Goal: Information Seeking & Learning: Learn about a topic

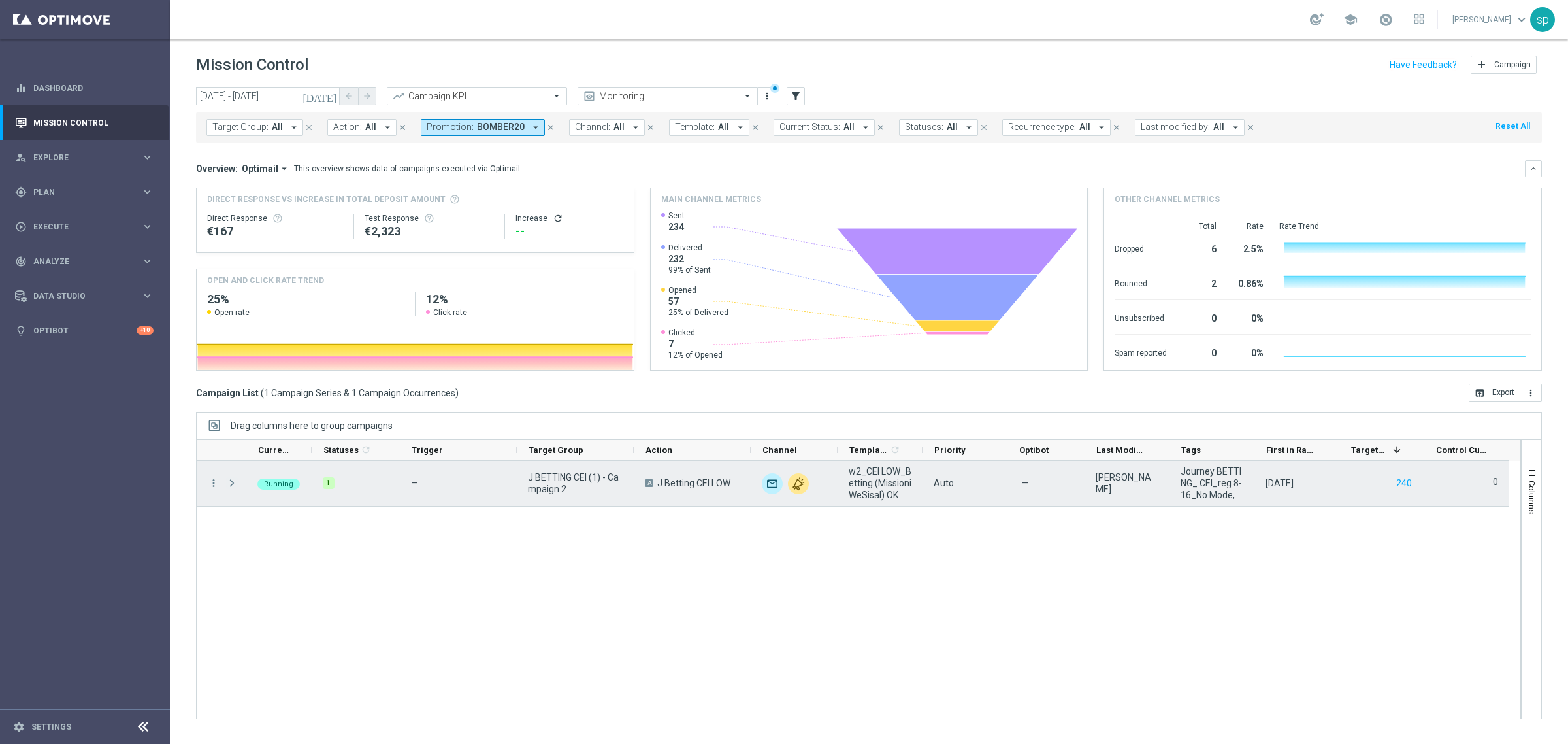
click at [234, 485] on span "Press SPACE to select this row." at bounding box center [232, 483] width 12 height 11
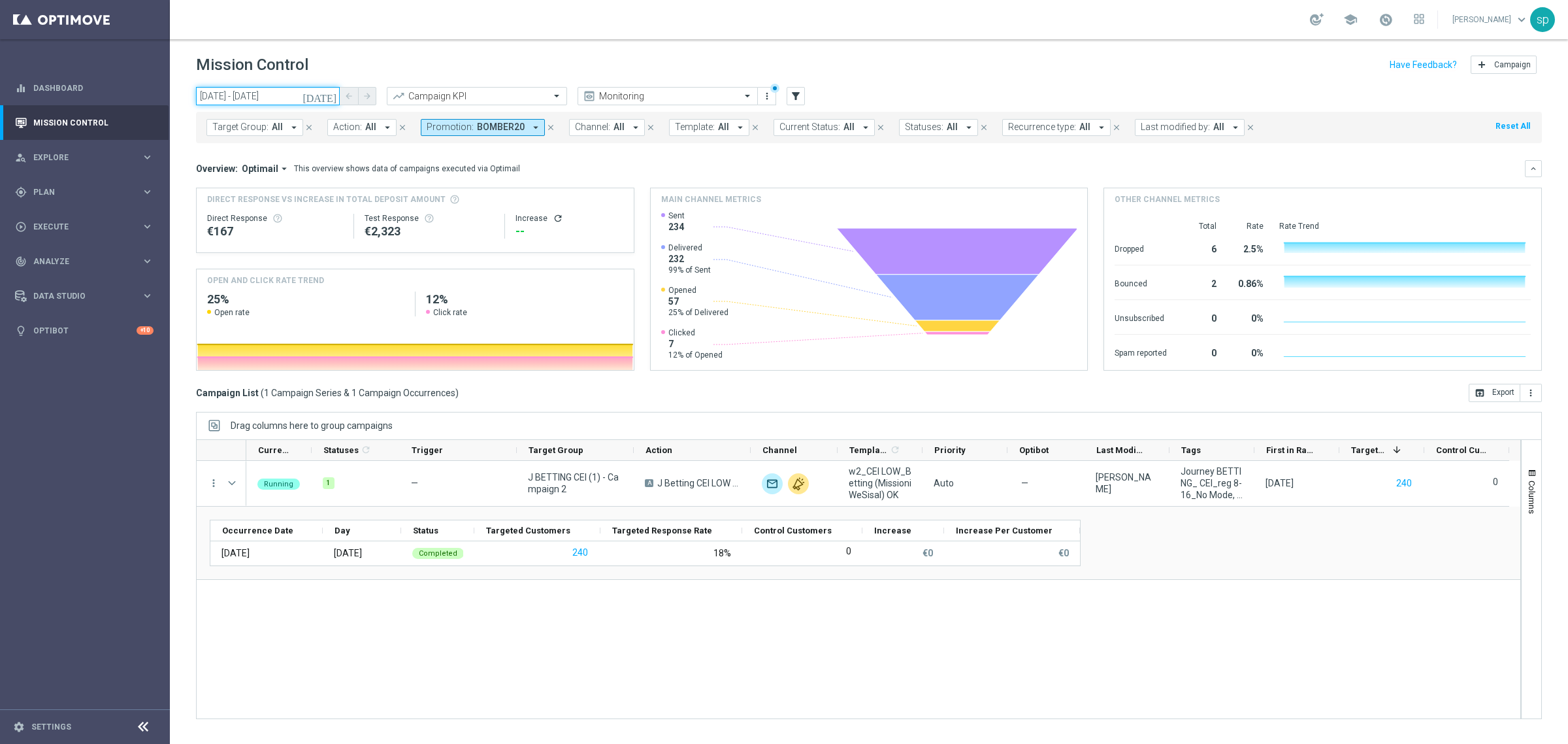
click at [255, 98] on input "20 Aug 2025 - 20 Aug 2025" at bounding box center [267, 96] width 144 height 18
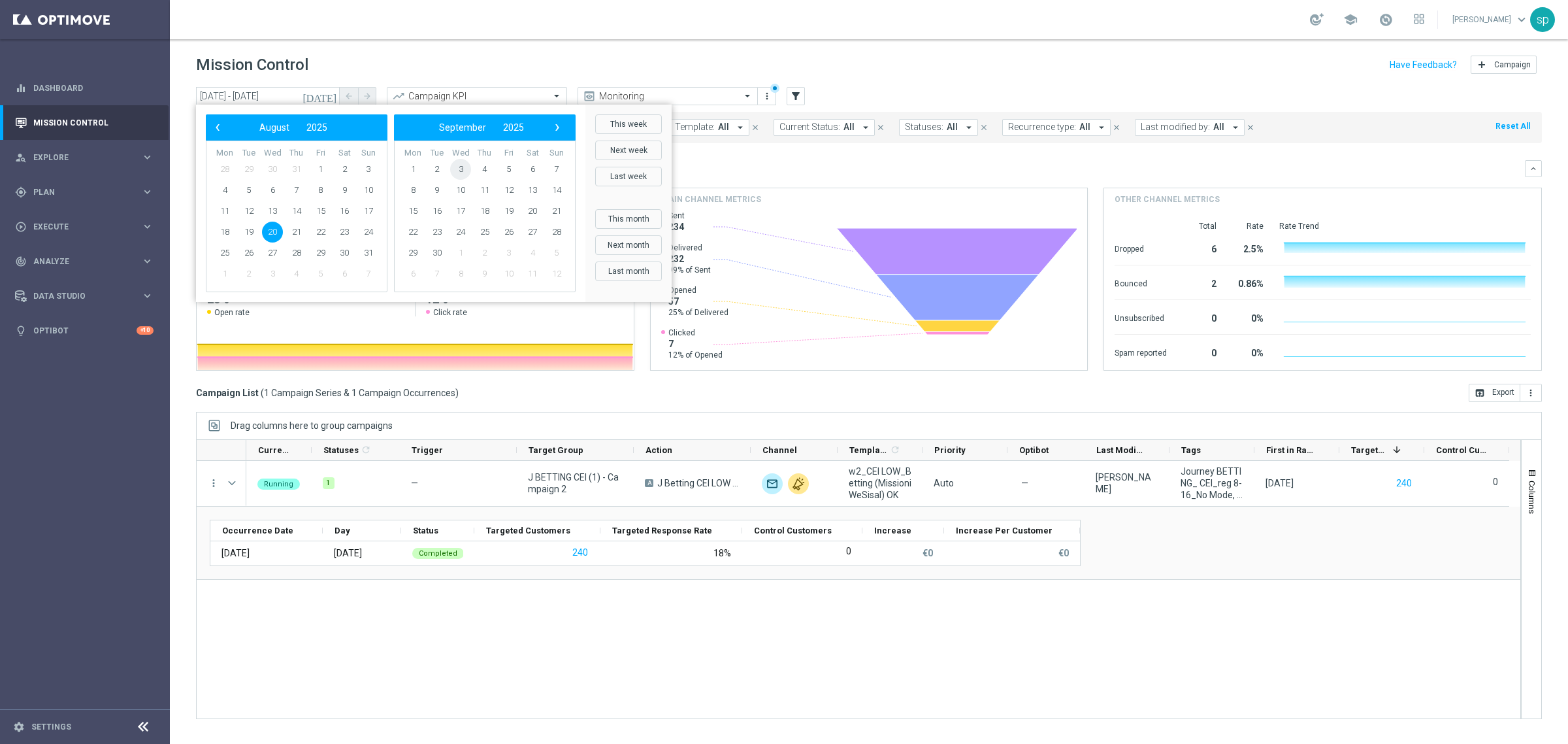
click at [460, 171] on span "3" at bounding box center [460, 169] width 21 height 21
click at [458, 169] on span "1" at bounding box center [460, 169] width 21 height 21
type input "[DATE] - [DATE]"
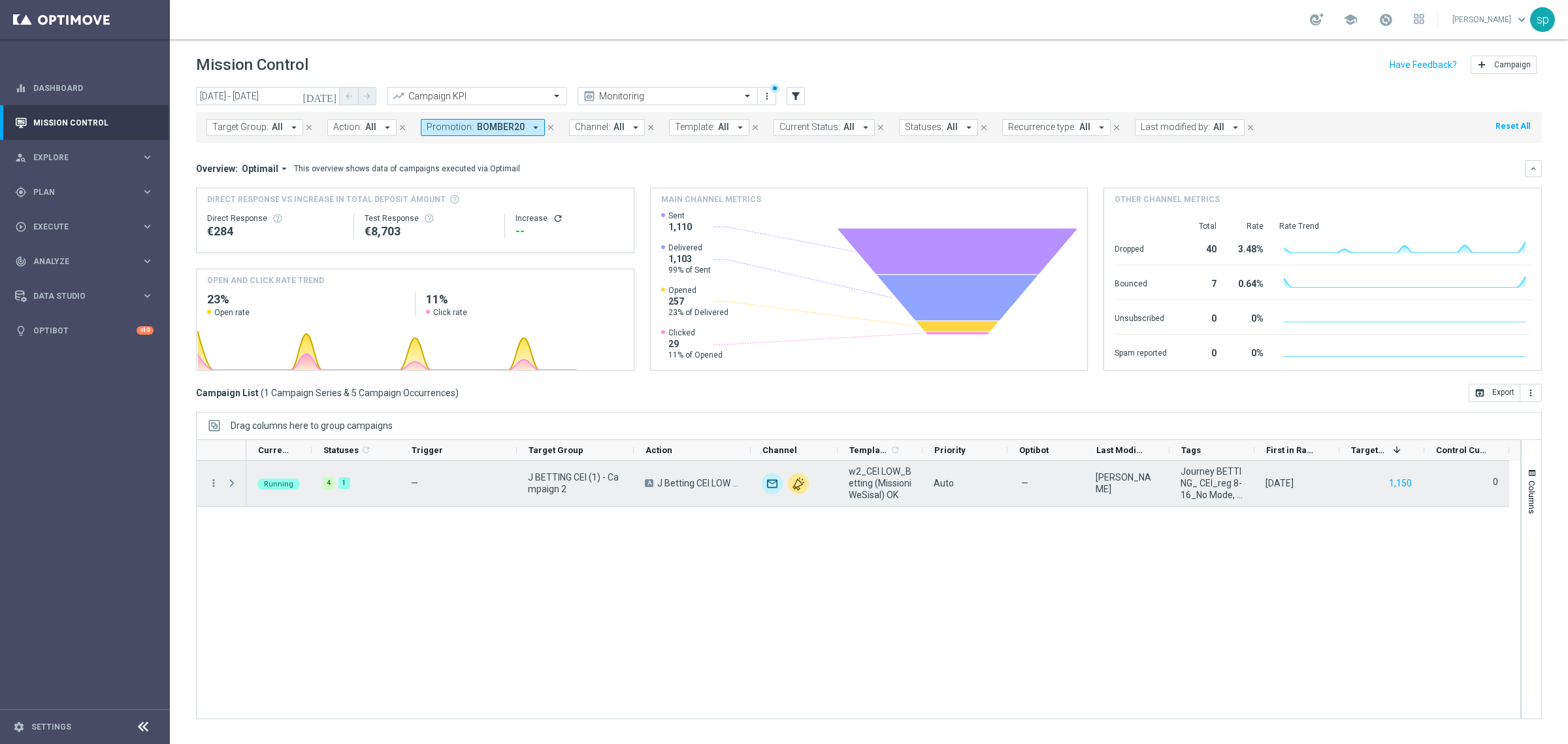
click at [231, 486] on span "Press SPACE to select this row." at bounding box center [232, 483] width 12 height 11
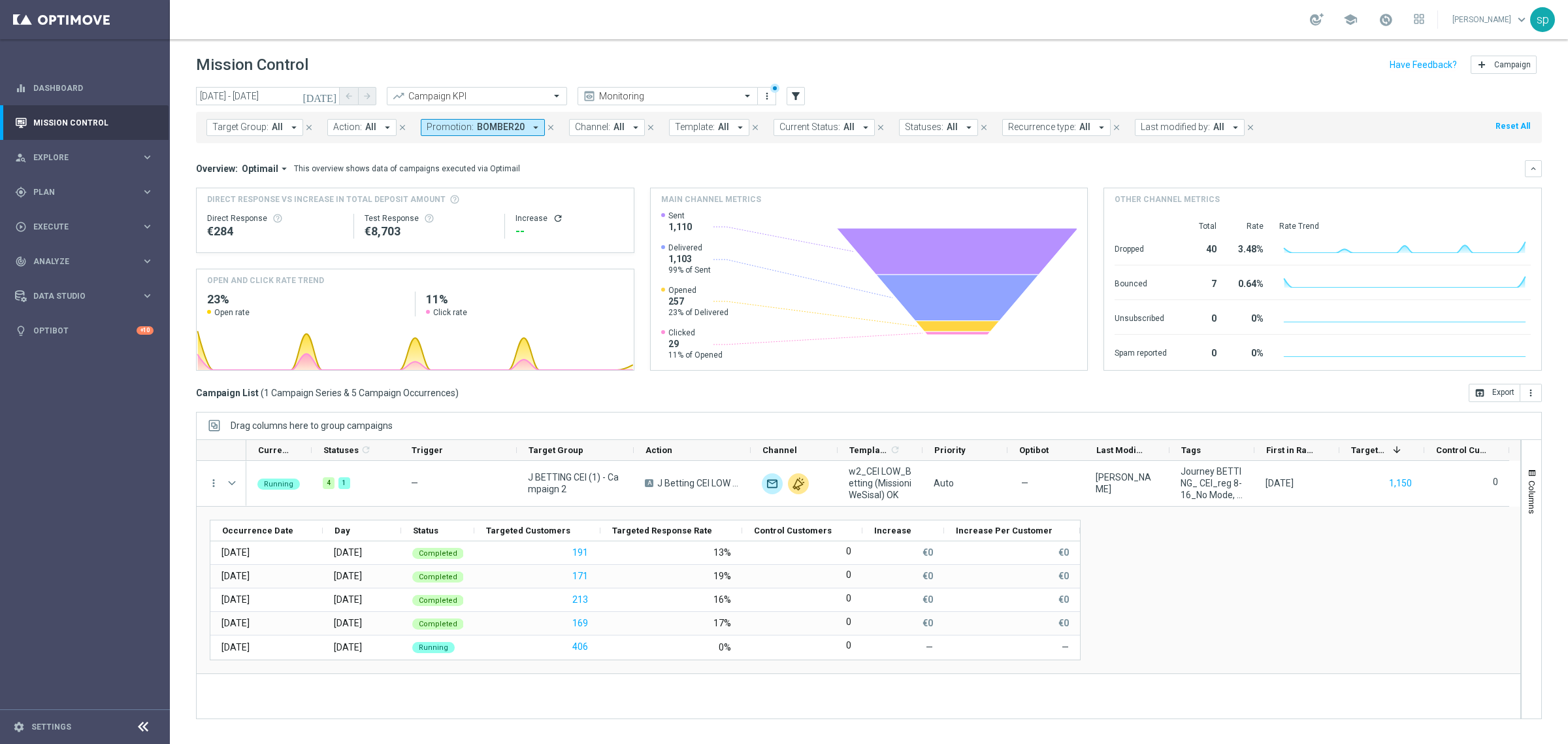
click at [477, 122] on span "BOMBER20" at bounding box center [500, 127] width 48 height 11
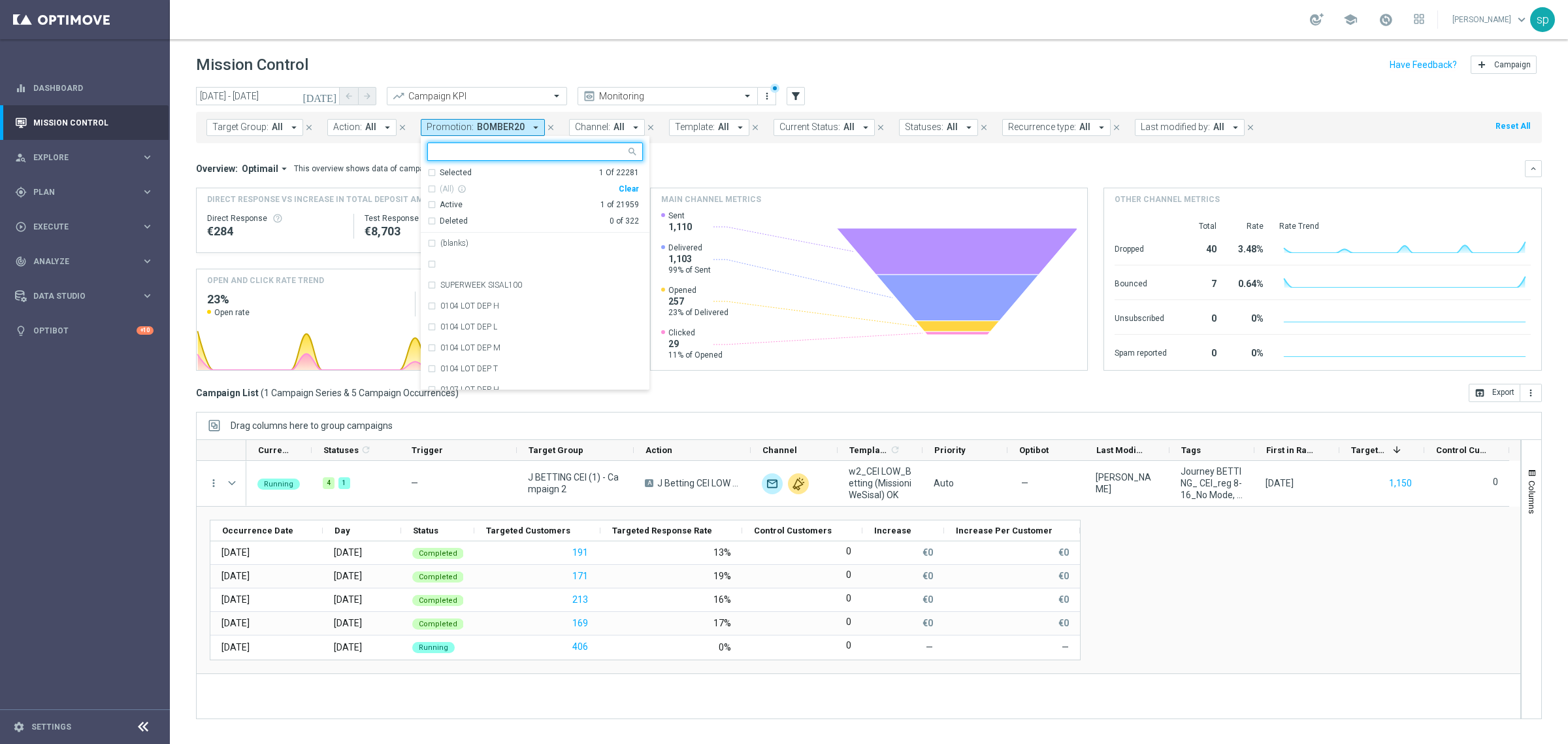
click at [0, 0] on div "Clear" at bounding box center [0, 0] width 0 height 0
click at [740, 143] on div "Target Group: All arrow_drop_down close Action: All arrow_drop_down close Promo…" at bounding box center [869, 127] width 1346 height 31
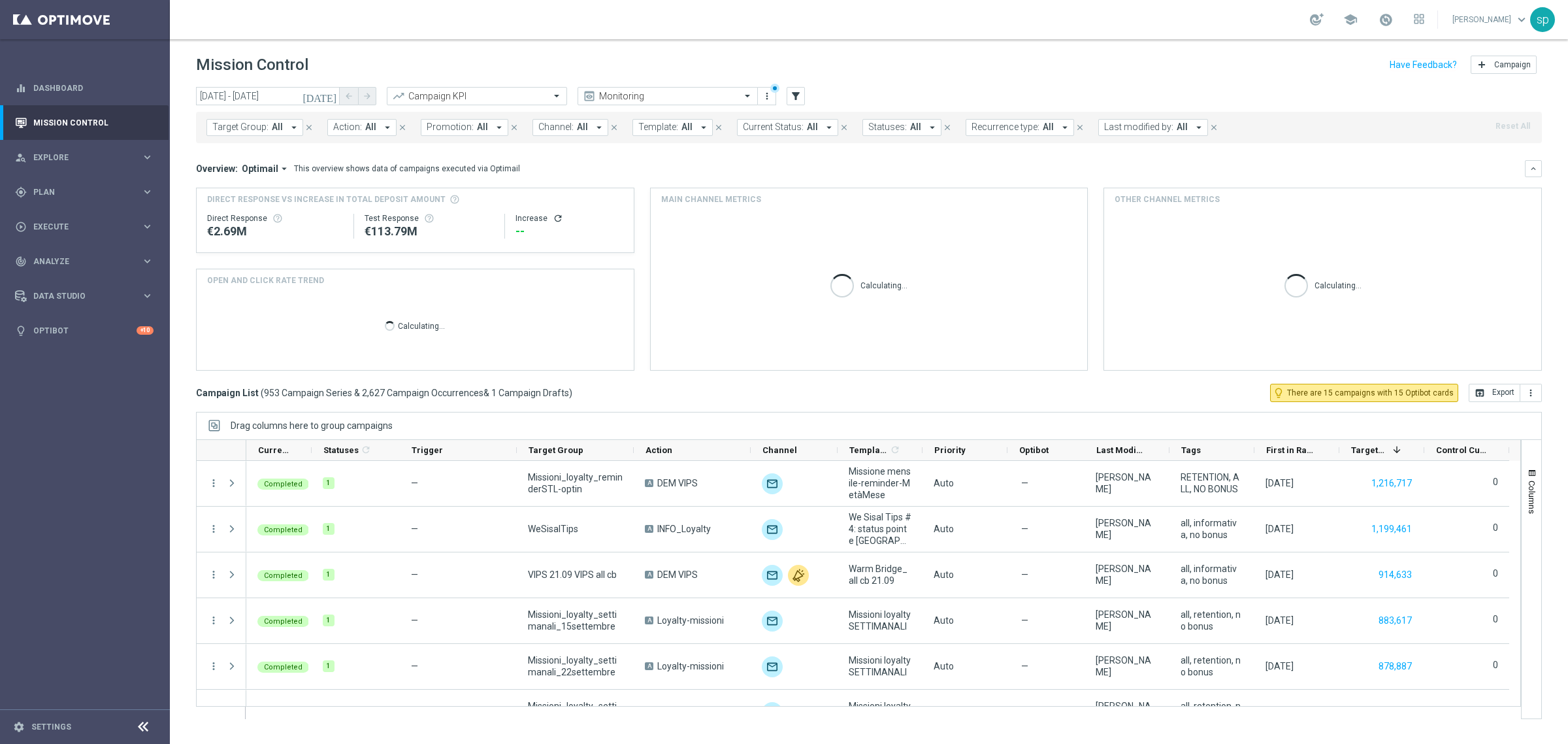
click at [451, 129] on span "Promotion:" at bounding box center [450, 127] width 47 height 11
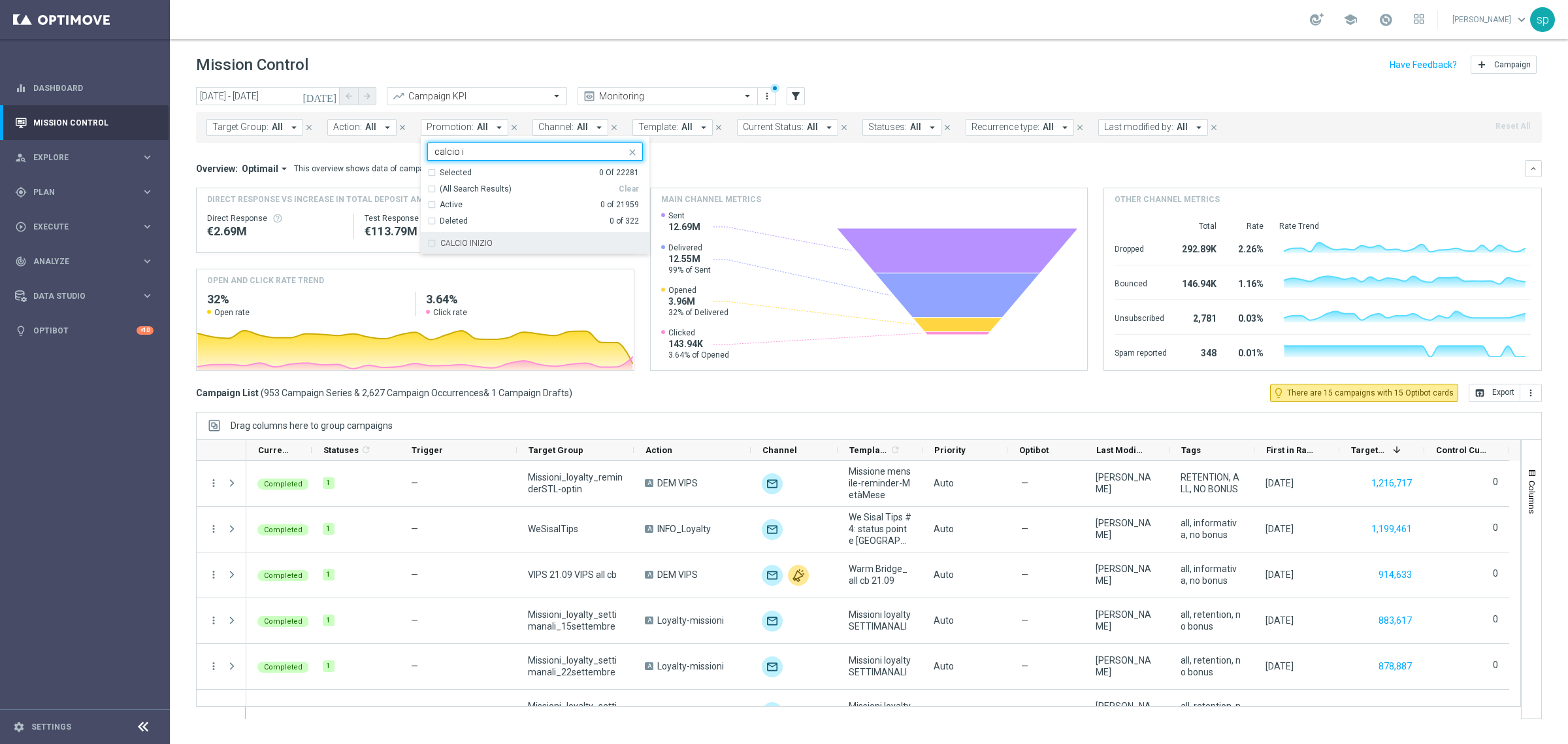
click at [517, 241] on div "CALCIO INIZIO" at bounding box center [542, 242] width 203 height 8
type input "calcio i"
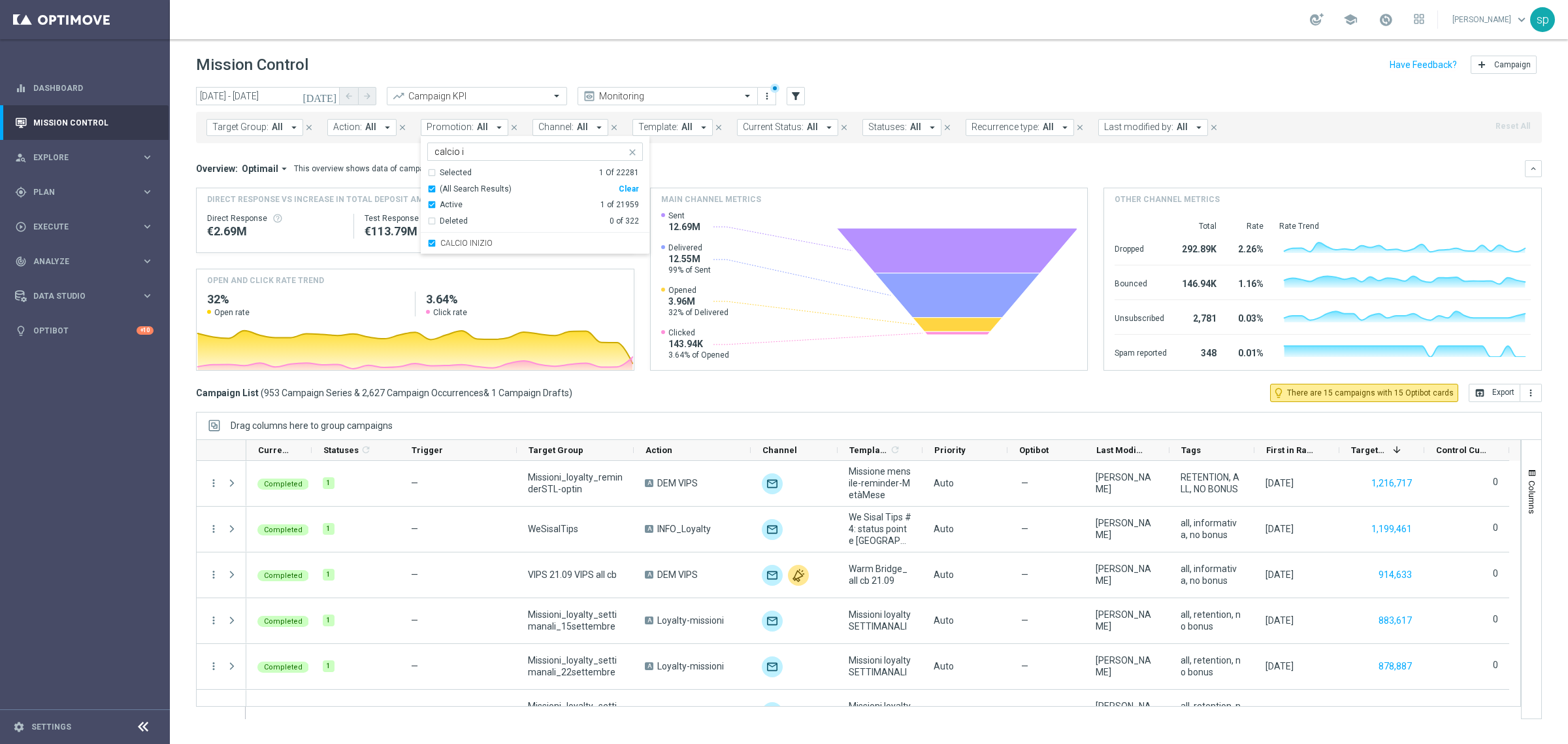
click at [669, 159] on mini-dashboard "Overview: Optimail arrow_drop_down This overview shows data of campaigns execut…" at bounding box center [869, 263] width 1346 height 241
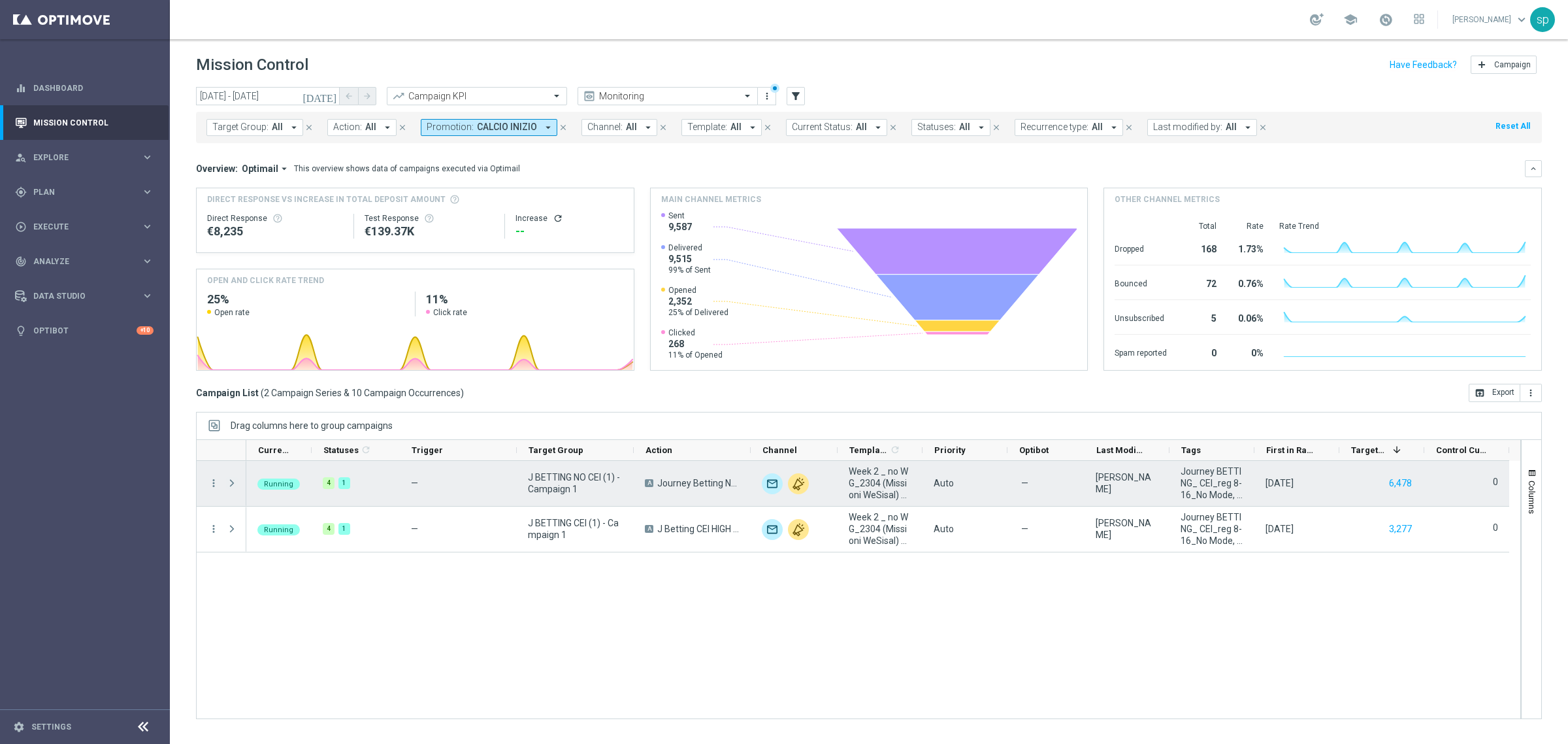
click at [229, 485] on span at bounding box center [232, 483] width 12 height 11
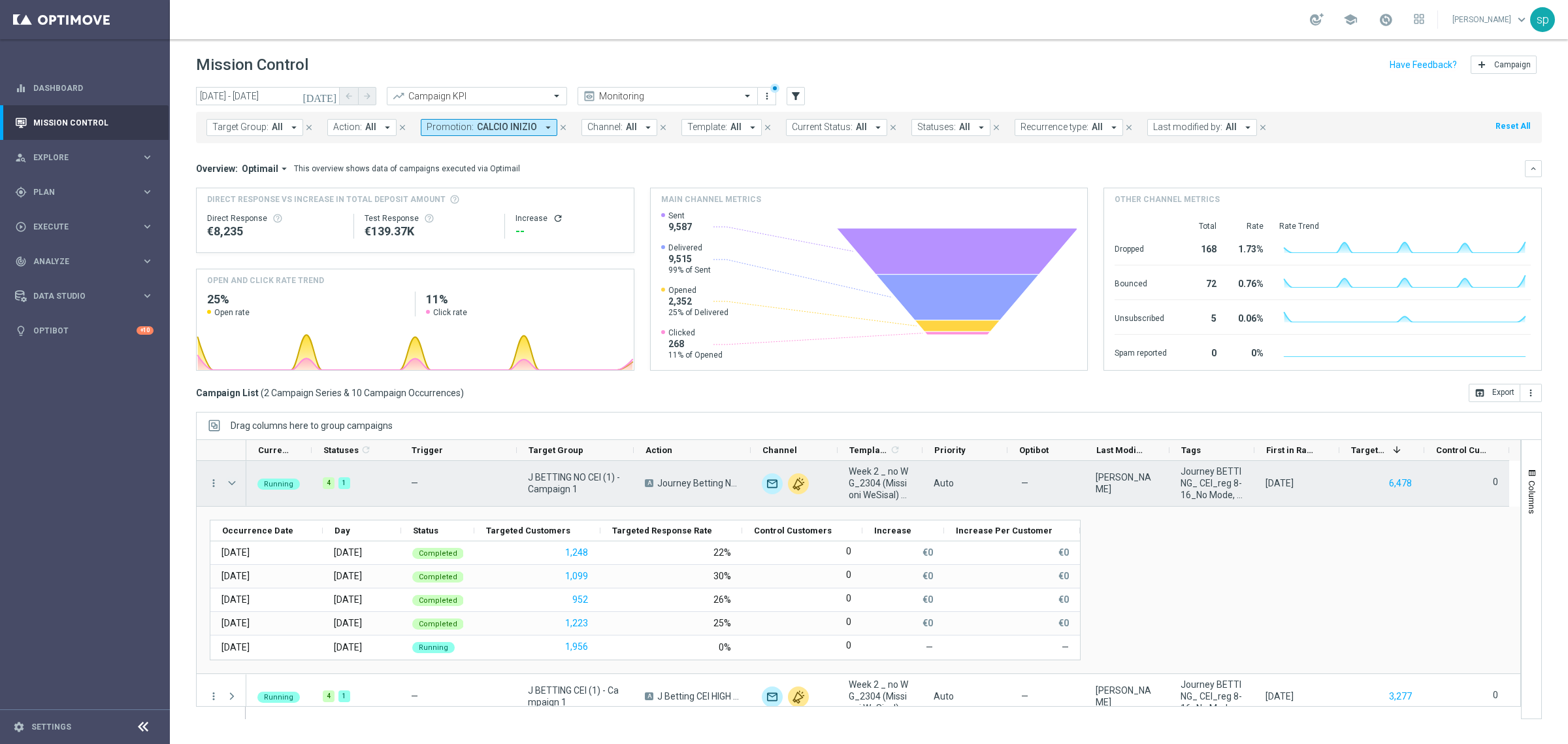
click at [236, 485] on span at bounding box center [232, 483] width 12 height 11
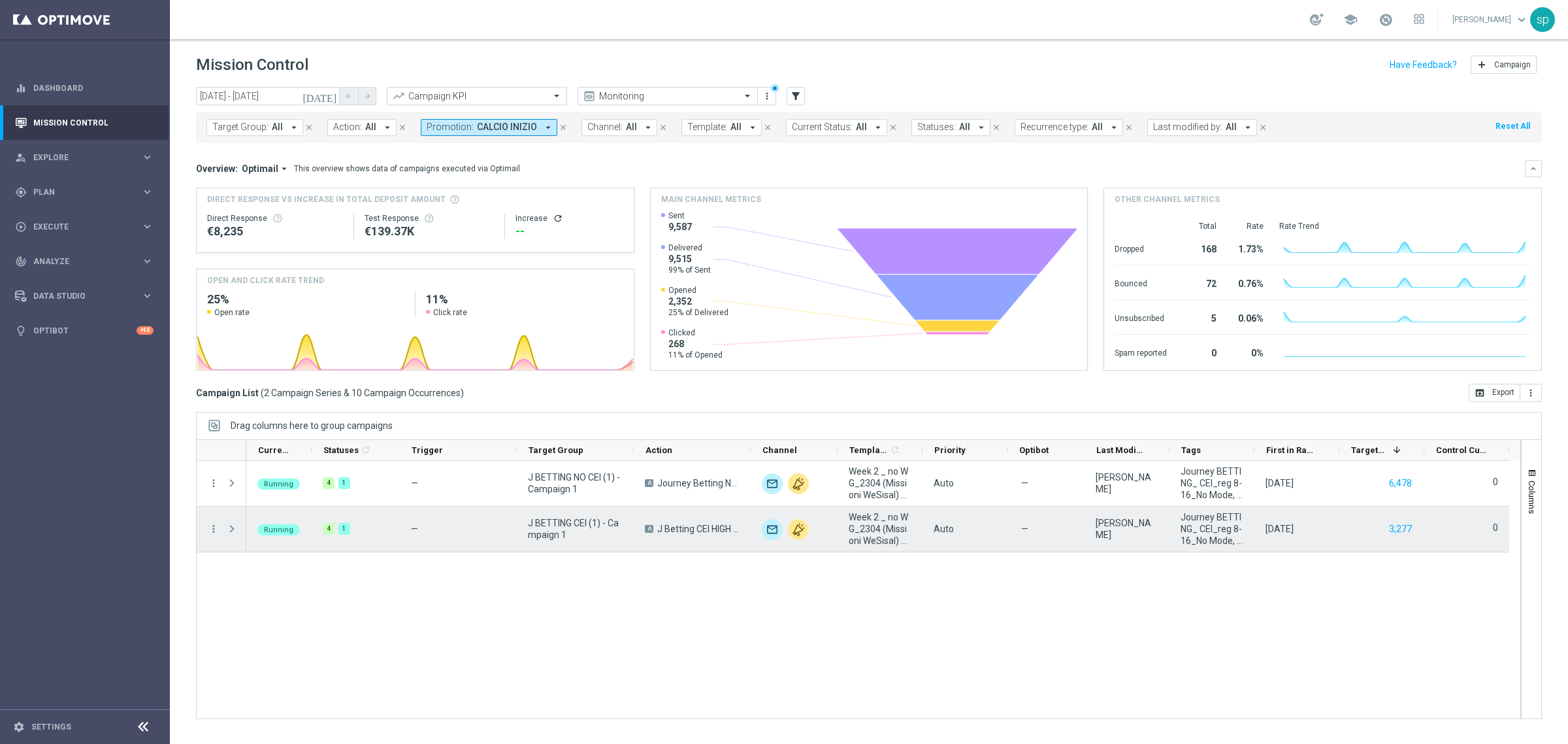
click at [230, 530] on span at bounding box center [232, 529] width 12 height 11
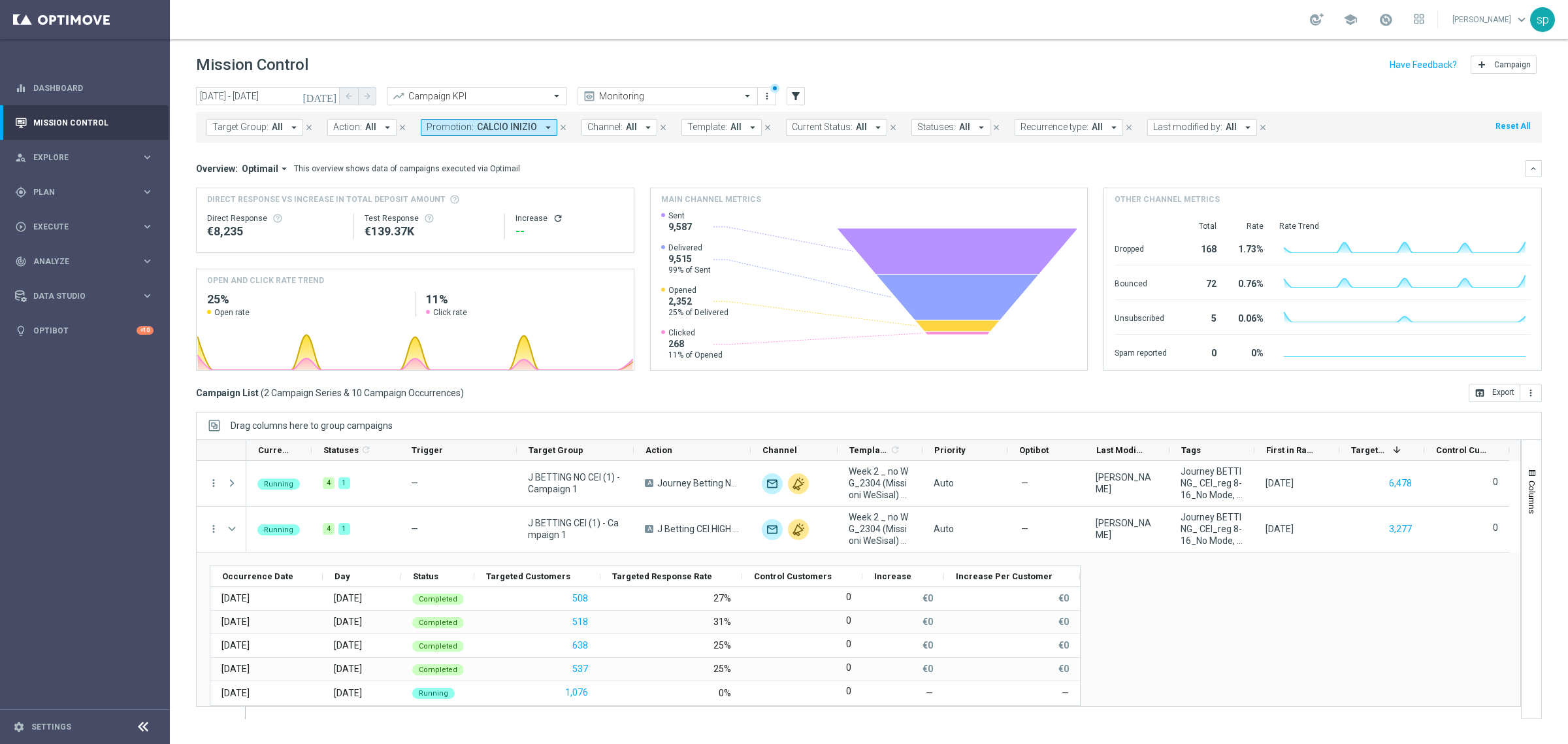
click at [477, 126] on span "CALCIO INIZIO" at bounding box center [506, 127] width 60 height 11
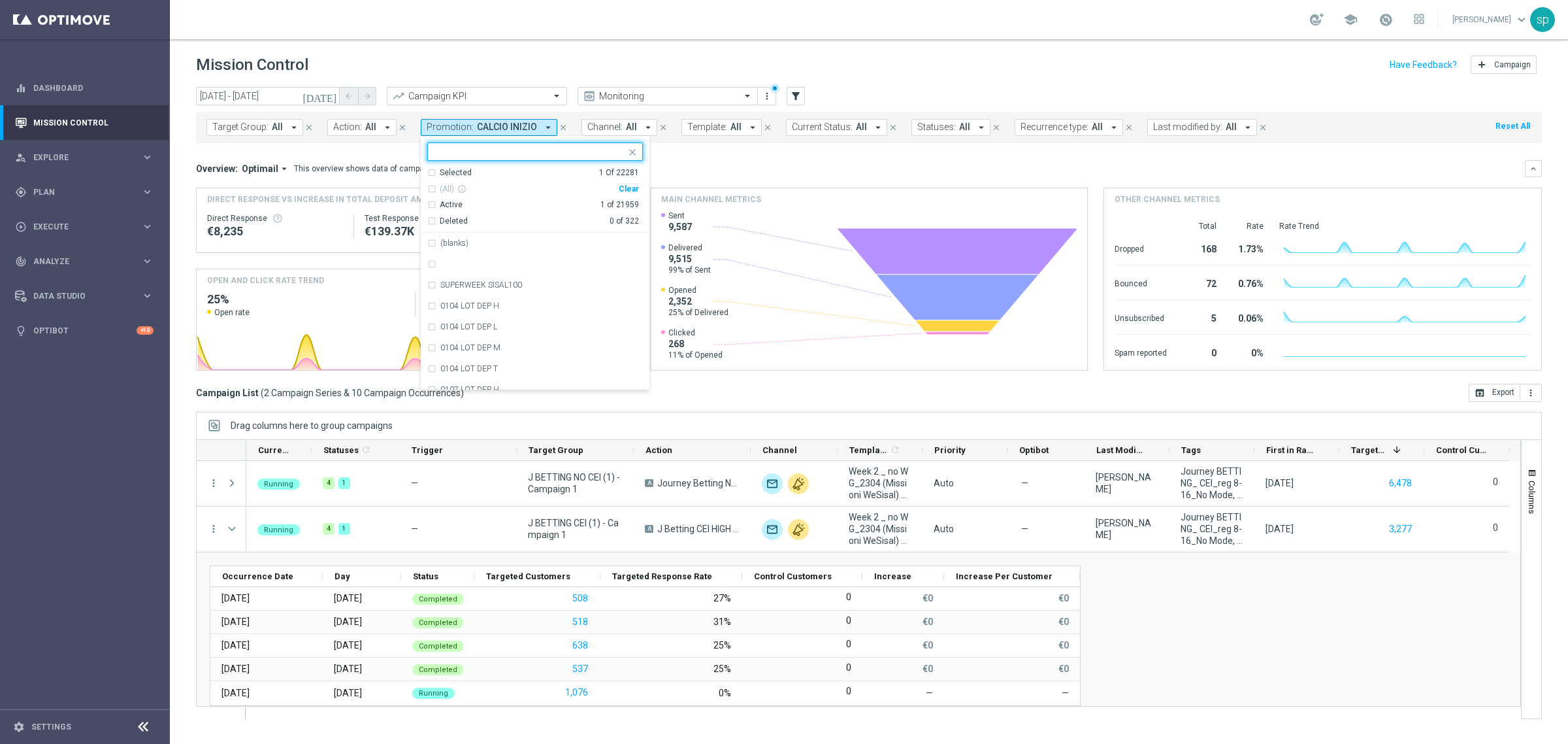
click at [0, 0] on div "Clear" at bounding box center [0, 0] width 0 height 0
click at [714, 169] on div "Overview: Optimail arrow_drop_down This overview shows data of campaigns execut…" at bounding box center [860, 168] width 1329 height 12
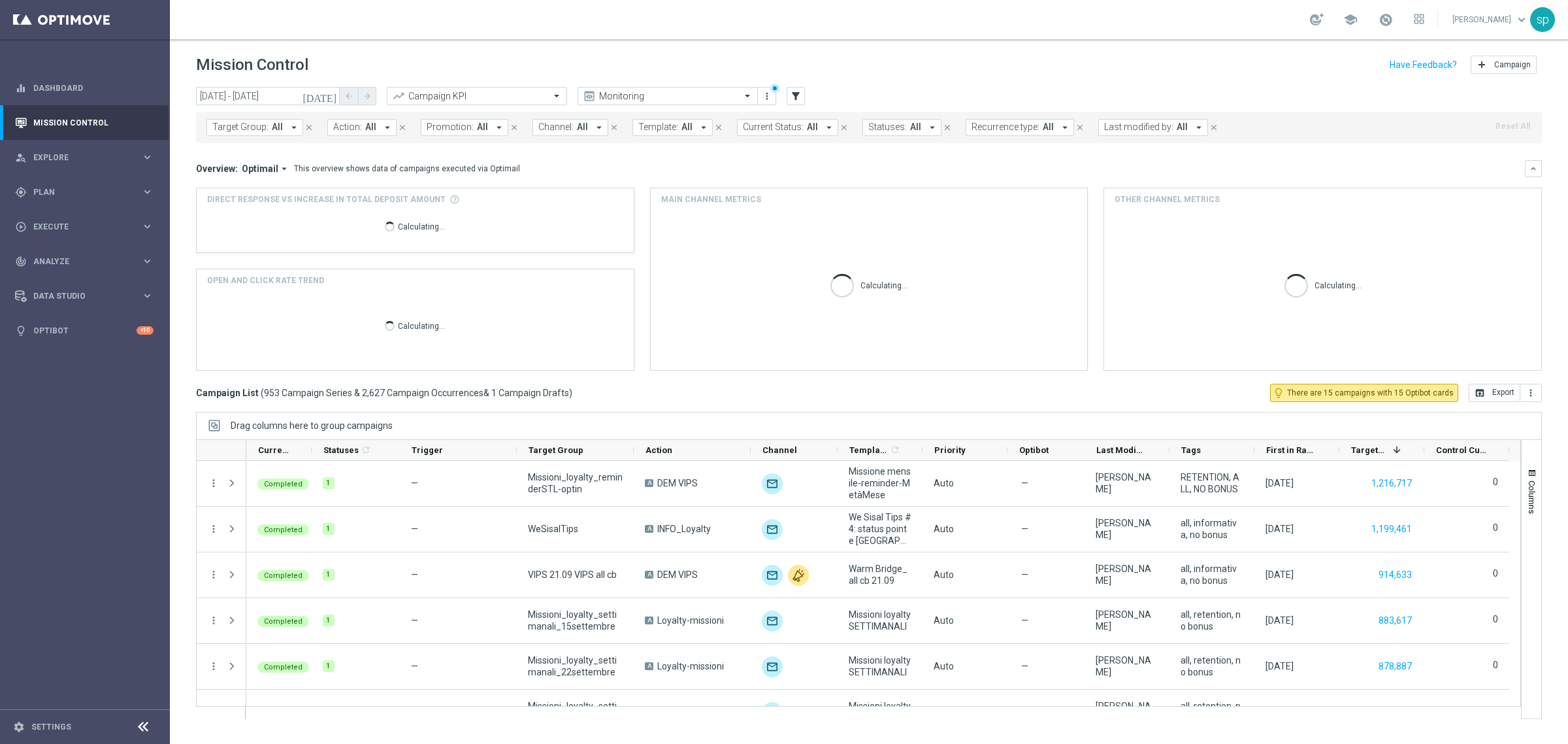
click at [469, 122] on button "Promotion: All arrow_drop_down" at bounding box center [465, 127] width 88 height 17
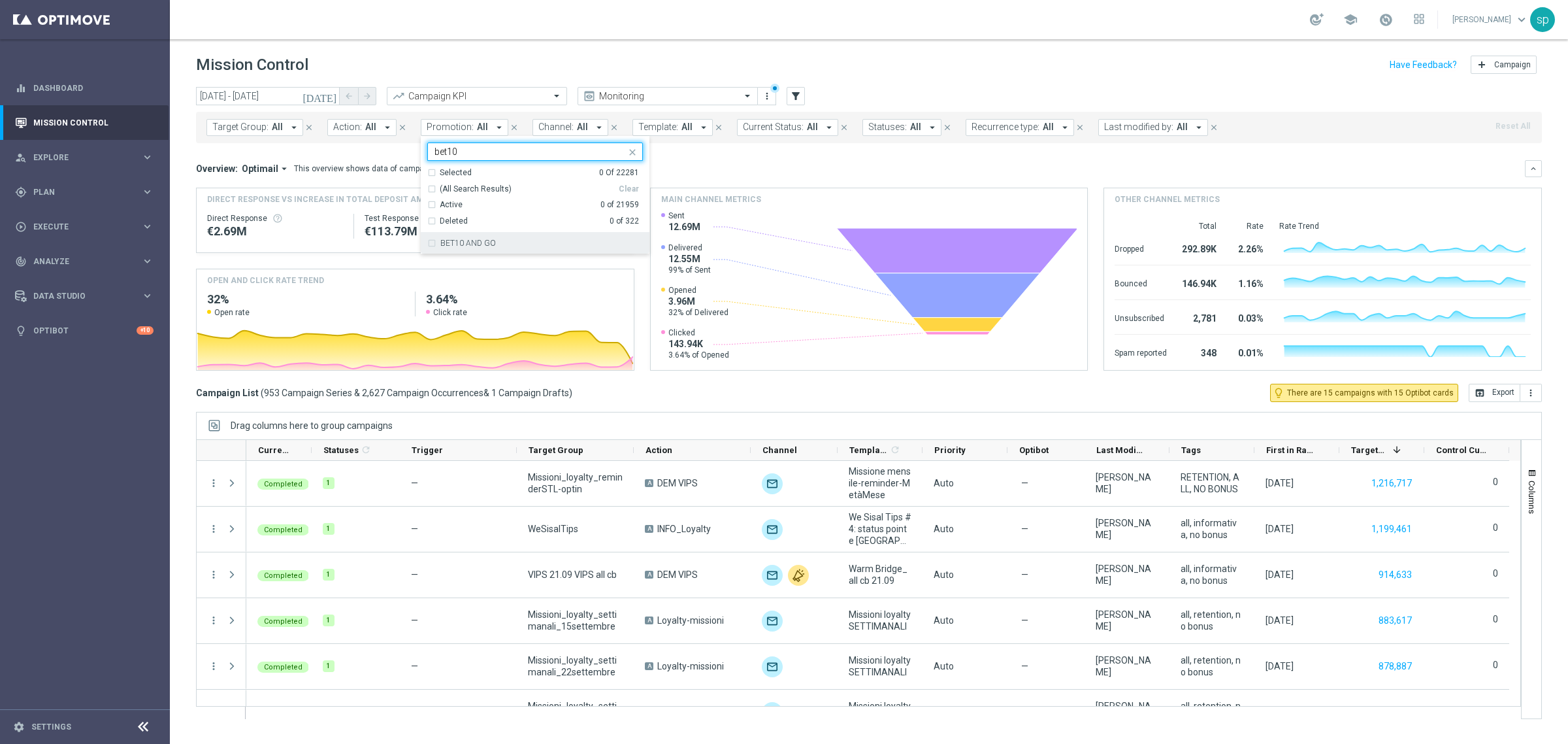
click at [514, 241] on div "BET10 AND GO" at bounding box center [542, 242] width 203 height 8
type input "bet10"
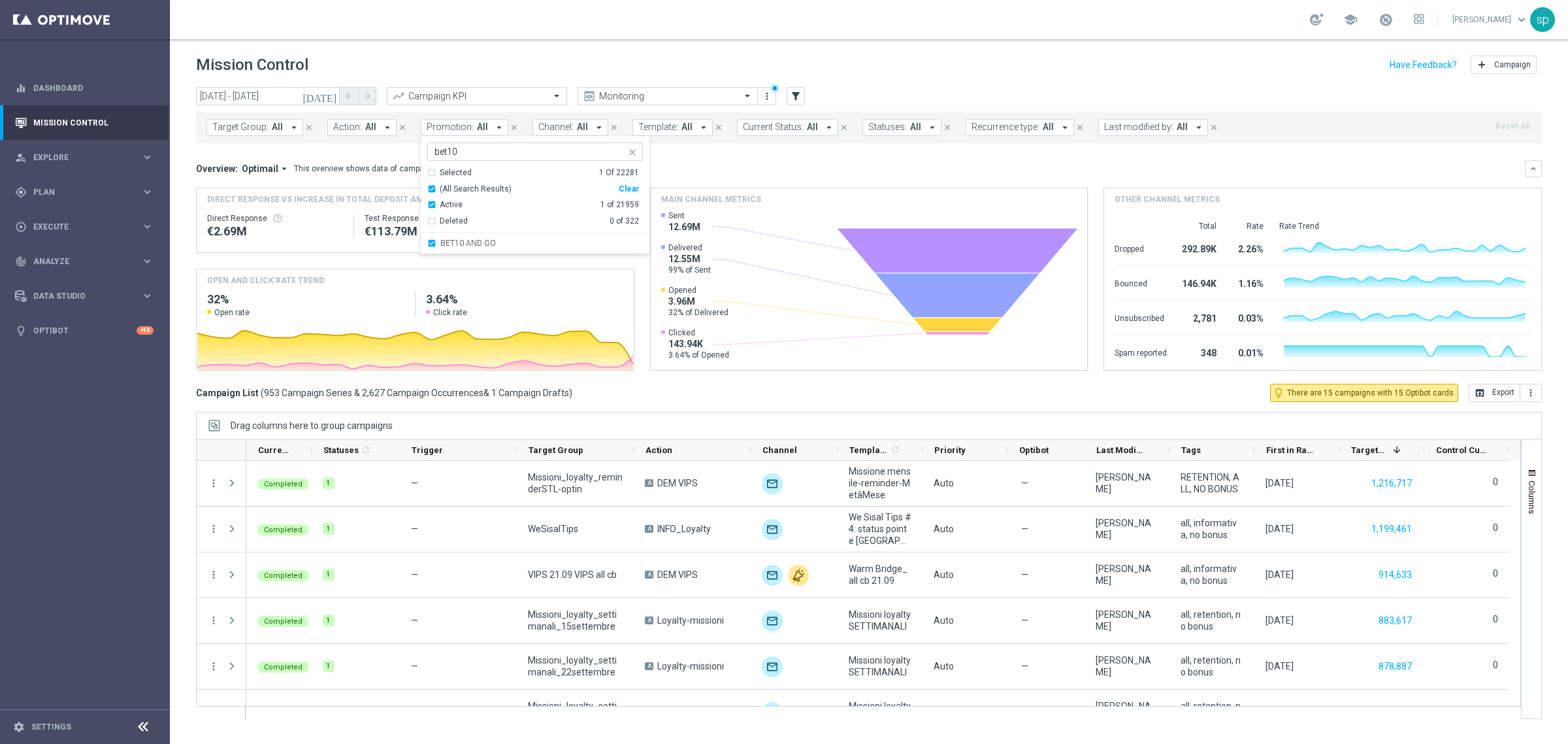
click at [749, 122] on span "Current Status:" at bounding box center [774, 127] width 61 height 11
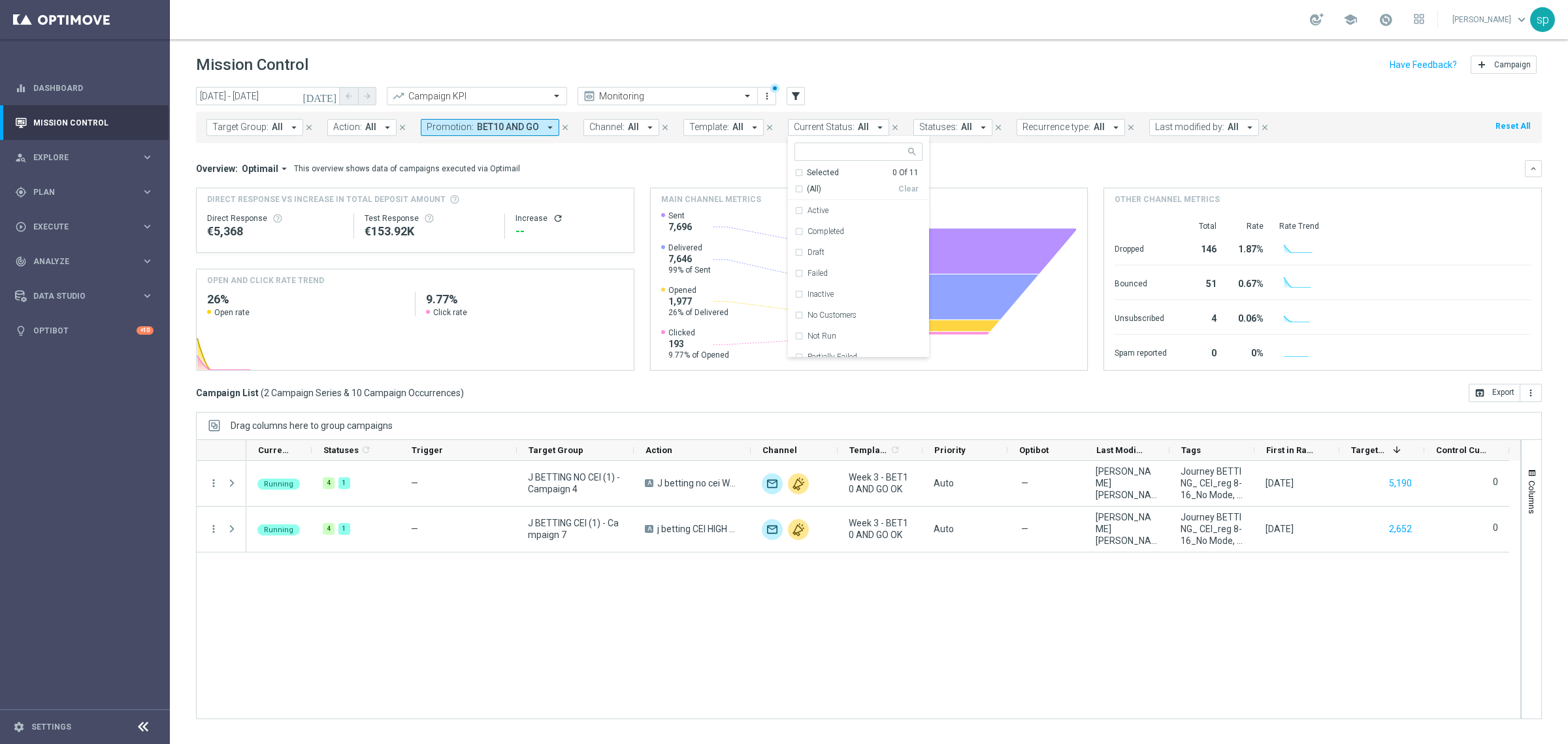
click at [723, 163] on div "Overview: Optimail arrow_drop_down This overview shows data of campaigns execut…" at bounding box center [860, 168] width 1329 height 12
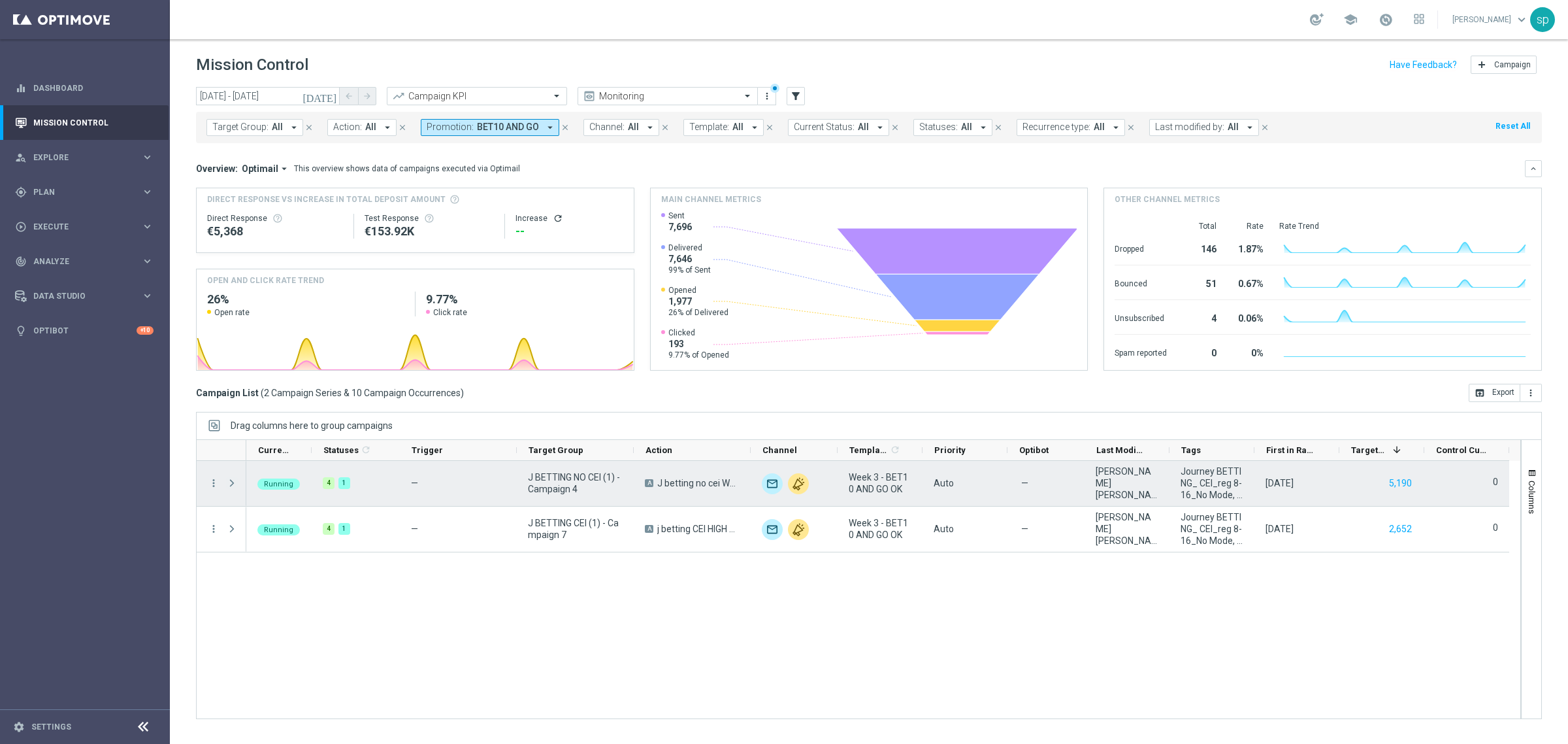
click at [230, 481] on span at bounding box center [232, 483] width 12 height 11
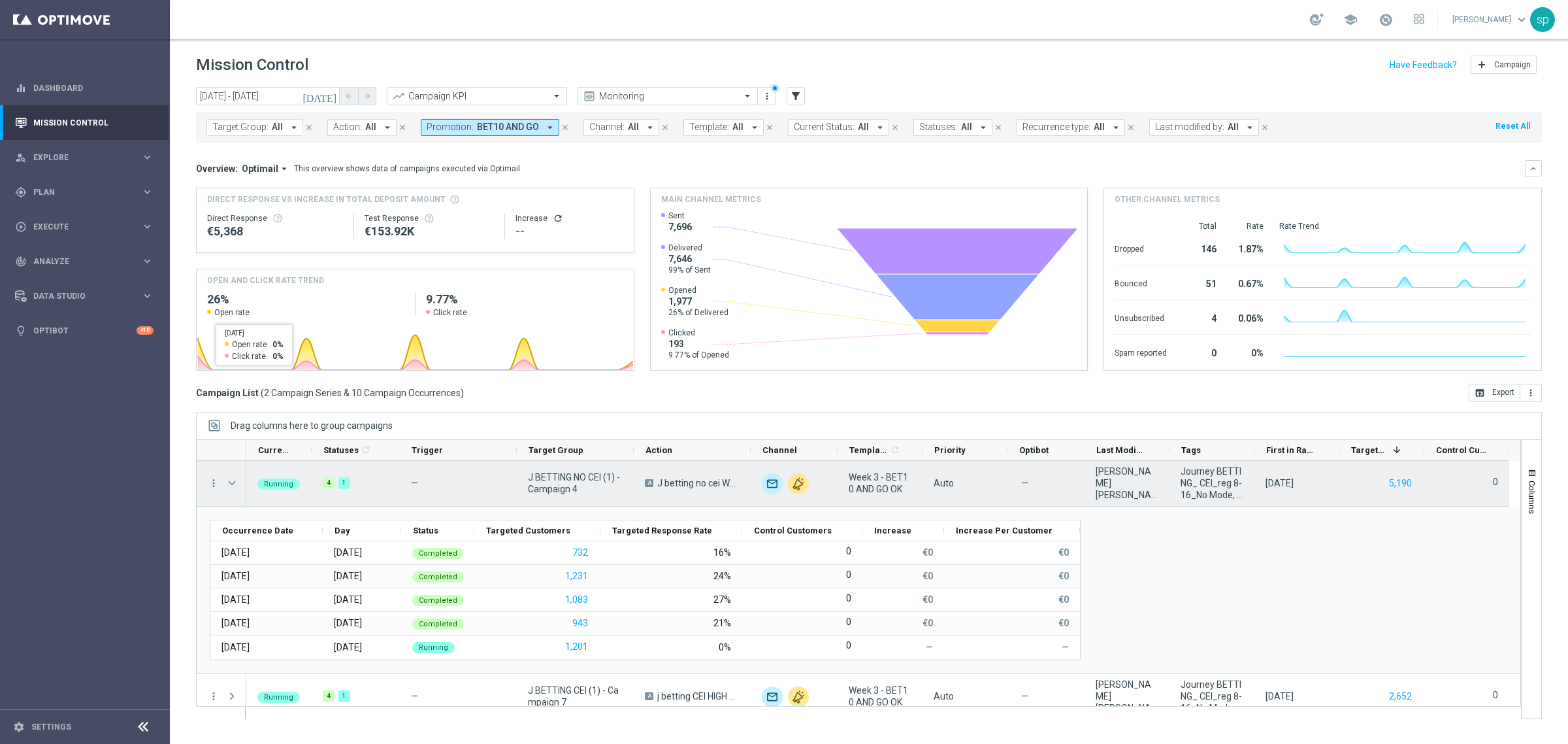
click at [230, 480] on span at bounding box center [232, 483] width 12 height 11
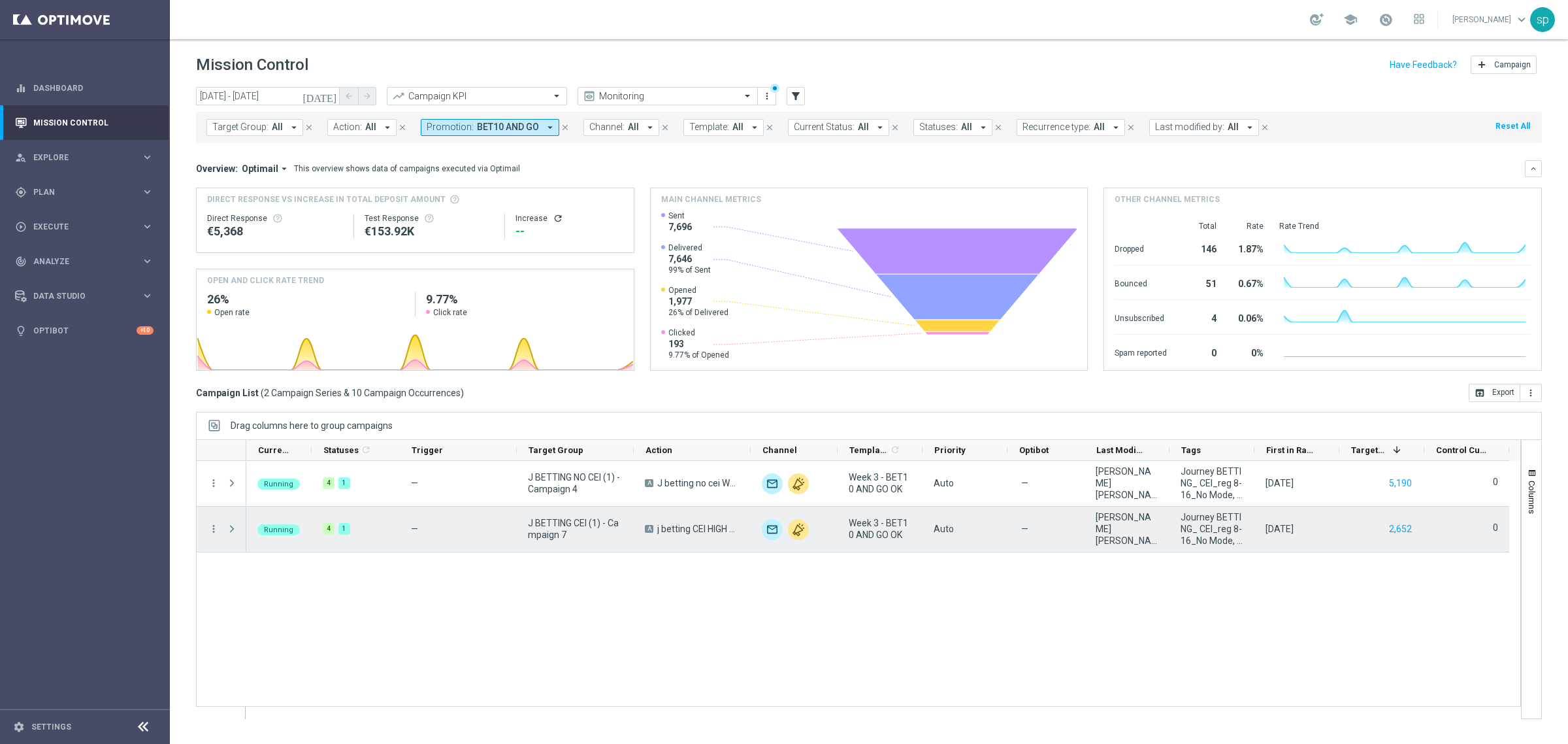
click at [232, 533] on span at bounding box center [232, 529] width 12 height 11
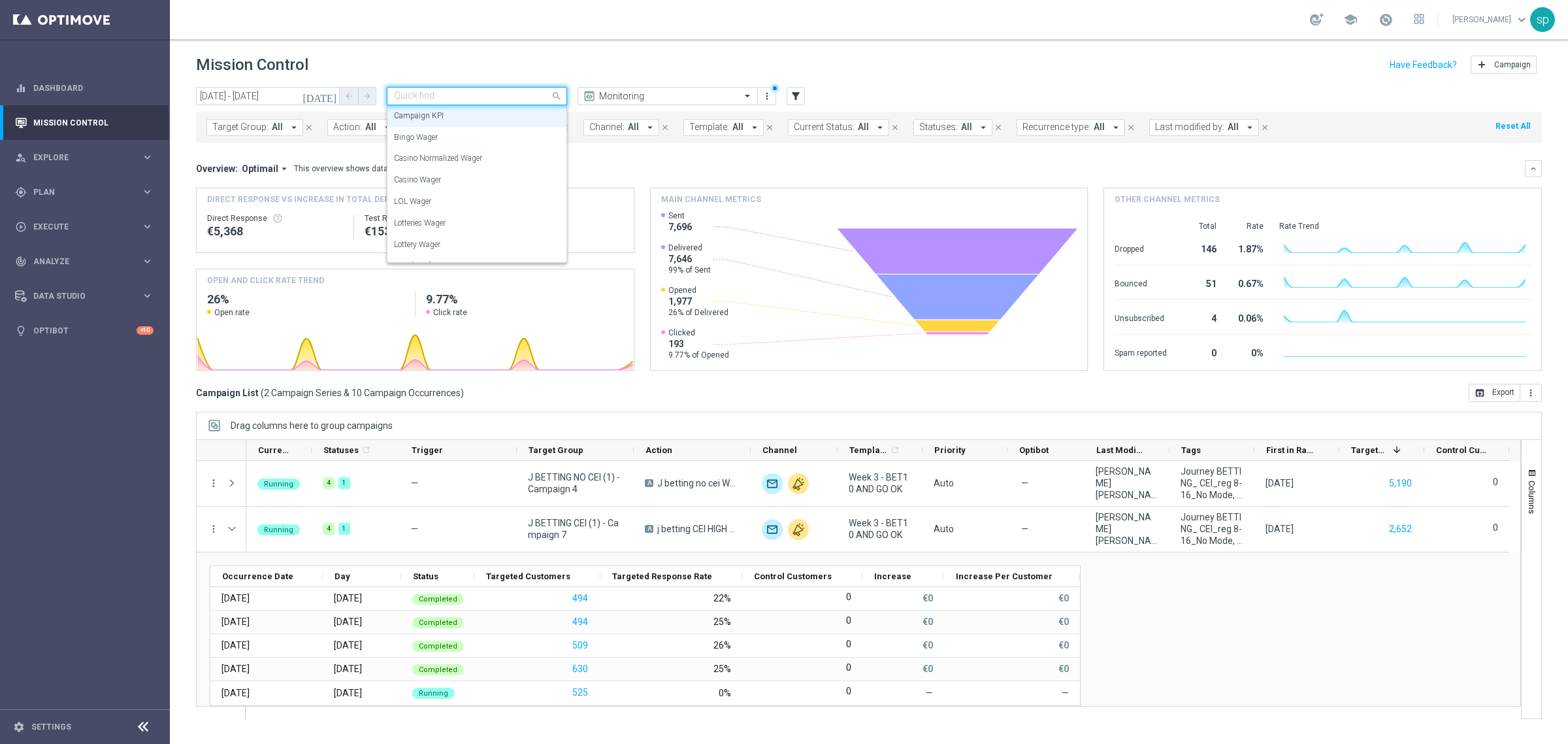
click at [490, 101] on input "text" at bounding box center [464, 96] width 140 height 11
click at [615, 151] on mini-dashboard "Overview: Optimail arrow_drop_down This overview shows data of campaigns execut…" at bounding box center [869, 263] width 1346 height 241
click at [504, 128] on span "BET10 AND GO" at bounding box center [507, 127] width 62 height 11
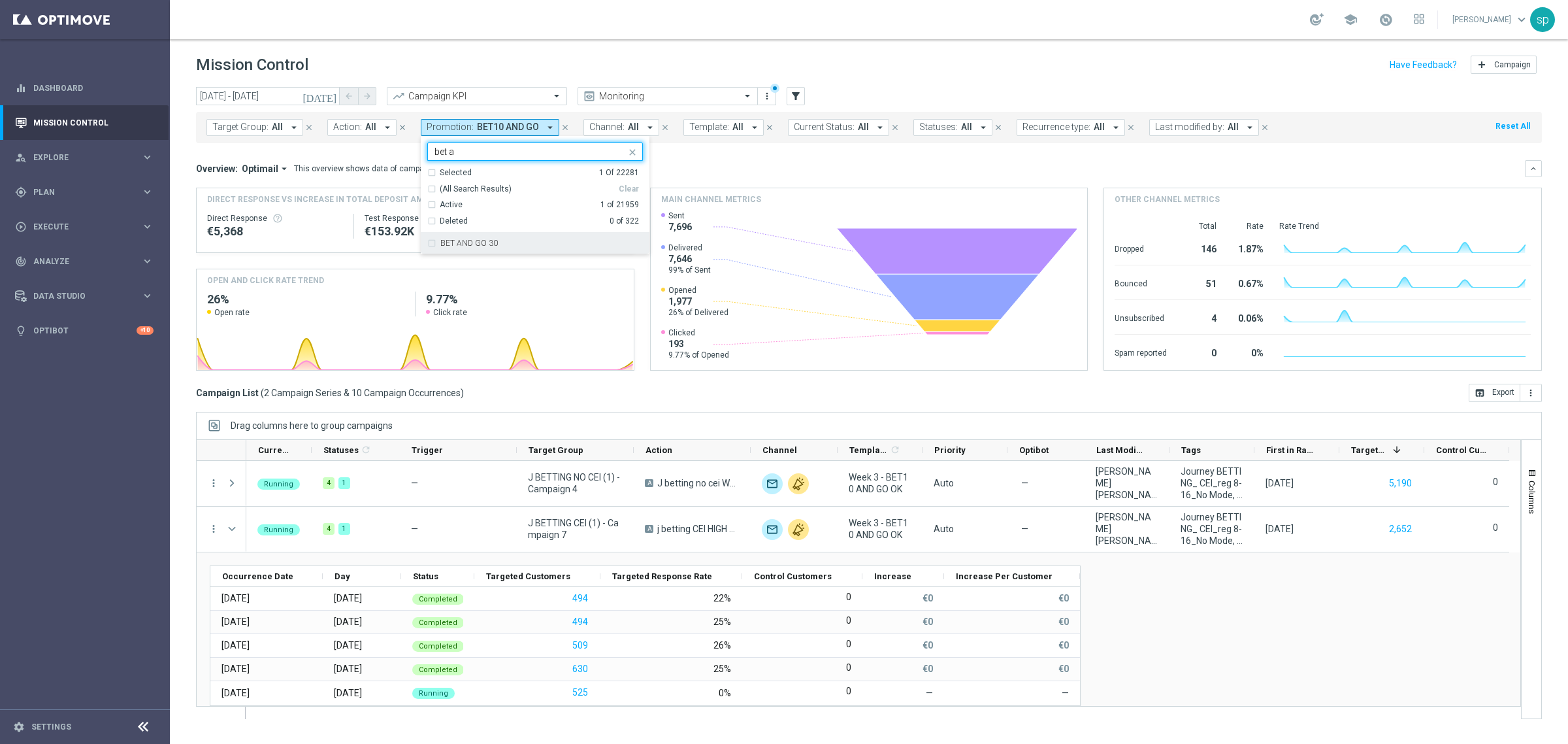
click at [501, 241] on div "BET AND GO 30" at bounding box center [542, 242] width 203 height 8
type input "bet a"
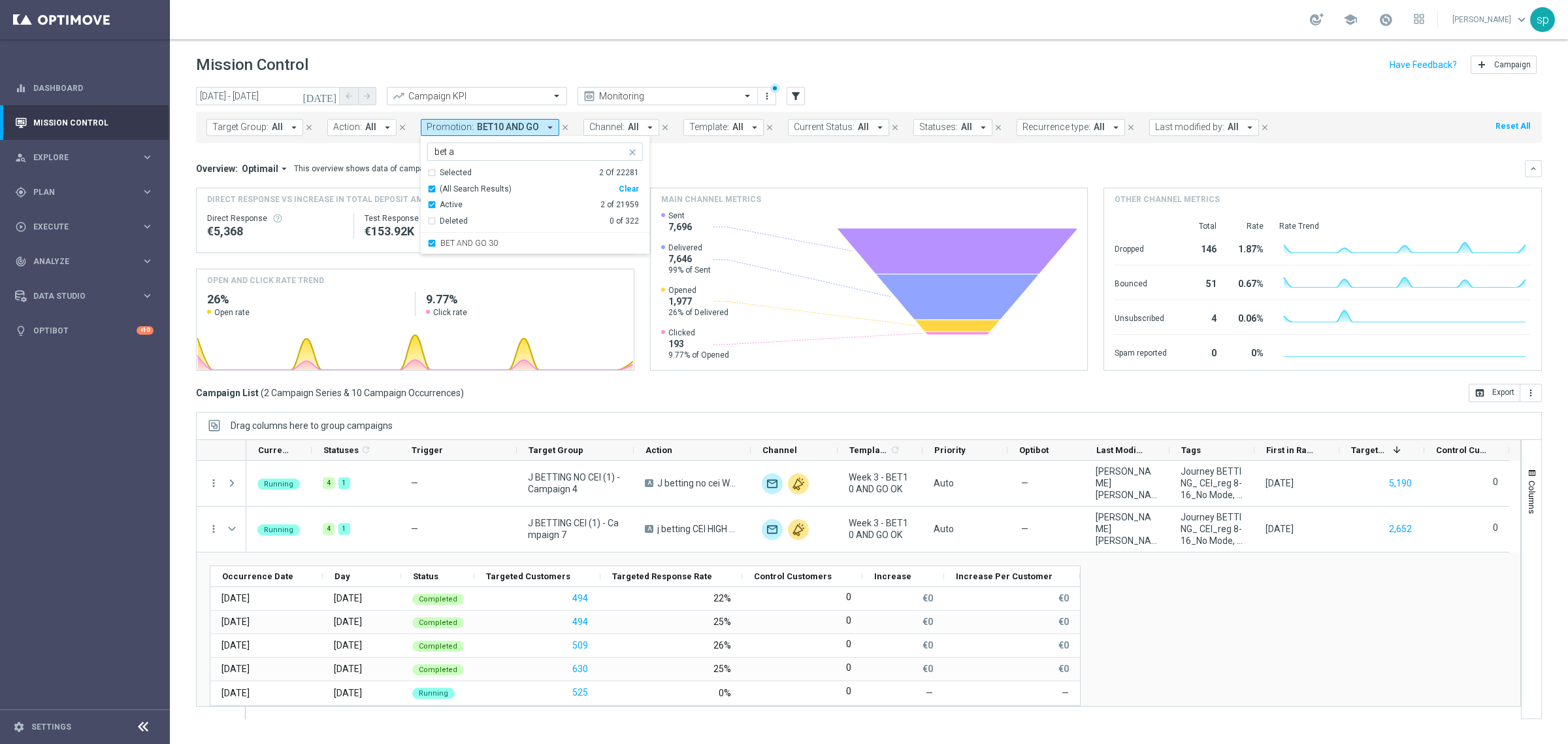
click at [687, 162] on div "Overview: Optimail arrow_drop_down This overview shows data of campaigns execut…" at bounding box center [860, 168] width 1329 height 12
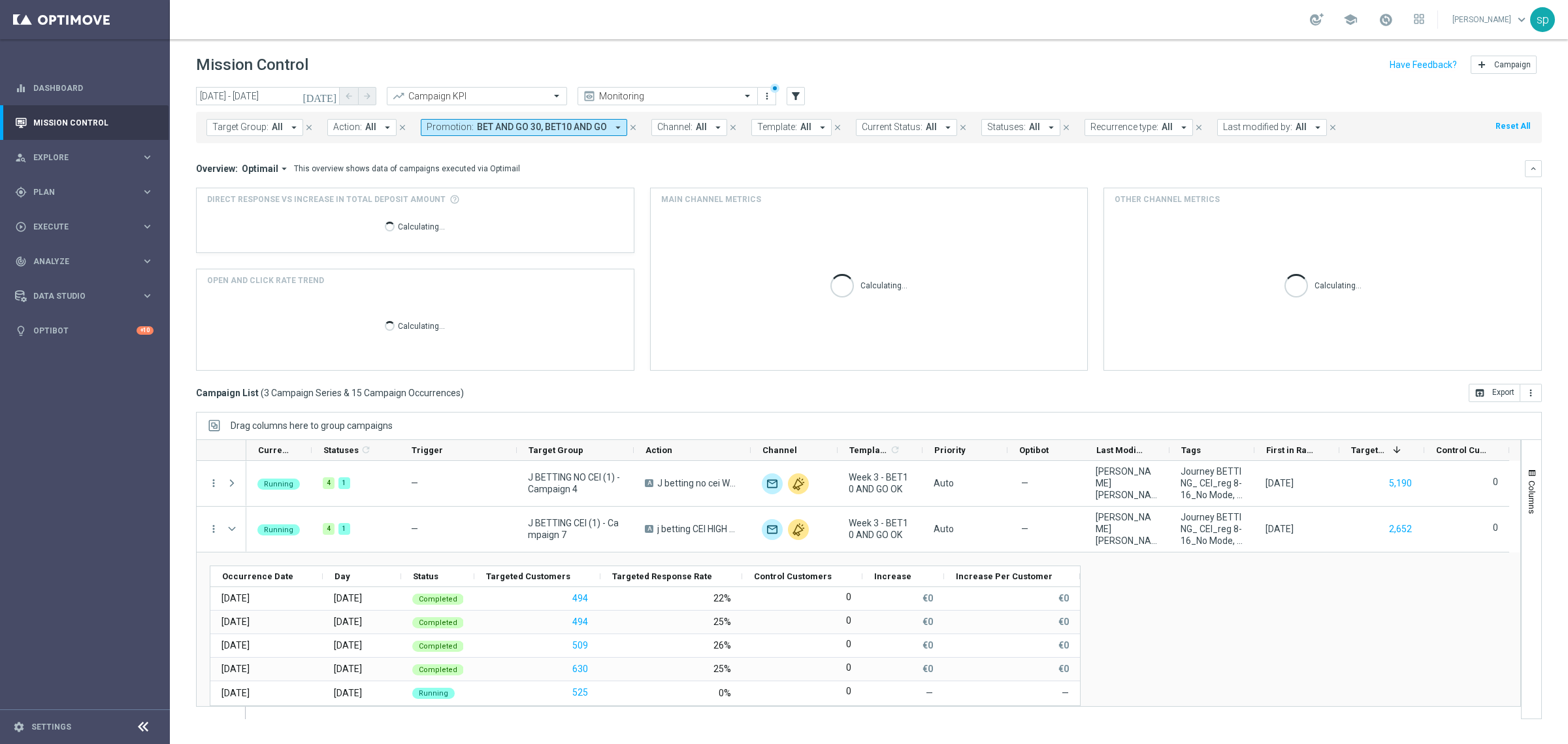
click at [497, 127] on span "BET AND GO 30, BET10 AND GO" at bounding box center [541, 127] width 130 height 11
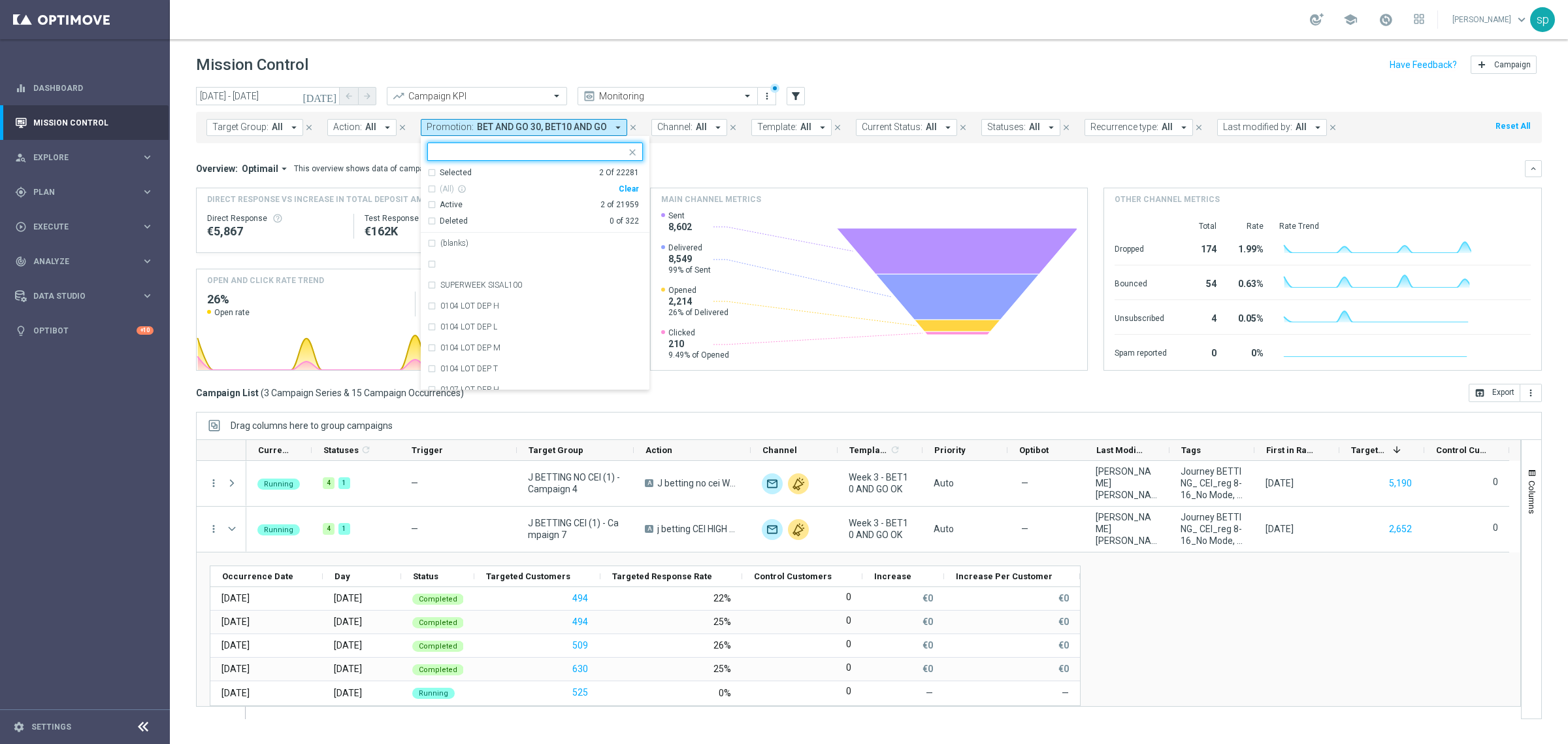
click at [427, 175] on div "Selected 2 Of 22281" at bounding box center [533, 172] width 212 height 11
click at [429, 263] on div "BET10 AND GO" at bounding box center [535, 263] width 215 height 21
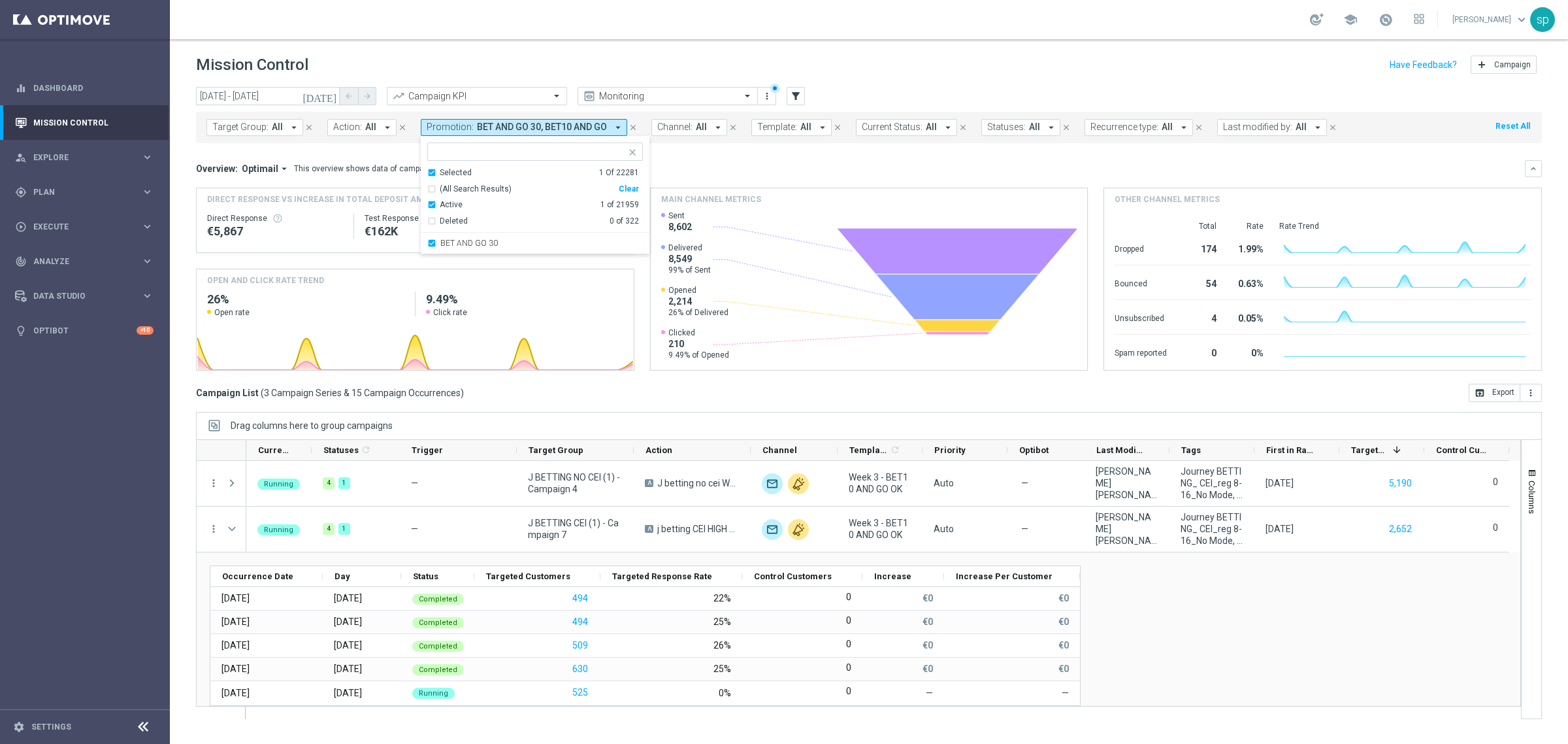
click at [696, 175] on div "Overview: Optimail arrow_drop_down This overview shows data of campaigns execut…" at bounding box center [869, 168] width 1346 height 17
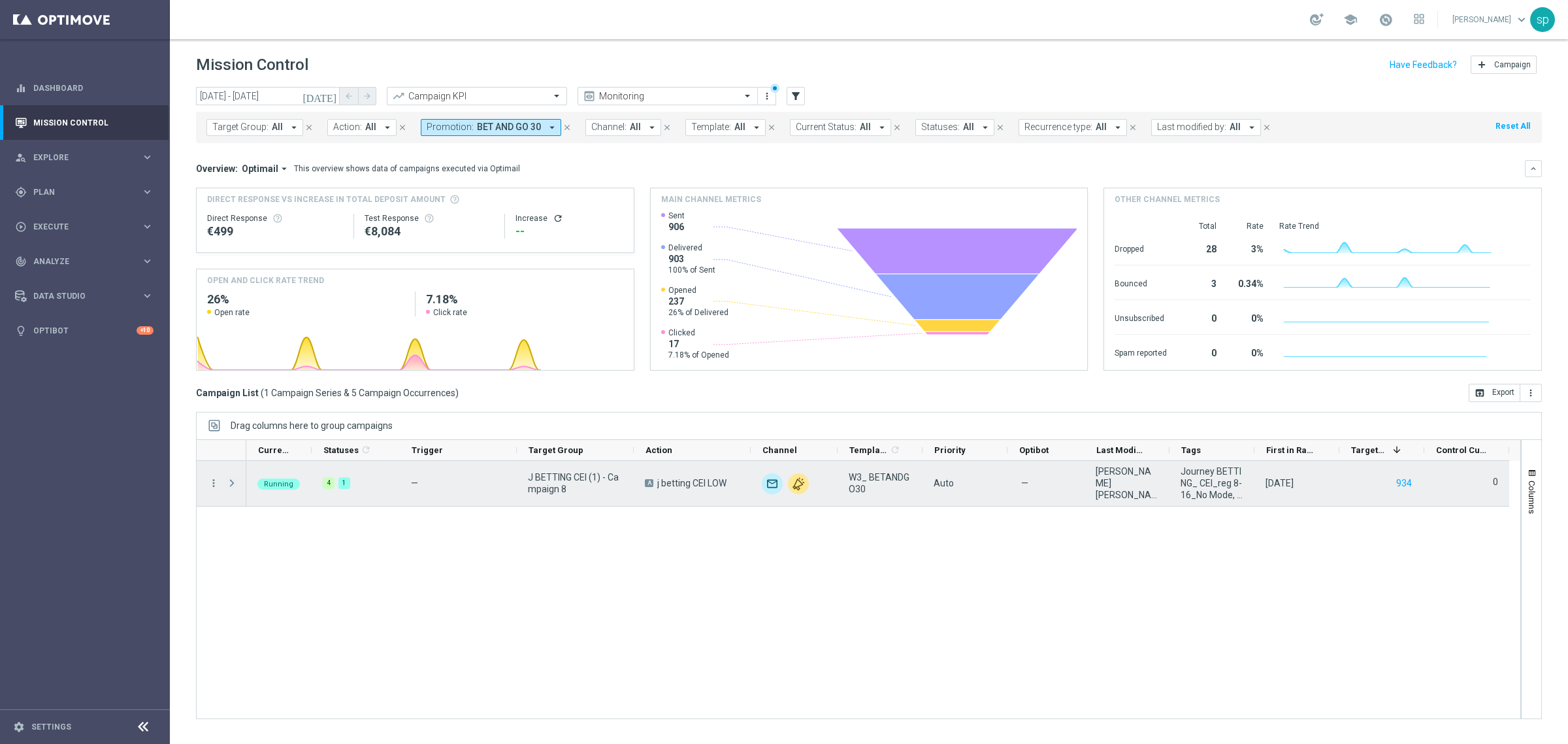
click at [234, 482] on span at bounding box center [232, 483] width 12 height 11
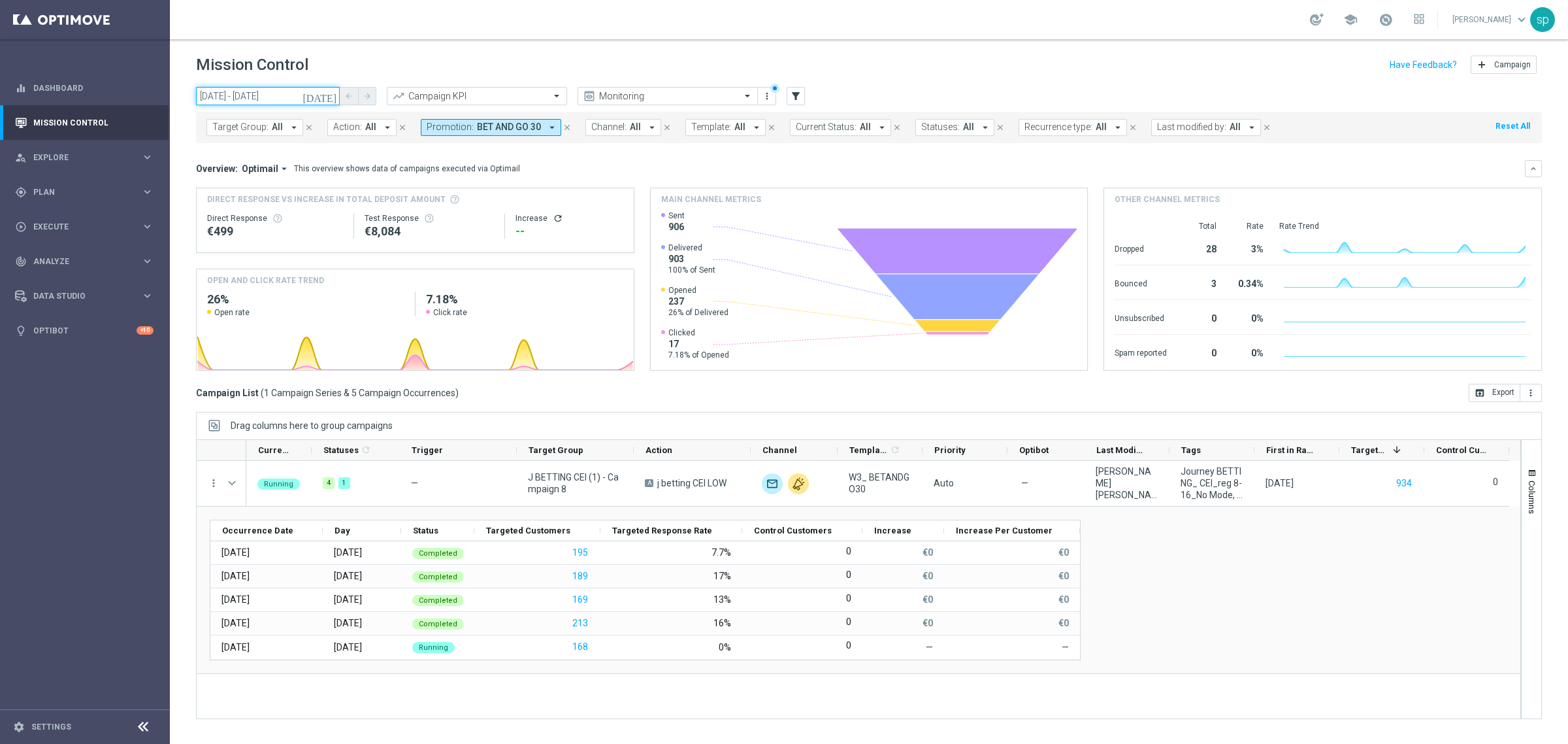
click at [262, 95] on input "03 Sep 2025 - 01 Oct 2025" at bounding box center [267, 96] width 144 height 18
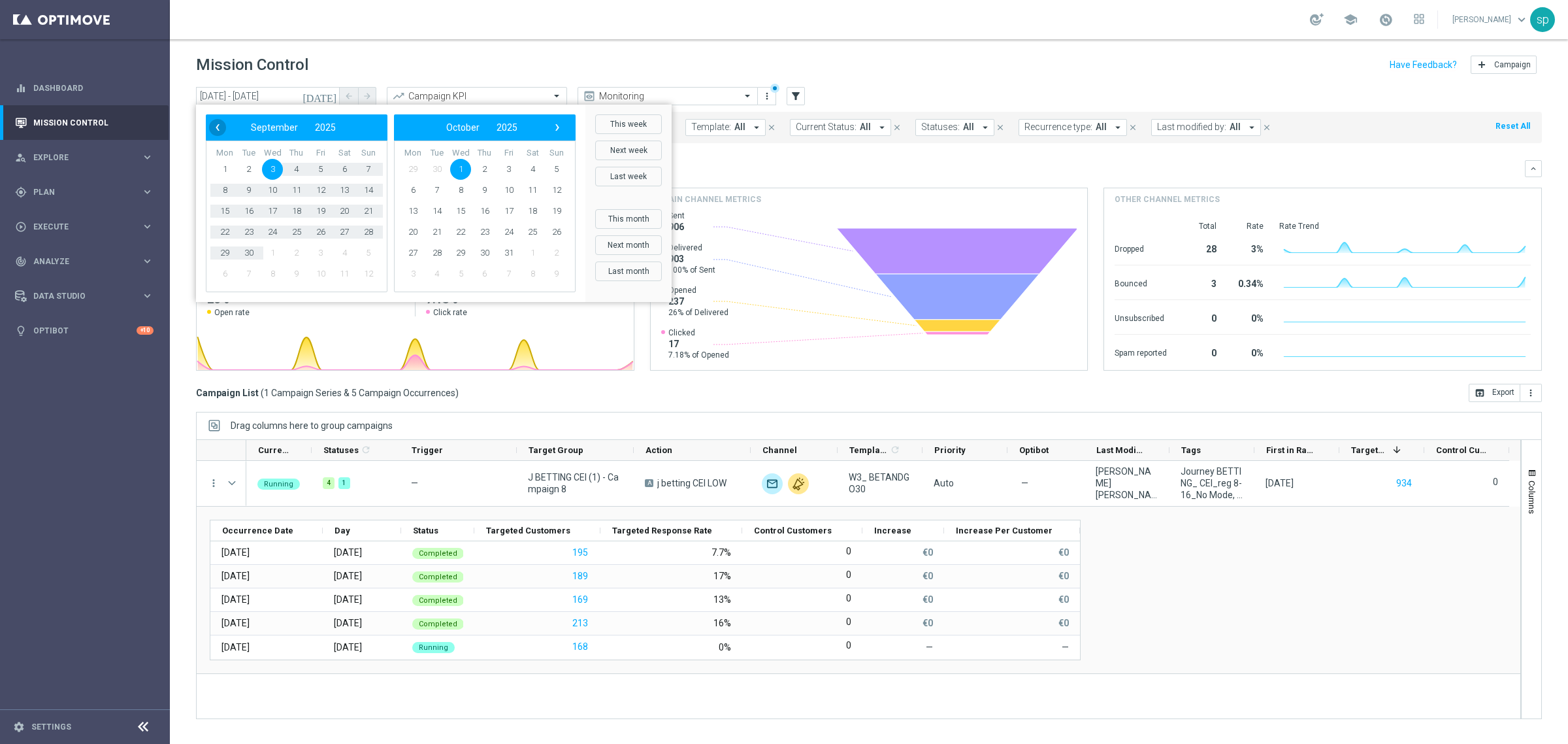
click at [213, 126] on span "‹" at bounding box center [217, 127] width 17 height 17
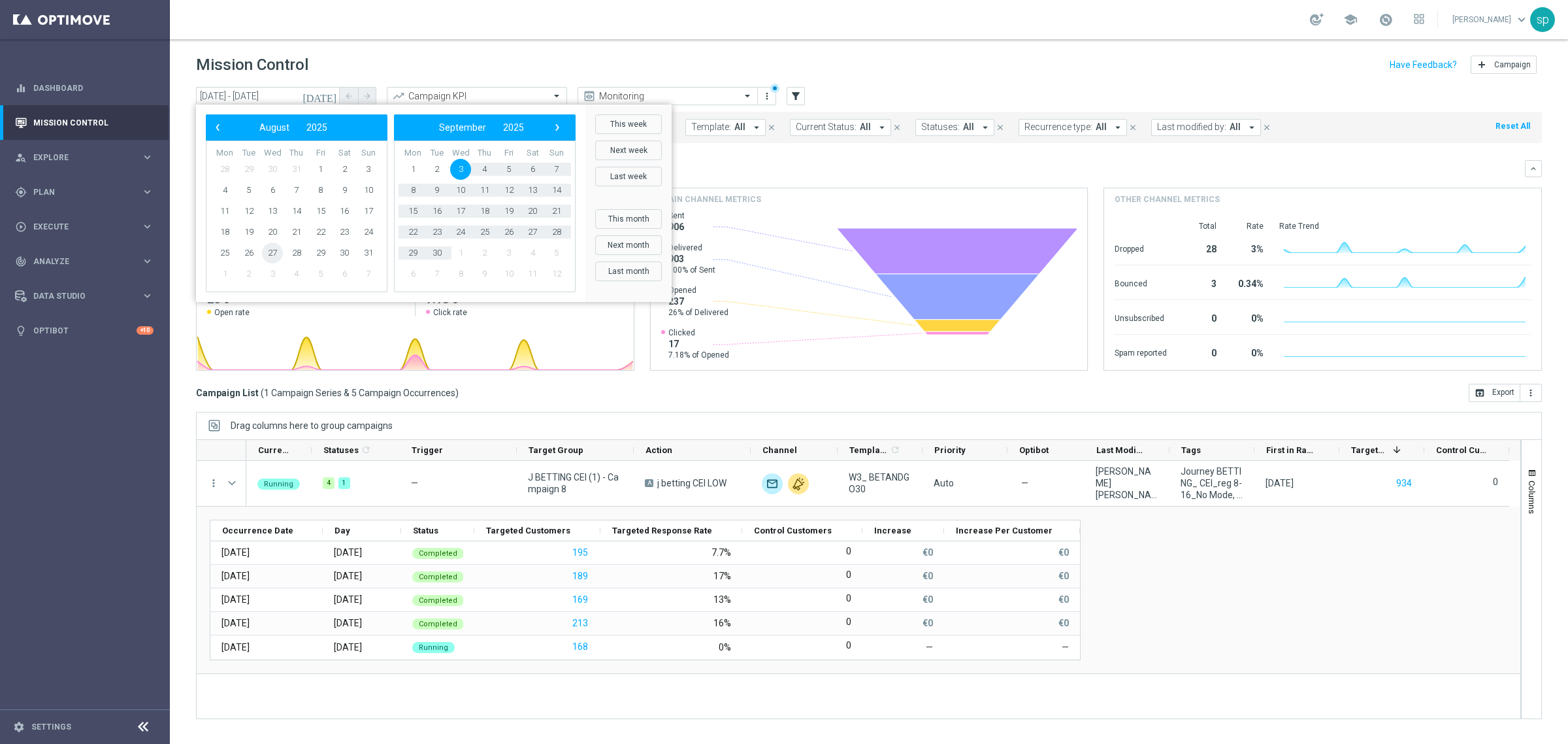
click at [269, 249] on span "27" at bounding box center [272, 252] width 21 height 21
click at [408, 167] on span "1" at bounding box center [412, 169] width 21 height 21
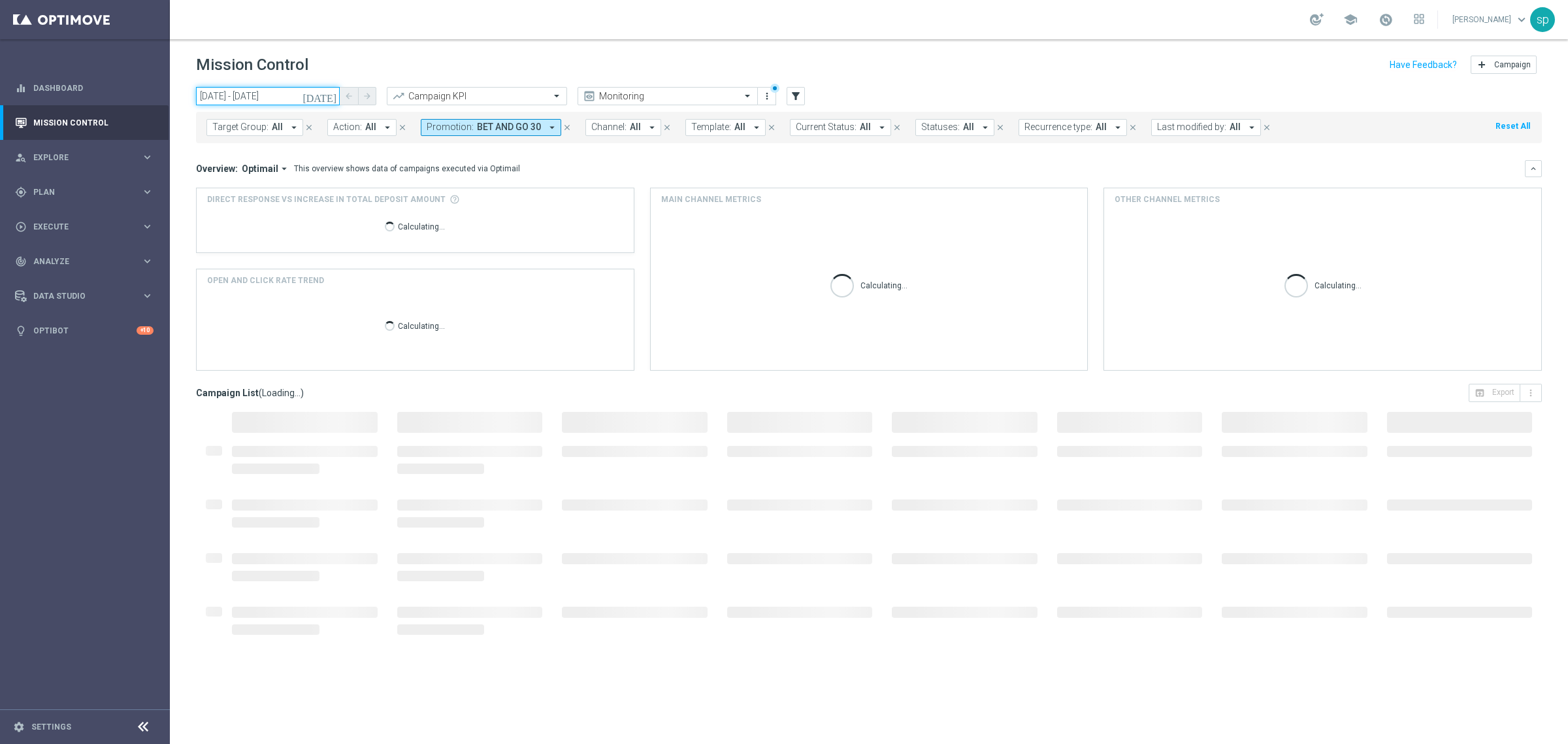
click at [283, 95] on input "27 Aug 2025 - 01 Sep 2025" at bounding box center [267, 96] width 144 height 18
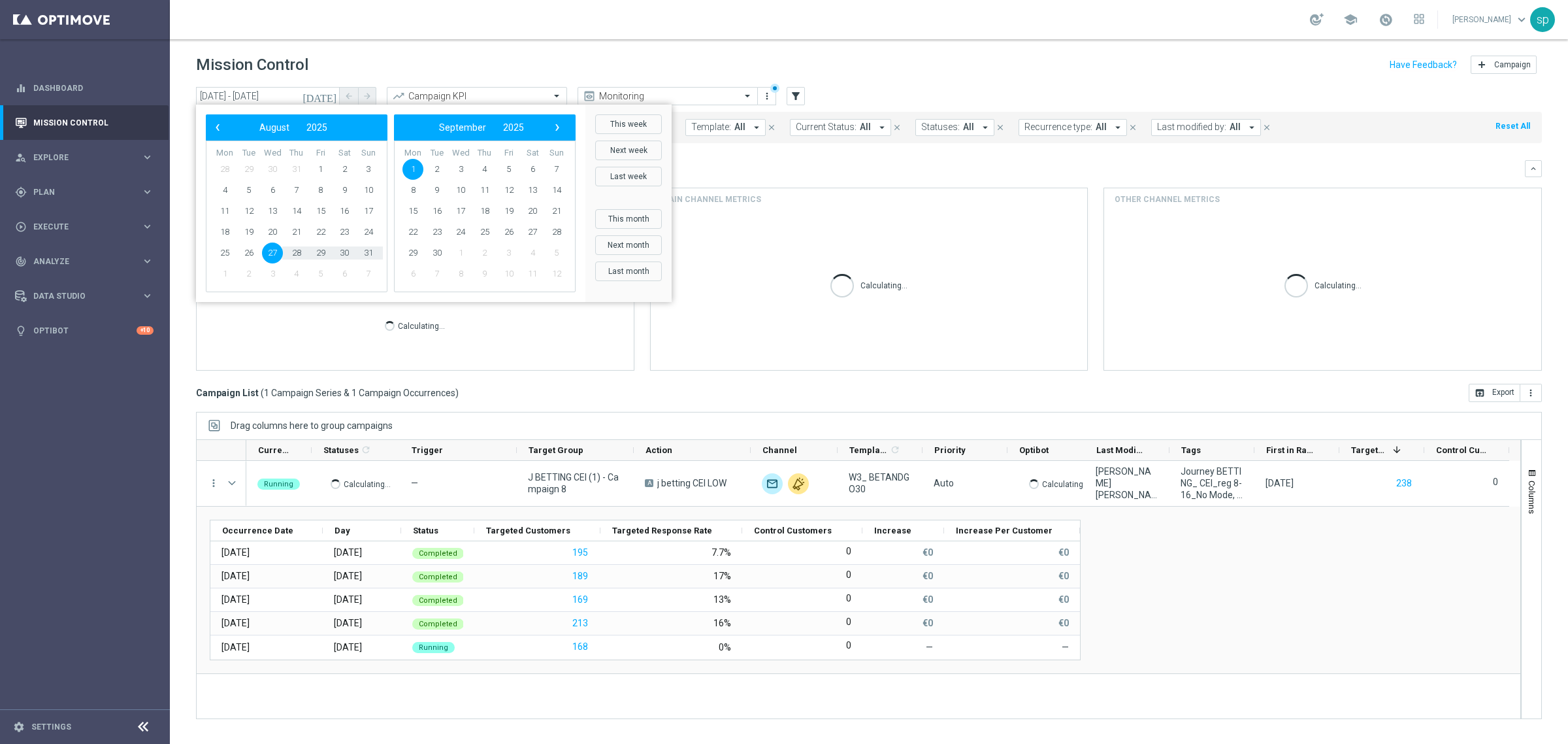
click at [269, 250] on span "27" at bounding box center [272, 252] width 21 height 21
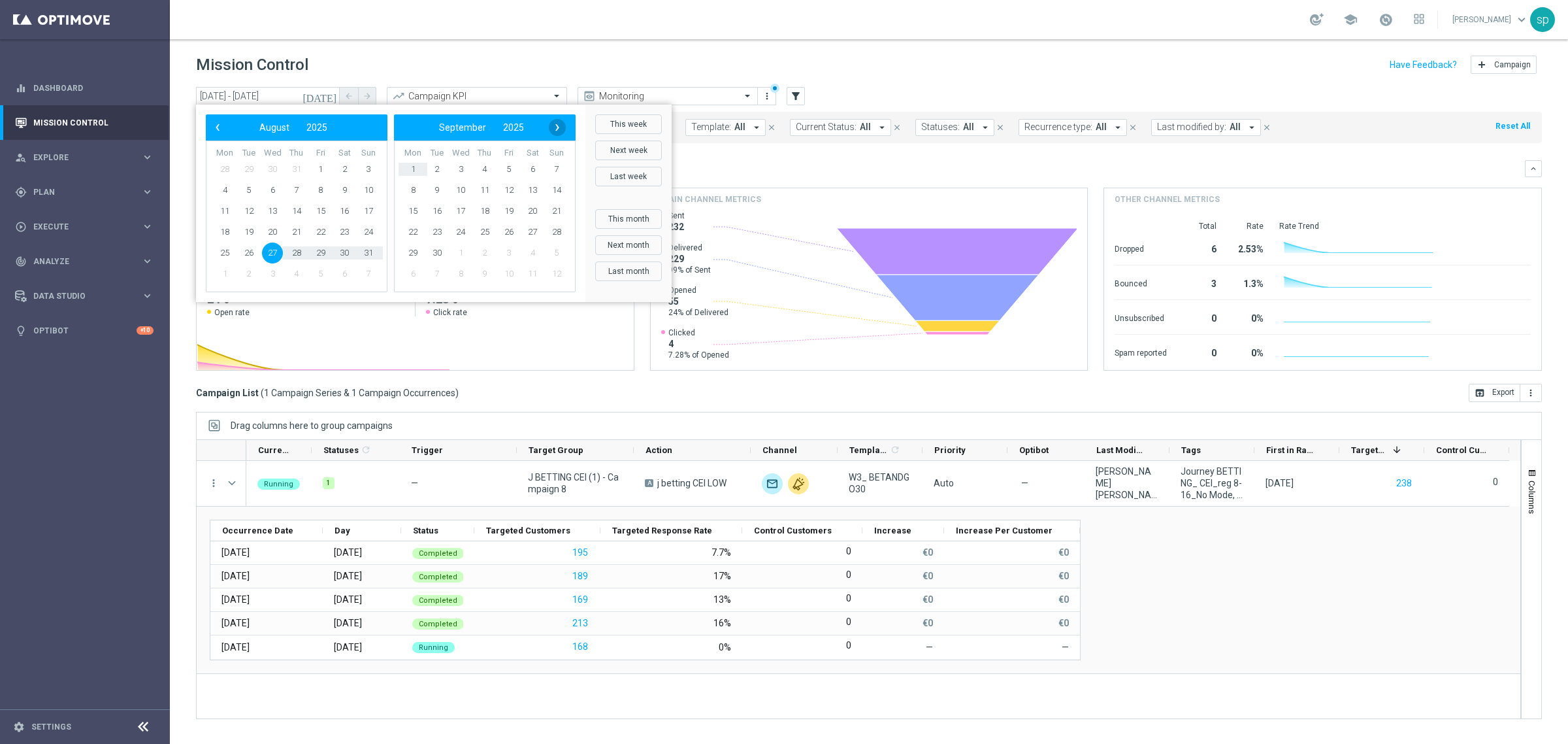
click at [551, 131] on span "›" at bounding box center [557, 127] width 17 height 17
click at [459, 171] on span "1" at bounding box center [460, 169] width 21 height 21
type input "27 Aug 2025 - 01 Oct 2025"
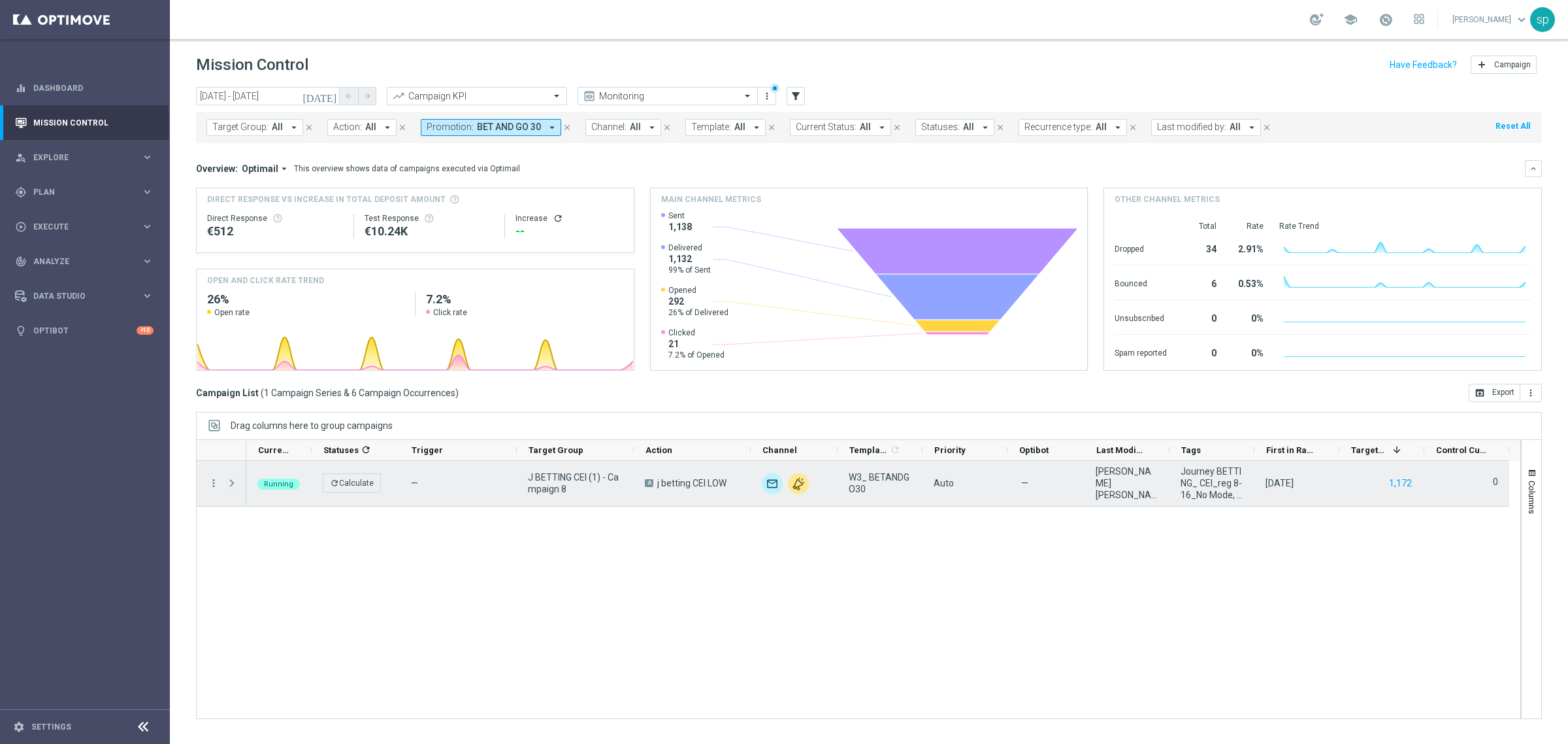
click at [233, 478] on span "Press SPACE to select this row." at bounding box center [232, 483] width 12 height 11
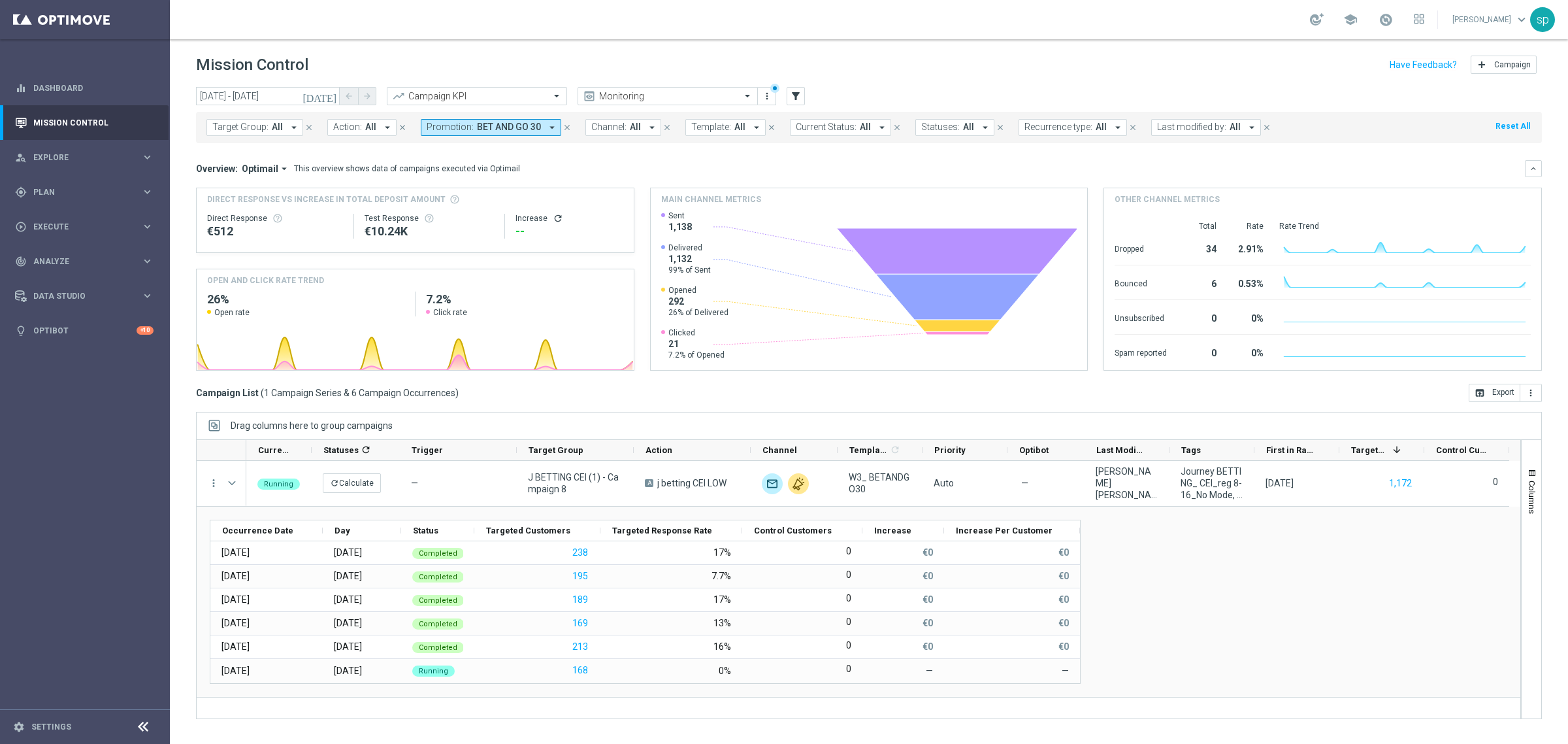
click at [501, 125] on span "BET AND GO 30" at bounding box center [508, 127] width 64 height 11
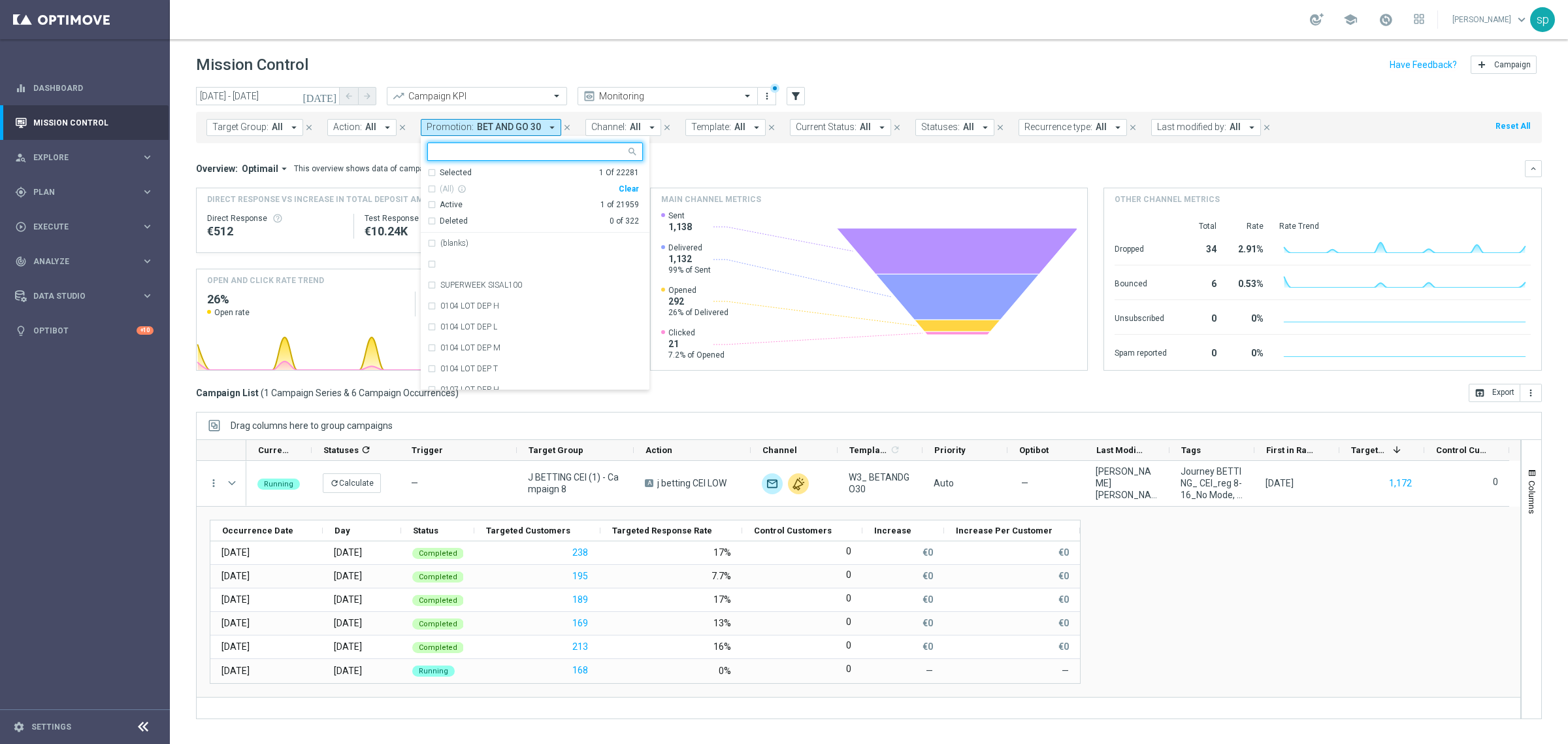
click at [0, 0] on div "Clear" at bounding box center [0, 0] width 0 height 0
click at [689, 161] on div "Overview: Optimail arrow_drop_down This overview shows data of campaigns execut…" at bounding box center [869, 168] width 1346 height 17
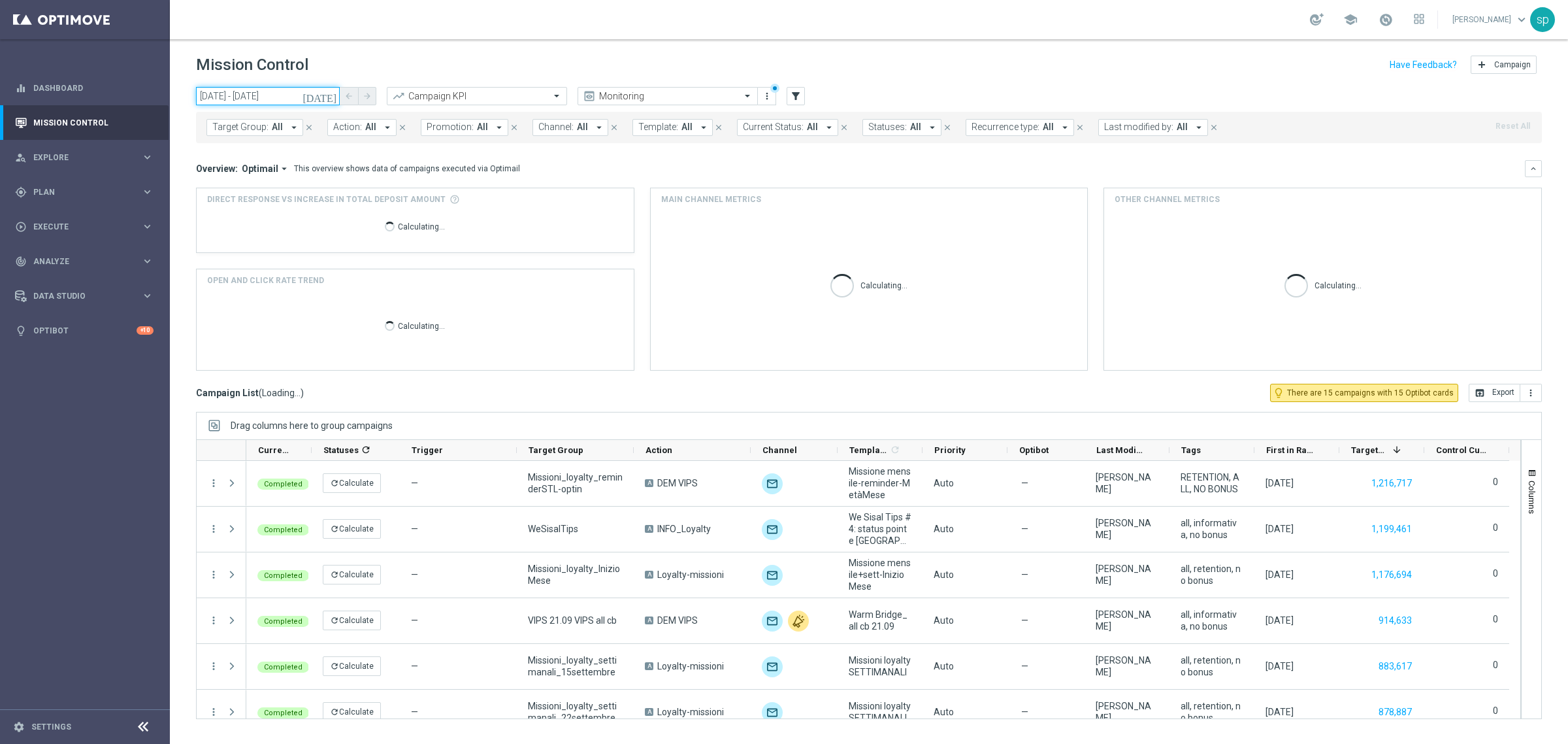
click at [287, 95] on input "27 Aug 2025 - 01 Oct 2025" at bounding box center [267, 96] width 144 height 18
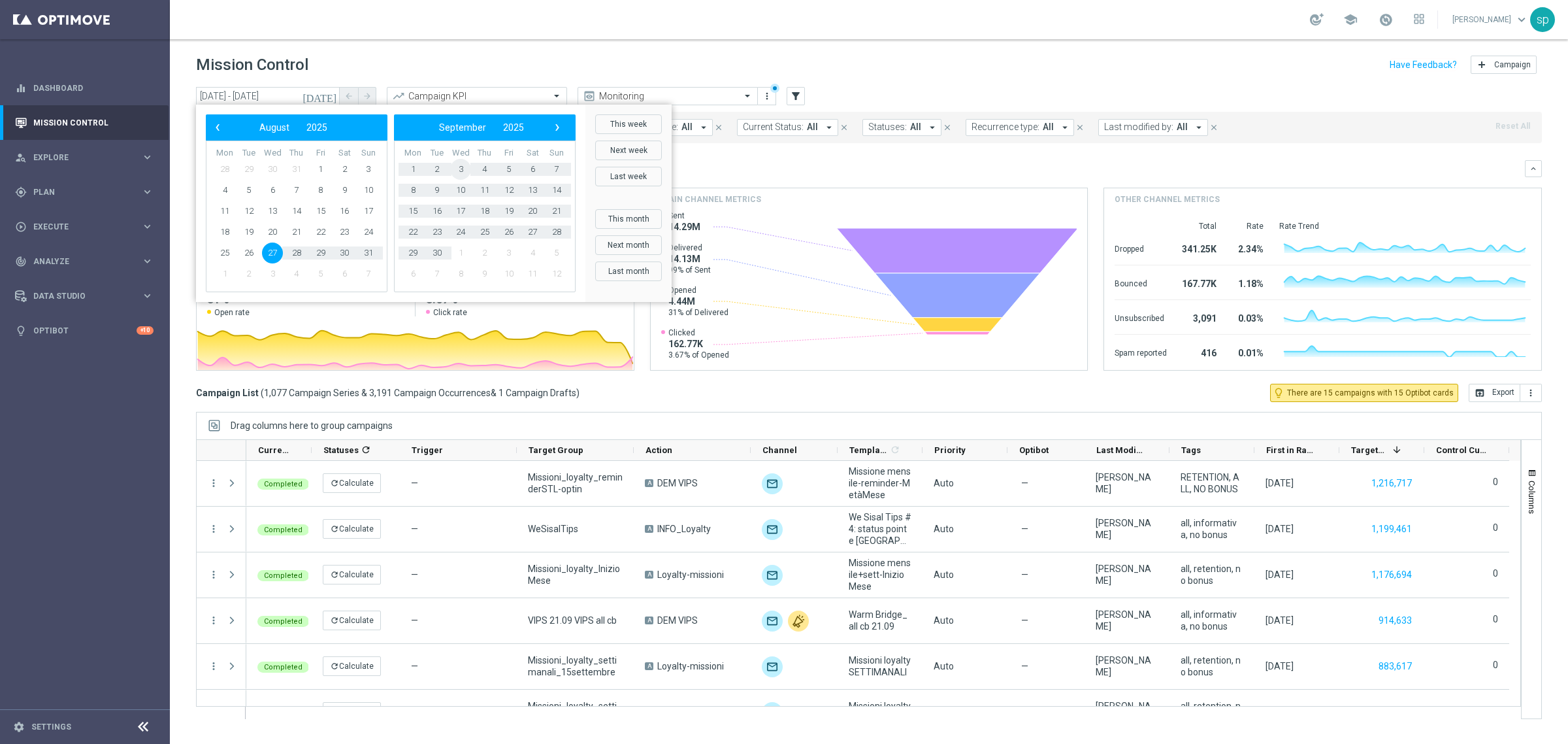
click at [454, 169] on span "3" at bounding box center [460, 169] width 21 height 21
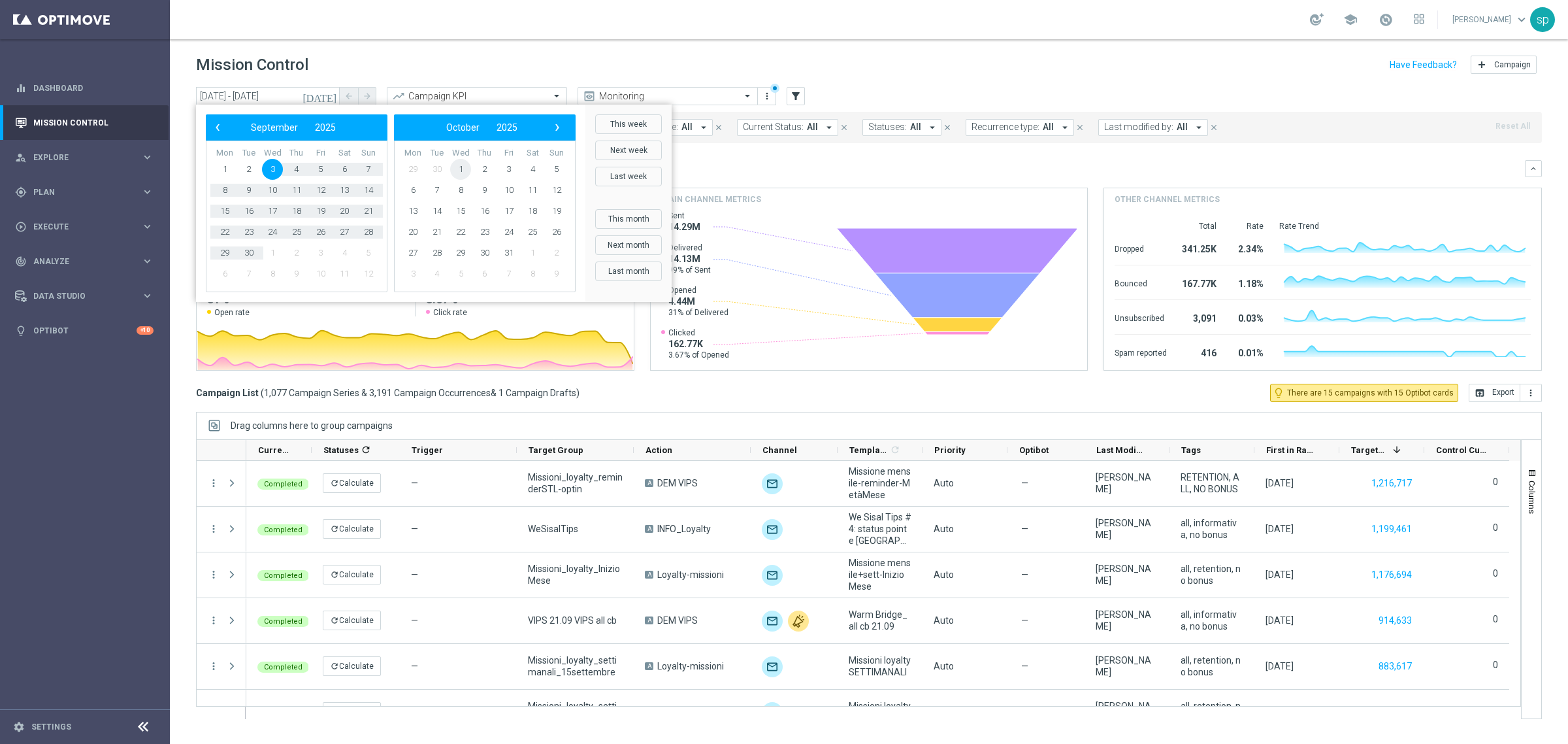
click at [458, 174] on span "1" at bounding box center [460, 169] width 21 height 21
type input "03 Sep 2025 - 01 Oct 2025"
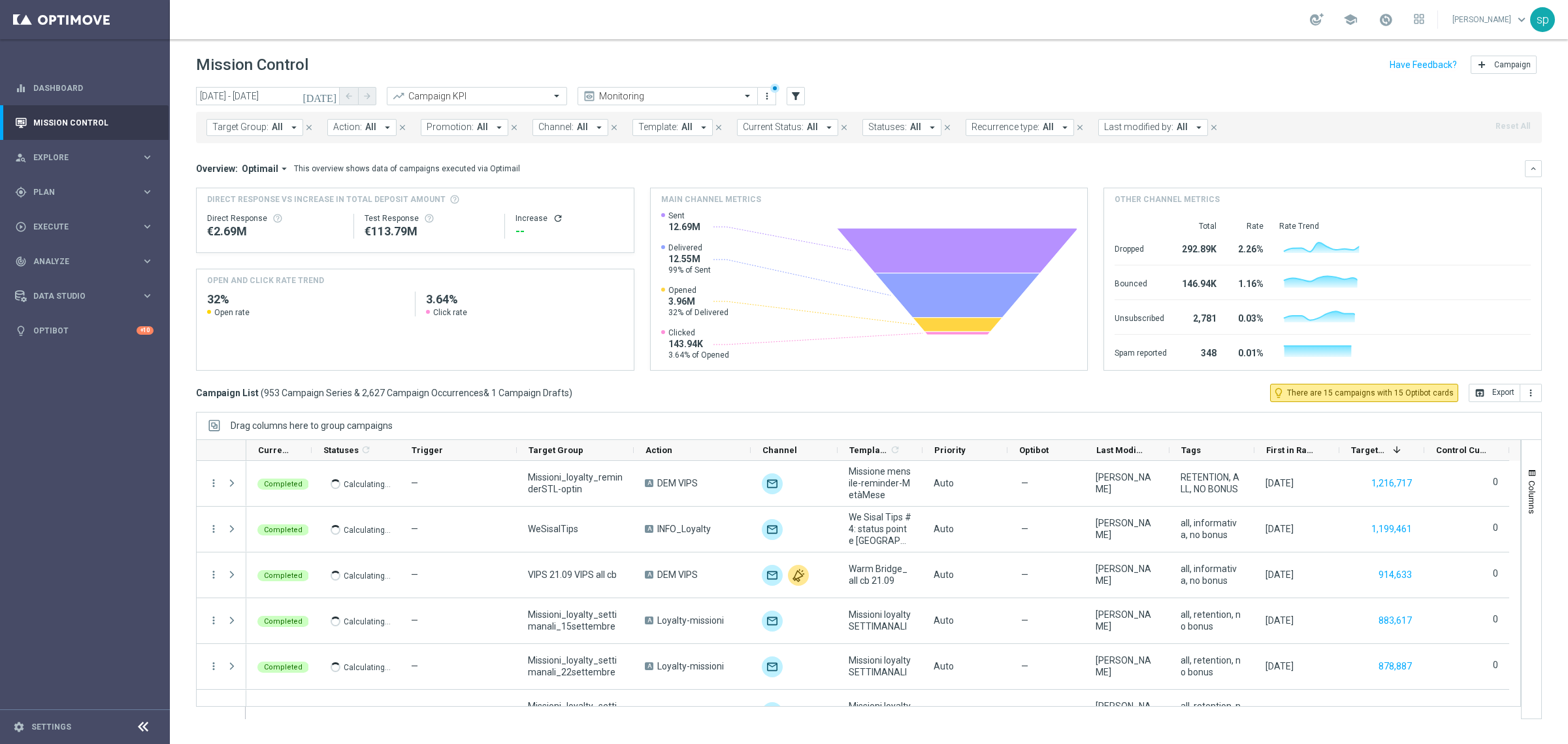
click at [458, 131] on span "Promotion:" at bounding box center [450, 127] width 47 height 11
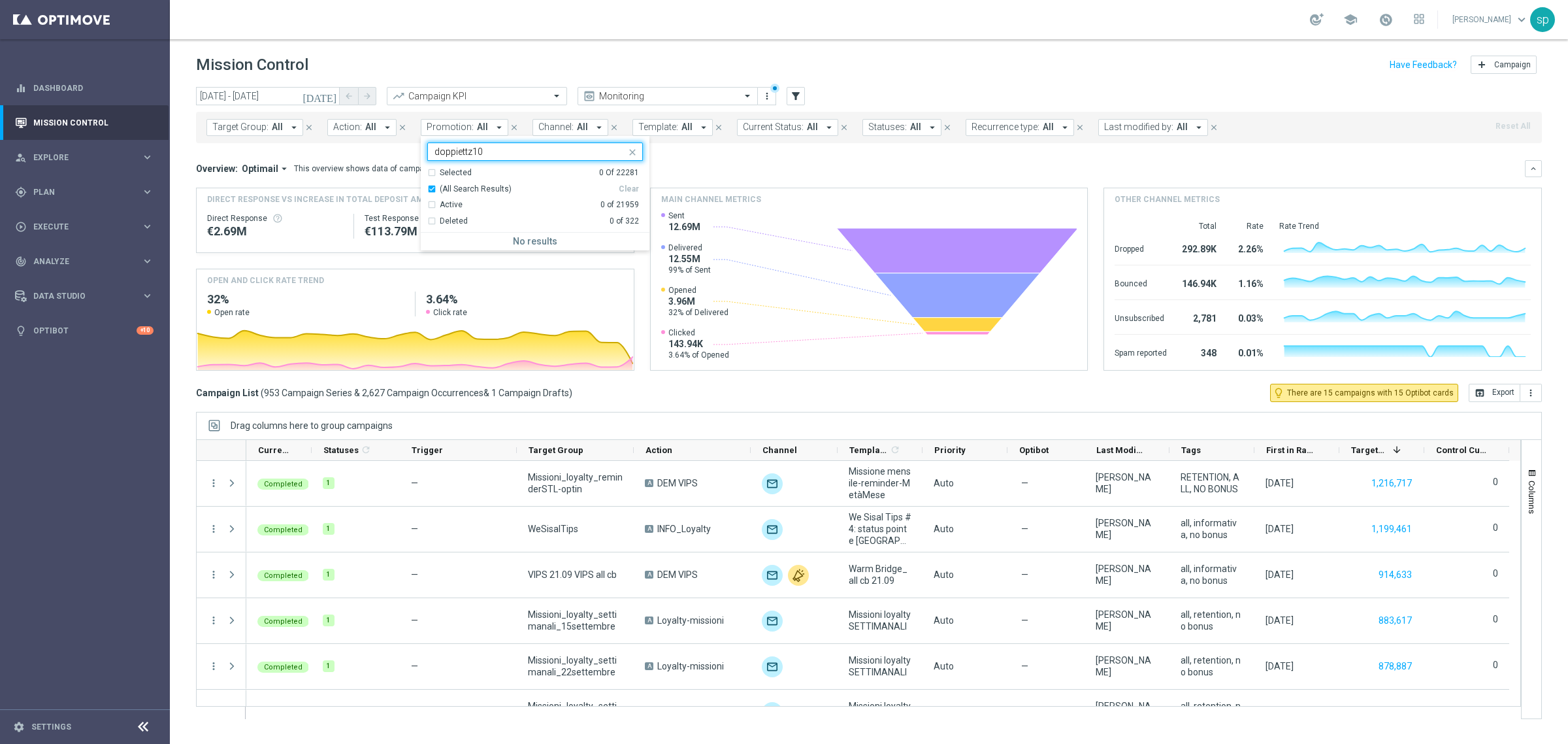
click at [470, 150] on input "doppiettz10" at bounding box center [530, 152] width 191 height 11
click at [512, 239] on div "DOPPIETTA10 DEP" at bounding box center [542, 242] width 203 height 8
type input "doppiettA10"
click at [681, 169] on div "Overview: Optimail arrow_drop_down This overview shows data of campaigns execut…" at bounding box center [860, 168] width 1329 height 12
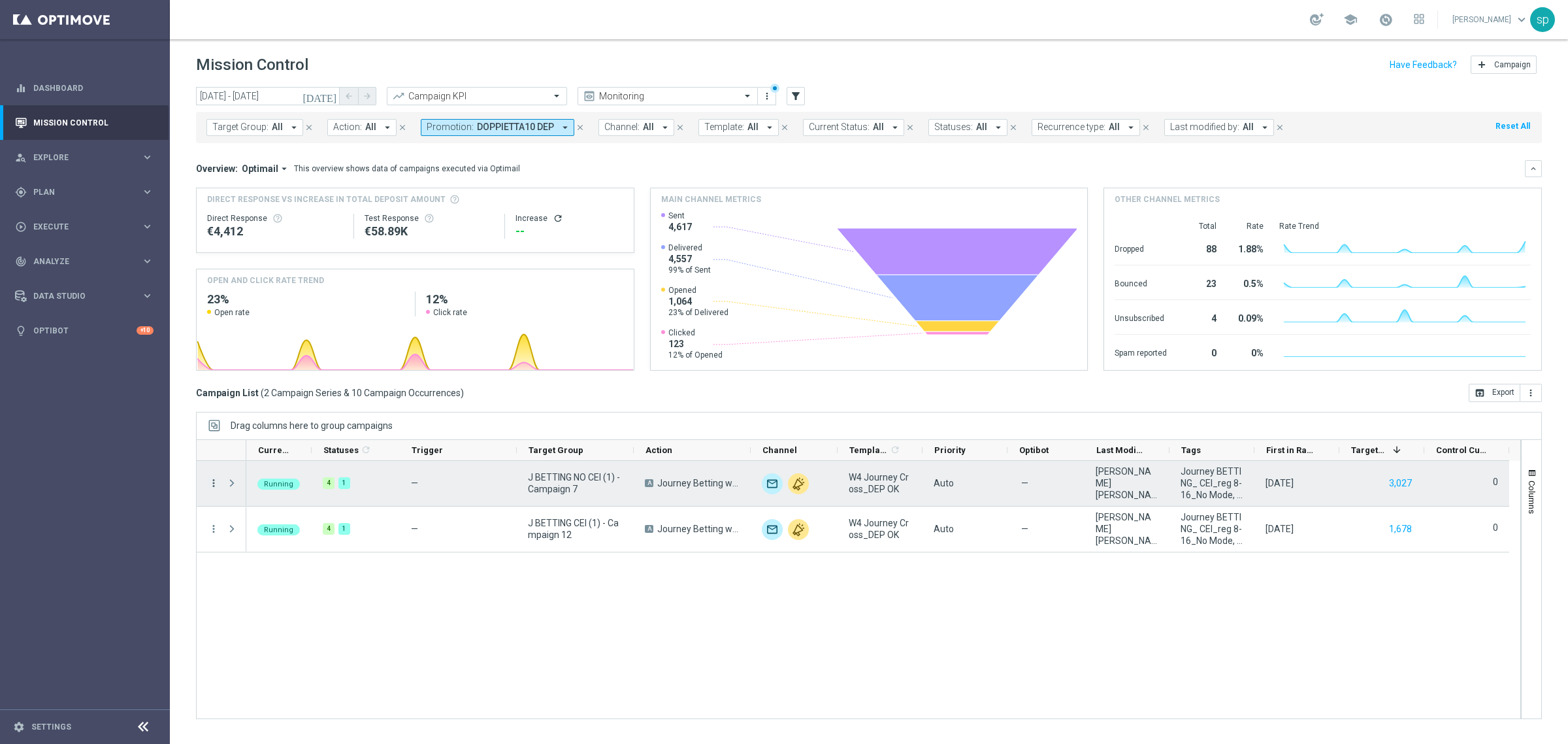
click at [208, 487] on icon "more_vert" at bounding box center [214, 482] width 12 height 12
click at [653, 722] on ag-grid-angular "Drag columns here to group campaigns Drag here to set column labels" at bounding box center [869, 572] width 1346 height 320
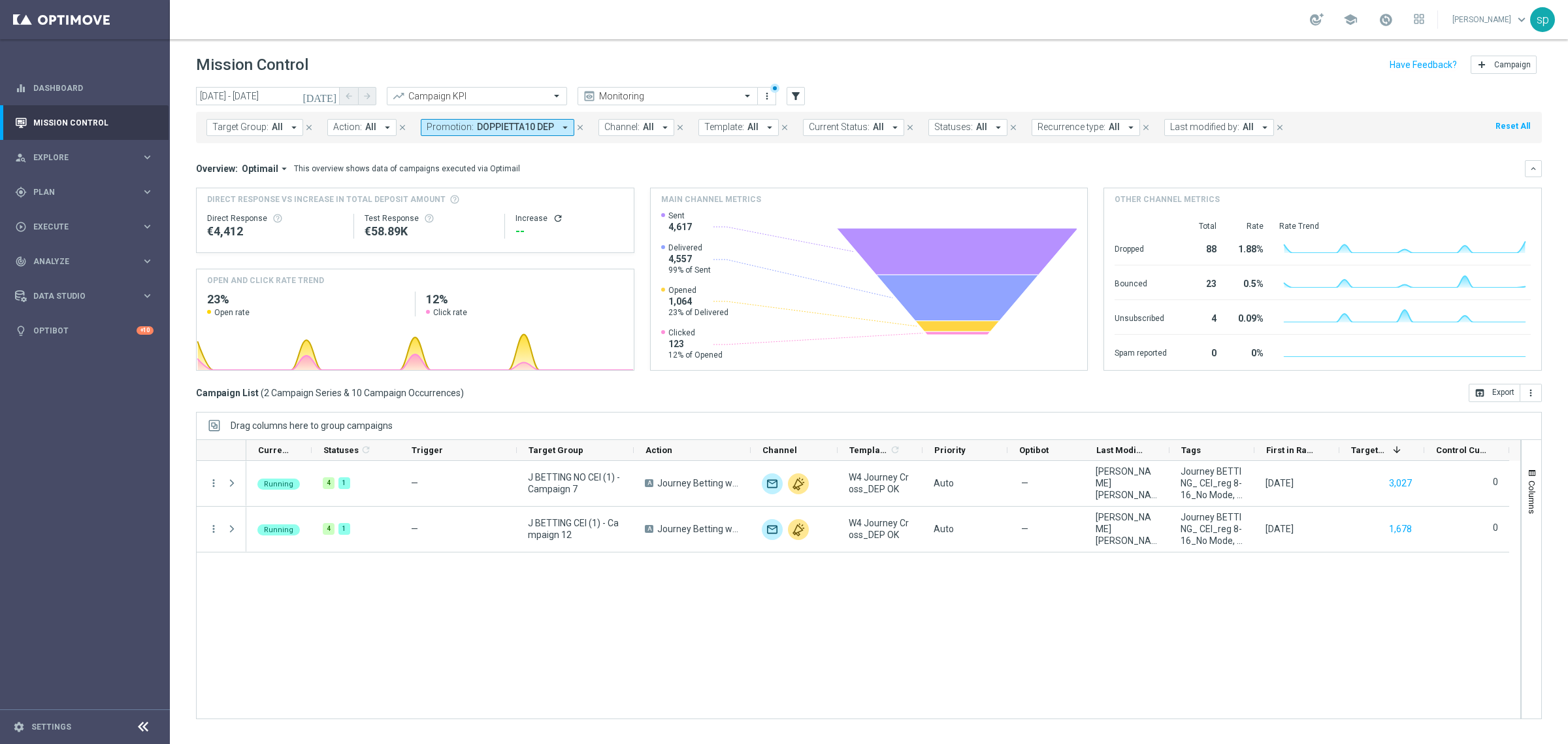
click at [386, 669] on div "Running 4 1 — J BETTING NO CEI (1) - Campaign 7 A Journey Betting w4 dep unfold…" at bounding box center [883, 589] width 1275 height 258
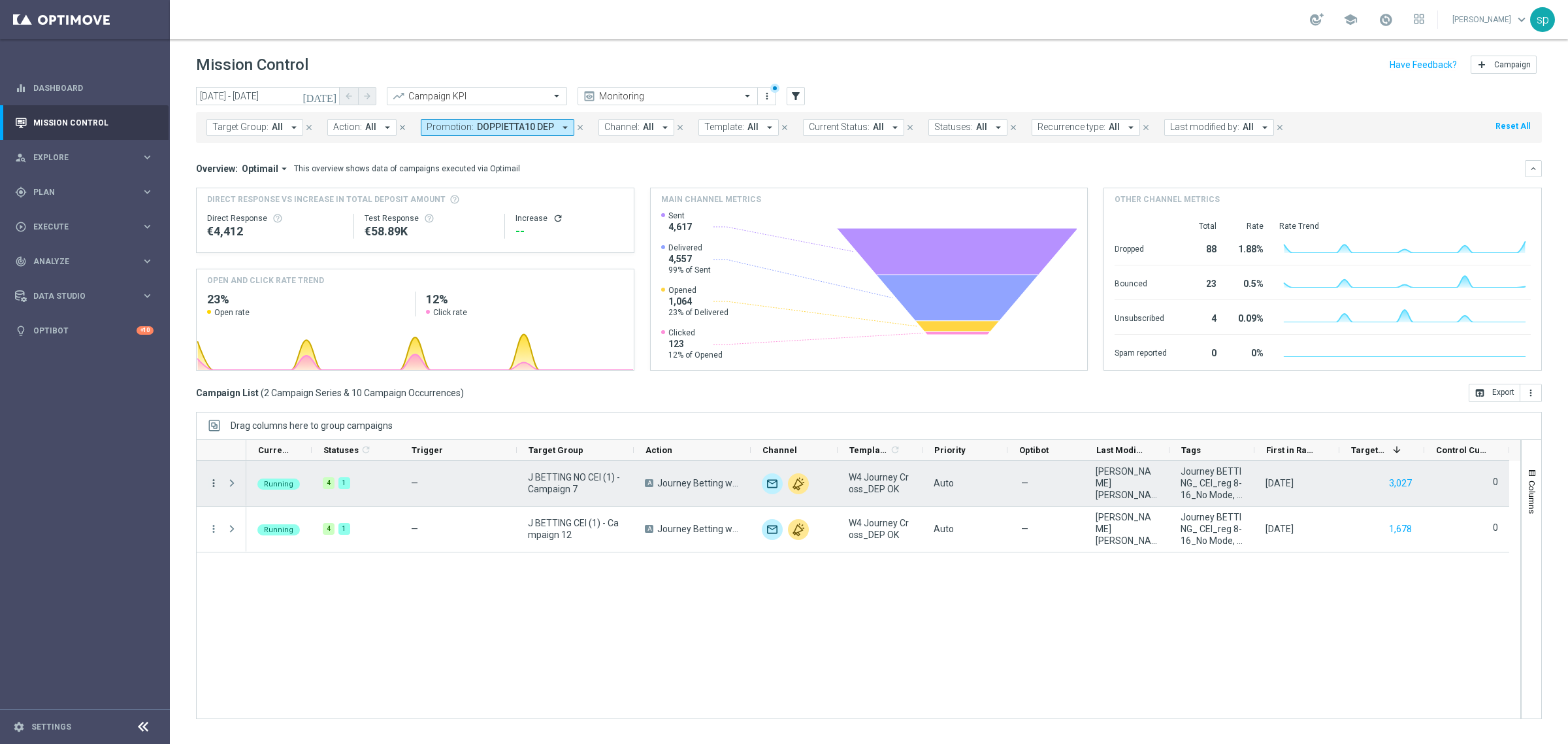
click at [214, 485] on icon "more_vert" at bounding box center [214, 482] width 12 height 12
click at [217, 466] on div "more_vert" at bounding box center [208, 483] width 23 height 45
click at [234, 490] on span "Press SPACE to select this row." at bounding box center [233, 482] width 14 height 26
click at [231, 481] on span "Press SPACE to select this row." at bounding box center [232, 483] width 12 height 11
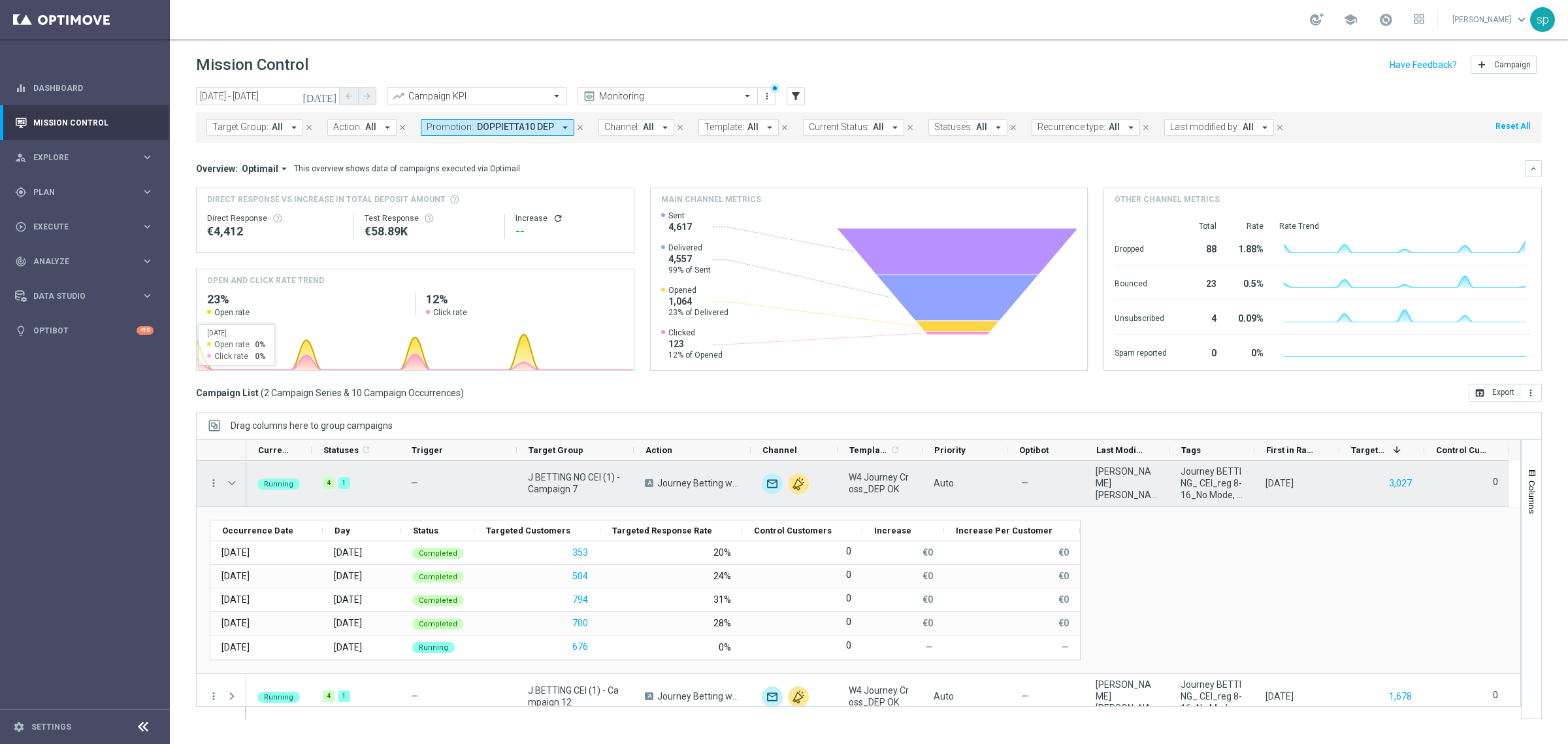
click at [231, 480] on span "Press SPACE to select this row." at bounding box center [232, 483] width 12 height 11
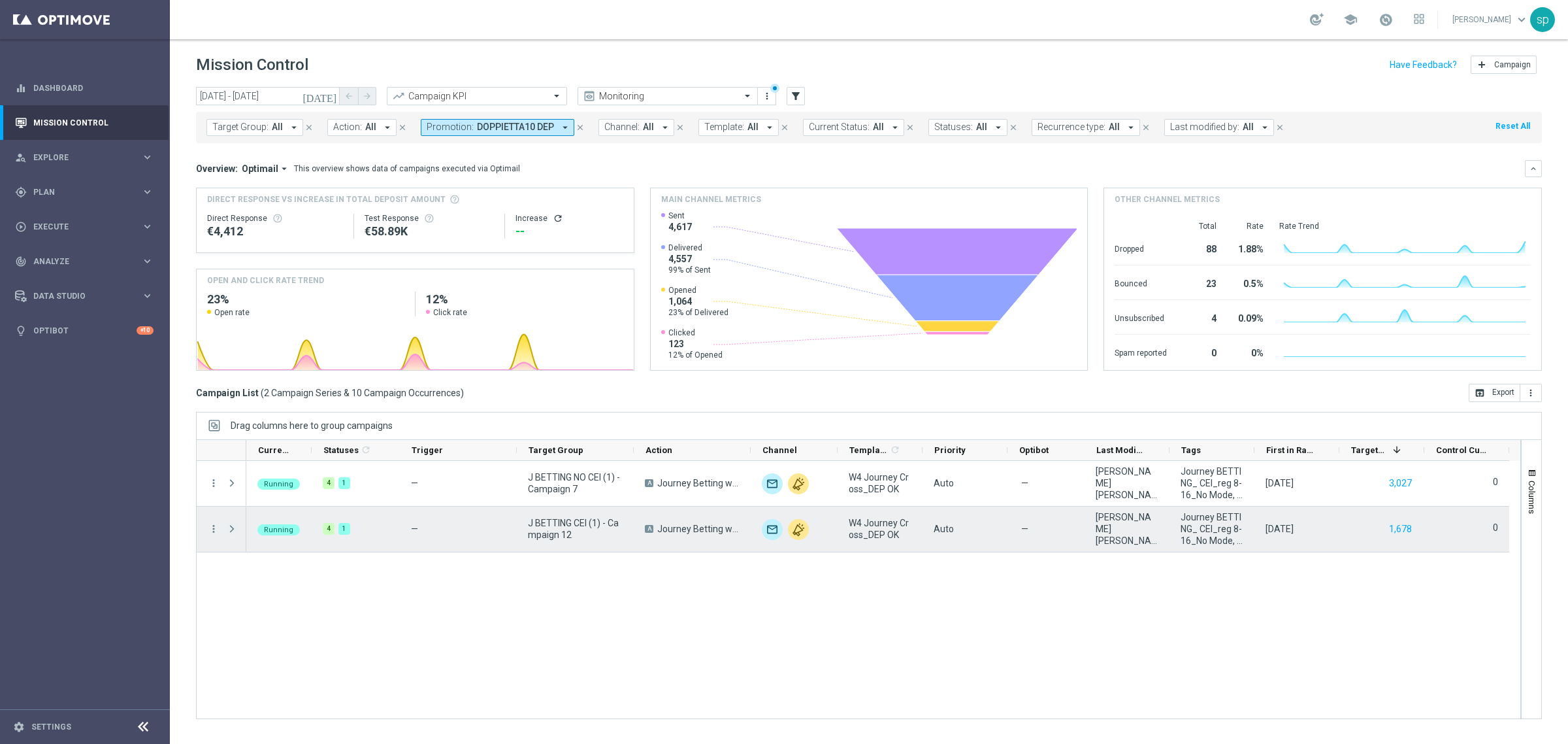
click at [230, 528] on span at bounding box center [232, 529] width 12 height 11
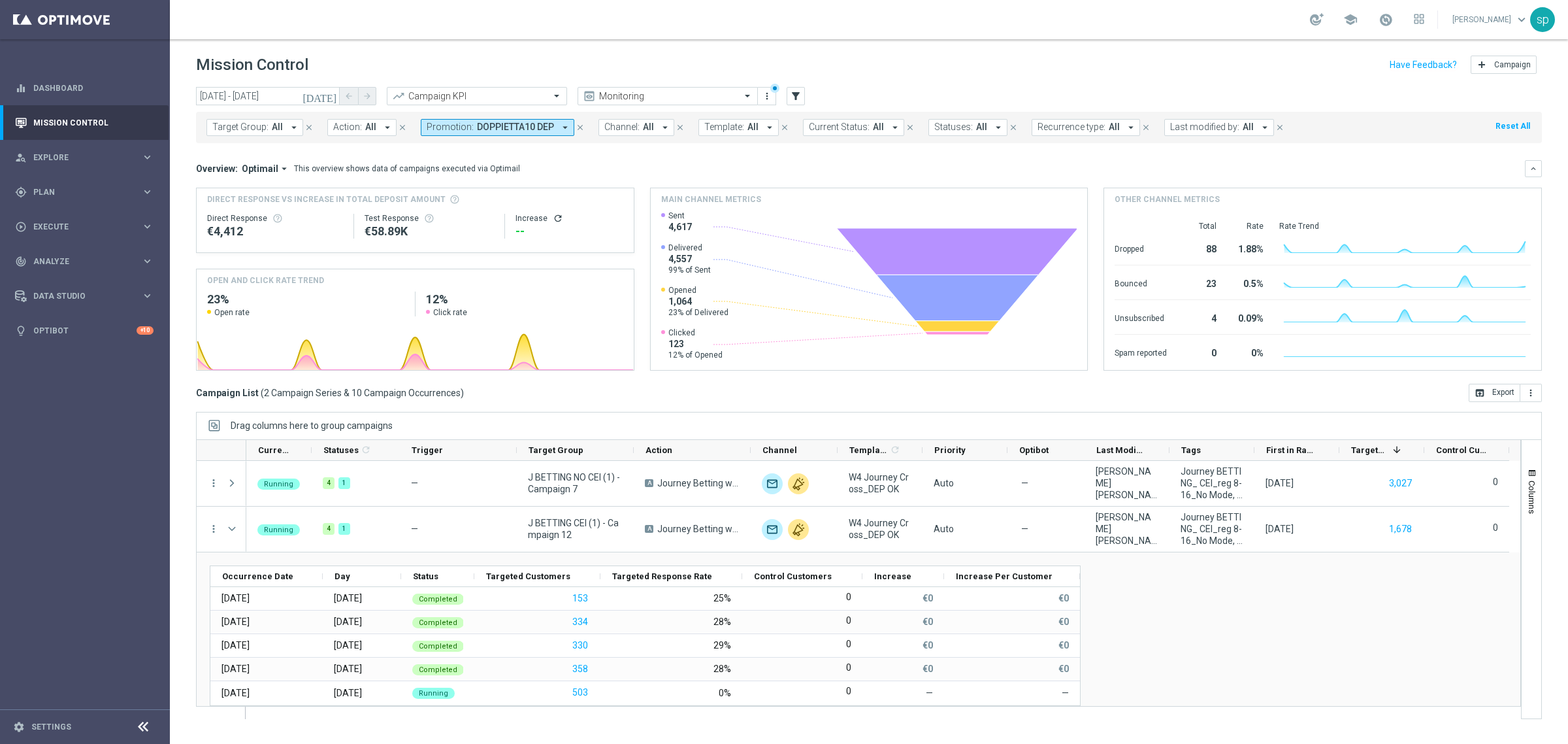
click at [537, 125] on span "DOPPIETTA10 DEP" at bounding box center [515, 127] width 77 height 11
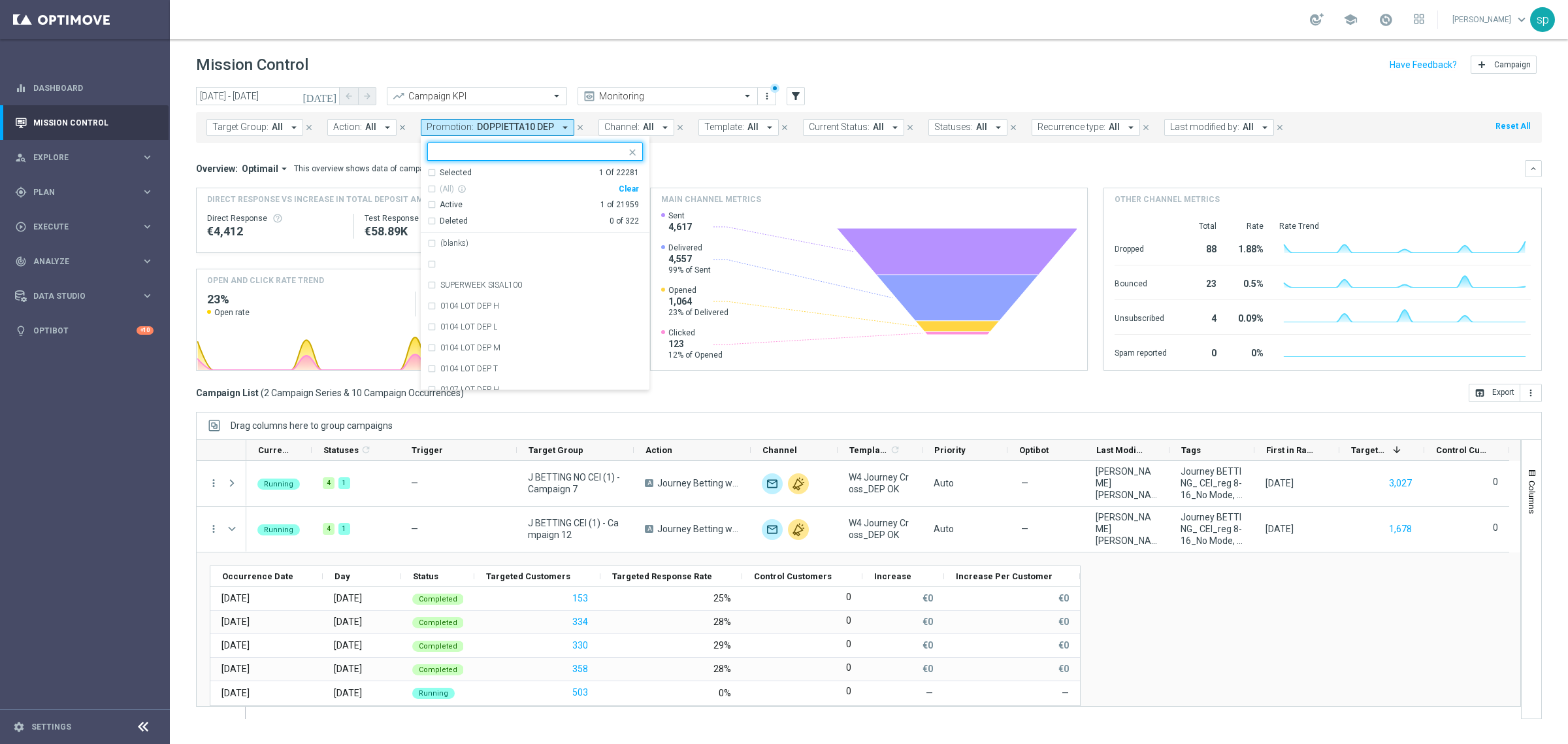
click at [0, 0] on div "Clear" at bounding box center [0, 0] width 0 height 0
click at [508, 150] on input "text" at bounding box center [530, 152] width 191 height 11
click at [744, 164] on div "Overview: Optimail arrow_drop_down This overview shows data of campaigns execut…" at bounding box center [860, 168] width 1329 height 12
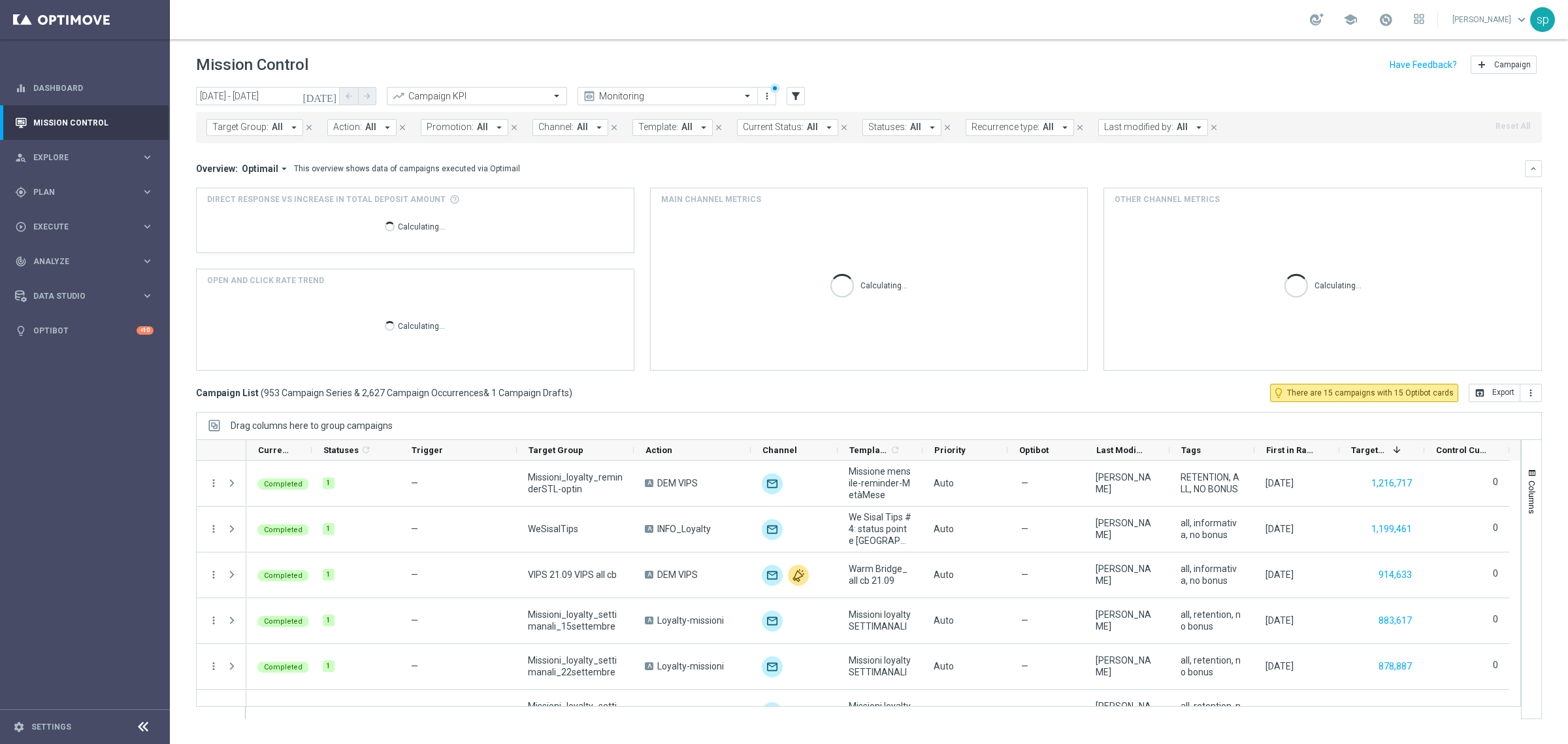
click at [479, 121] on button "Promotion: All arrow_drop_down" at bounding box center [465, 127] width 88 height 17
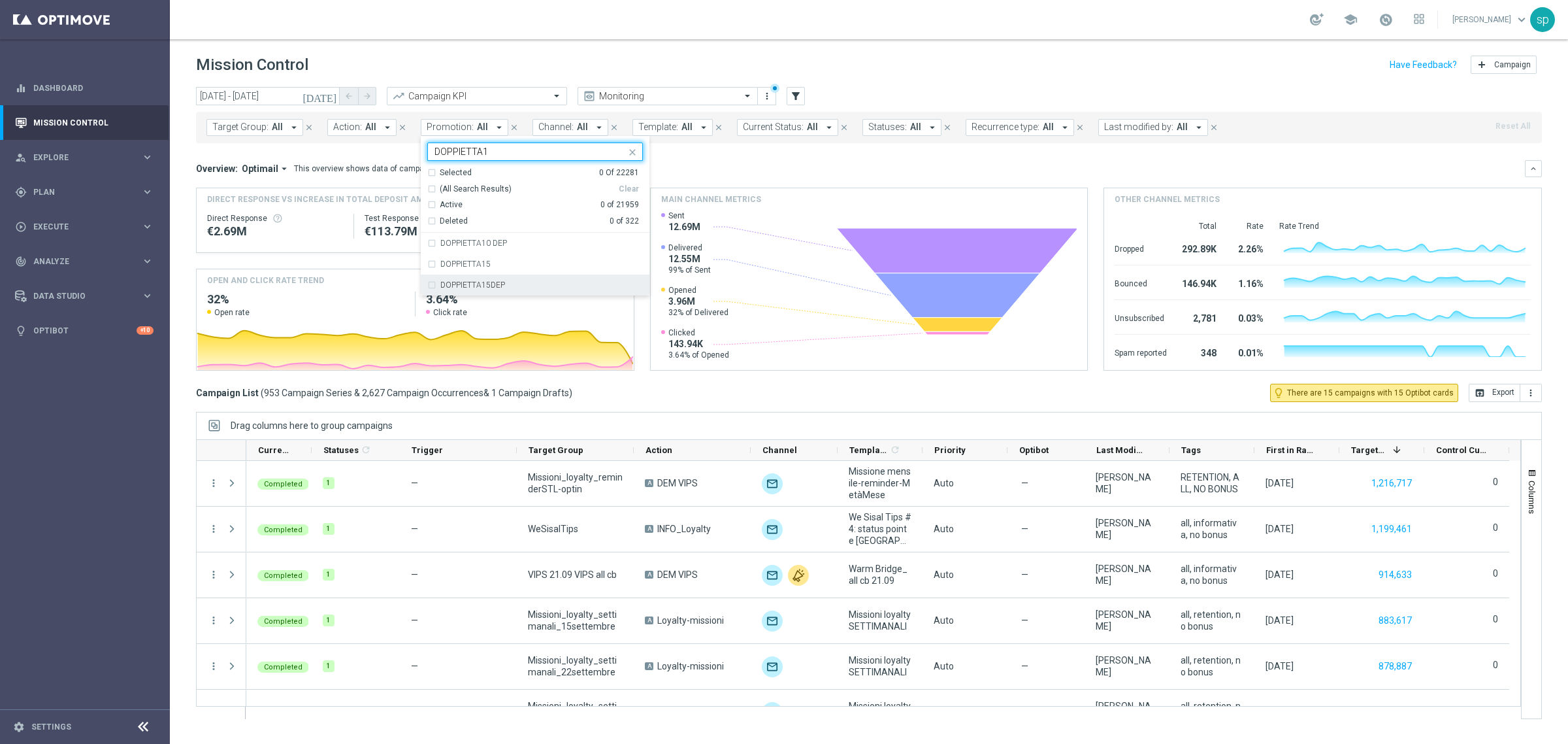
click at [536, 278] on div "DOPPIETTA15DEP" at bounding box center [535, 284] width 215 height 21
type input "DOPPIETTA1"
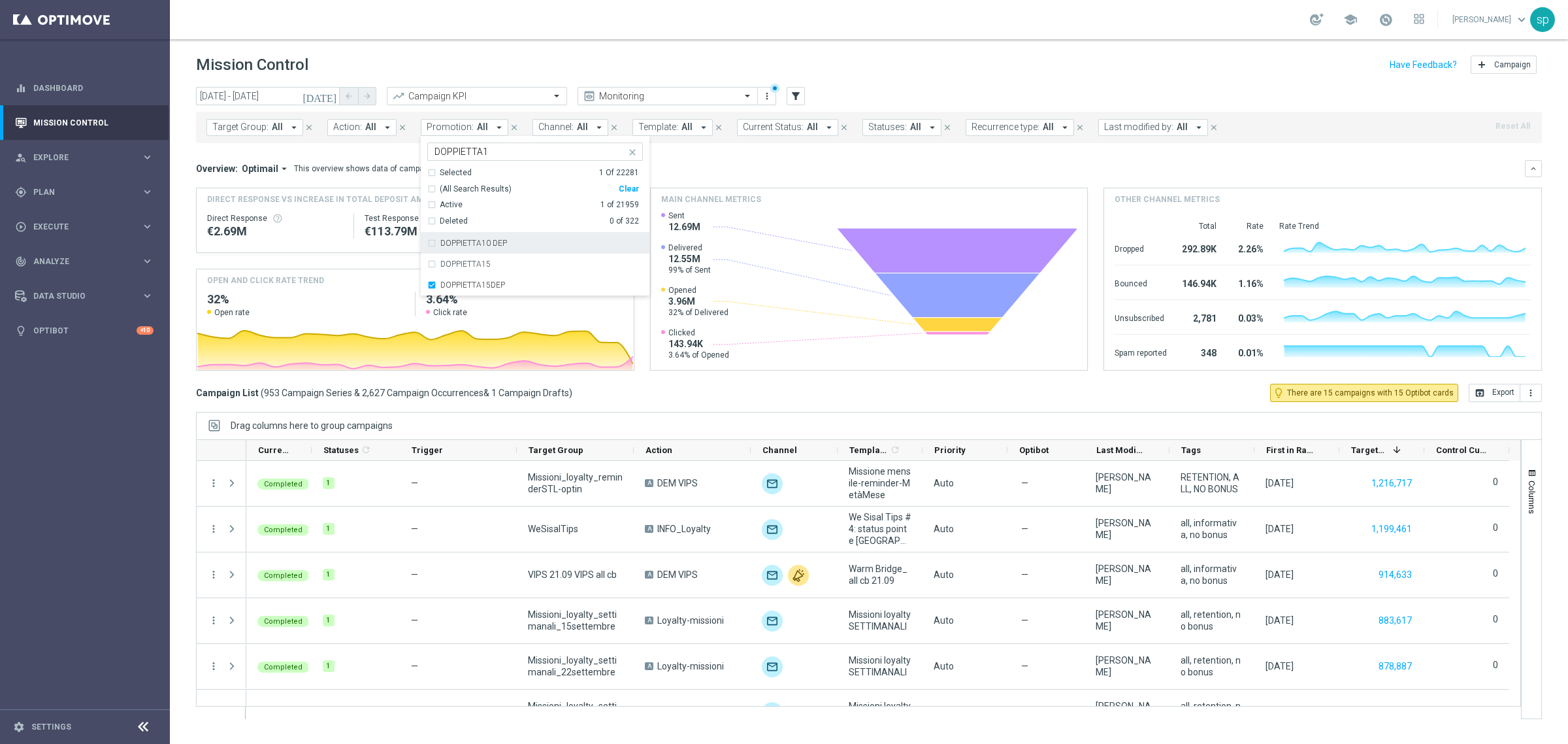
click at [665, 157] on mini-dashboard "Overview: Optimail arrow_drop_down This overview shows data of campaigns execut…" at bounding box center [869, 263] width 1346 height 241
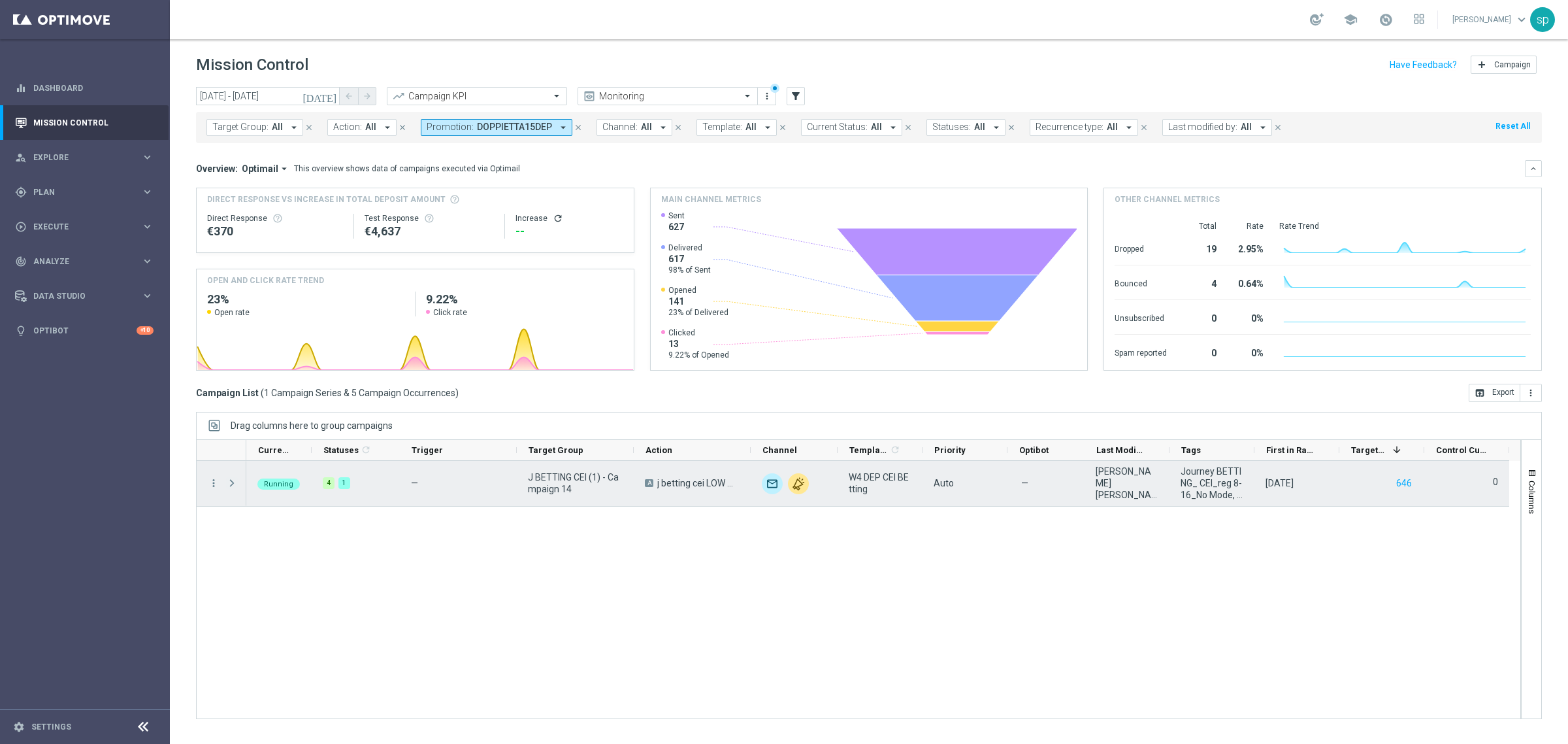
click at [230, 482] on span at bounding box center [232, 483] width 12 height 11
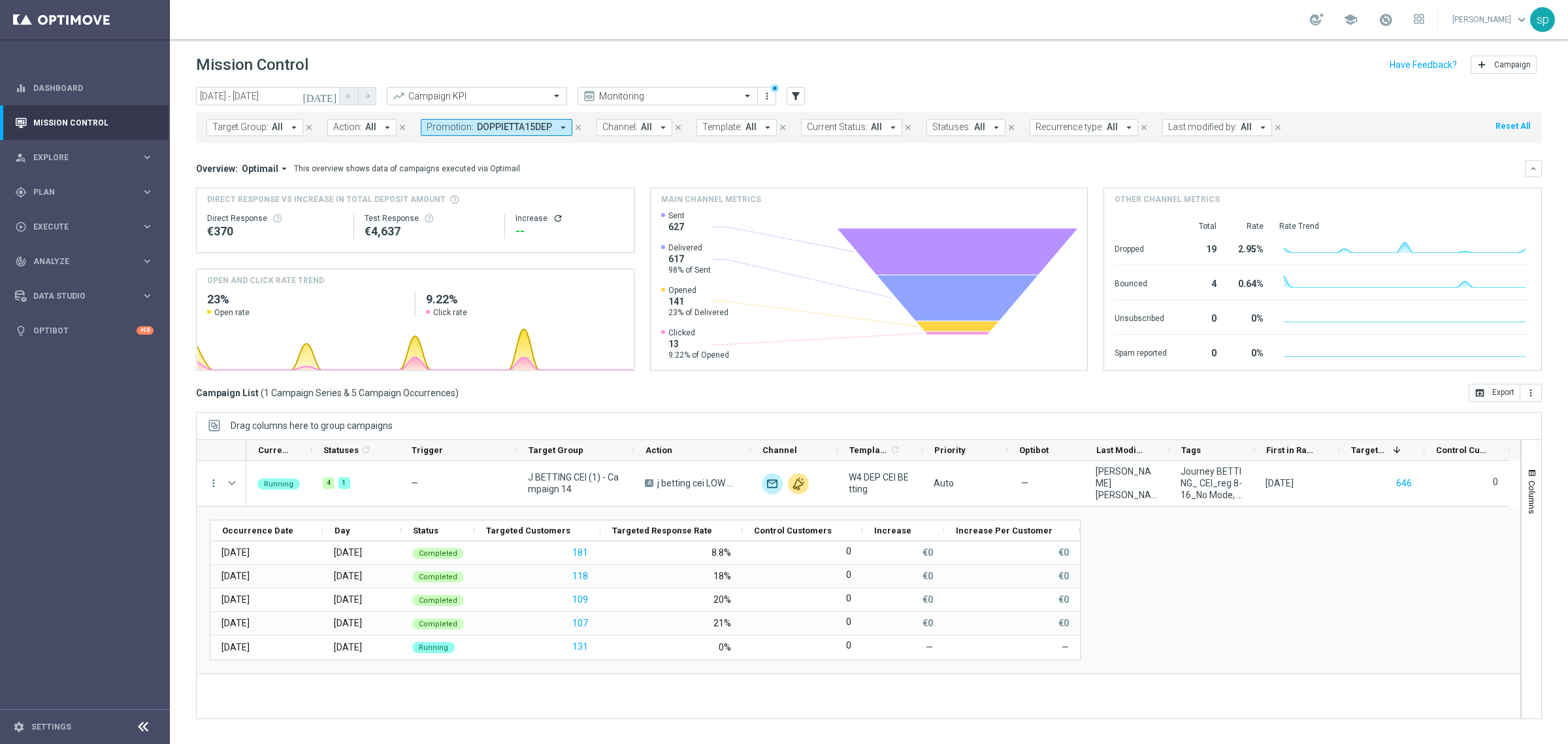
click at [530, 121] on button "Promotion: DOPPIETTA15DEP arrow_drop_down" at bounding box center [496, 127] width 152 height 17
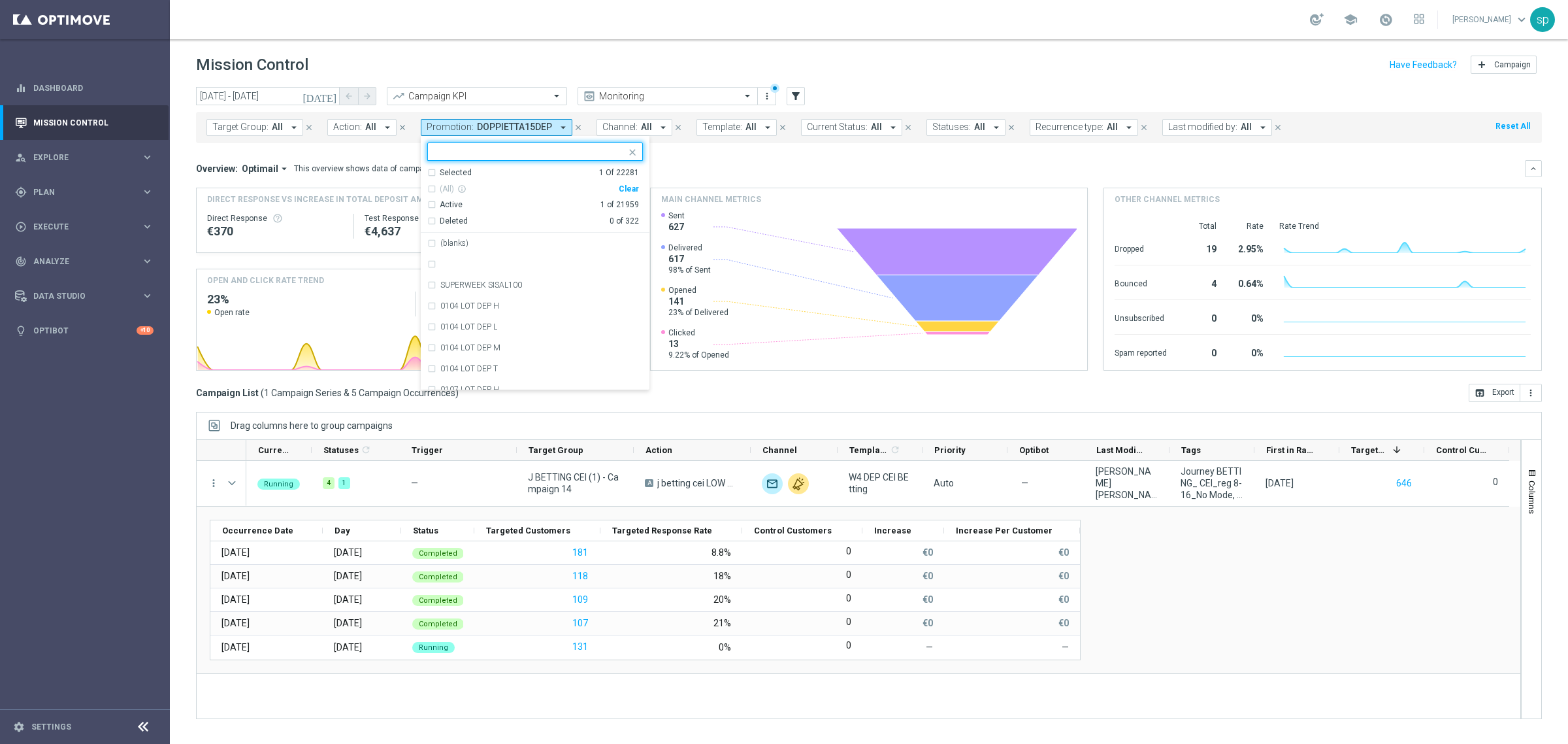
click at [0, 0] on div "Clear" at bounding box center [0, 0] width 0 height 0
click at [516, 152] on input "text" at bounding box center [530, 152] width 191 height 11
click at [518, 245] on div "DOPPIETTA 10" at bounding box center [542, 242] width 203 height 8
type input "DOPPIETTA 1"
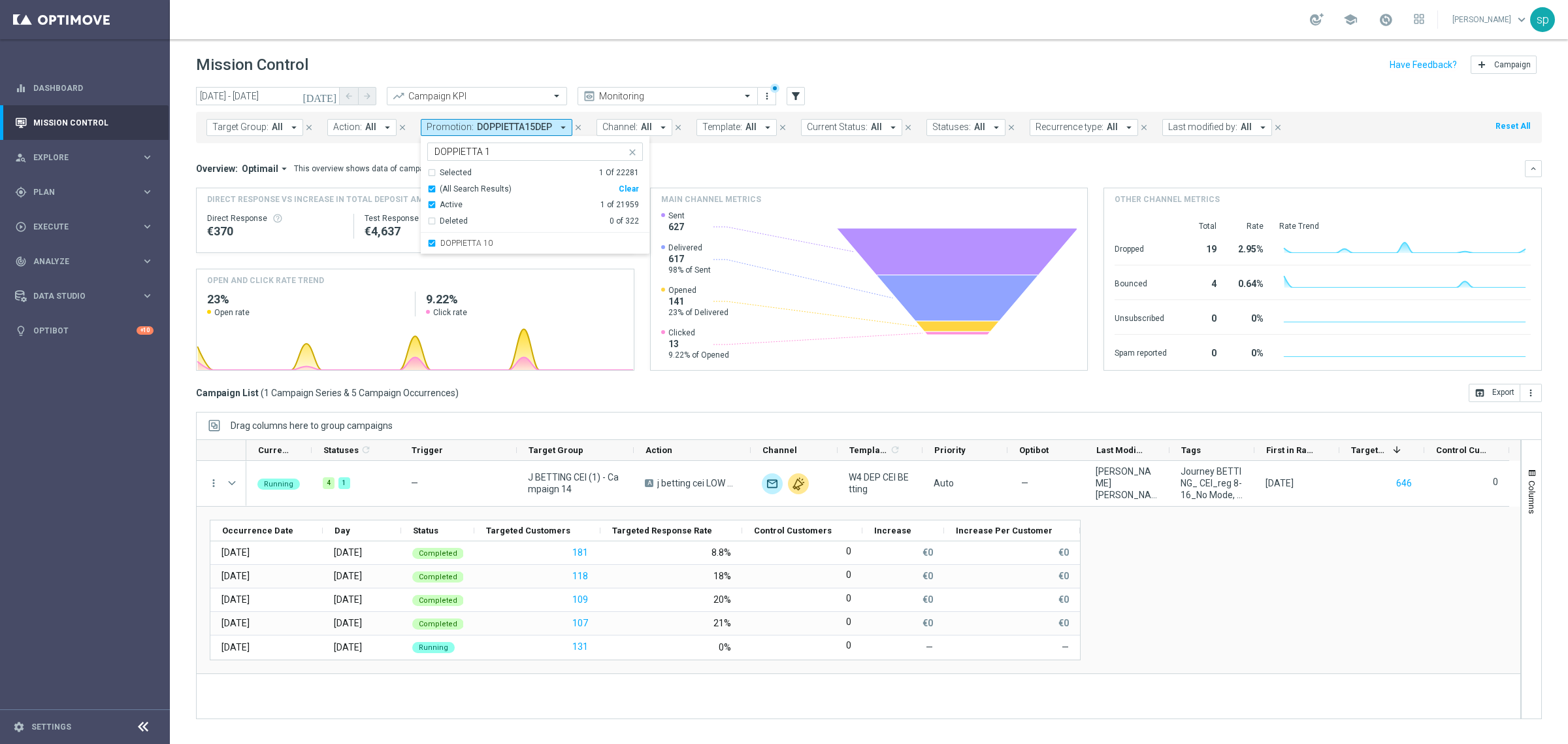
click at [684, 173] on div "Overview: Optimail arrow_drop_down This overview shows data of campaigns execut…" at bounding box center [860, 168] width 1329 height 12
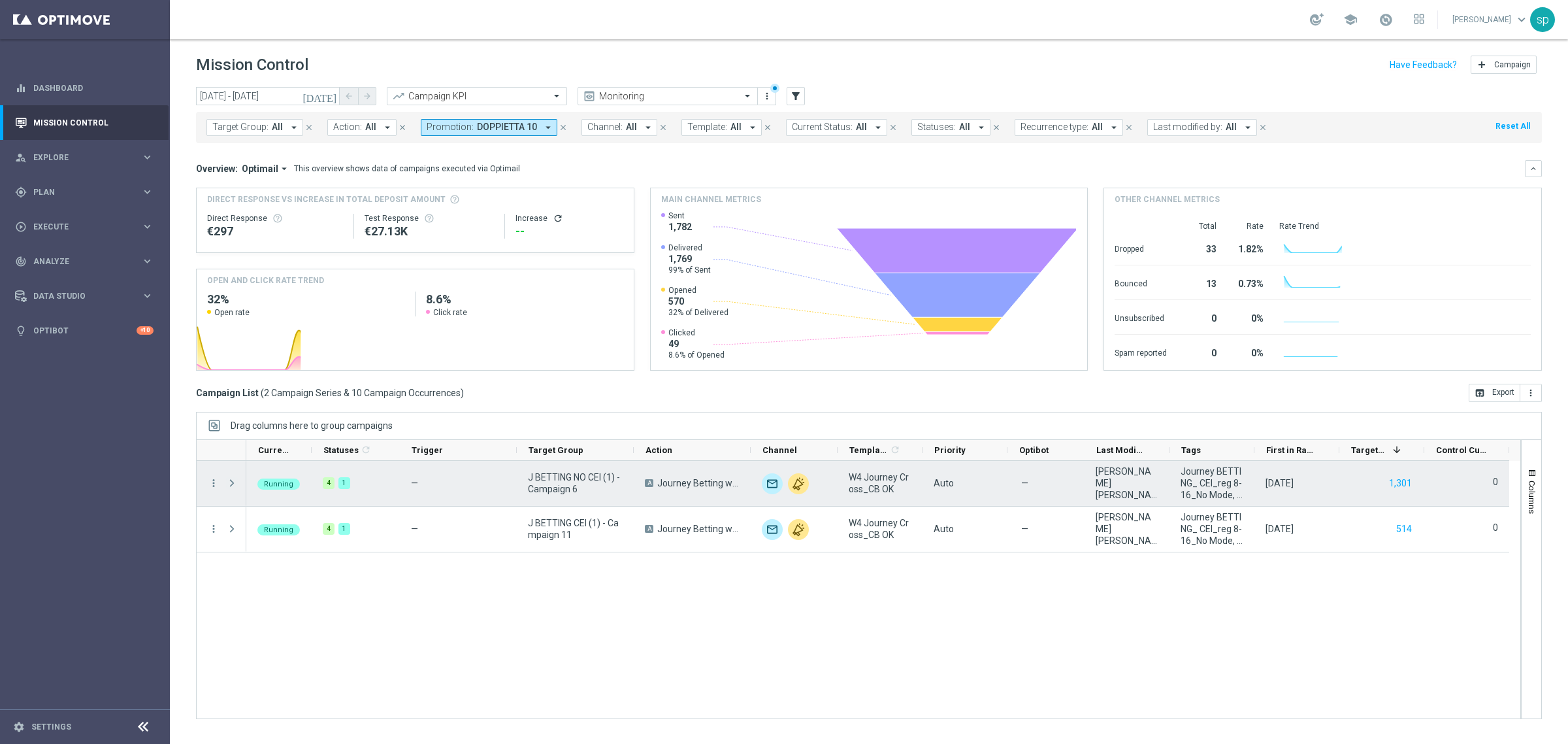
click at [237, 484] on span at bounding box center [232, 483] width 12 height 11
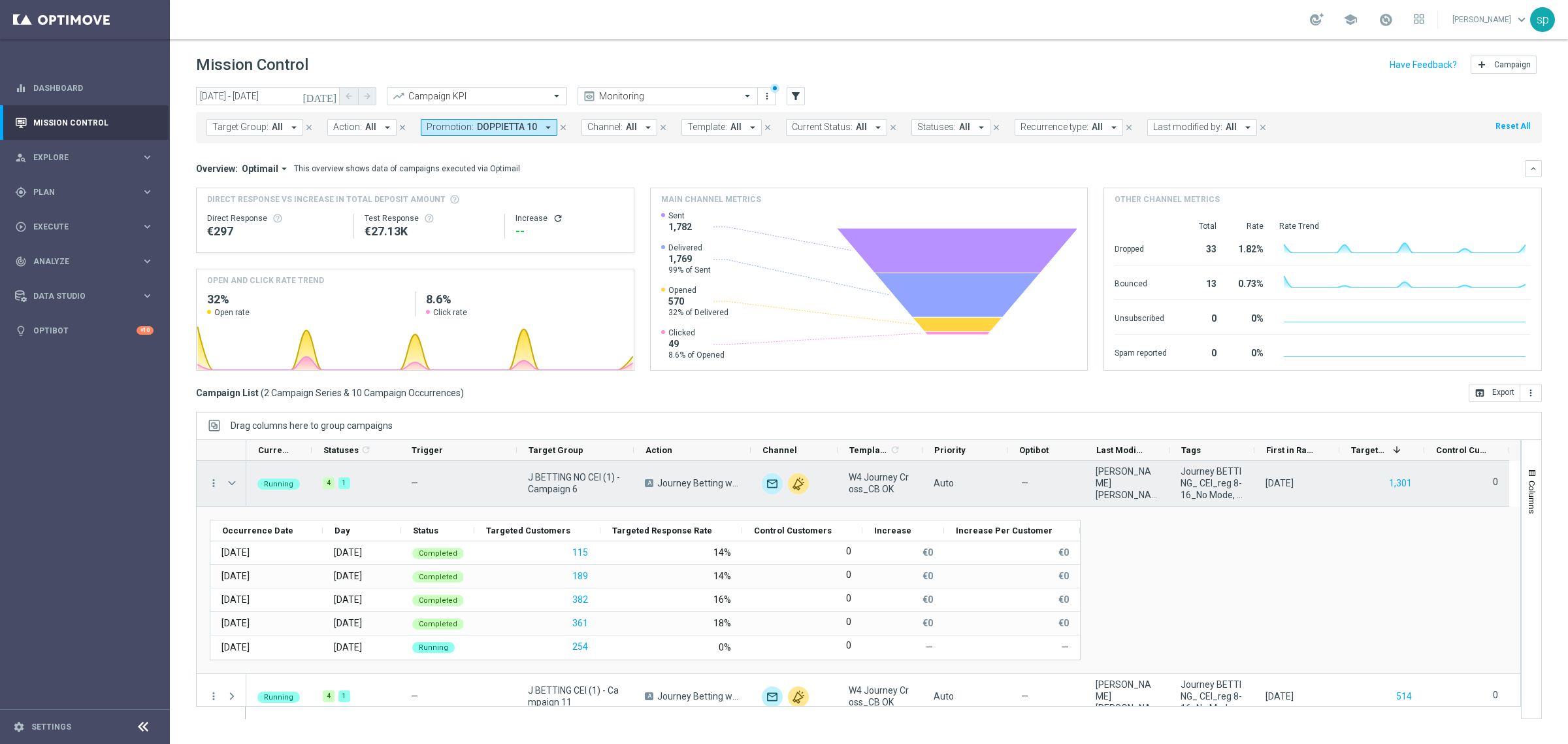
click at [231, 490] on span at bounding box center [233, 482] width 14 height 26
click at [227, 480] on span at bounding box center [232, 483] width 12 height 11
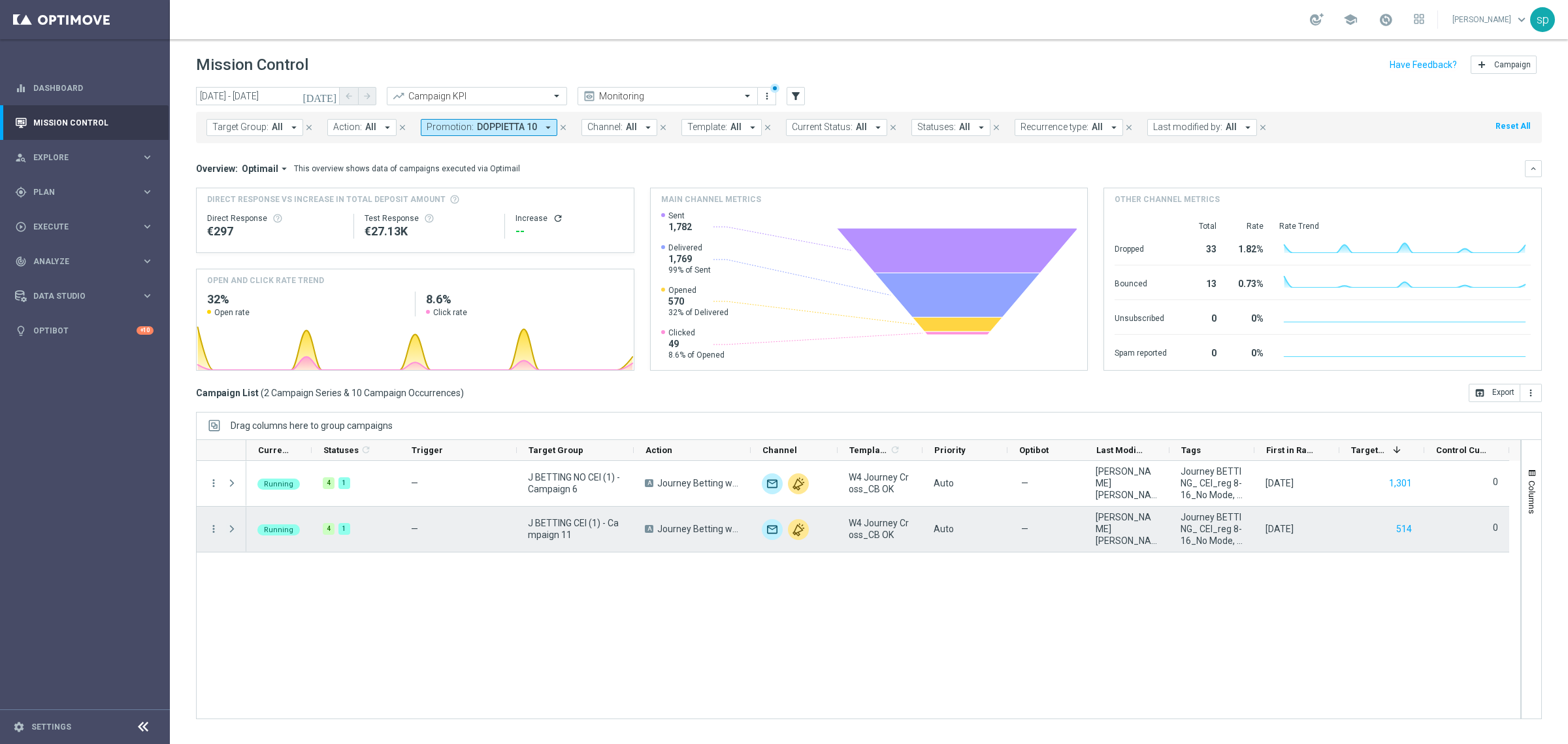
click at [231, 533] on span at bounding box center [232, 529] width 12 height 11
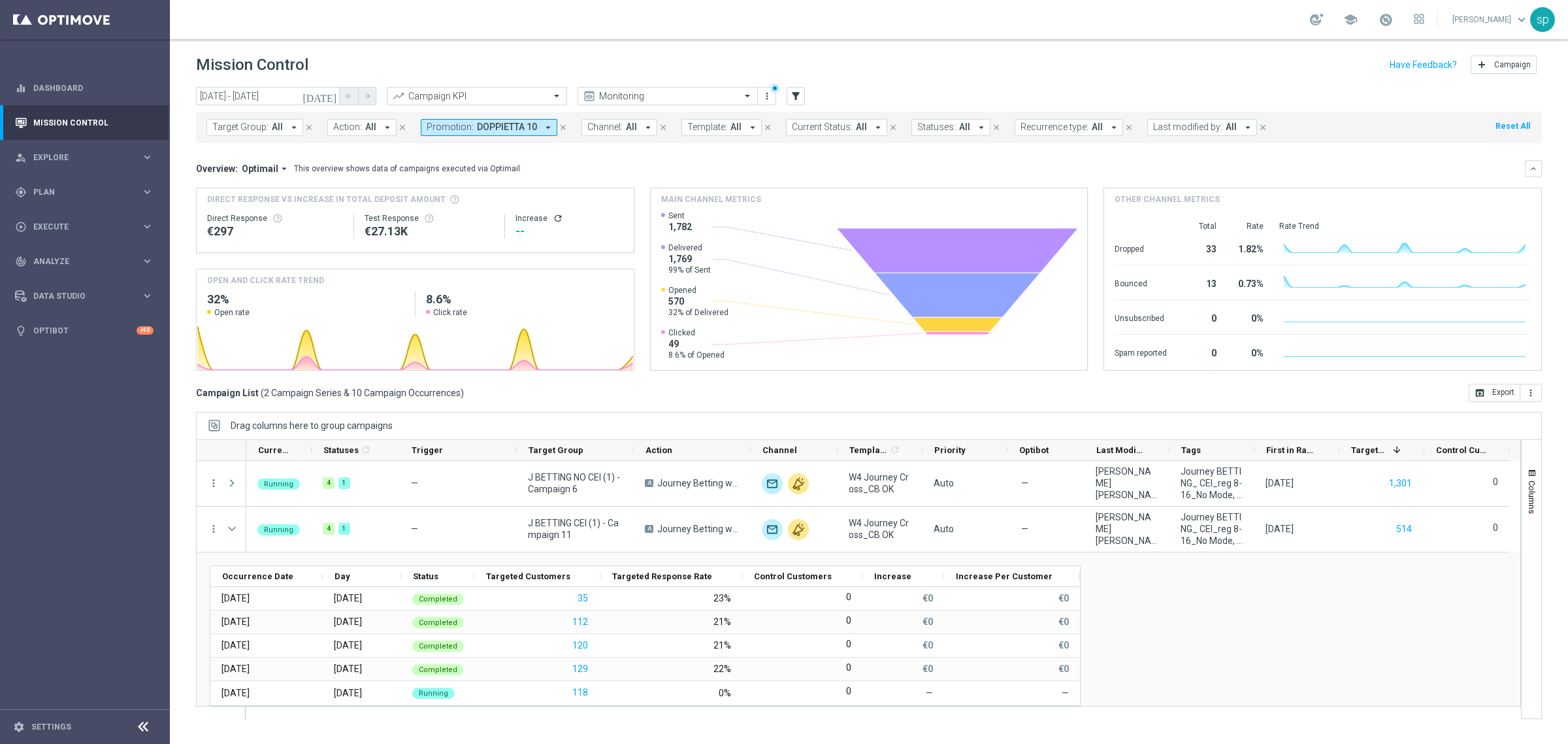
click at [521, 126] on span "DOPPIETTA 10" at bounding box center [506, 127] width 60 height 11
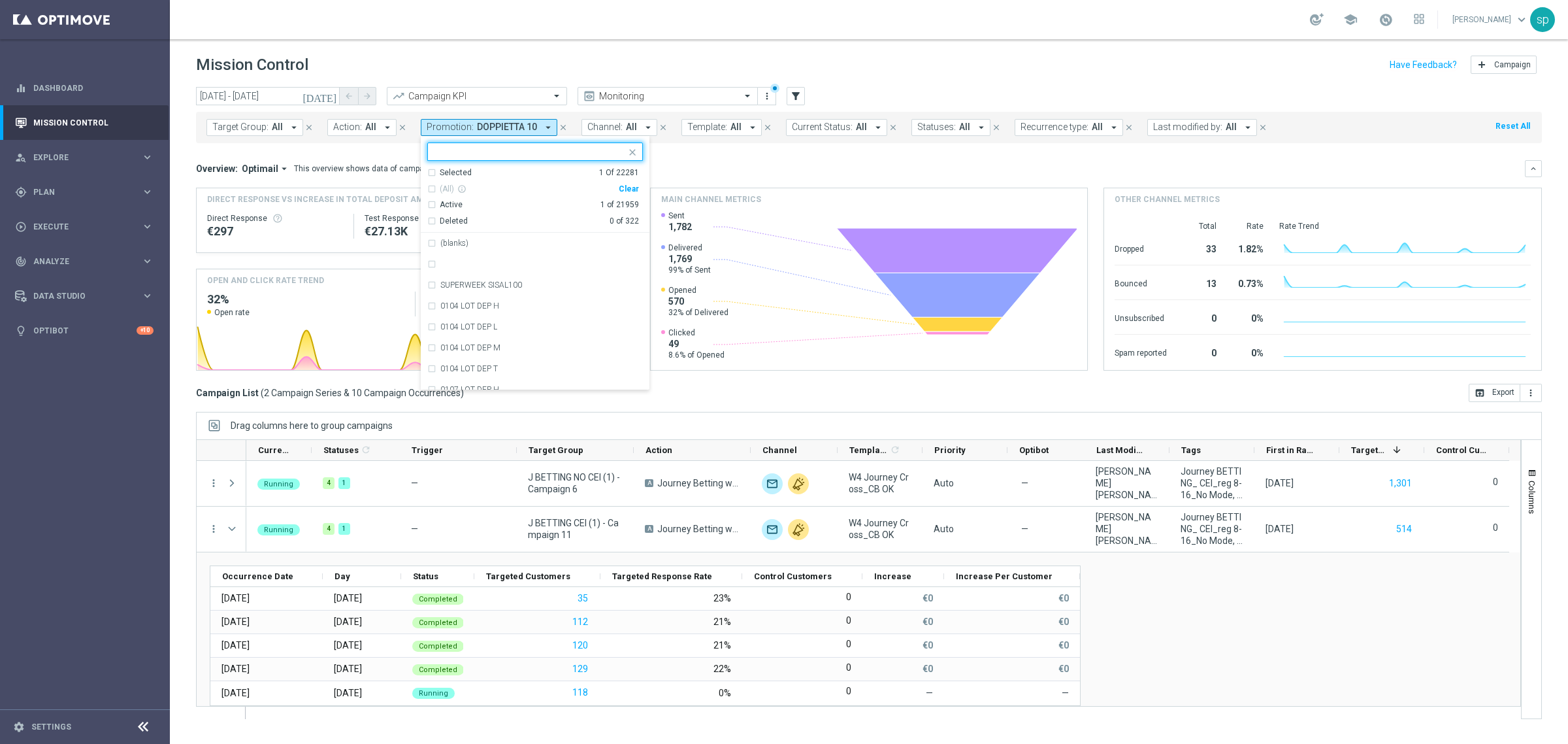
click at [0, 0] on div "Clear" at bounding box center [0, 0] width 0 height 0
click at [703, 147] on mini-dashboard "Overview: Optimail arrow_drop_down This overview shows data of campaigns execut…" at bounding box center [869, 263] width 1346 height 241
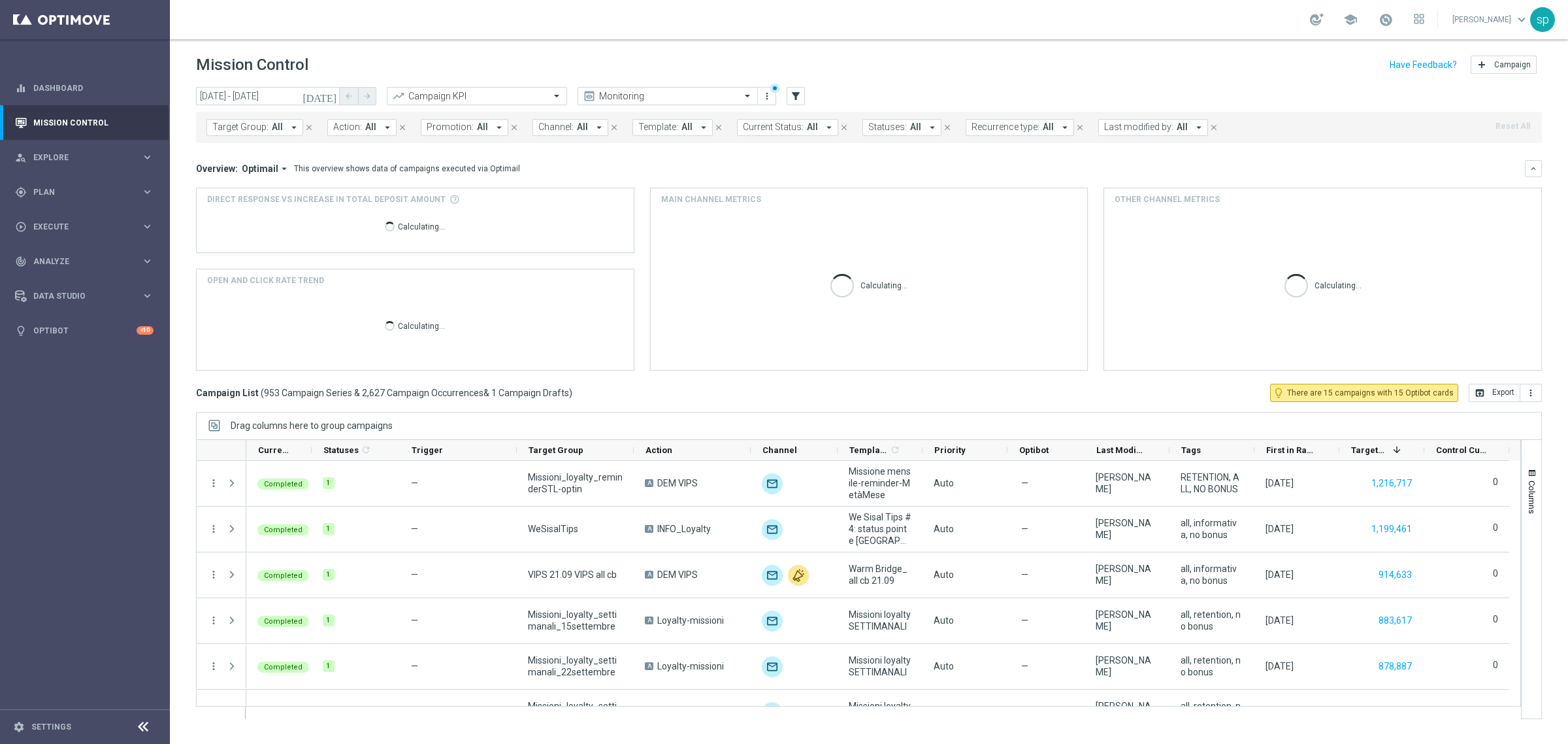
click at [484, 127] on button "Promotion: All arrow_drop_down" at bounding box center [465, 127] width 88 height 17
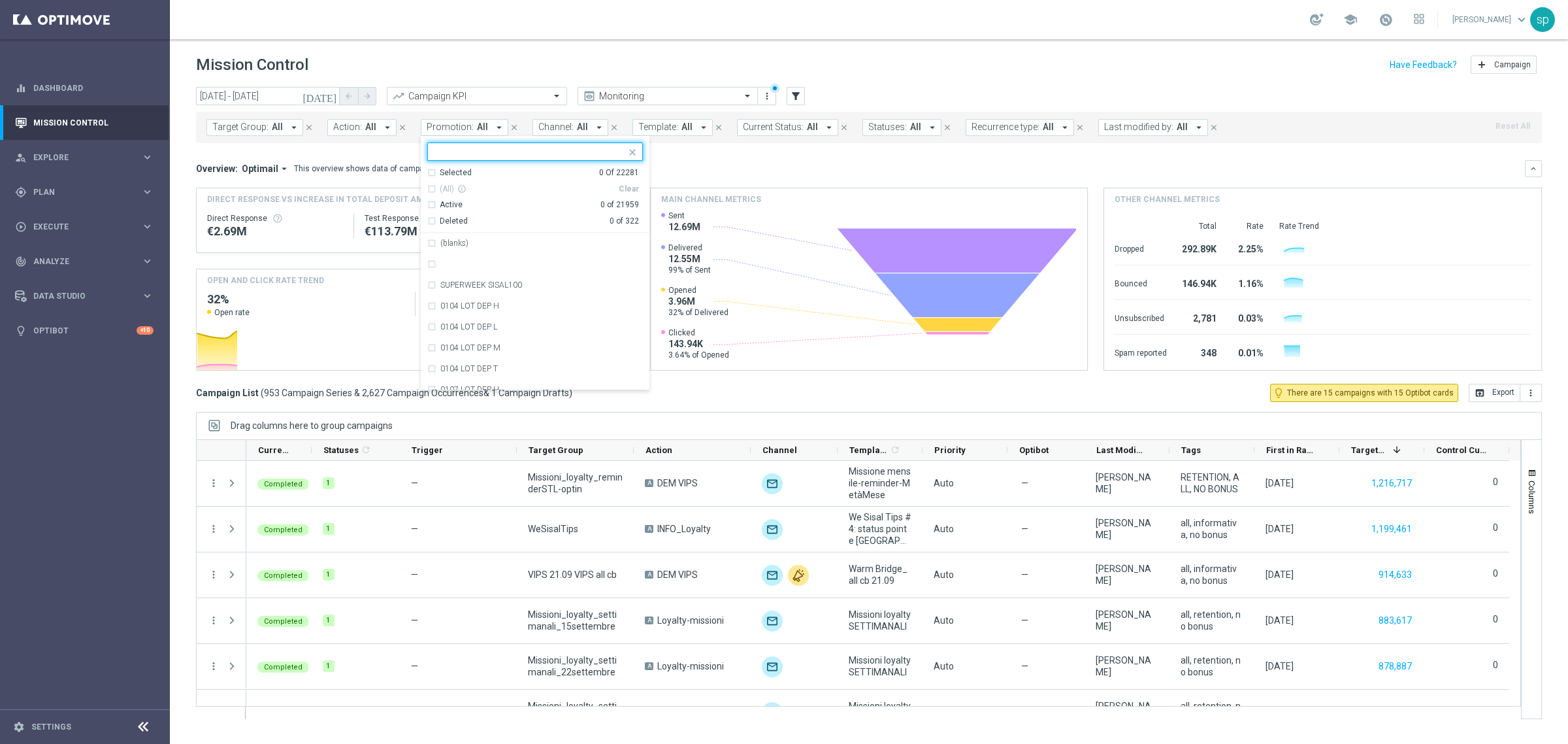
type input "O"
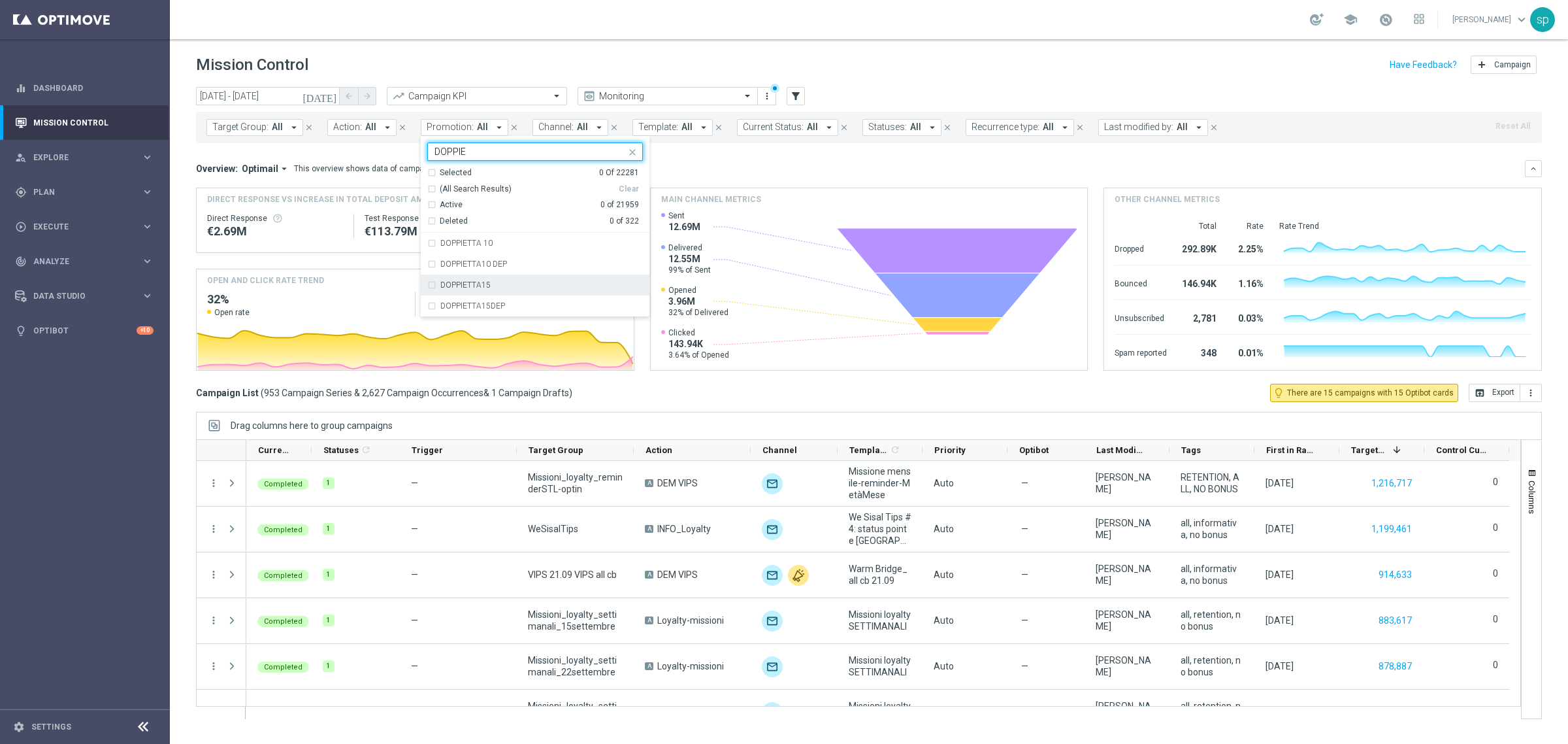
click at [501, 284] on div "DOPPIETTA15" at bounding box center [542, 284] width 203 height 8
type input "DOPPIE"
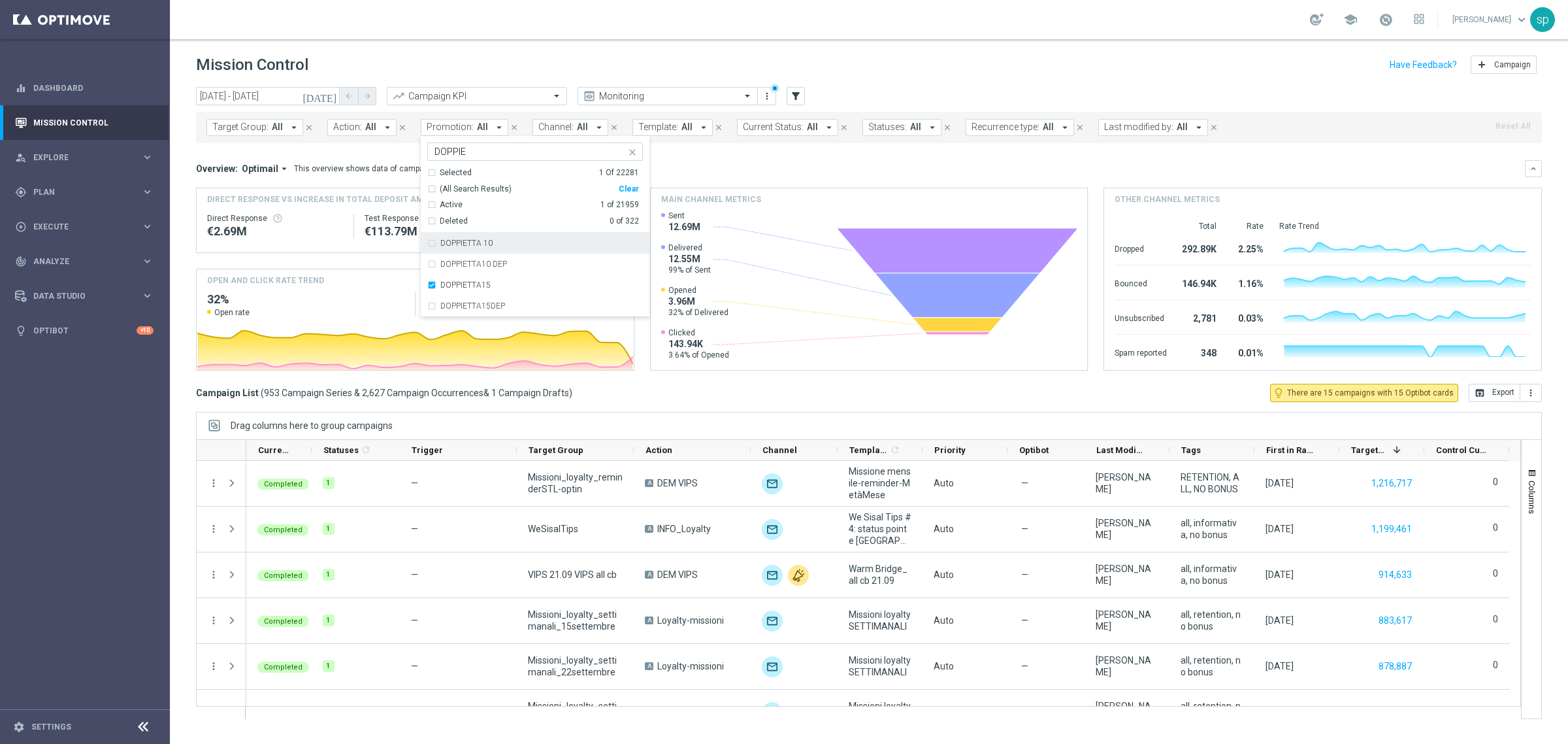
click at [701, 170] on div "Overview: Optimail arrow_drop_down This overview shows data of campaigns execut…" at bounding box center [860, 168] width 1329 height 12
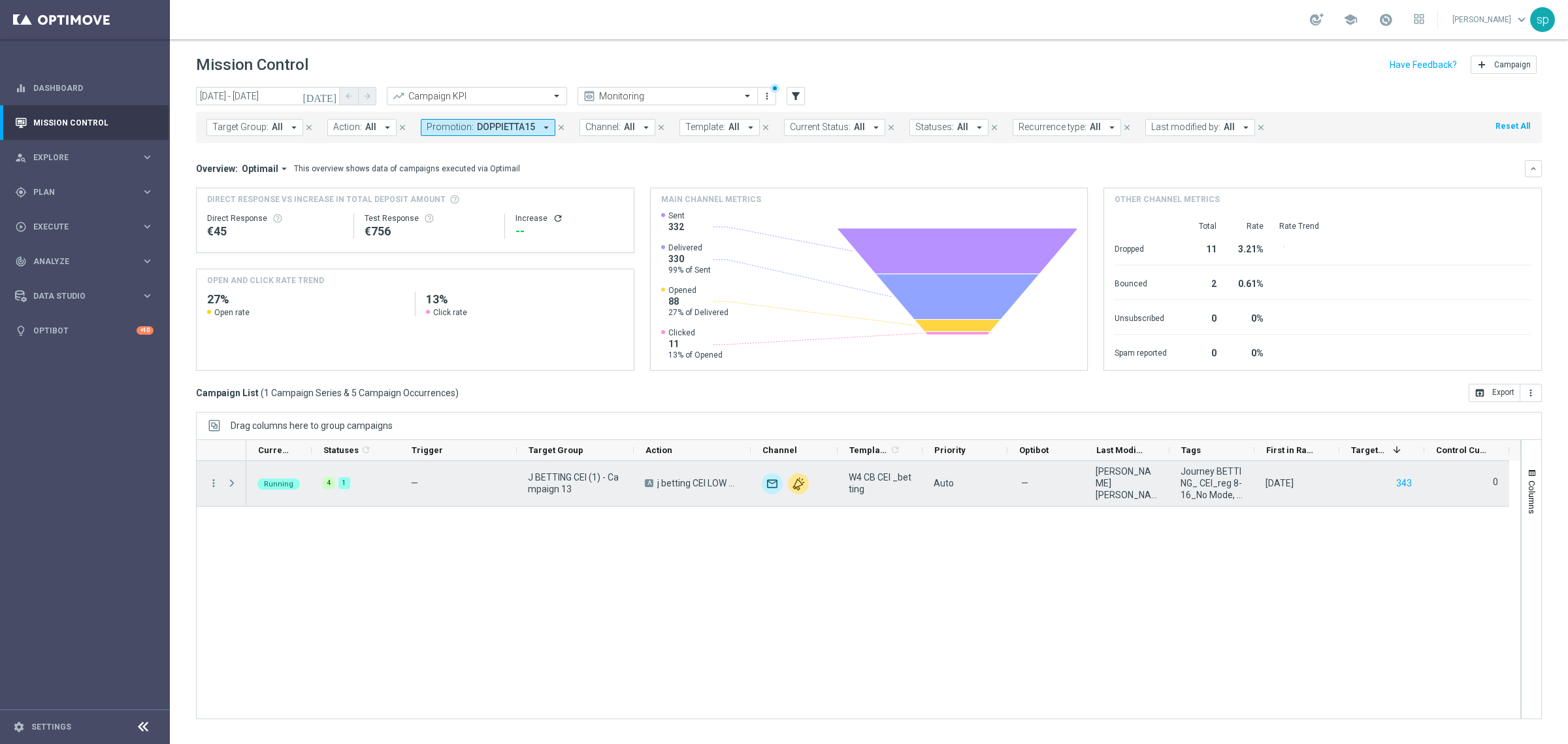
click at [232, 479] on span at bounding box center [232, 483] width 12 height 11
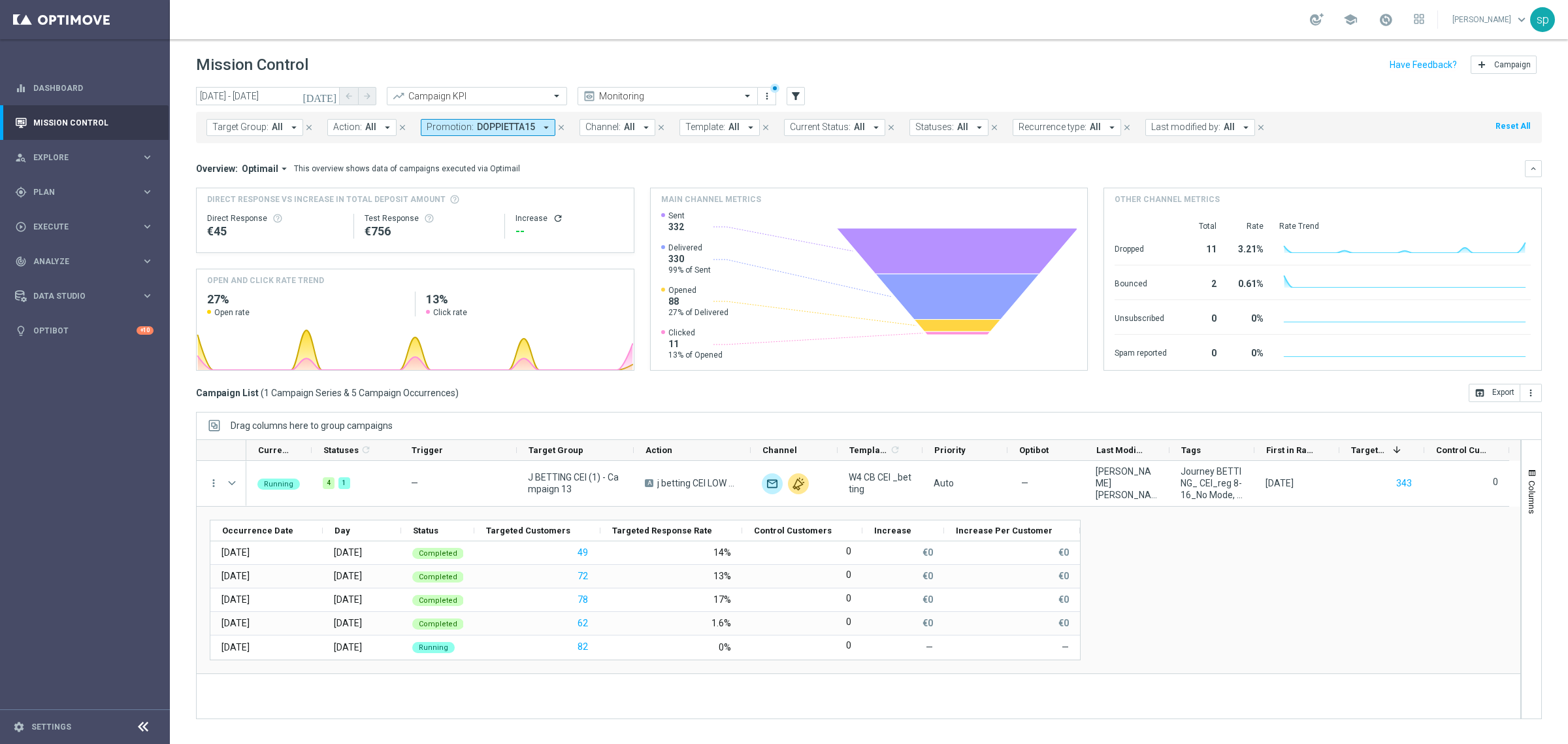
click at [275, 82] on header "Mission Control add Campaign" at bounding box center [869, 63] width 1398 height 48
click at [276, 90] on input "03 Sep 2025 - 01 Oct 2025" at bounding box center [267, 96] width 144 height 18
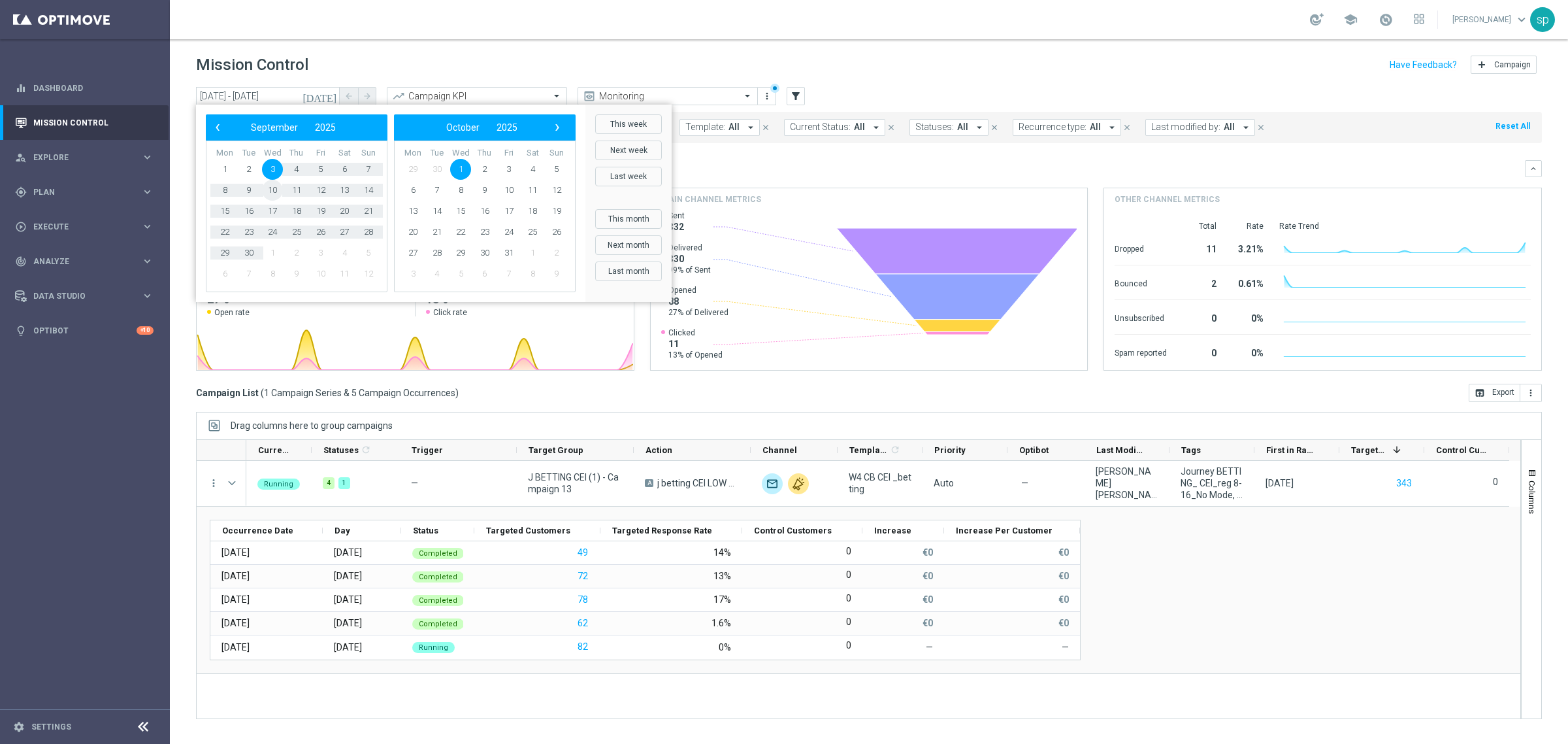
click at [273, 189] on span "10" at bounding box center [272, 189] width 21 height 21
click at [465, 162] on span "1" at bounding box center [460, 169] width 21 height 21
type input "10 Sep 2025 - 01 Oct 2025"
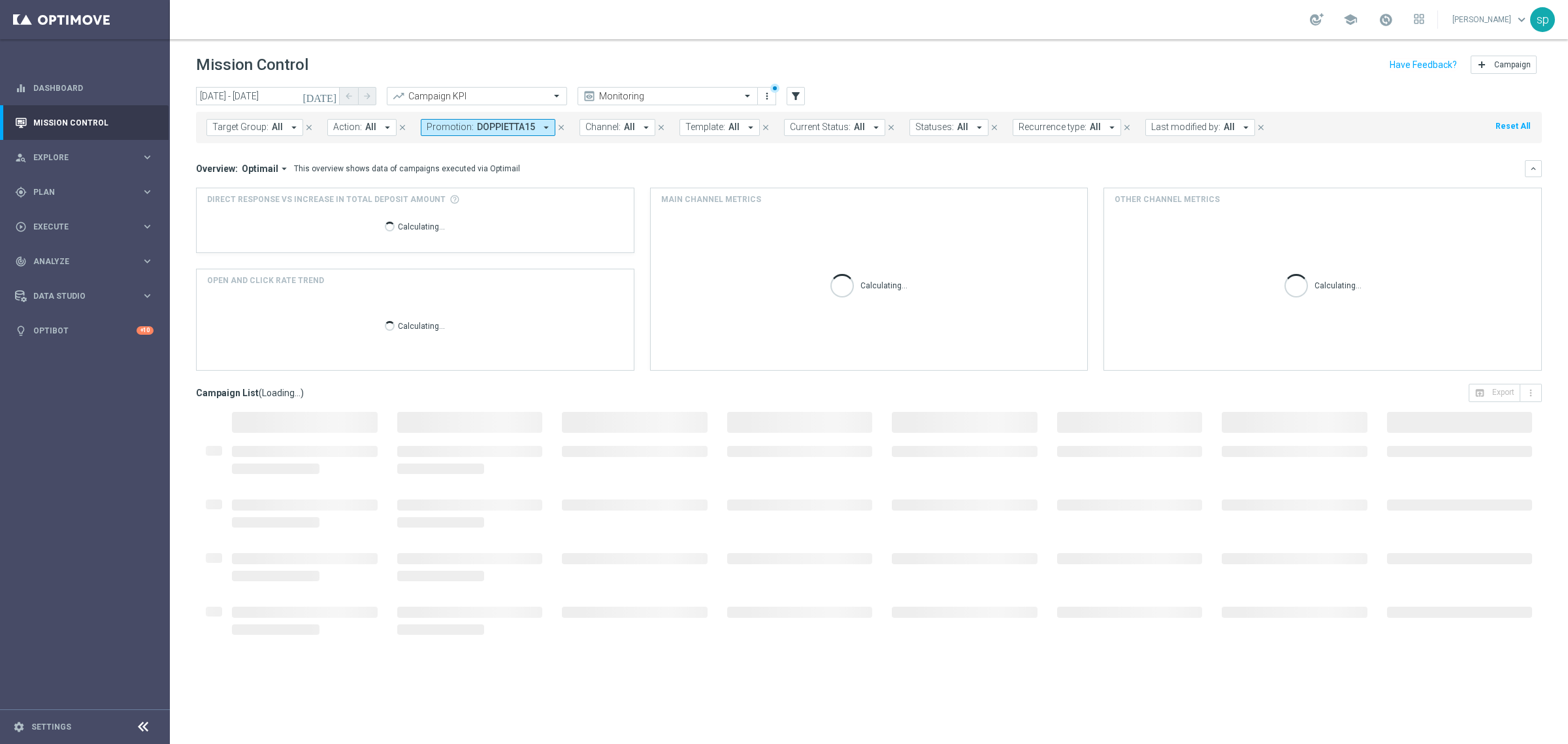
click at [510, 133] on button "Promotion: DOPPIETTA15 arrow_drop_down" at bounding box center [488, 127] width 135 height 17
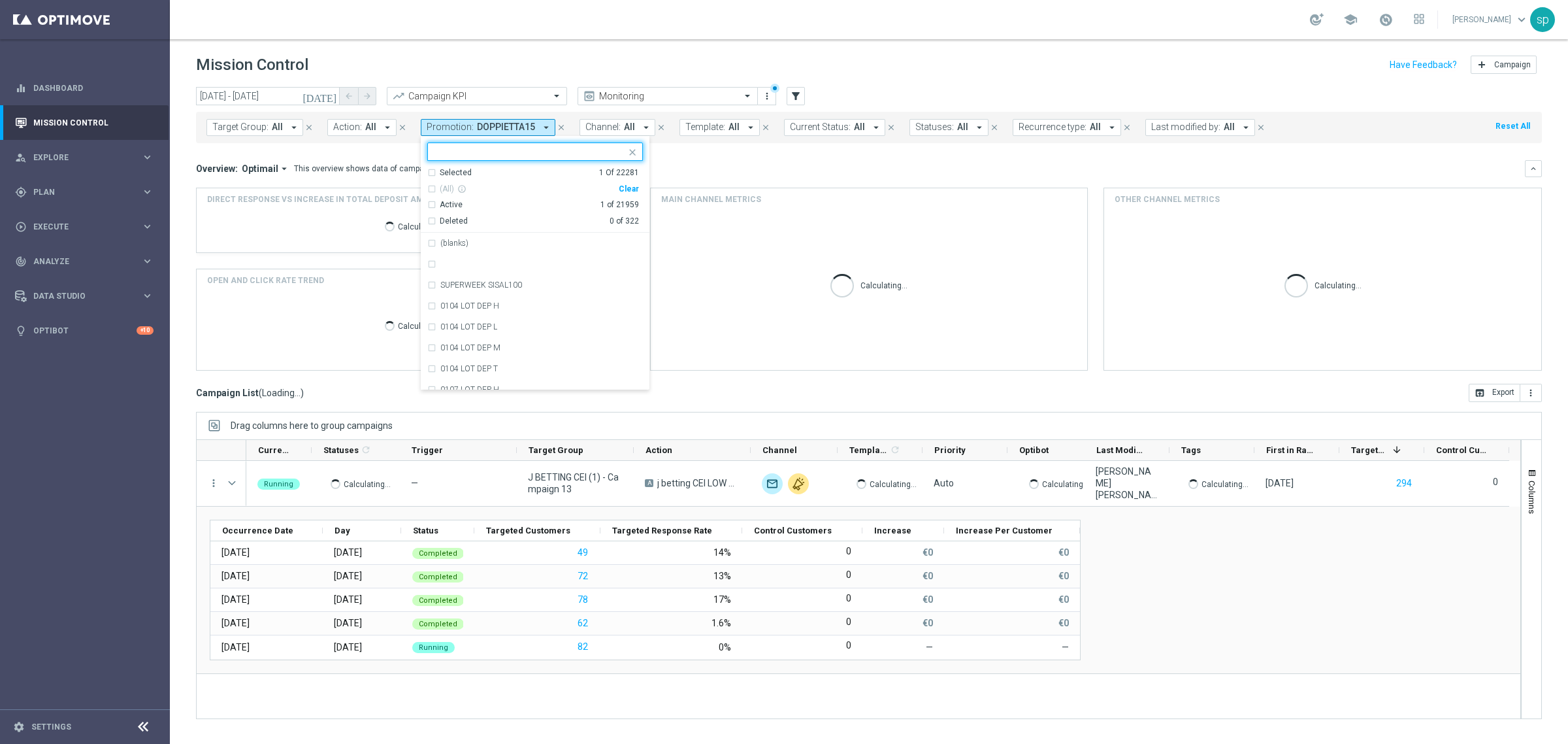
click at [0, 0] on div "Clear" at bounding box center [0, 0] width 0 height 0
click at [671, 149] on mini-dashboard "Overview: Optimail arrow_drop_down This overview shows data of campaigns execut…" at bounding box center [869, 263] width 1346 height 241
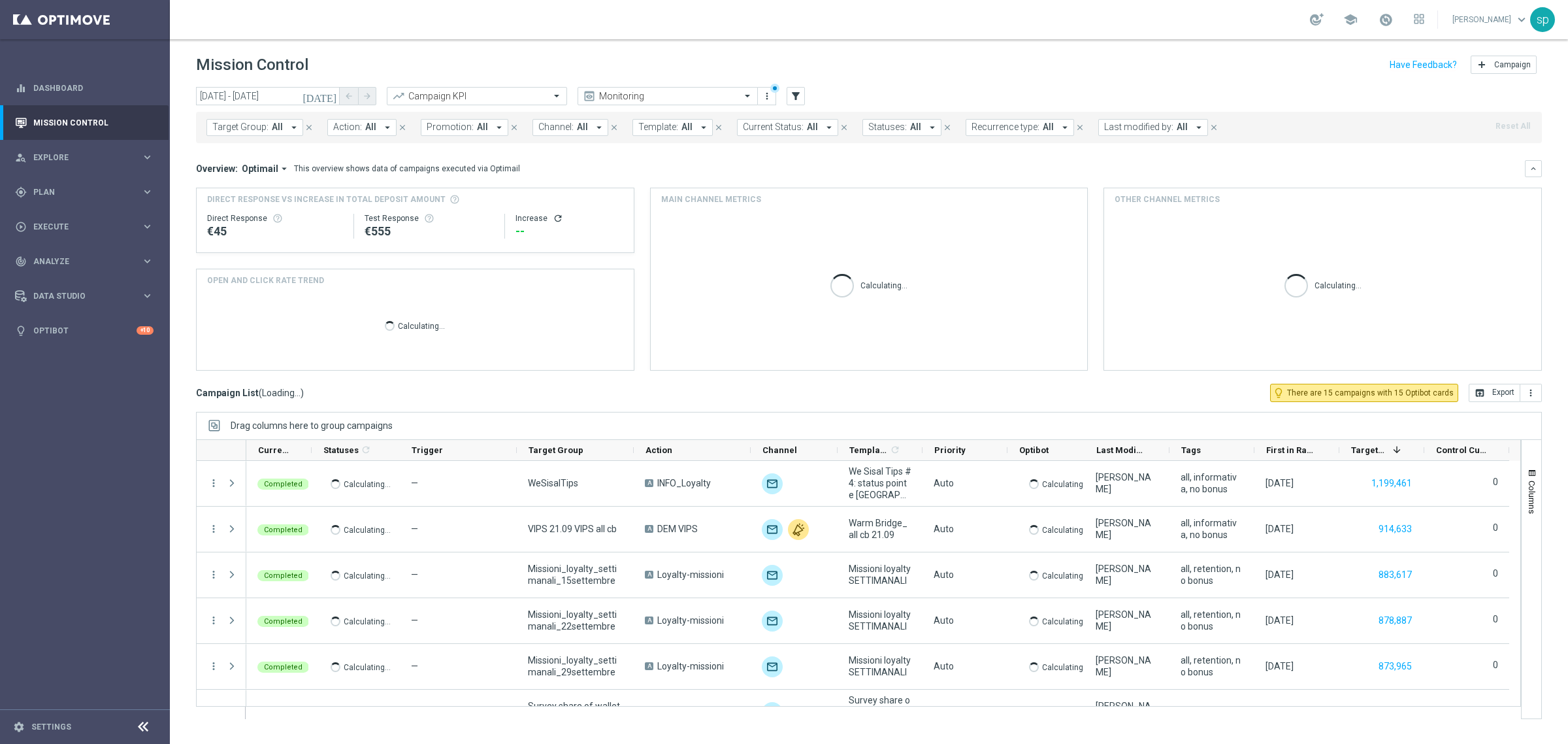
click at [484, 138] on div "Target Group: All arrow_drop_down close Action: All arrow_drop_down close Promo…" at bounding box center [869, 127] width 1346 height 31
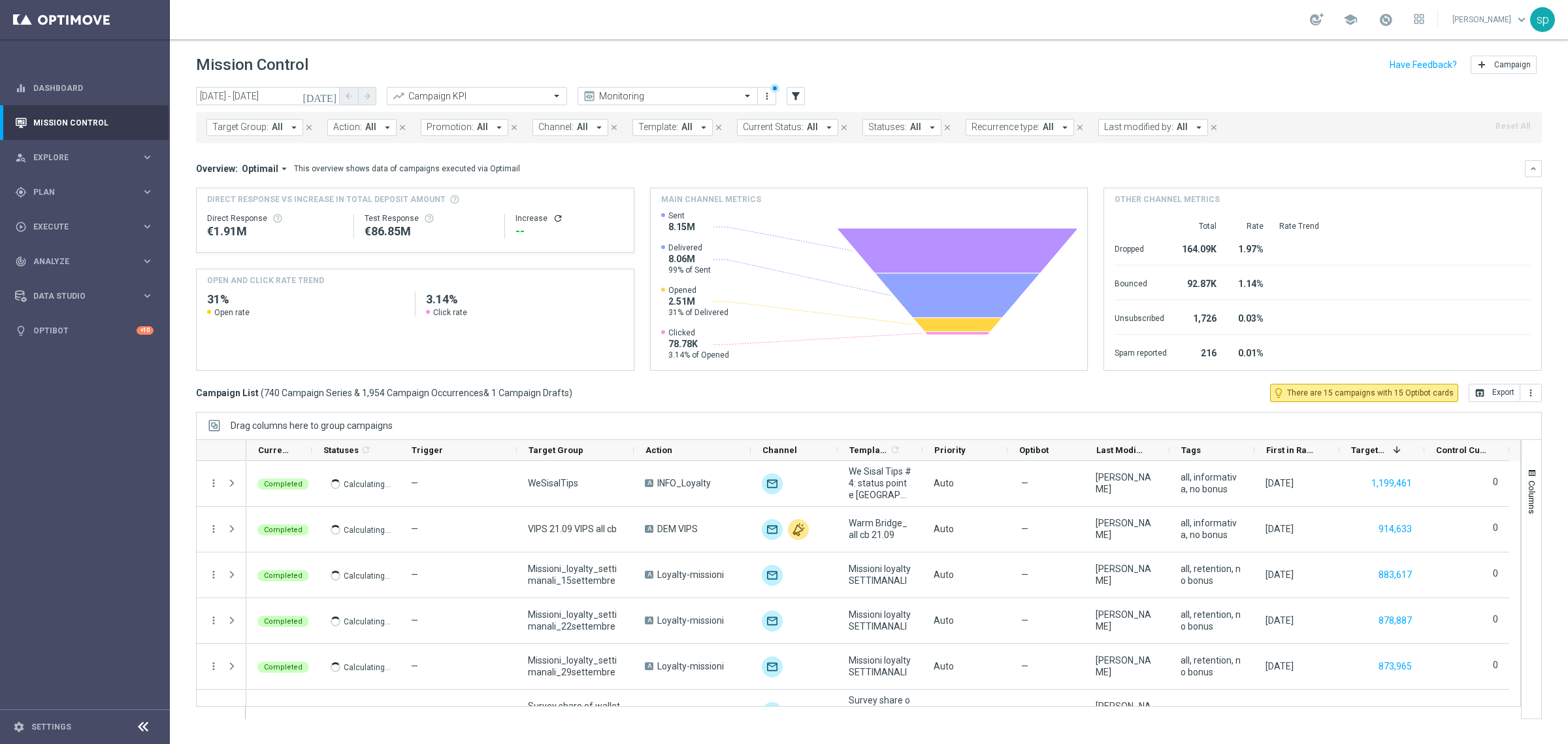
click at [477, 128] on span "All" at bounding box center [482, 127] width 11 height 11
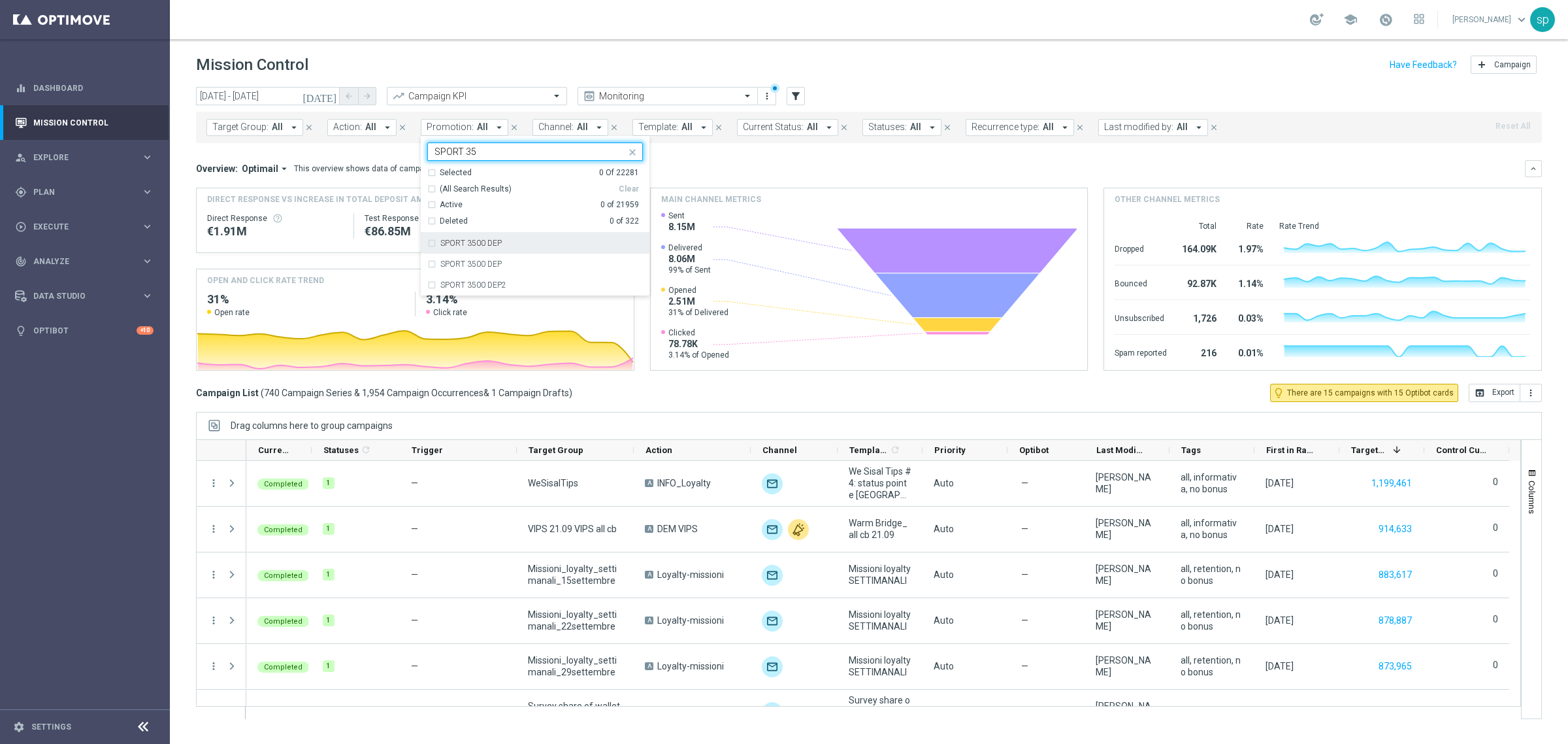
click at [505, 246] on div "SPORT 3500 DEP" at bounding box center [542, 242] width 203 height 8
type input "SPORT 35"
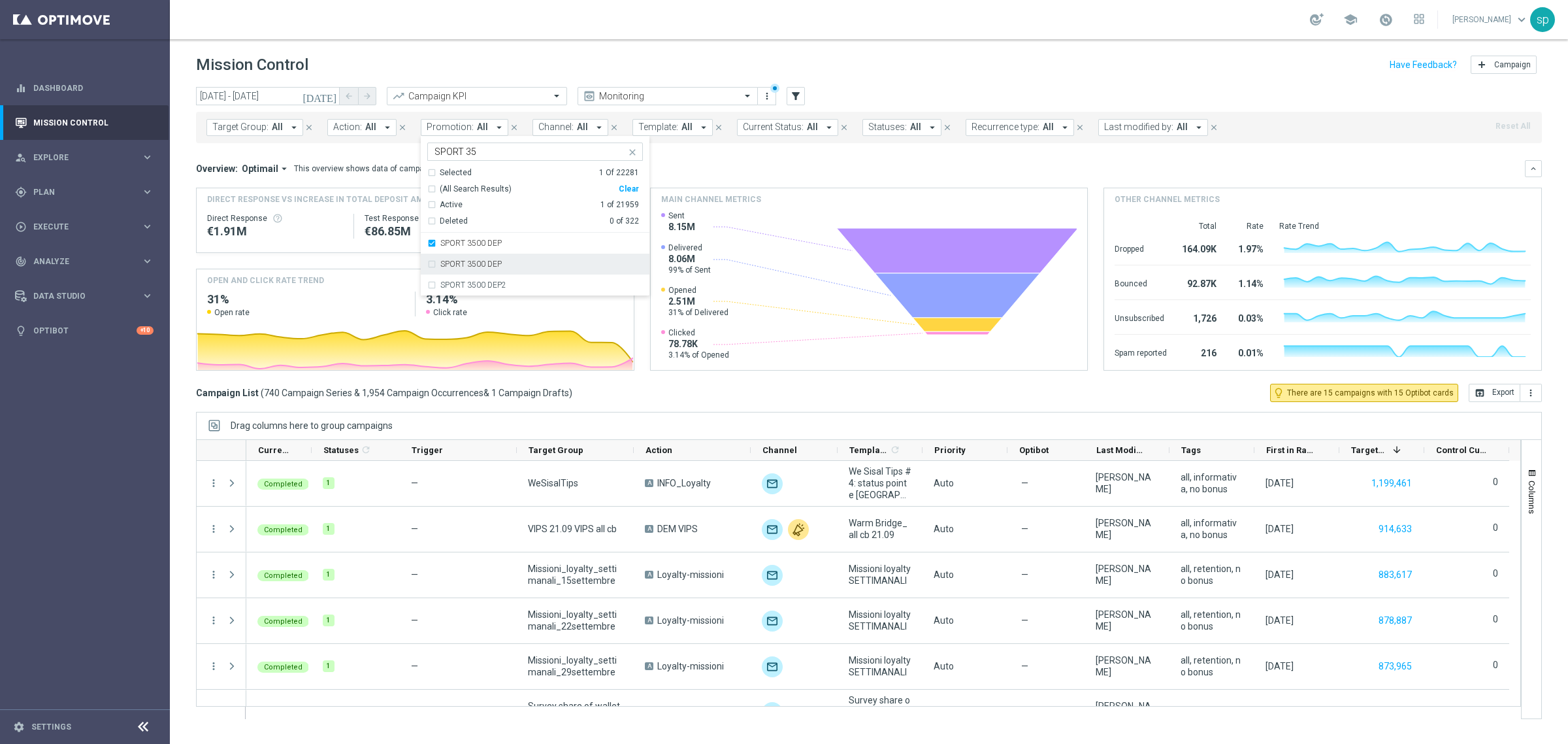
click at [507, 262] on div "SPORT 3500 DEP" at bounding box center [542, 264] width 203 height 8
click at [673, 152] on mini-dashboard "Overview: Optimail arrow_drop_down This overview shows data of campaigns execut…" at bounding box center [869, 263] width 1346 height 241
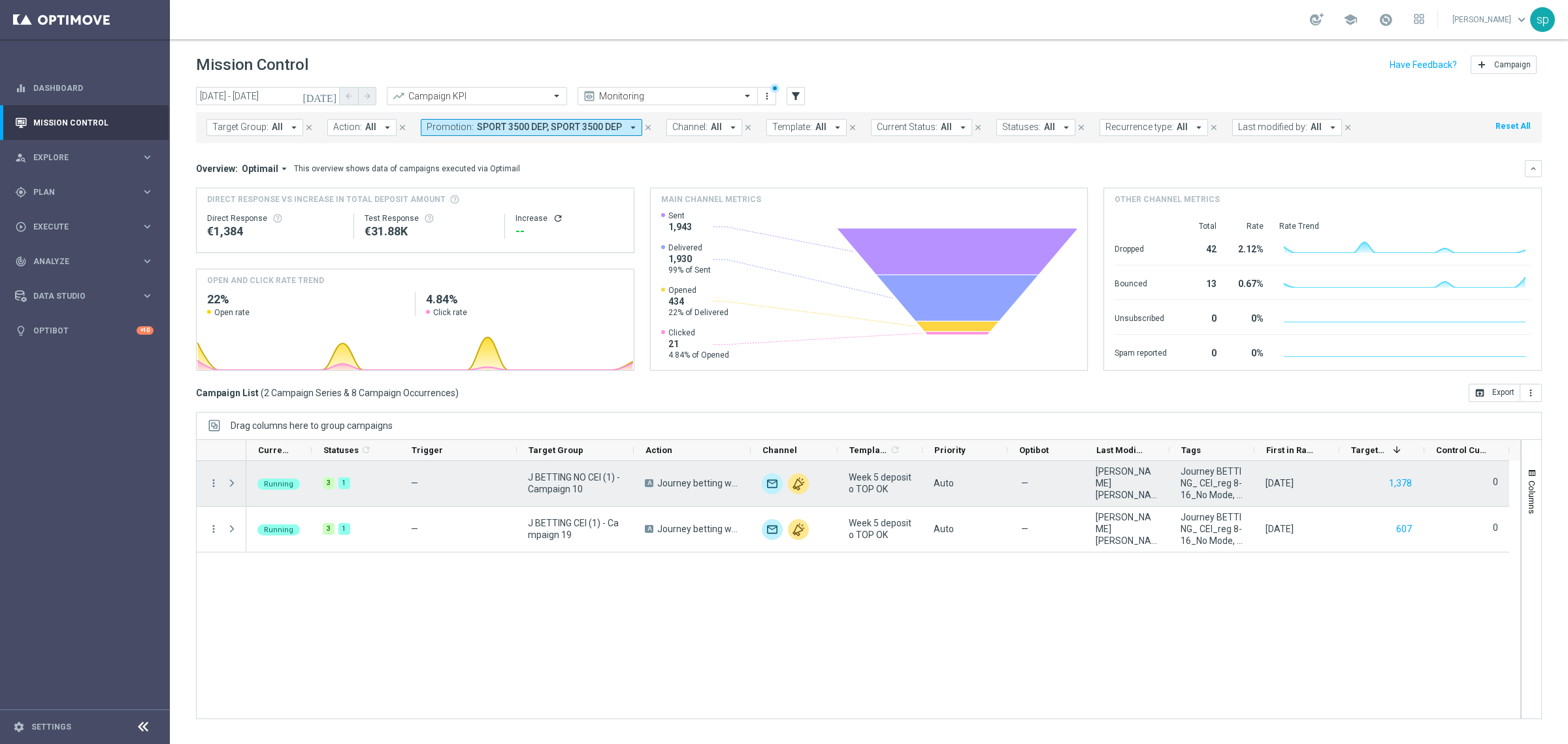
click at [229, 482] on span at bounding box center [232, 483] width 12 height 11
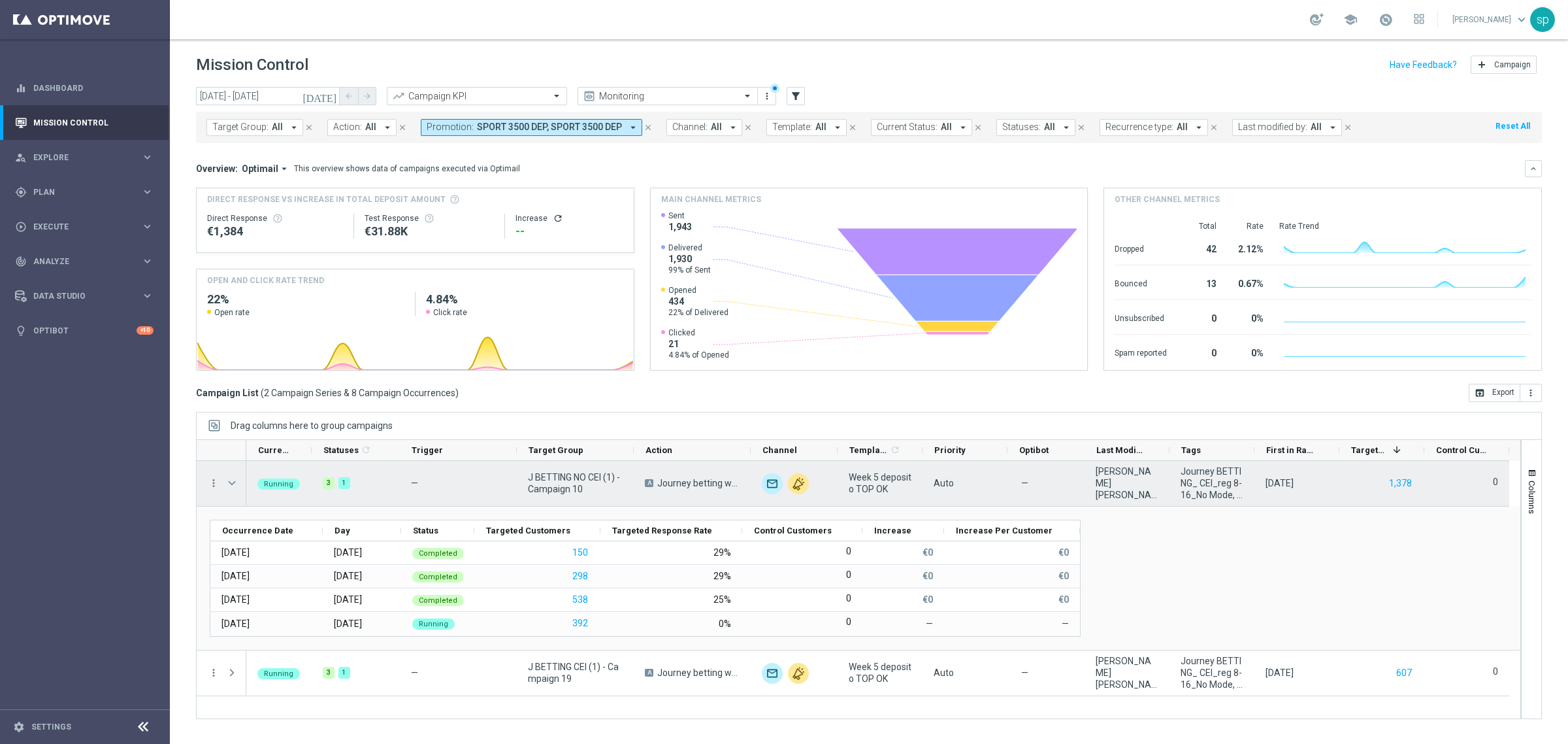
click at [230, 481] on span at bounding box center [232, 483] width 12 height 11
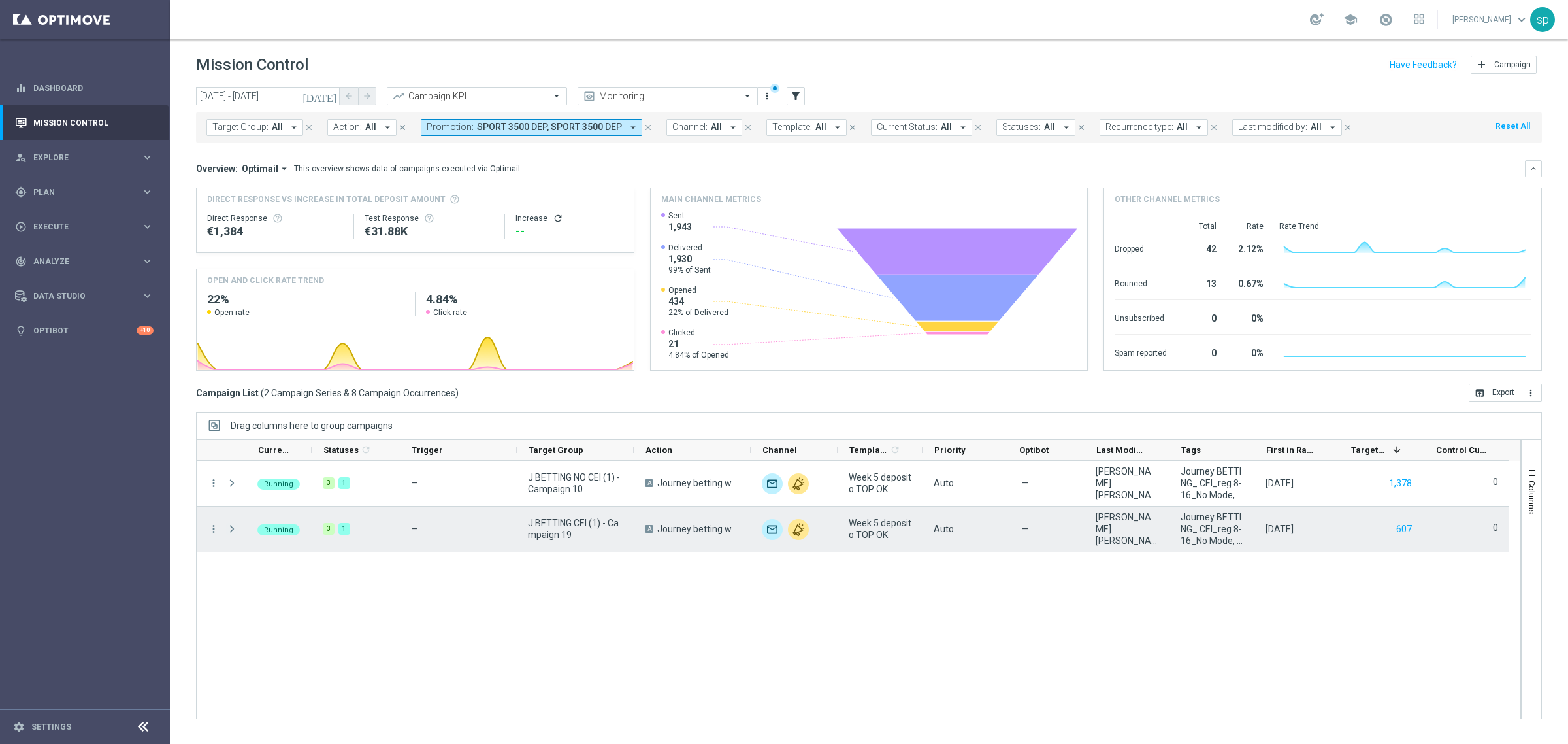
click at [234, 535] on span at bounding box center [232, 528] width 12 height 12
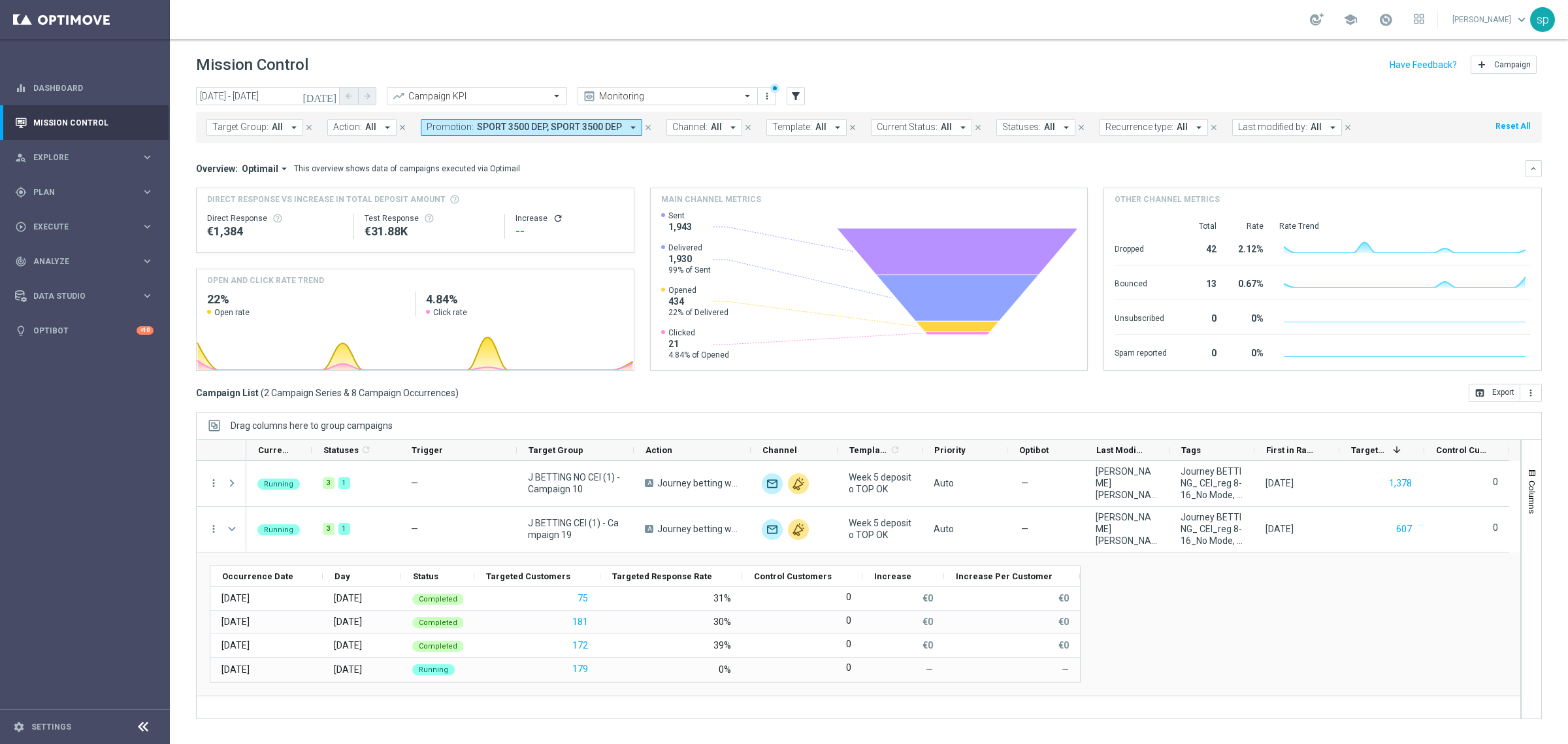
click at [521, 123] on span "SPORT 3500 DEP, SPORT 3500 DEP" at bounding box center [549, 127] width 145 height 11
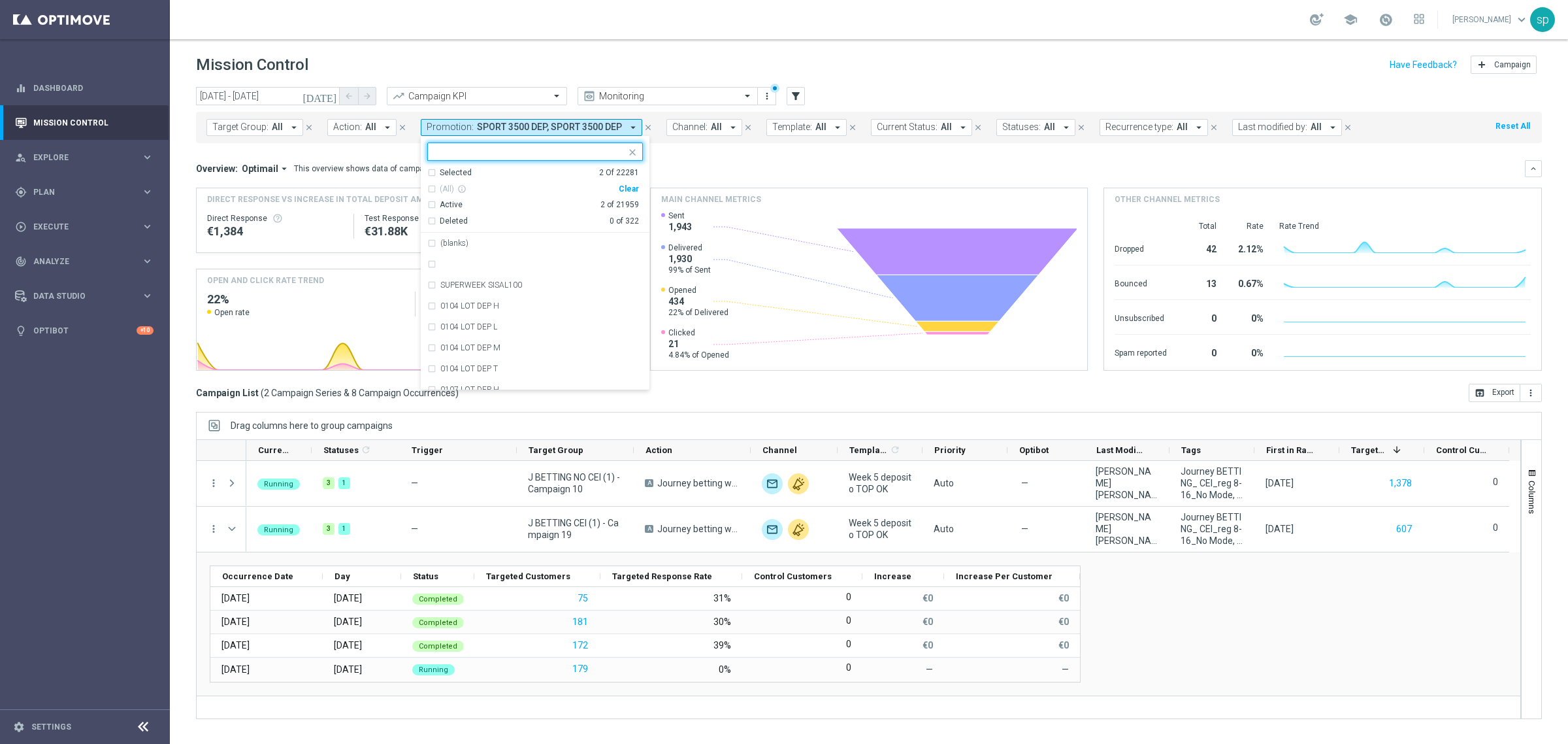
click at [0, 0] on div "Clear" at bounding box center [0, 0] width 0 height 0
drag, startPoint x: 668, startPoint y: 162, endPoint x: 694, endPoint y: 161, distance: 26.0
click at [694, 161] on div "Overview: Optimail arrow_drop_down This overview shows data of campaigns execut…" at bounding box center [869, 168] width 1346 height 17
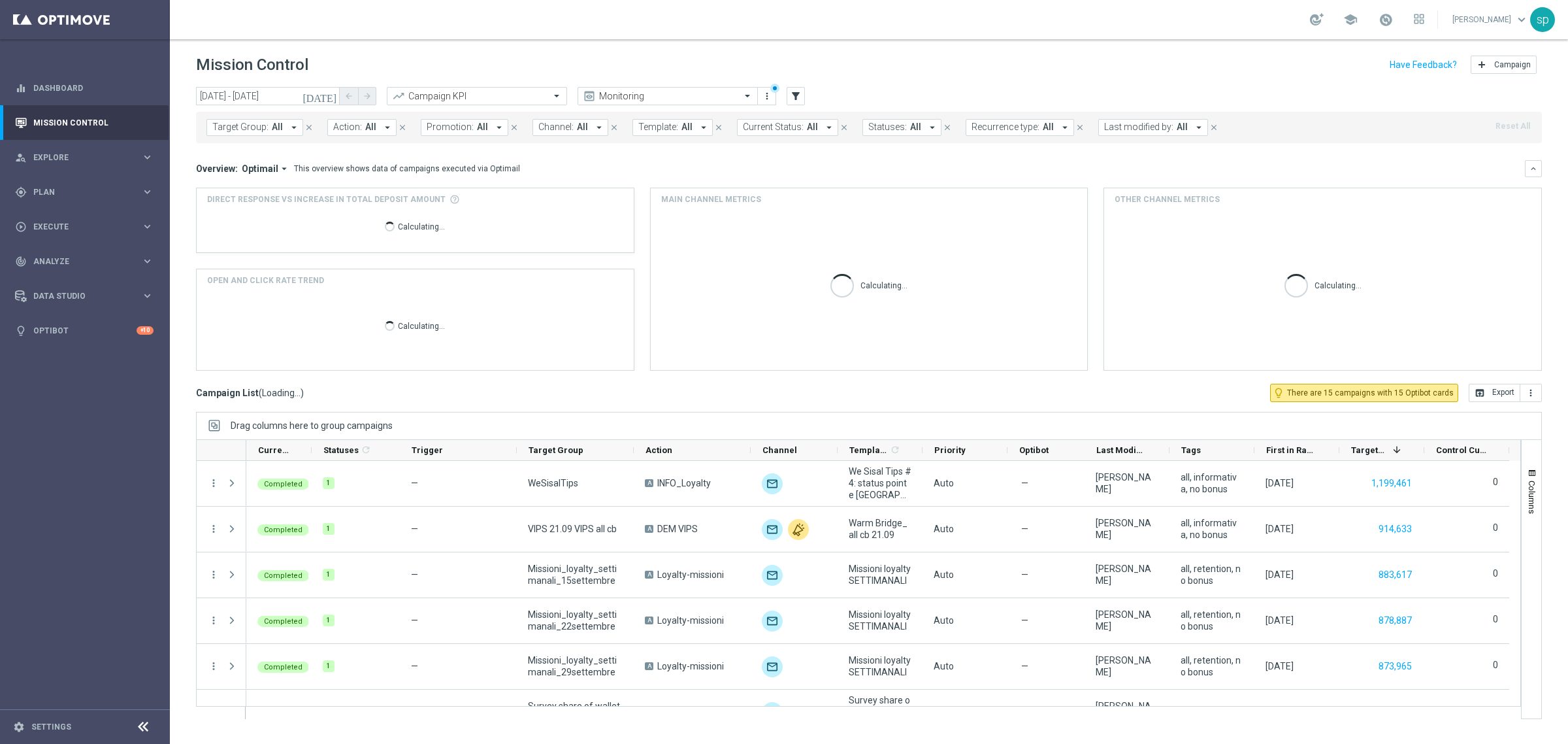
click at [694, 161] on div "Overview: Optimail arrow_drop_down This overview shows data of campaigns execut…" at bounding box center [869, 168] width 1346 height 17
click at [464, 123] on span "Promotion:" at bounding box center [450, 127] width 47 height 11
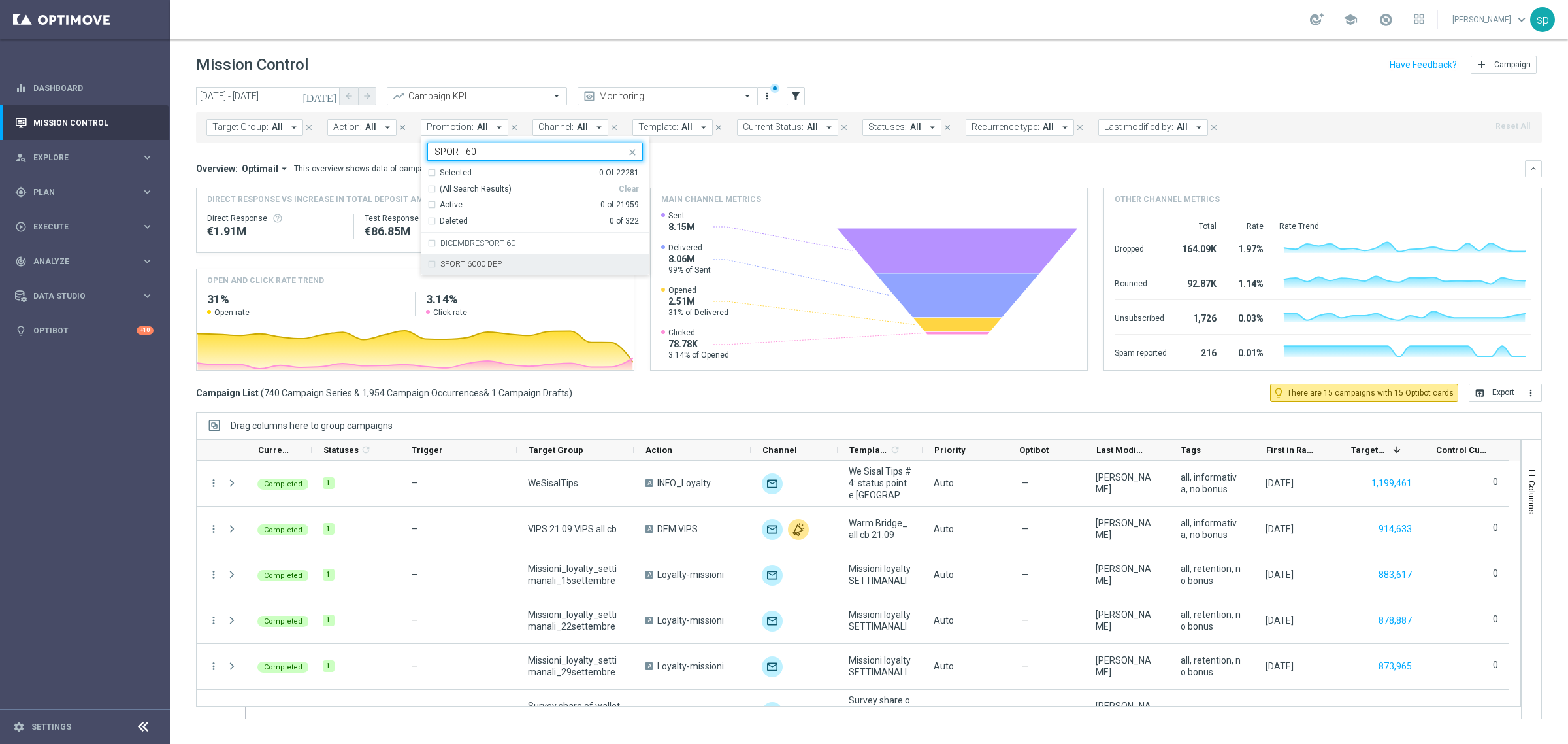
click at [533, 272] on div "SPORT 6000 DEP" at bounding box center [535, 263] width 215 height 21
type input "SPORT 60"
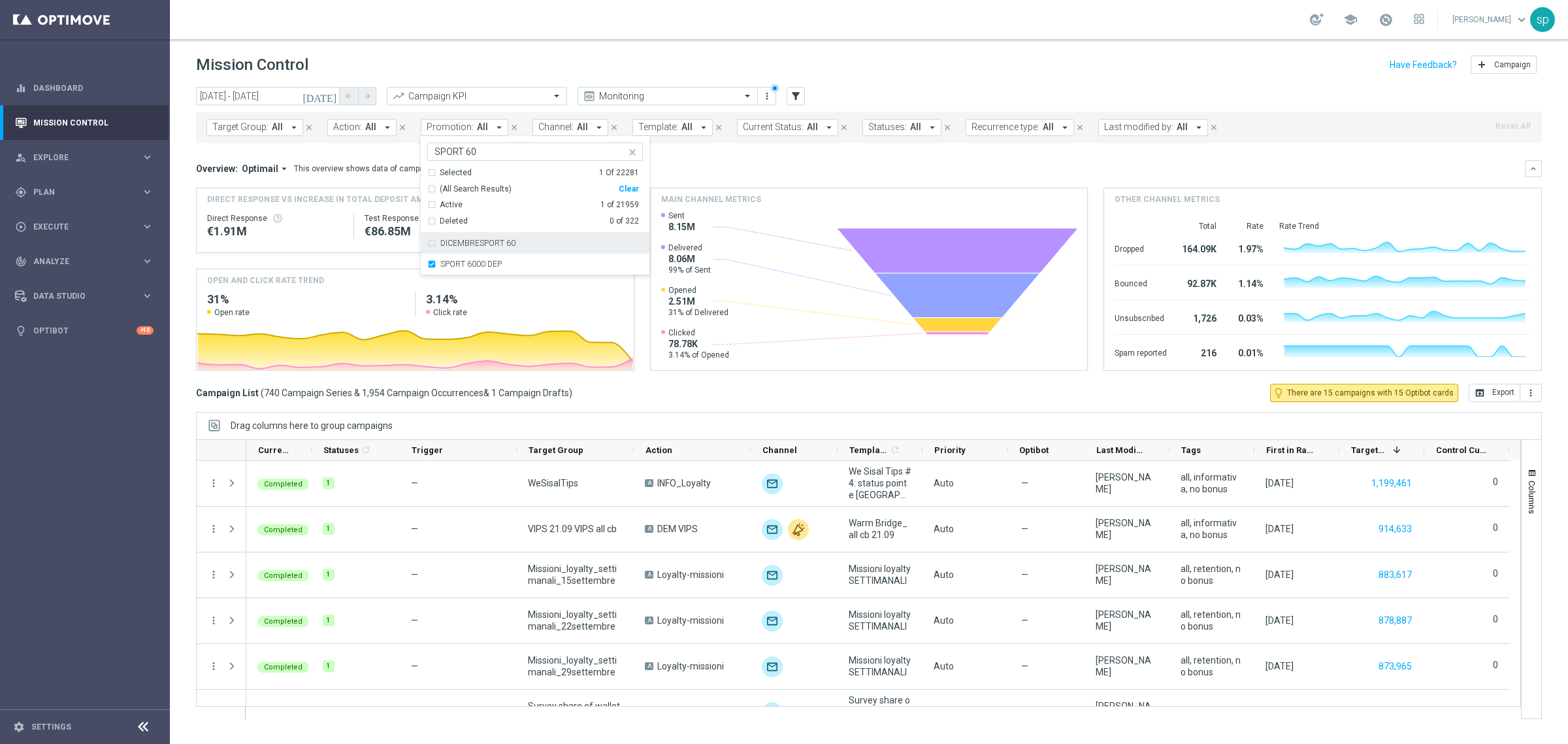
click at [704, 162] on div "Overview: Optimail arrow_drop_down This overview shows data of campaigns execut…" at bounding box center [869, 168] width 1346 height 17
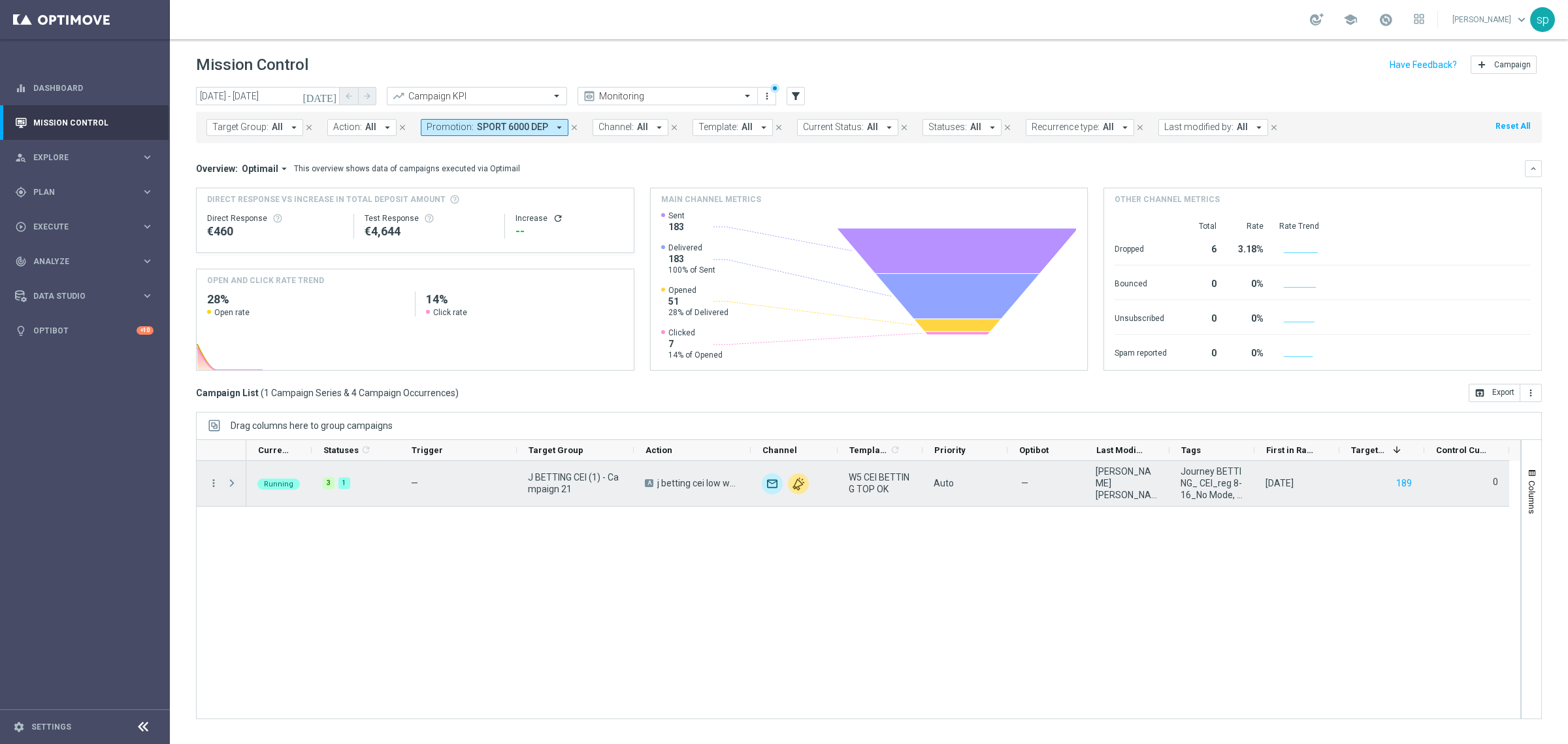
click at [230, 485] on span at bounding box center [232, 483] width 12 height 11
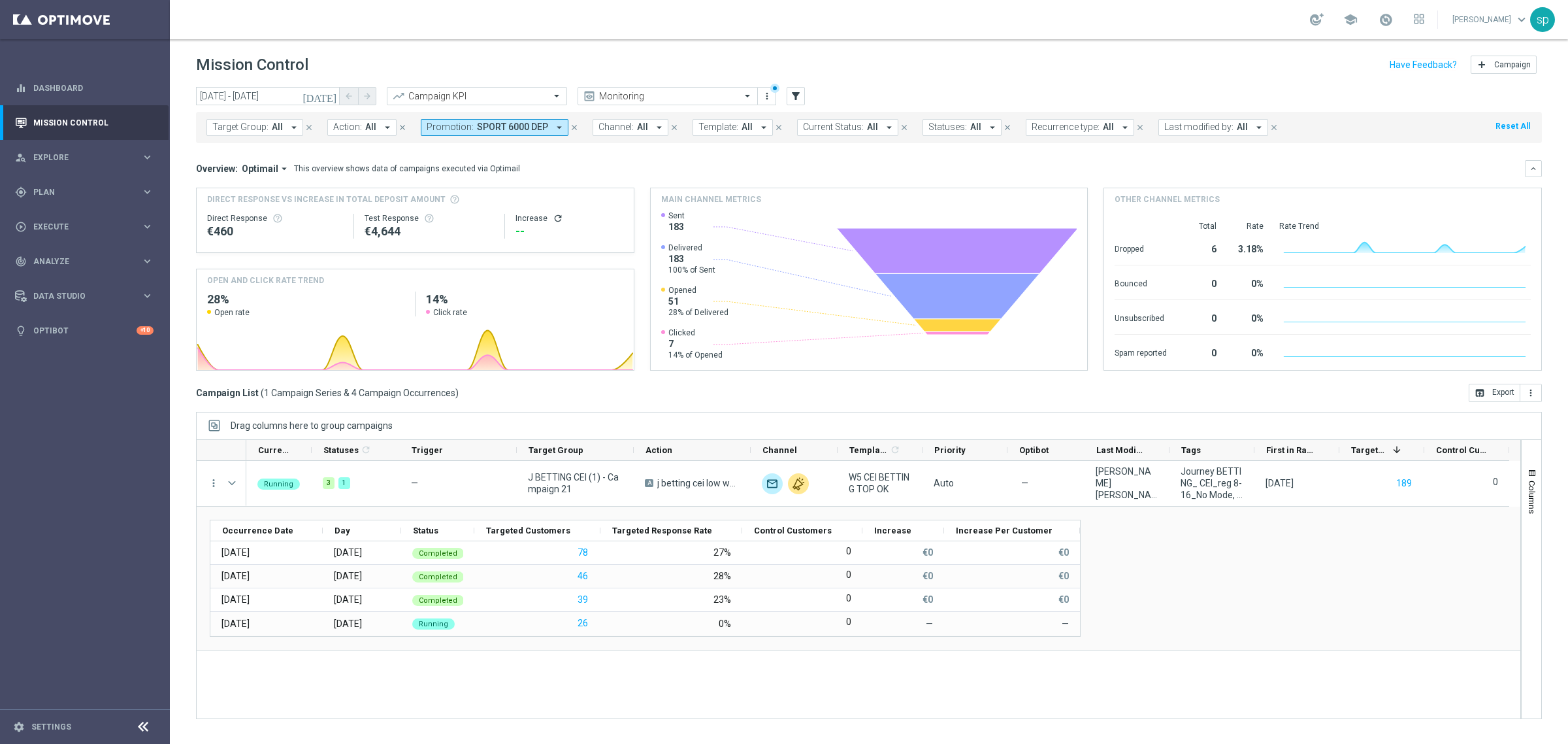
click at [568, 121] on button "close" at bounding box center [574, 127] width 12 height 14
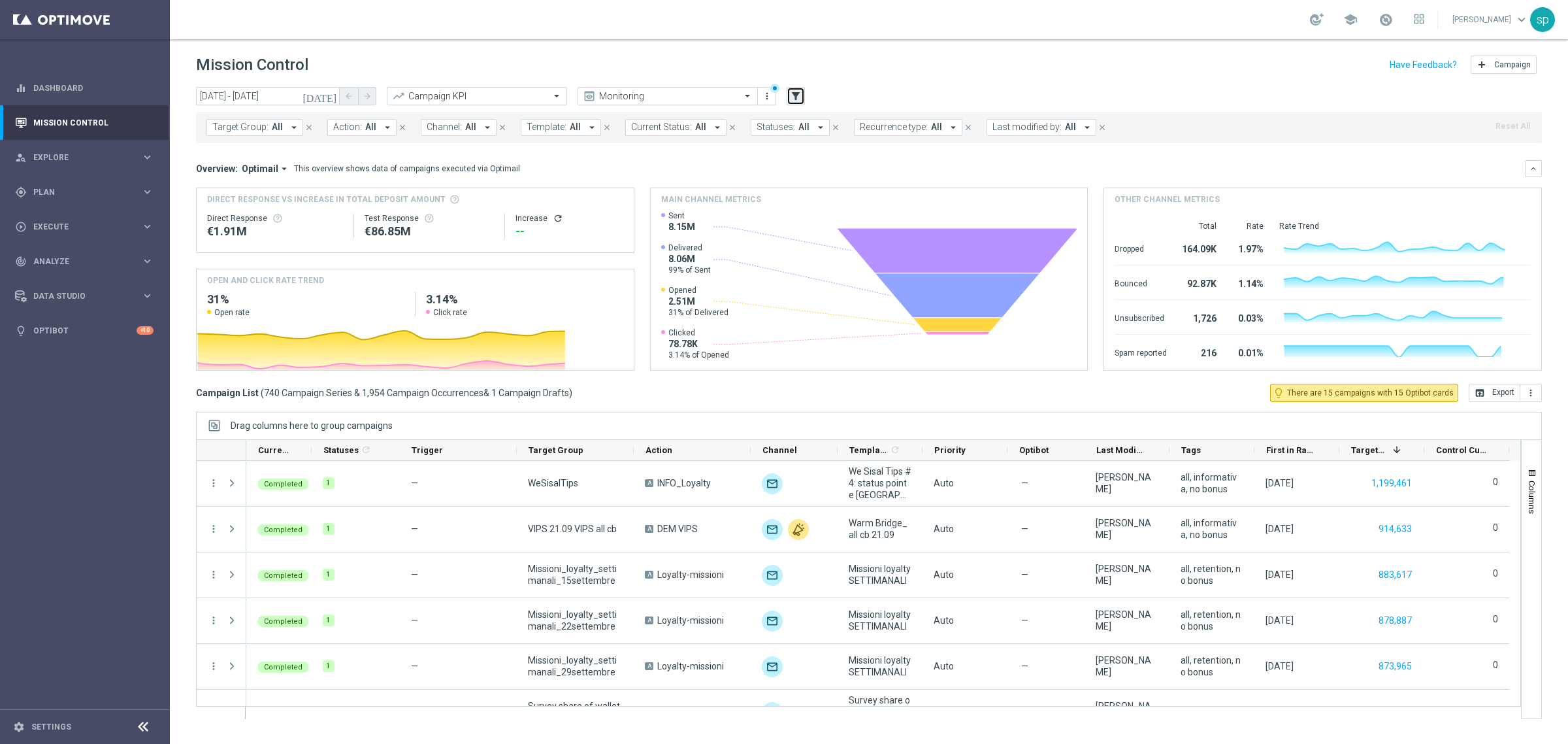
click at [799, 100] on icon "filter_alt" at bounding box center [795, 95] width 12 height 12
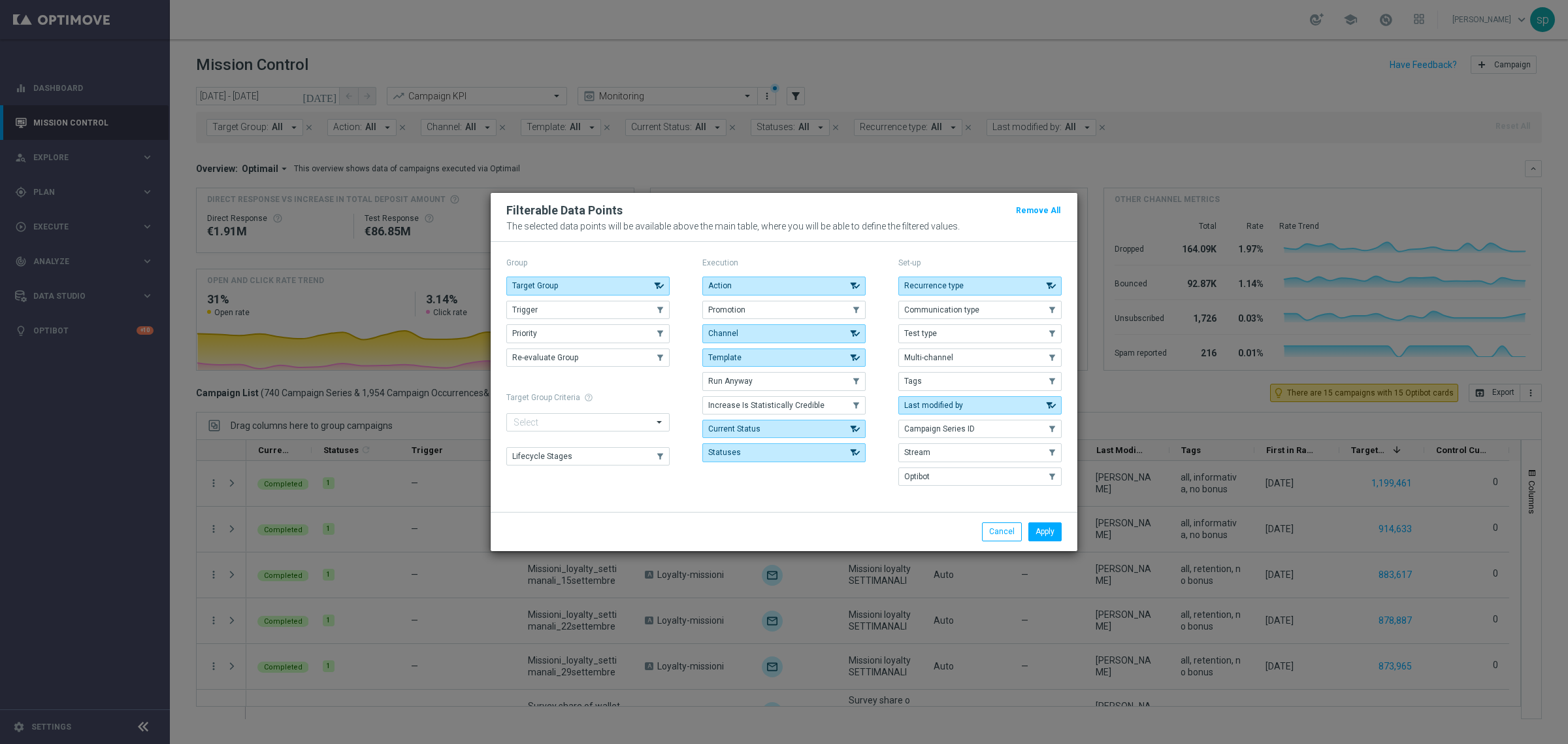
click at [799, 298] on div "Action .cls-1{fill:none;} .cls-1{fill:none;} Promotion .cls-1{fill:none;} .cls-…" at bounding box center [784, 369] width 163 height 185
click at [806, 306] on button "Promotion" at bounding box center [784, 310] width 163 height 18
click at [1047, 534] on button "Apply" at bounding box center [1045, 531] width 33 height 18
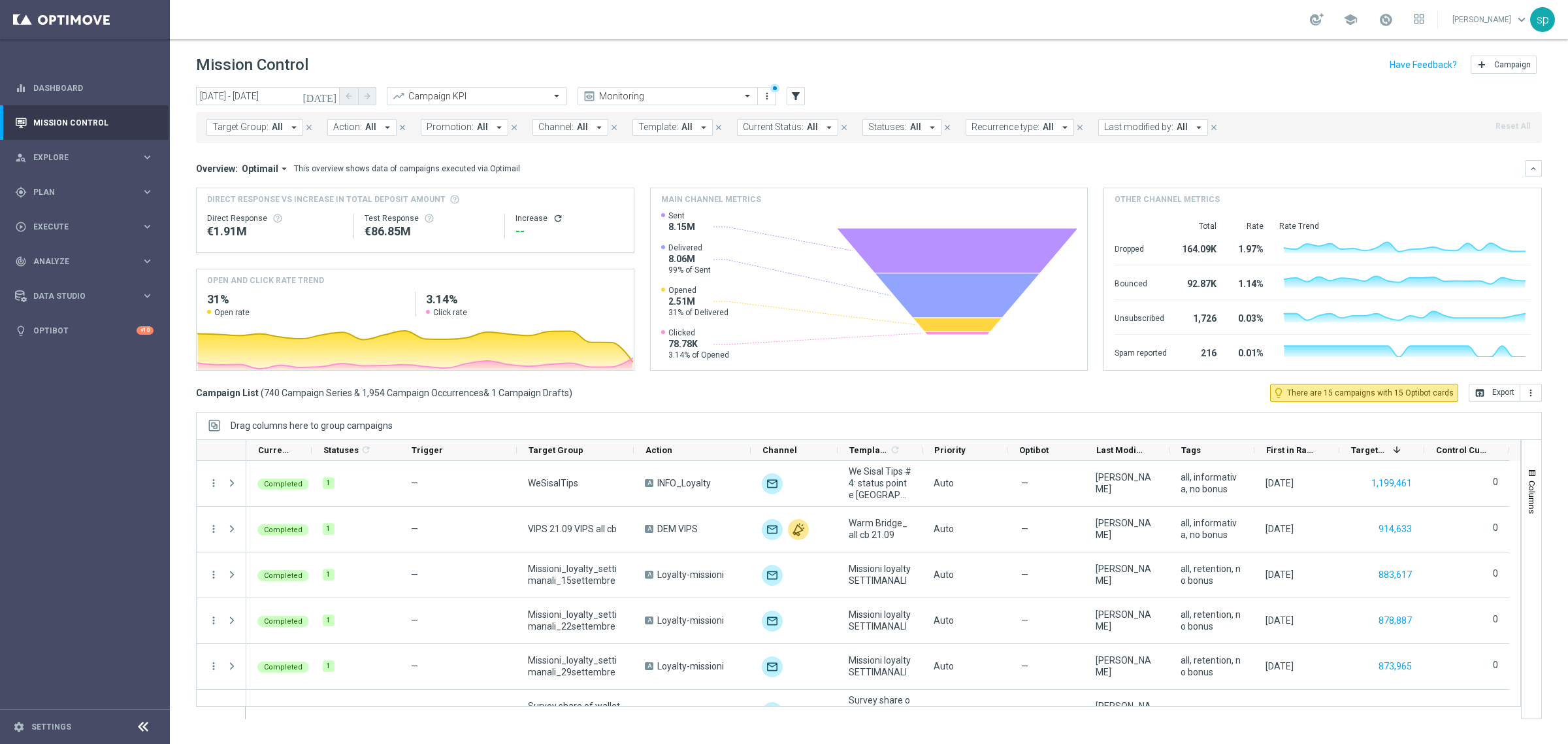
click at [478, 129] on span "All" at bounding box center [482, 127] width 11 height 11
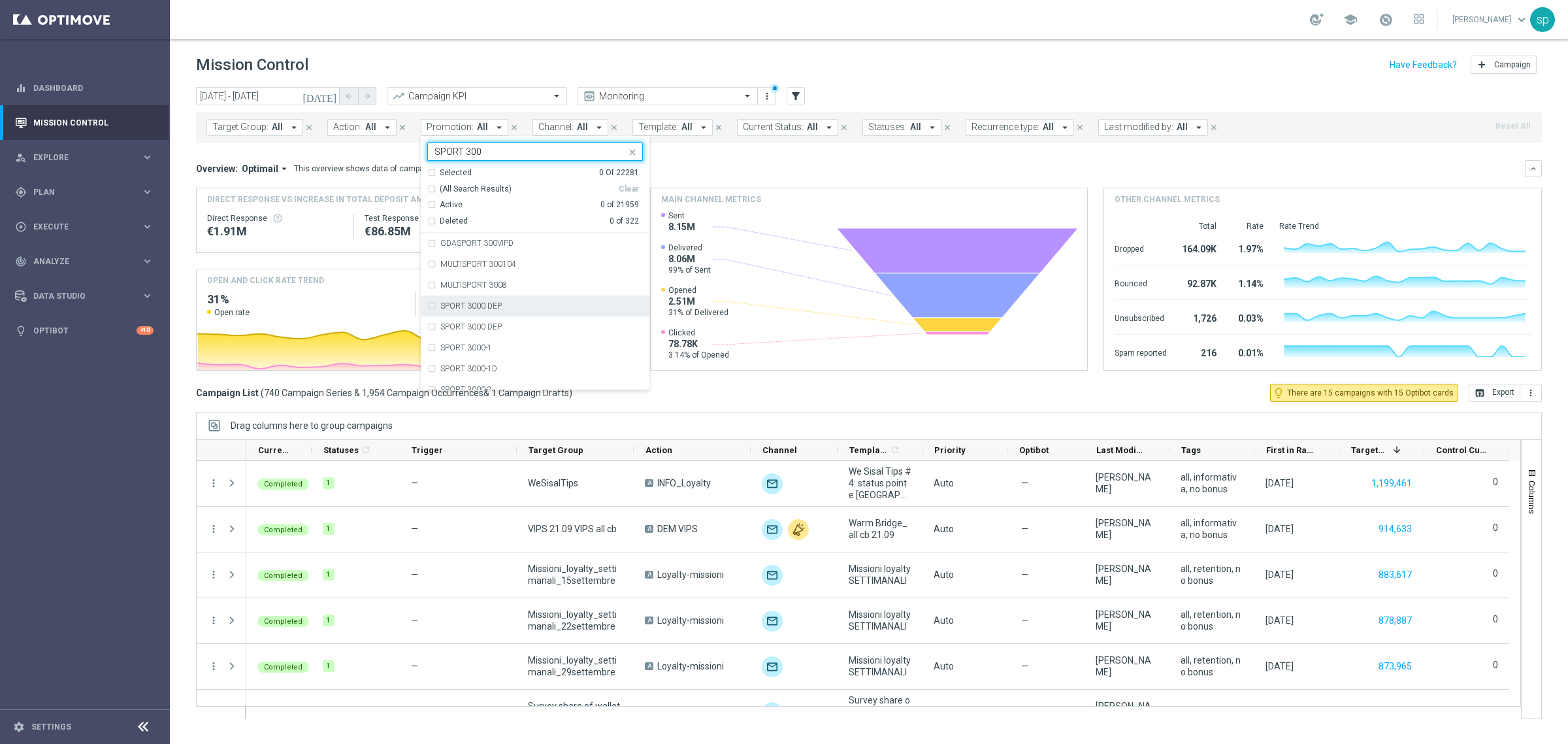
click at [518, 305] on div "SPORT 3000 DEP" at bounding box center [542, 305] width 203 height 8
type input "SPORT 300"
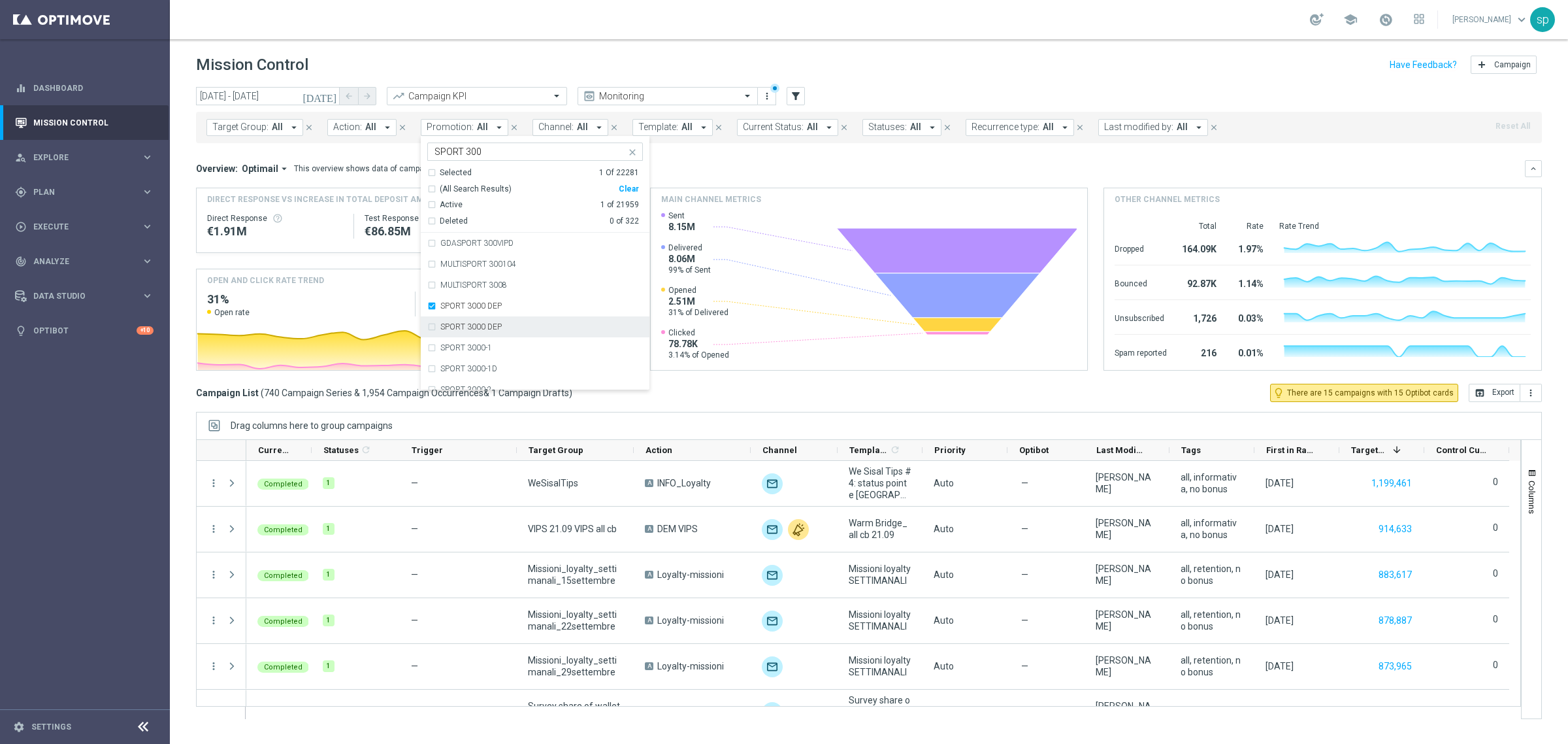
click at [520, 325] on div "SPORT 3000 DEP" at bounding box center [542, 327] width 203 height 8
click at [700, 157] on mini-dashboard "Overview: Optimail arrow_drop_down This overview shows data of campaigns execut…" at bounding box center [869, 263] width 1346 height 241
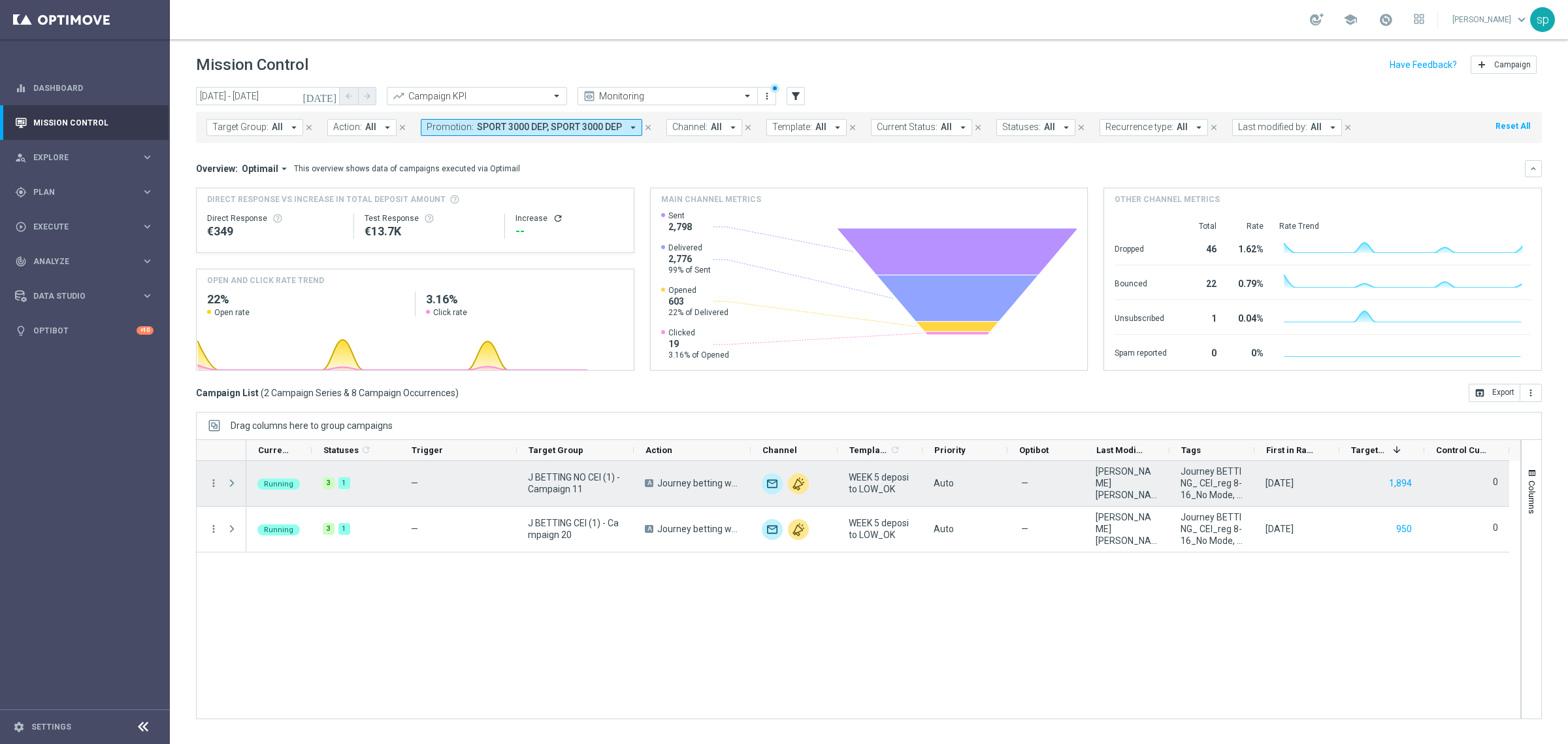
click at [232, 486] on span at bounding box center [232, 483] width 12 height 11
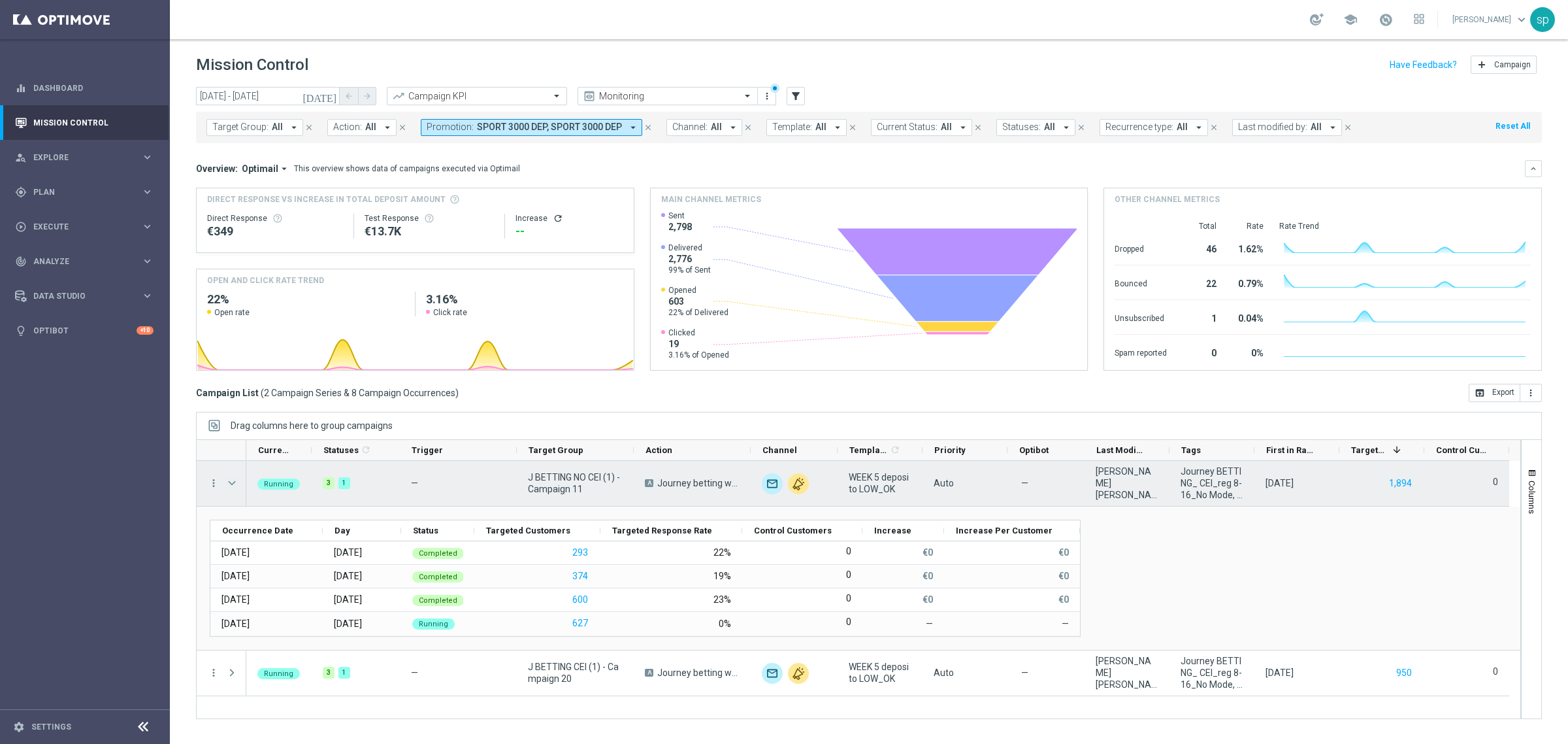
click at [231, 486] on span at bounding box center [232, 483] width 12 height 11
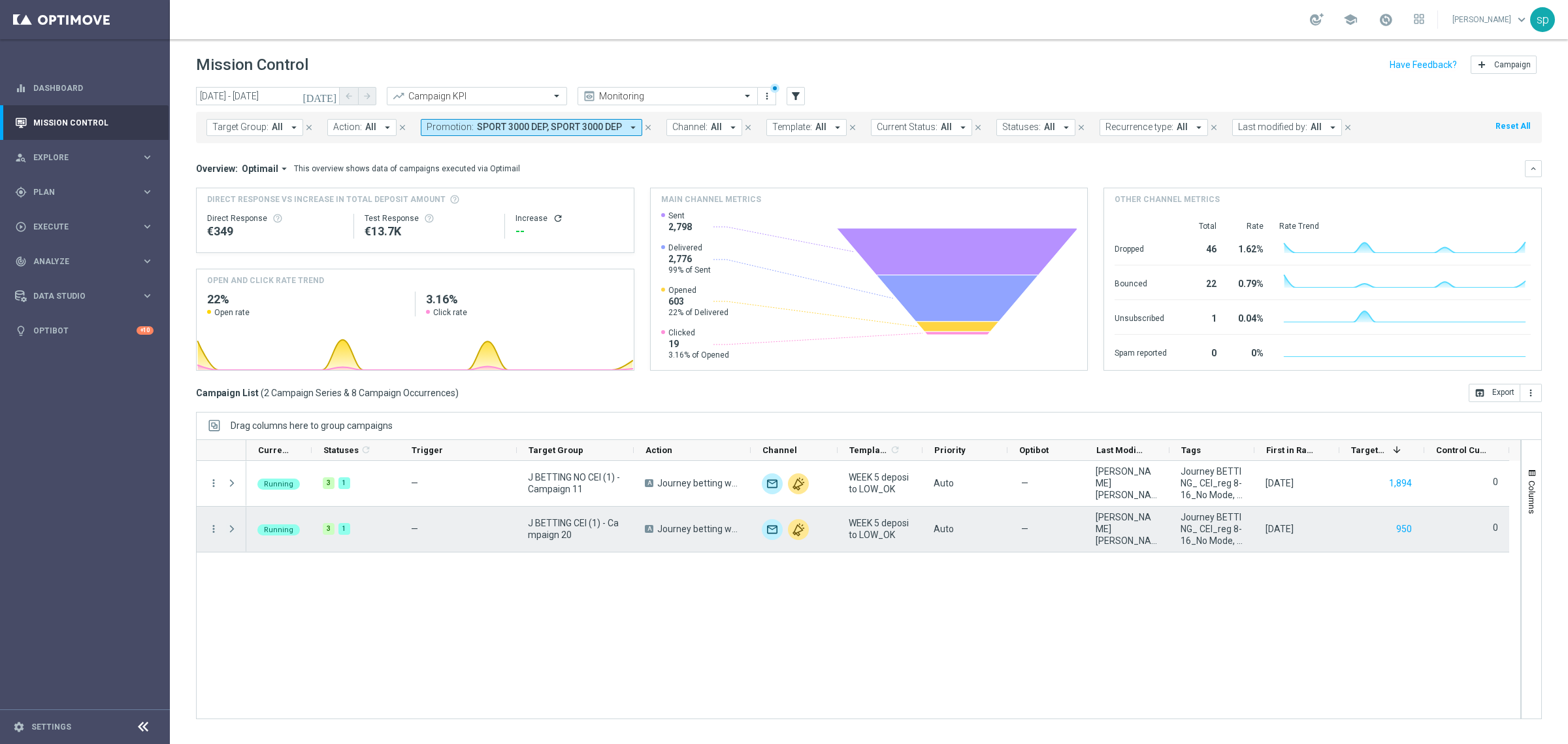
click at [230, 530] on span at bounding box center [232, 529] width 12 height 11
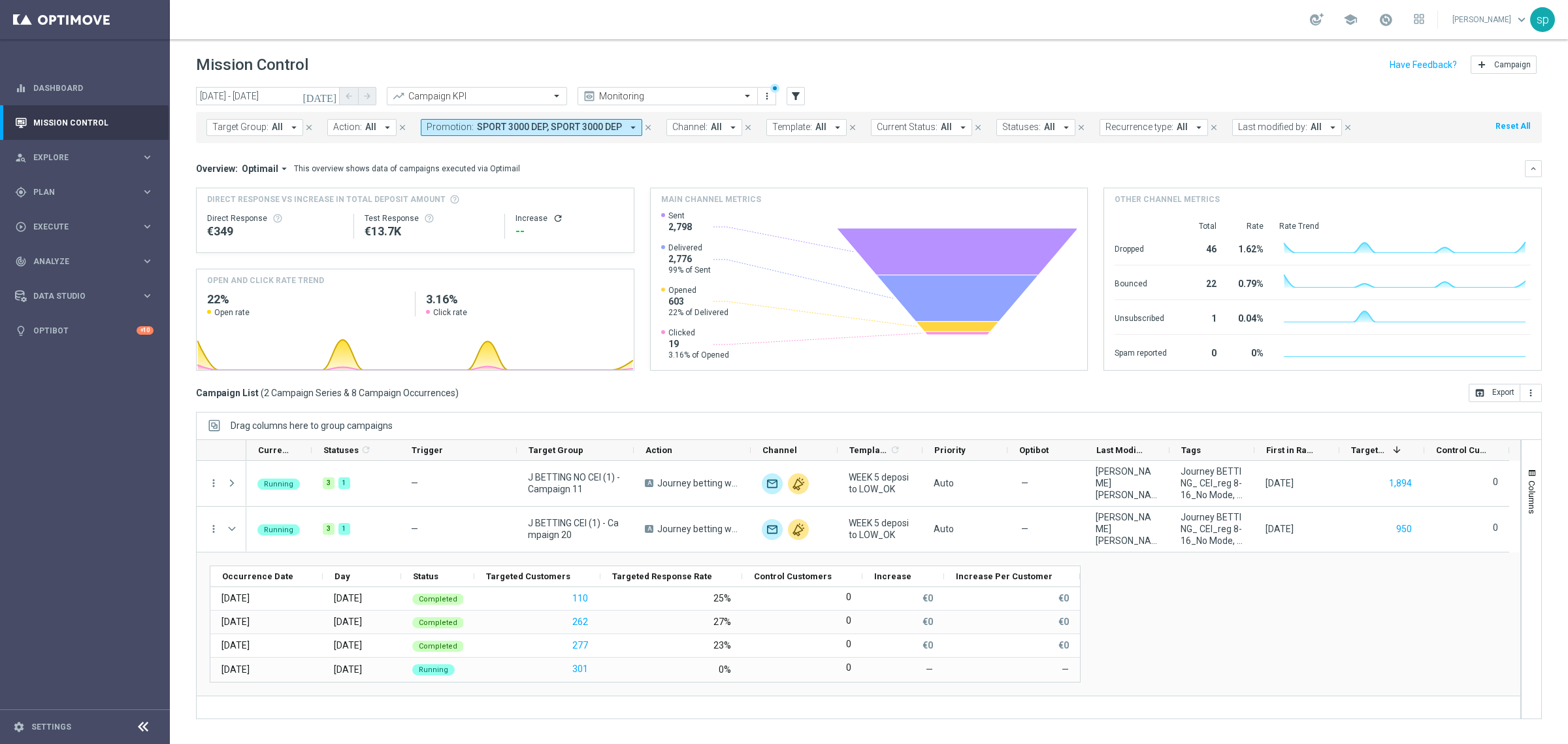
click at [482, 131] on span "SPORT 3000 DEP, SPORT 3000 DEP" at bounding box center [549, 127] width 145 height 11
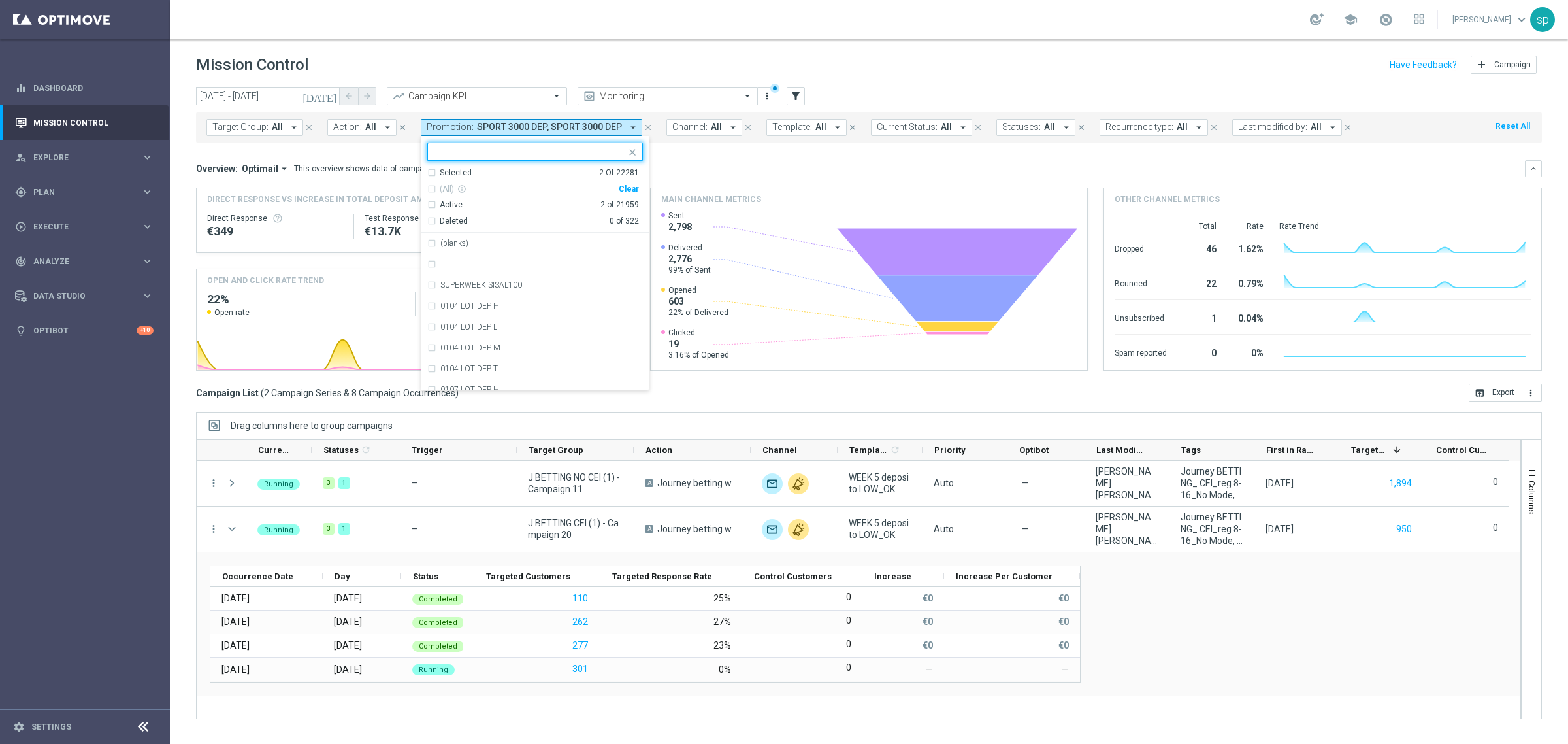
click at [635, 195] on div "Active 2 of 21959" at bounding box center [533, 202] width 212 height 16
click at [0, 0] on div "Clear" at bounding box center [0, 0] width 0 height 0
click at [653, 159] on mini-dashboard "Overview: Optimail arrow_drop_down This overview shows data of campaigns execut…" at bounding box center [869, 263] width 1346 height 241
click at [635, 191] on div "Direct Response VS Increase In Total Deposit Amount Direct Response €349 Test R…" at bounding box center [869, 279] width 1346 height 183
click at [628, 191] on div "Direct Response VS Increase In Total Deposit Amount Direct Response €349 Test R…" at bounding box center [415, 220] width 437 height 64
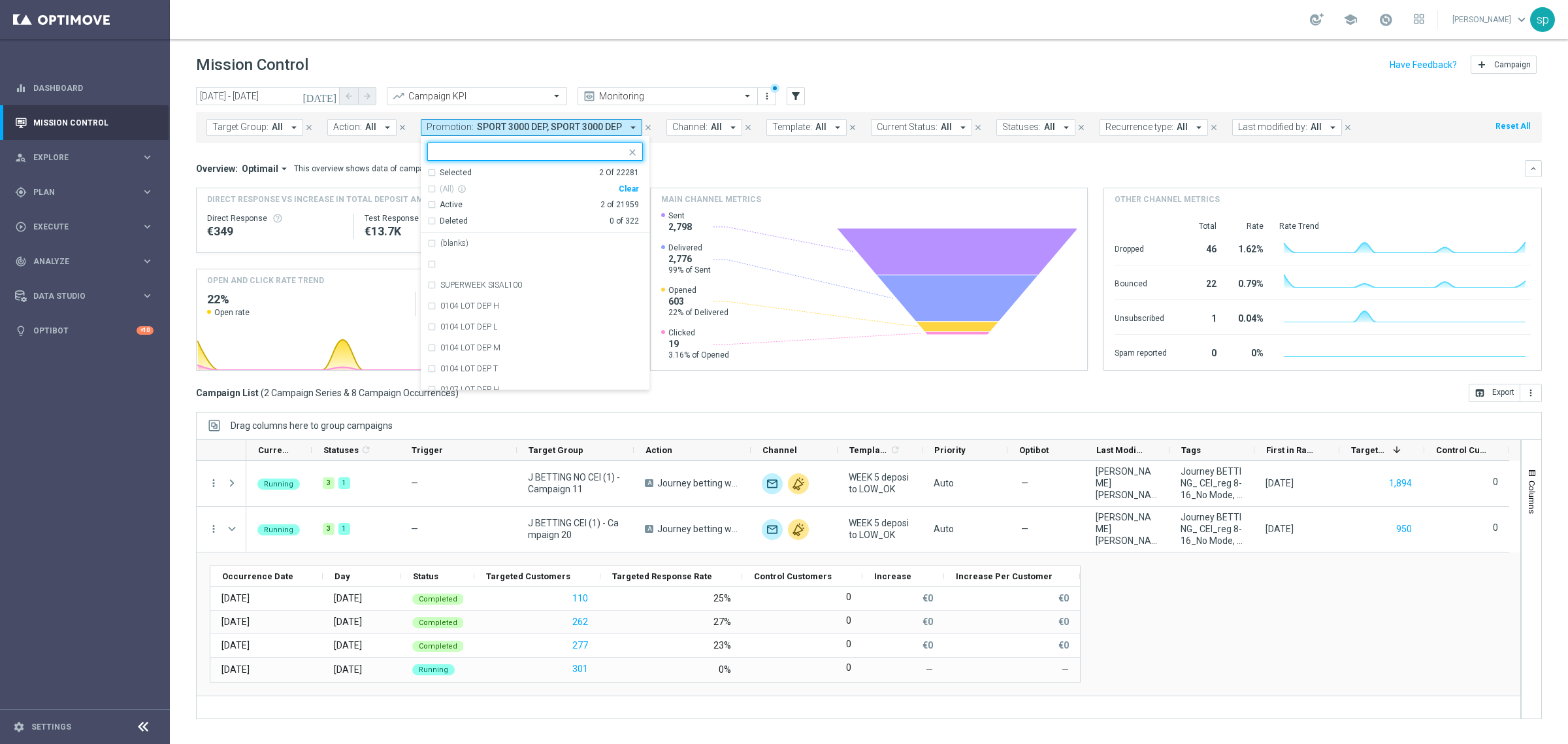
click at [694, 165] on div "Overview: Optimail arrow_drop_down This overview shows data of campaigns execut…" at bounding box center [860, 168] width 1329 height 12
click at [629, 190] on div "Direct Response VS Increase In Total Deposit Amount Direct Response €349 Test R…" at bounding box center [415, 220] width 437 height 64
click at [686, 145] on mini-dashboard "Overview: Optimail arrow_drop_down This overview shows data of campaigns execut…" at bounding box center [869, 263] width 1346 height 241
click at [667, 123] on button "Channel: All arrow_drop_down" at bounding box center [705, 127] width 75 height 17
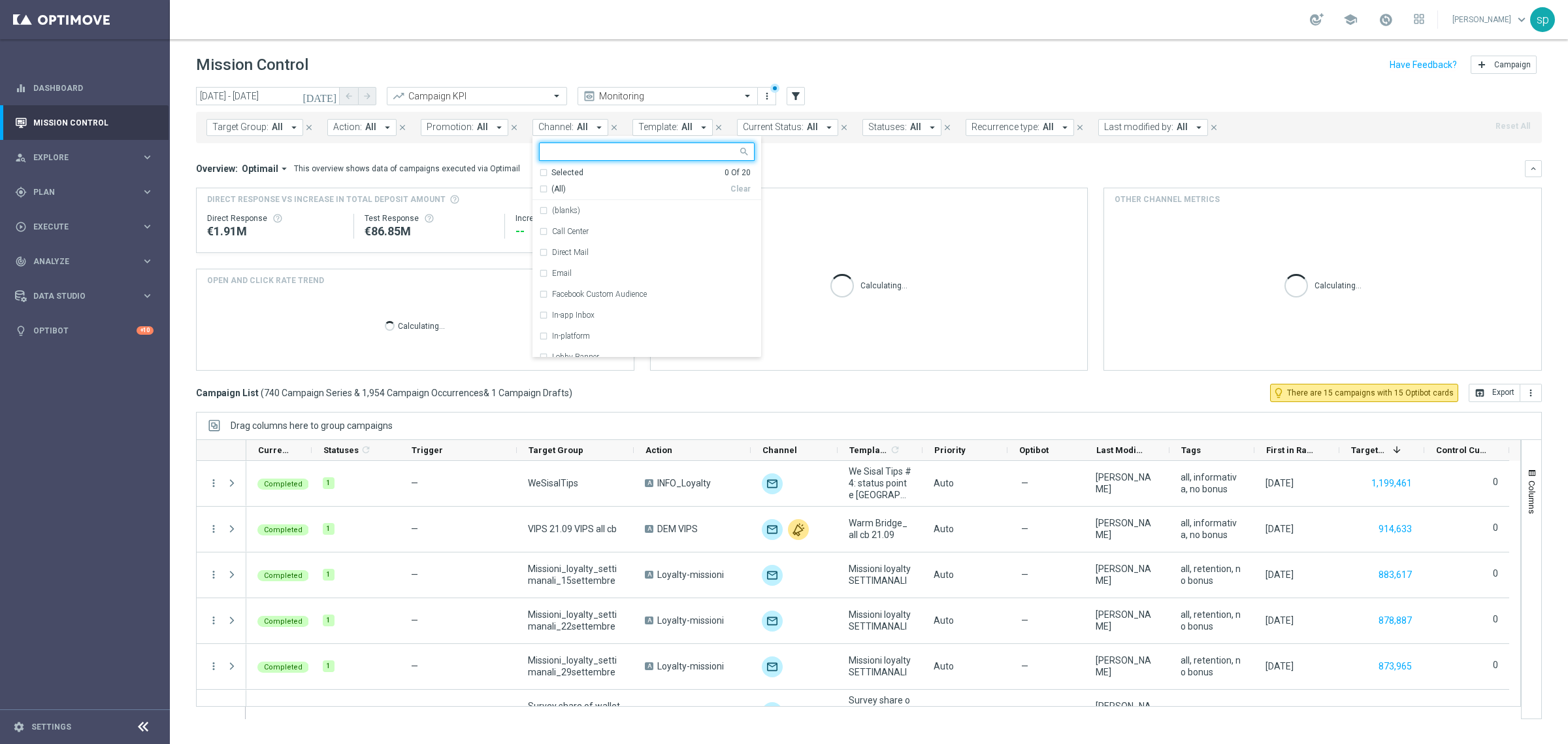
click at [459, 121] on span "Promotion:" at bounding box center [450, 127] width 47 height 11
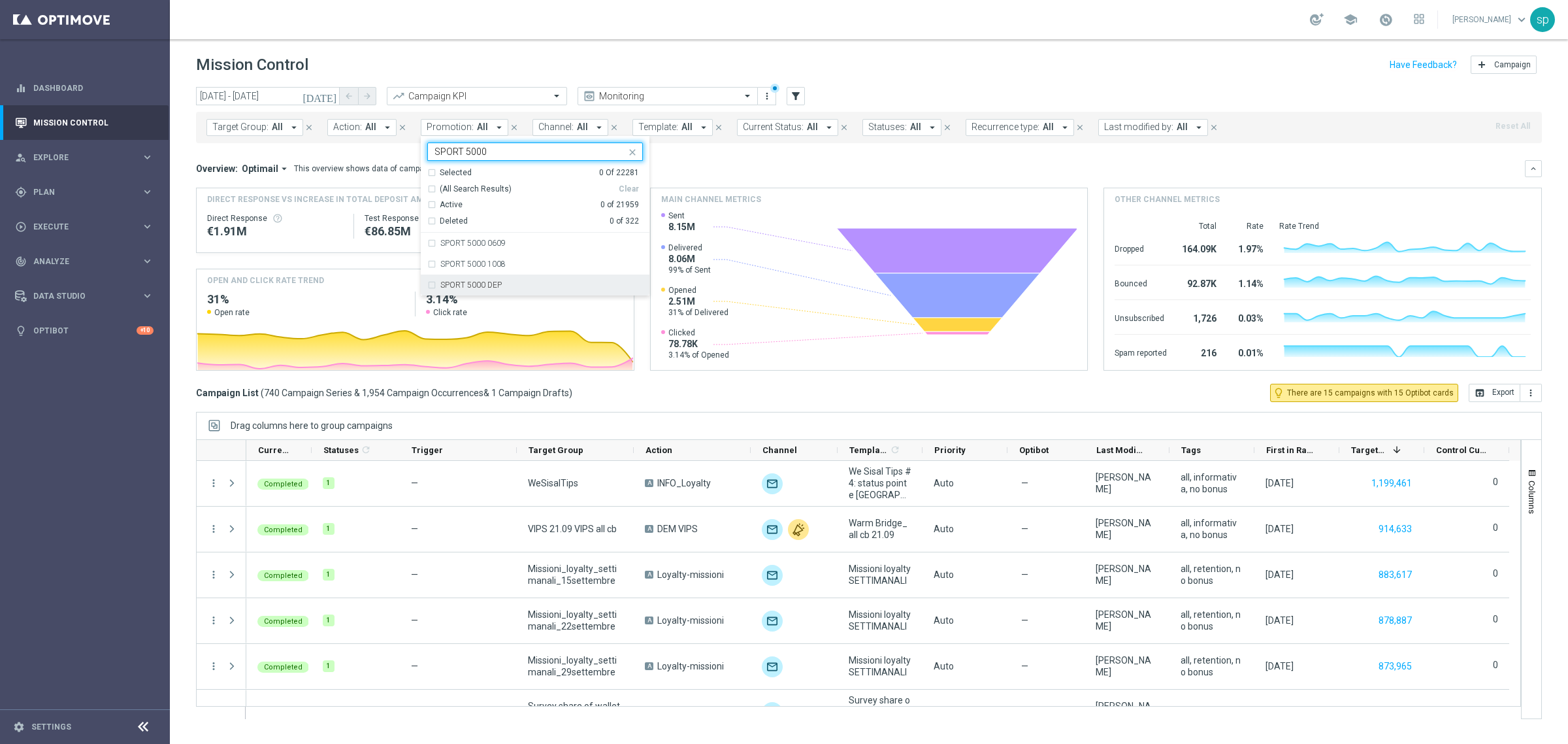
click at [538, 283] on div "SPORT 5000 DEP" at bounding box center [542, 284] width 203 height 8
type input "SPORT 5000"
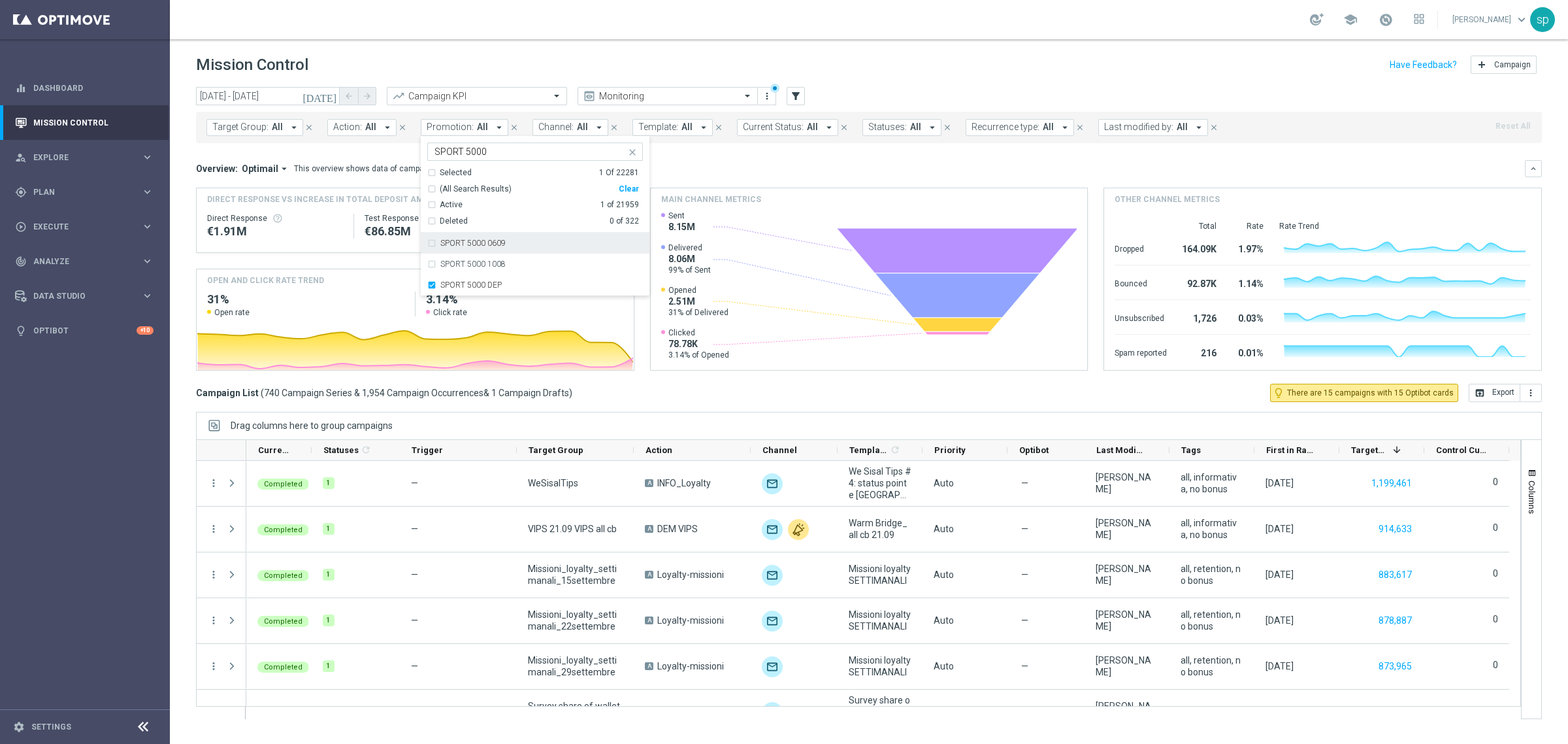
click at [679, 157] on mini-dashboard "Overview: Optimail arrow_drop_down This overview shows data of campaigns execut…" at bounding box center [869, 263] width 1346 height 241
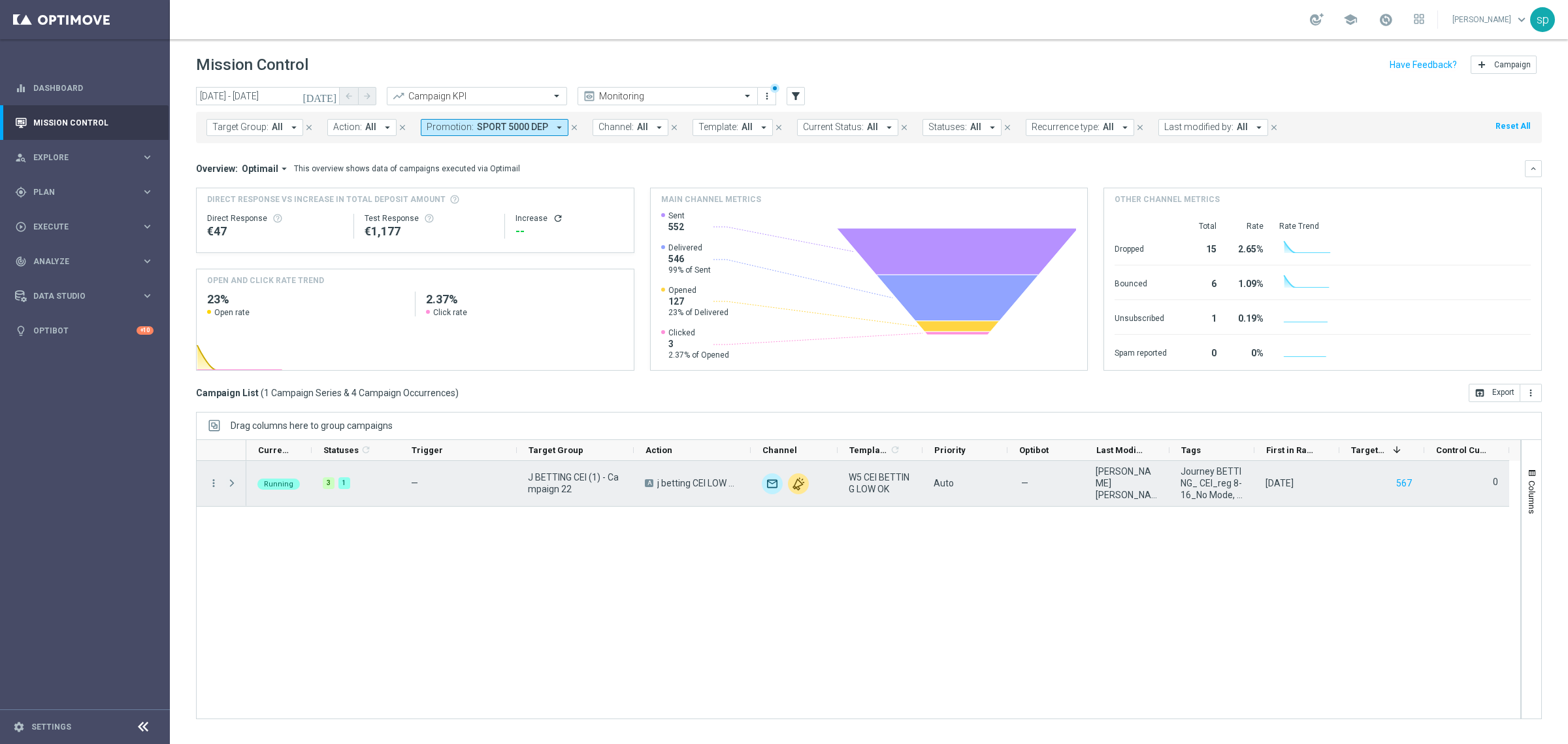
click at [234, 481] on span at bounding box center [232, 483] width 12 height 11
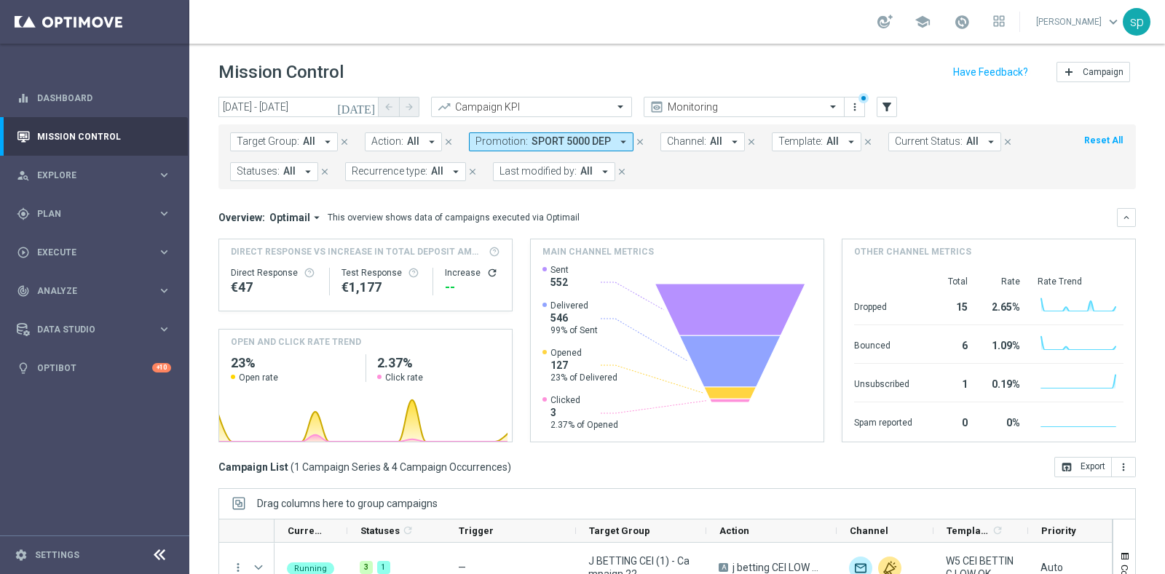
click at [564, 136] on span "SPORT 5000 DEP" at bounding box center [570, 141] width 79 height 12
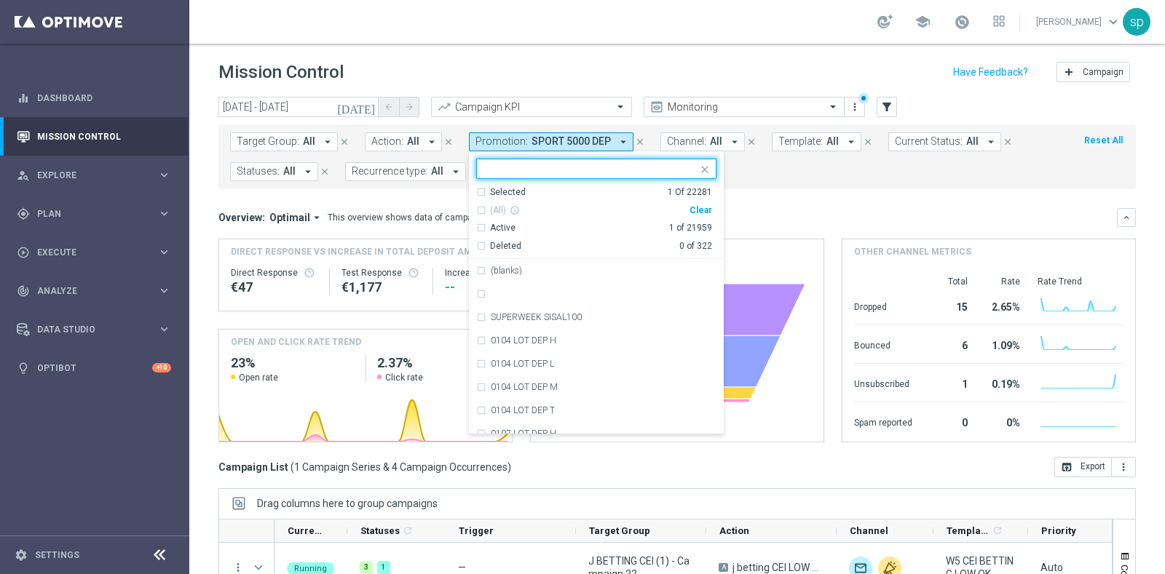
click at [0, 0] on div "Clear" at bounding box center [0, 0] width 0 height 0
click at [772, 167] on form "Target Group: All arrow_drop_down close Action: All arrow_drop_down close Promo…" at bounding box center [644, 157] width 829 height 49
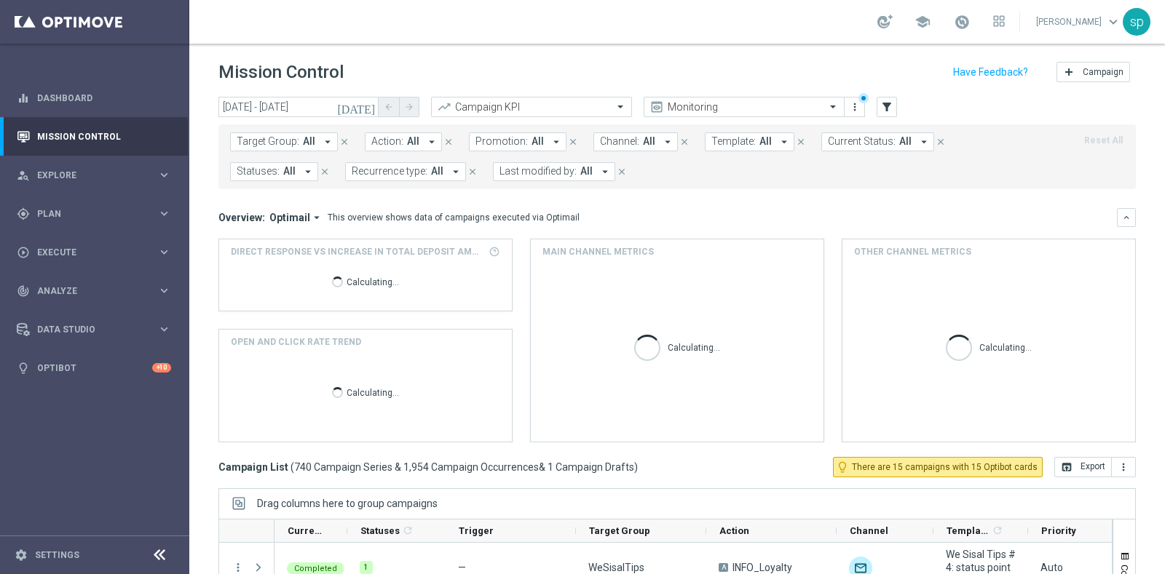
click at [509, 141] on span "Promotion:" at bounding box center [501, 141] width 52 height 12
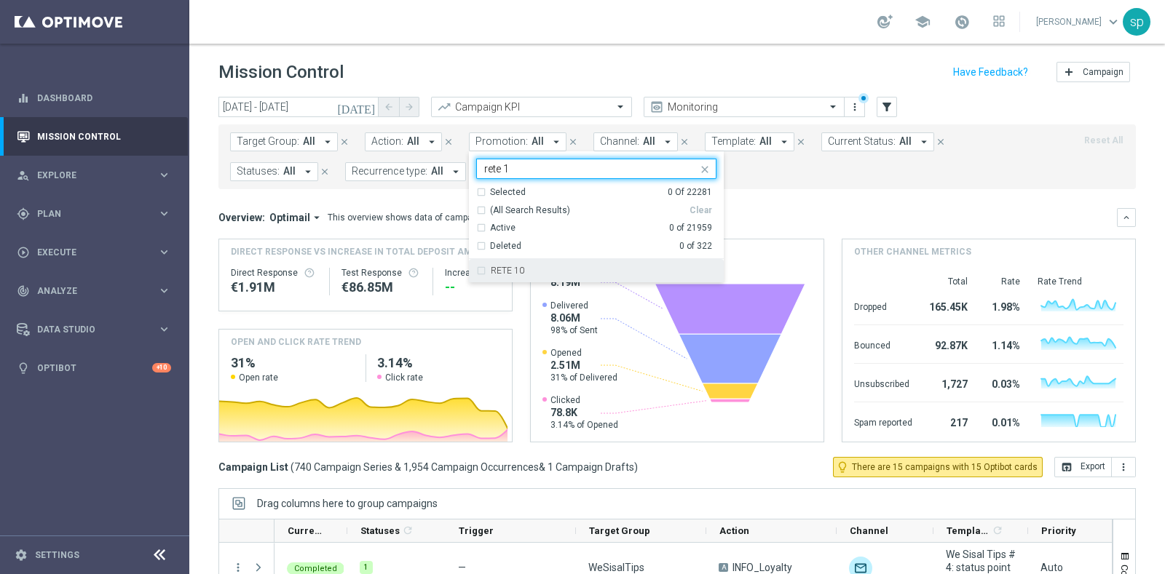
click at [550, 266] on div "RETE 10" at bounding box center [604, 270] width 226 height 9
type input "rete 1"
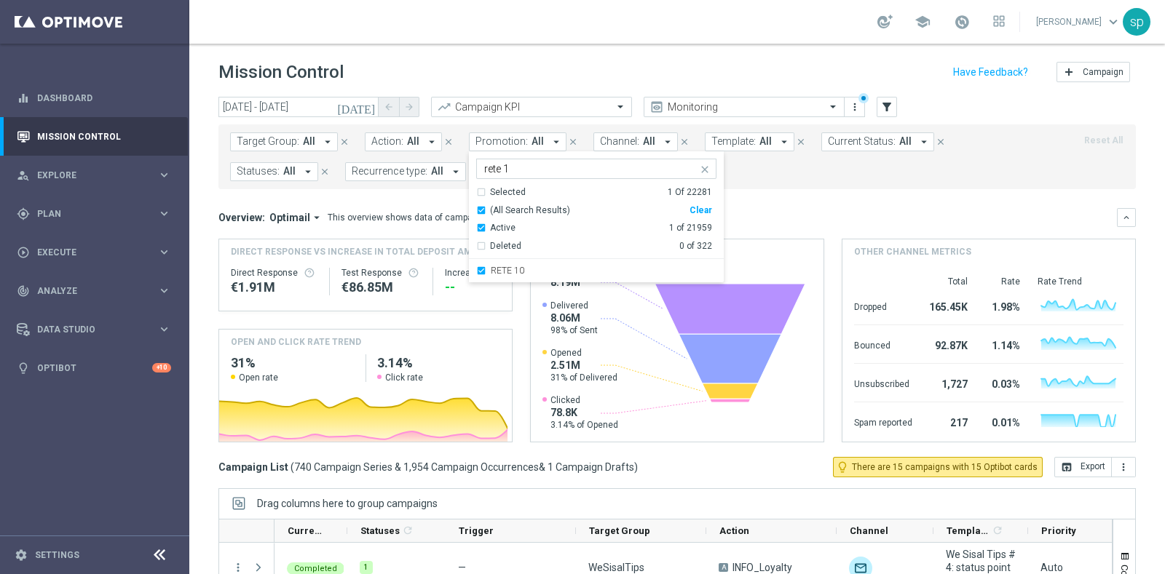
click at [794, 180] on form "Target Group: All arrow_drop_down close Action: All arrow_drop_down close Promo…" at bounding box center [644, 157] width 829 height 49
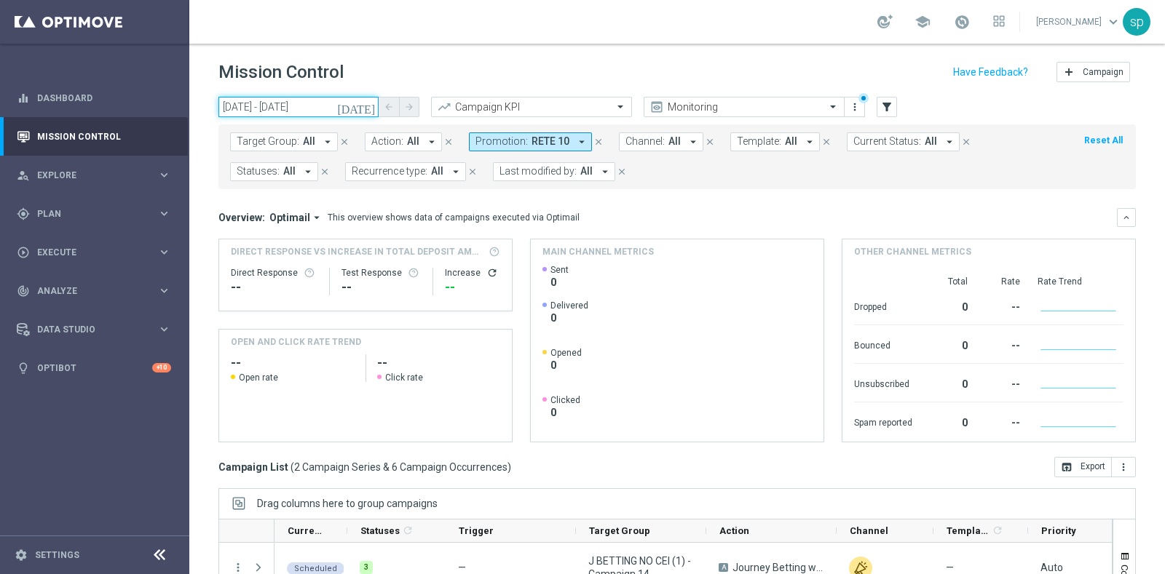
click at [280, 110] on input "10 Sep 2025 - 01 Oct 2025" at bounding box center [298, 107] width 160 height 20
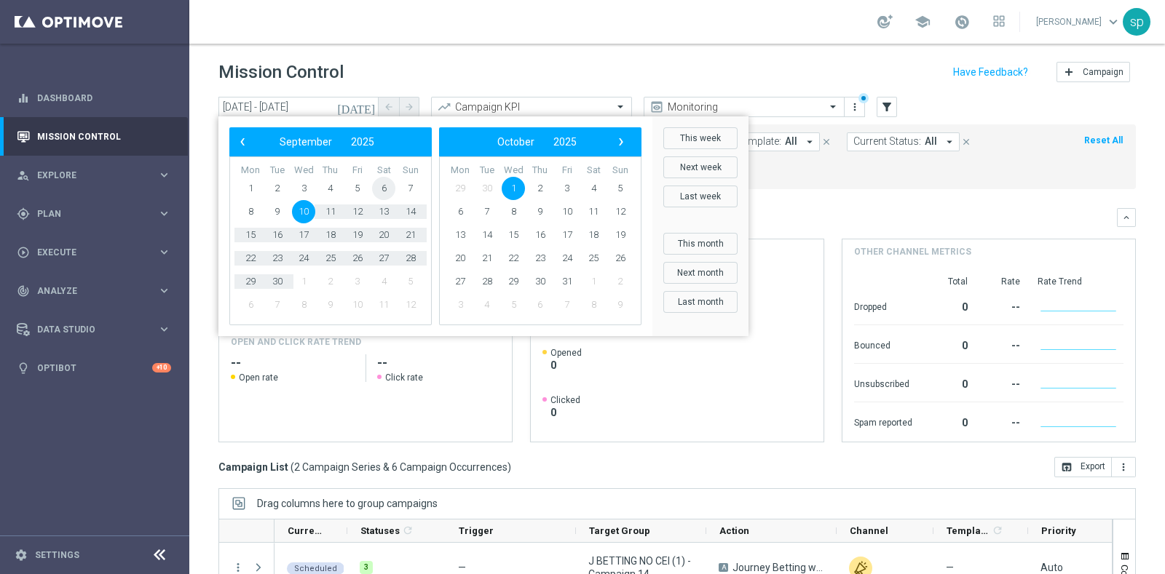
click at [385, 185] on span "6" at bounding box center [383, 188] width 23 height 23
click at [518, 211] on span "8" at bounding box center [513, 211] width 23 height 23
type input "06 Sep 2025 - 08 Oct 2025"
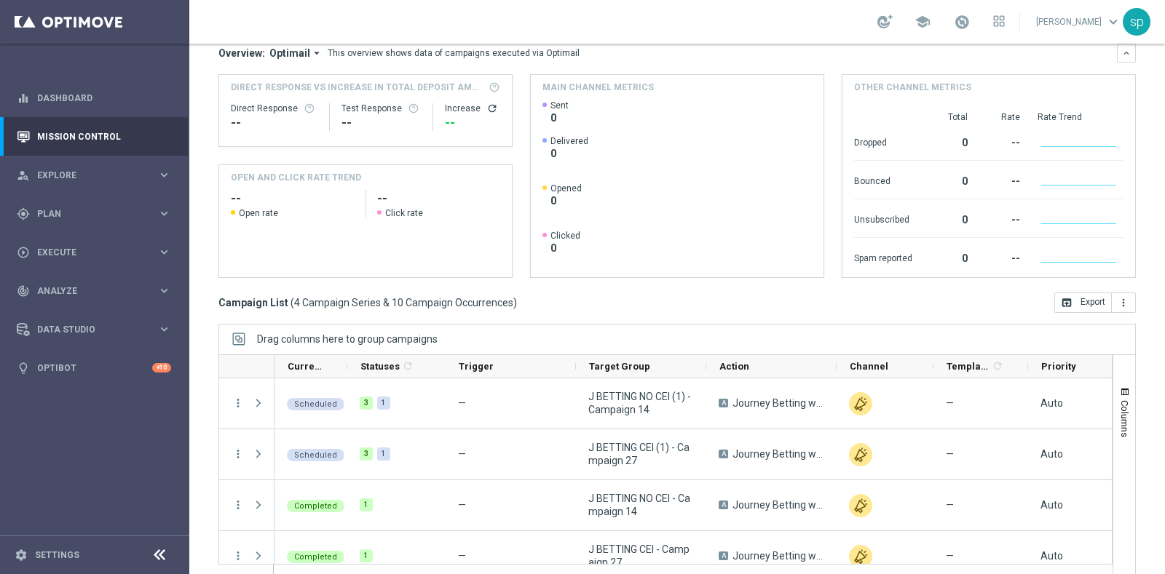
scroll to position [182, 0]
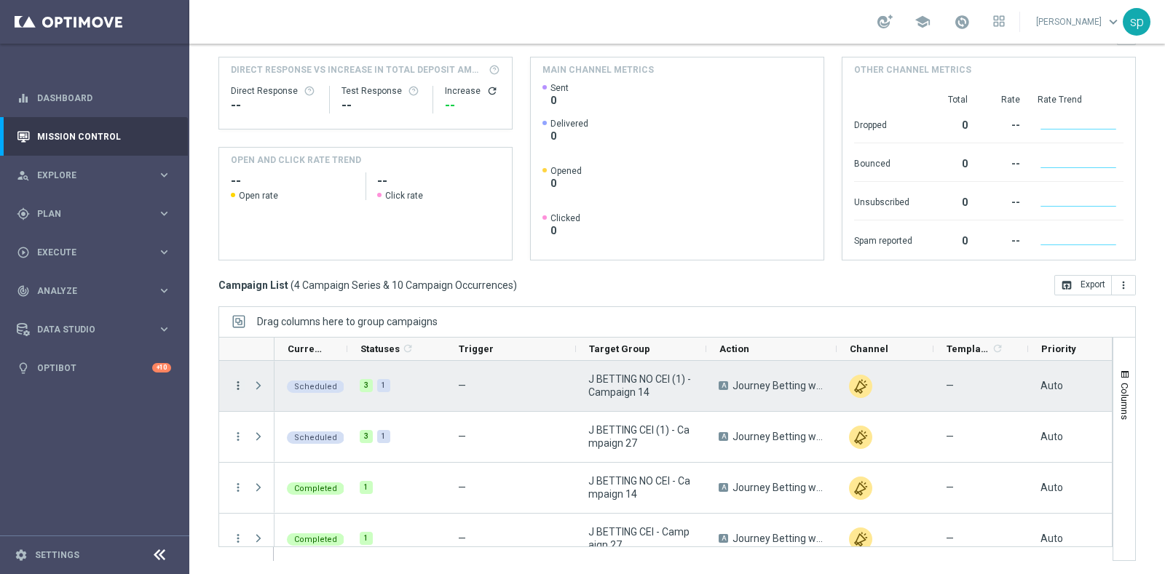
click at [237, 390] on icon "more_vert" at bounding box center [238, 385] width 13 height 13
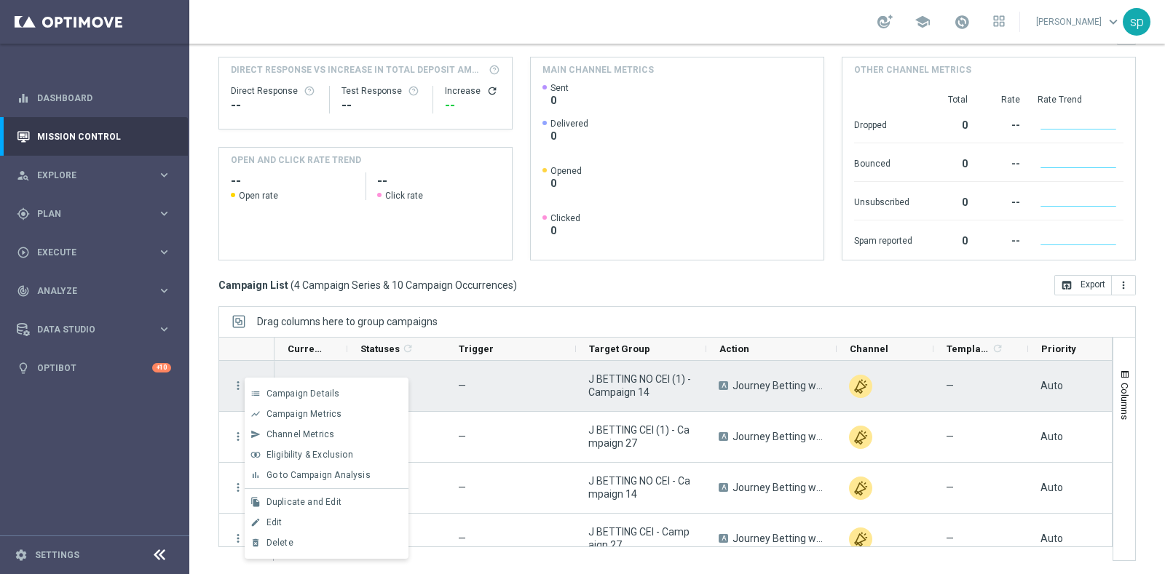
click at [233, 368] on div "more_vert" at bounding box center [232, 386] width 26 height 50
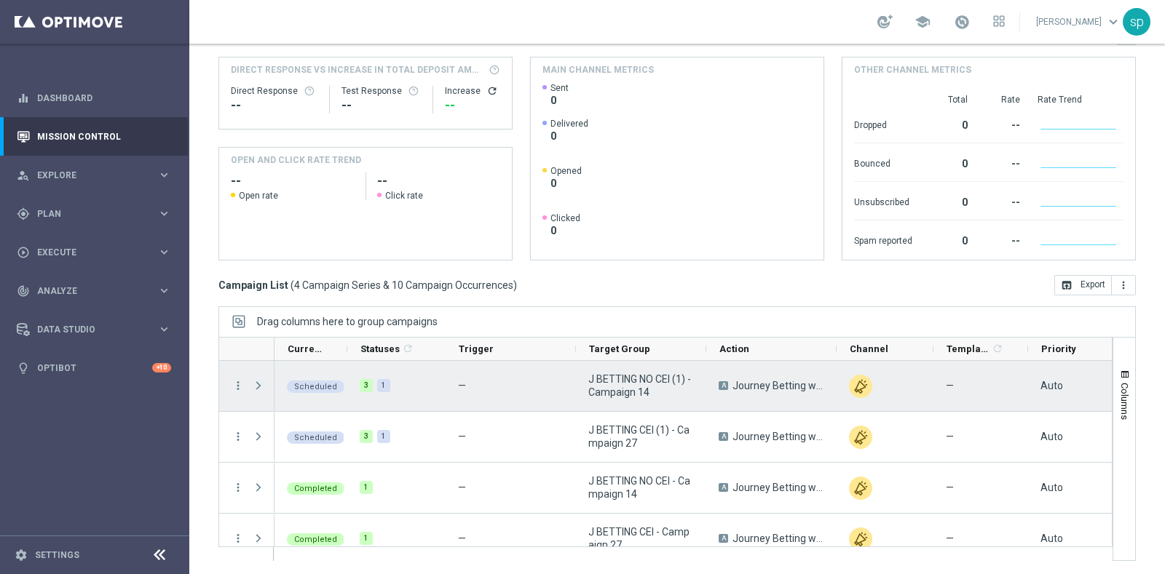
click at [256, 386] on span "Press SPACE to select this row." at bounding box center [258, 386] width 13 height 12
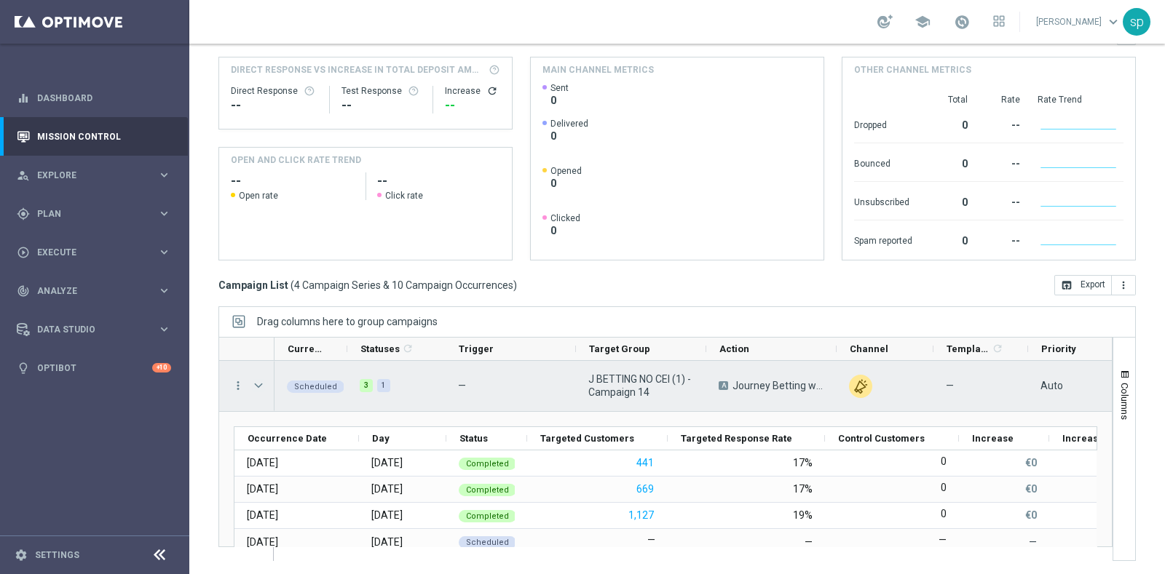
click at [252, 384] on span "Press SPACE to select this row." at bounding box center [258, 386] width 13 height 12
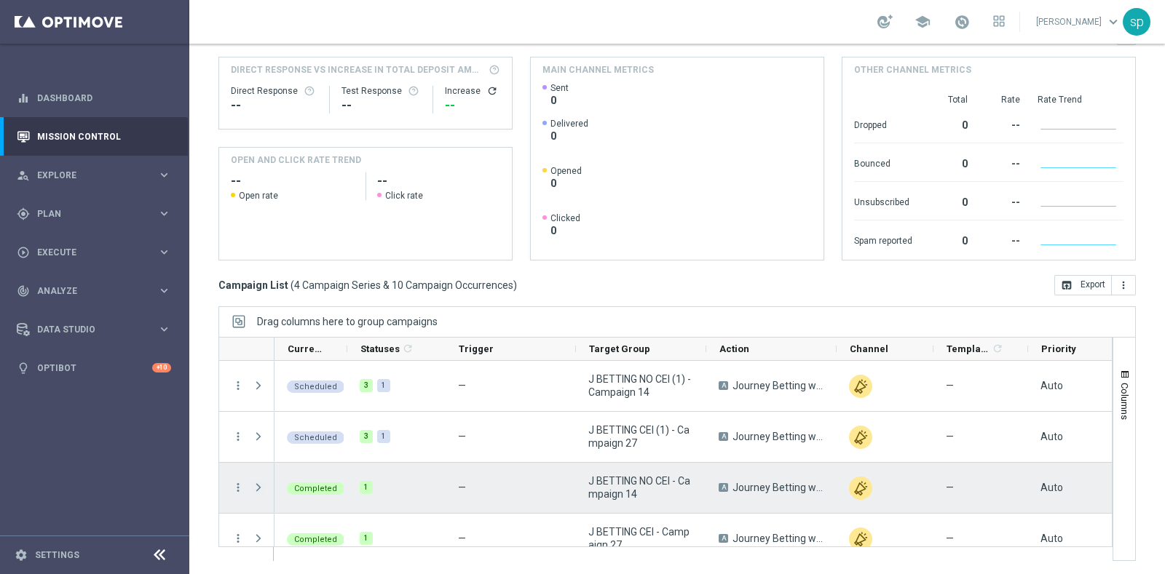
click at [260, 490] on span "Press SPACE to select this row." at bounding box center [258, 488] width 13 height 12
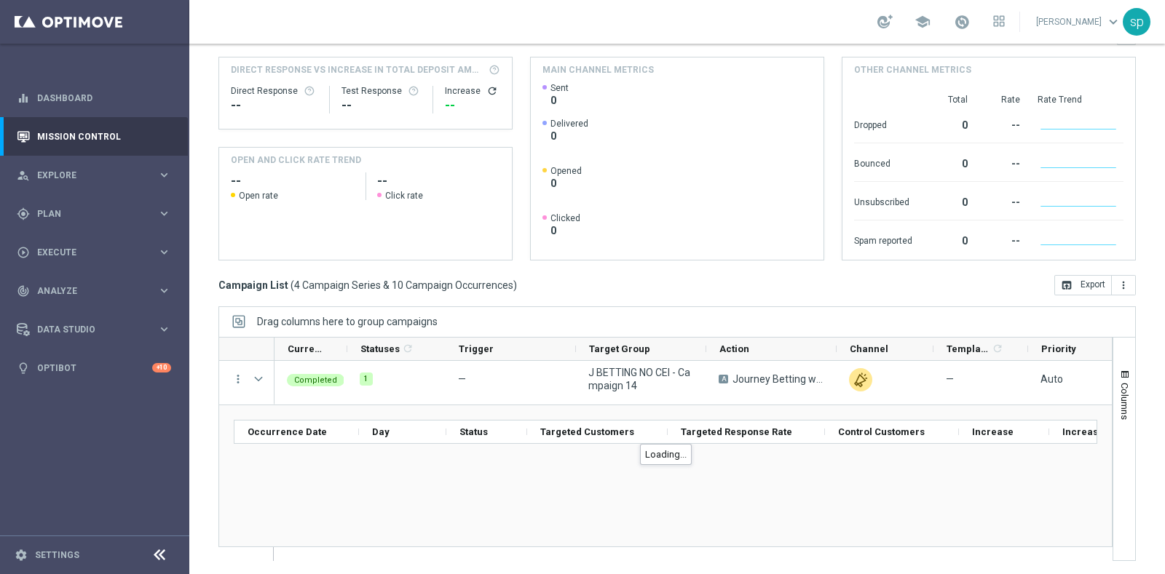
scroll to position [109, 0]
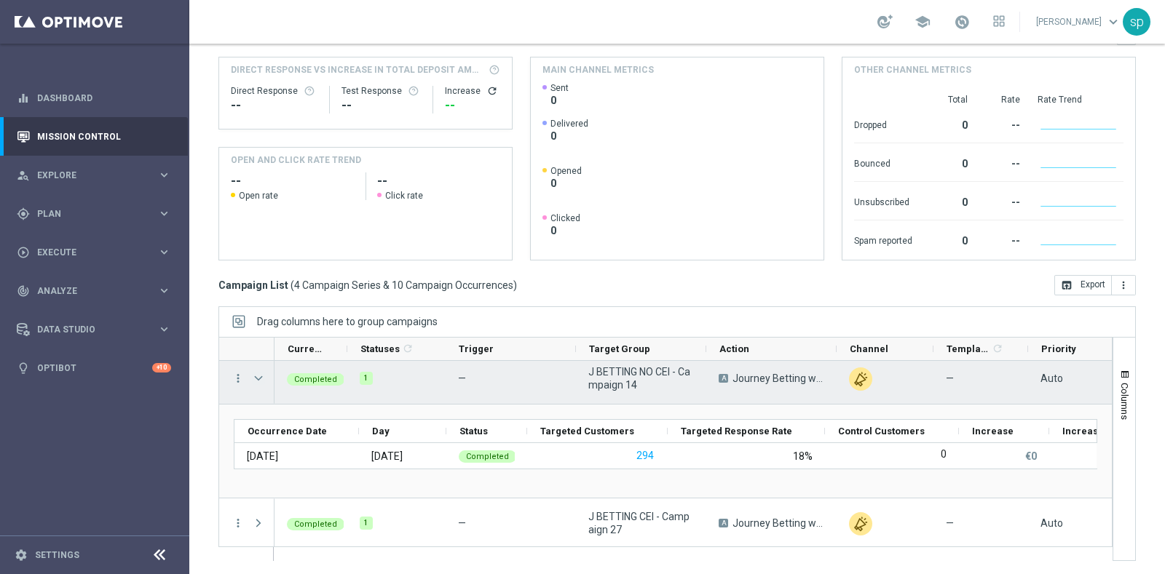
click at [257, 374] on span "Press SPACE to select this row." at bounding box center [258, 379] width 13 height 12
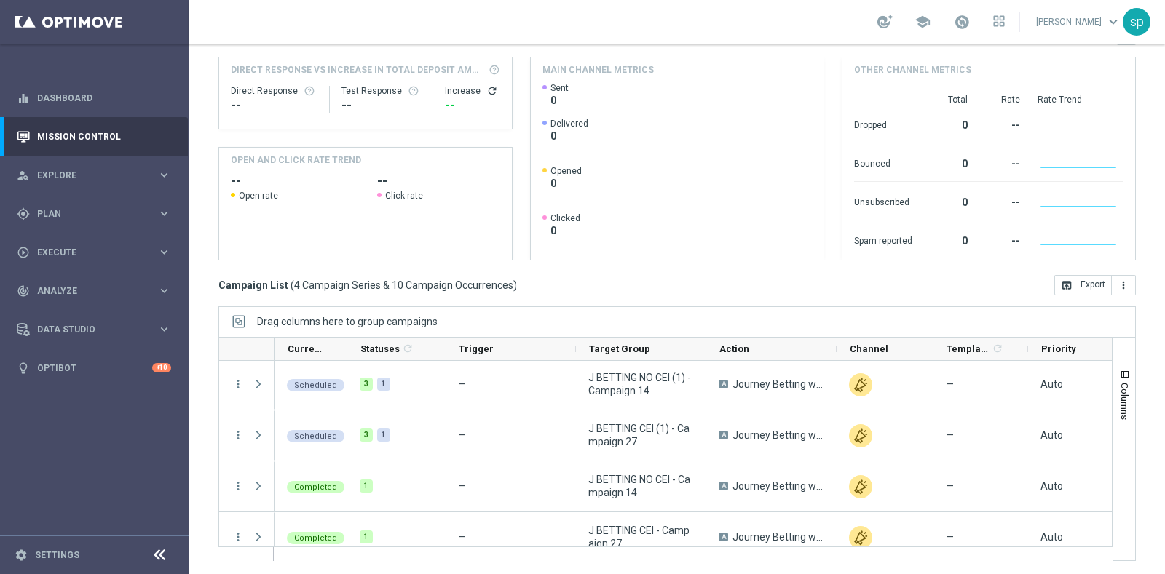
scroll to position [0, 0]
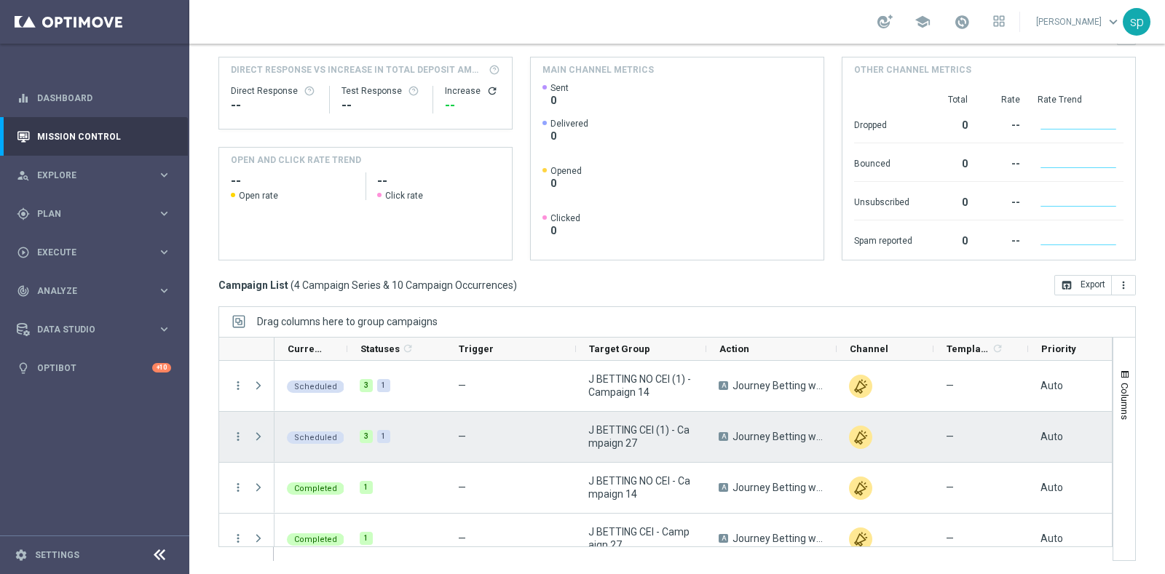
click at [263, 434] on span "Press SPACE to select this row." at bounding box center [258, 437] width 13 height 12
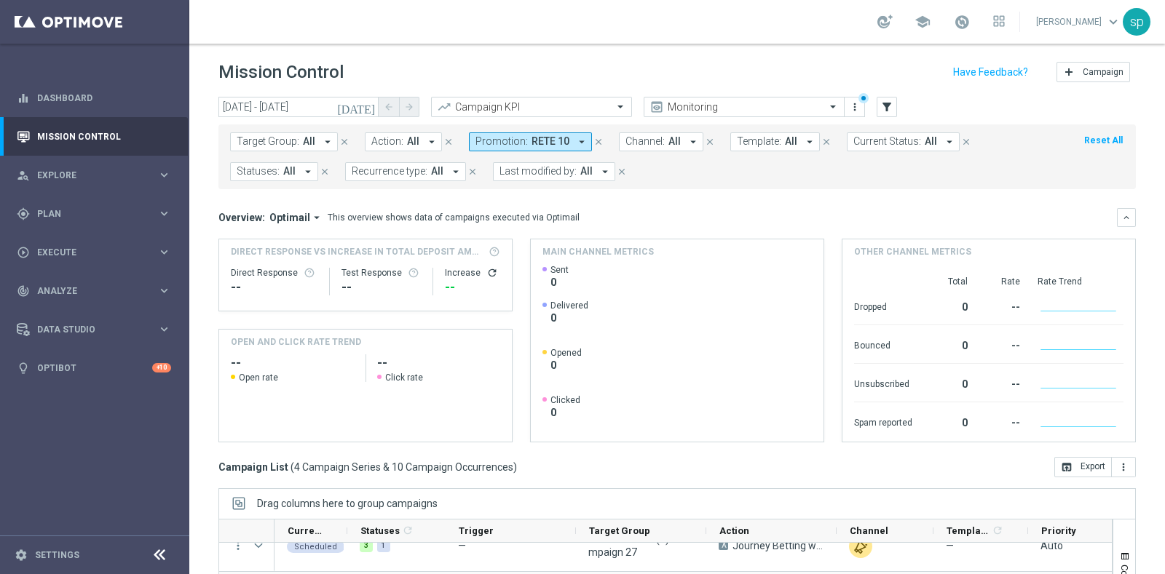
click at [519, 143] on button "Promotion: RETE 10 arrow_drop_down" at bounding box center [530, 142] width 123 height 19
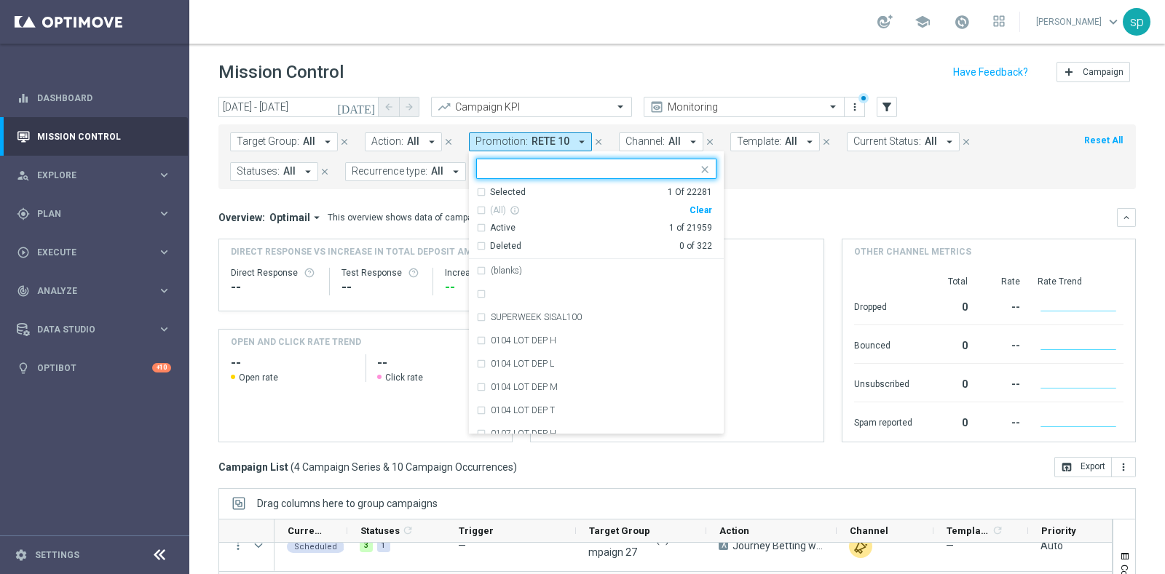
click at [685, 206] on div "(All) info_outline Clear" at bounding box center [594, 208] width 236 height 18
click at [0, 0] on div "Clear" at bounding box center [0, 0] width 0 height 0
click at [732, 190] on mini-dashboard "Overview: Optimail arrow_drop_down This overview shows data of campaigns execut…" at bounding box center [676, 323] width 917 height 268
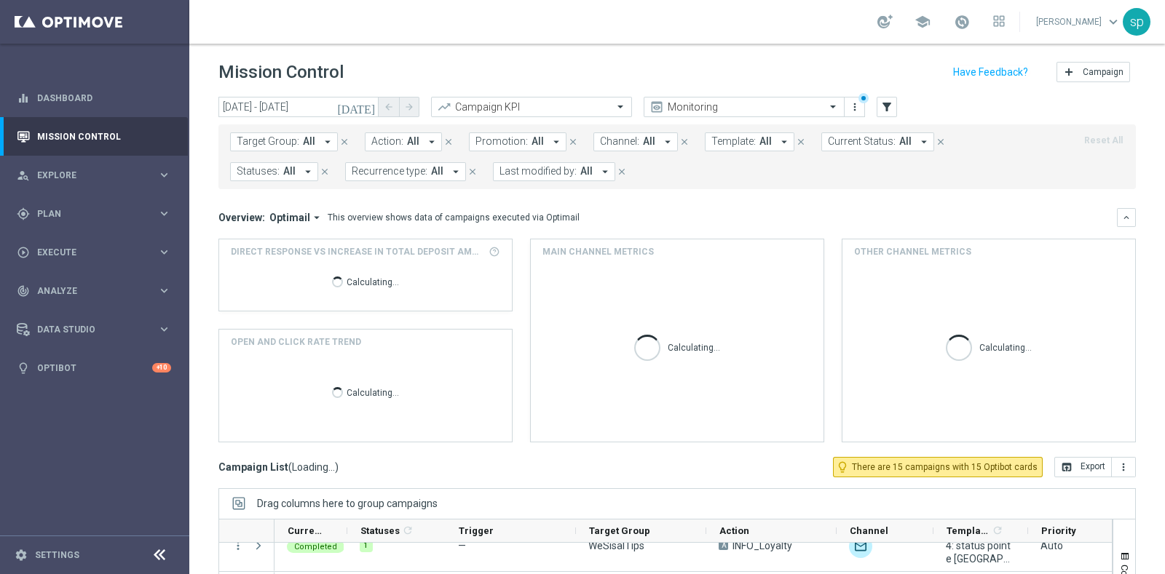
click at [534, 137] on span "All" at bounding box center [537, 141] width 12 height 12
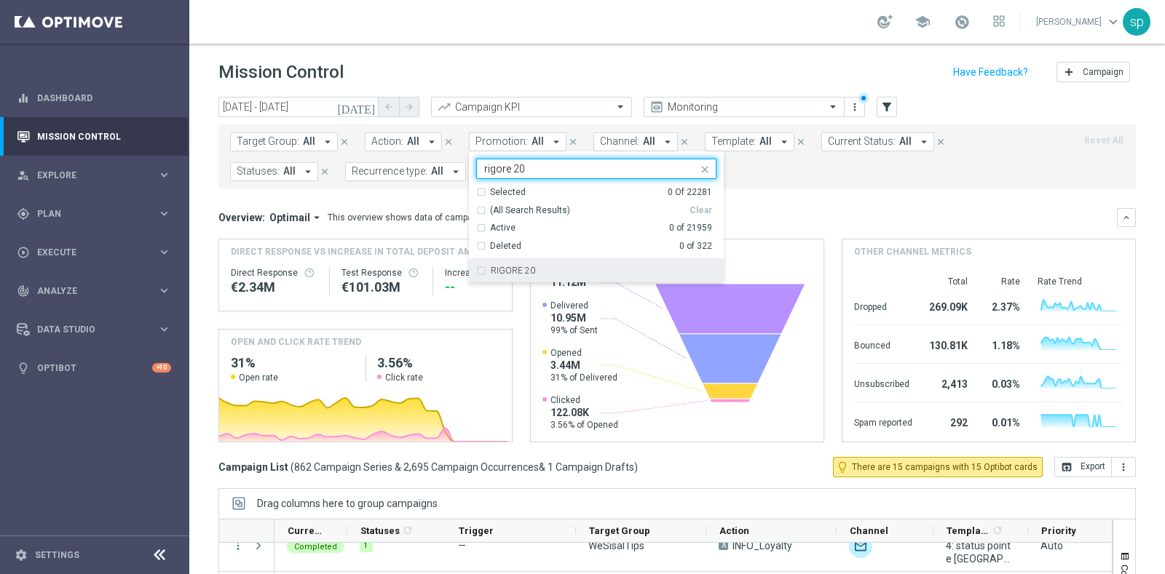
click at [545, 271] on div "RIGORE 20" at bounding box center [604, 270] width 226 height 9
type input "rigore 20"
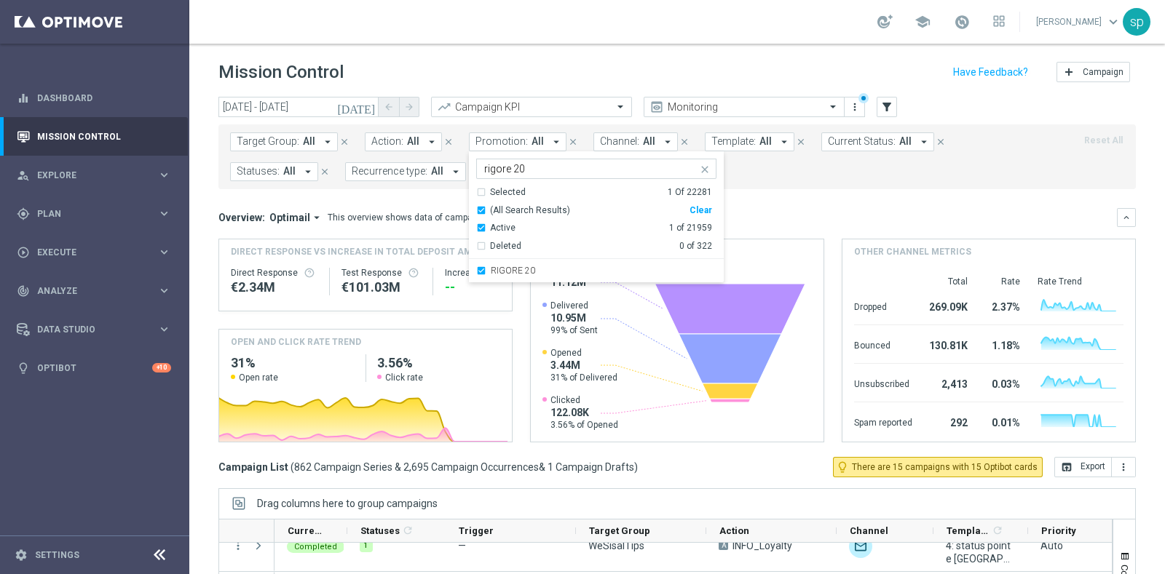
click at [808, 174] on form "Target Group: All arrow_drop_down close Action: All arrow_drop_down close Promo…" at bounding box center [644, 157] width 829 height 49
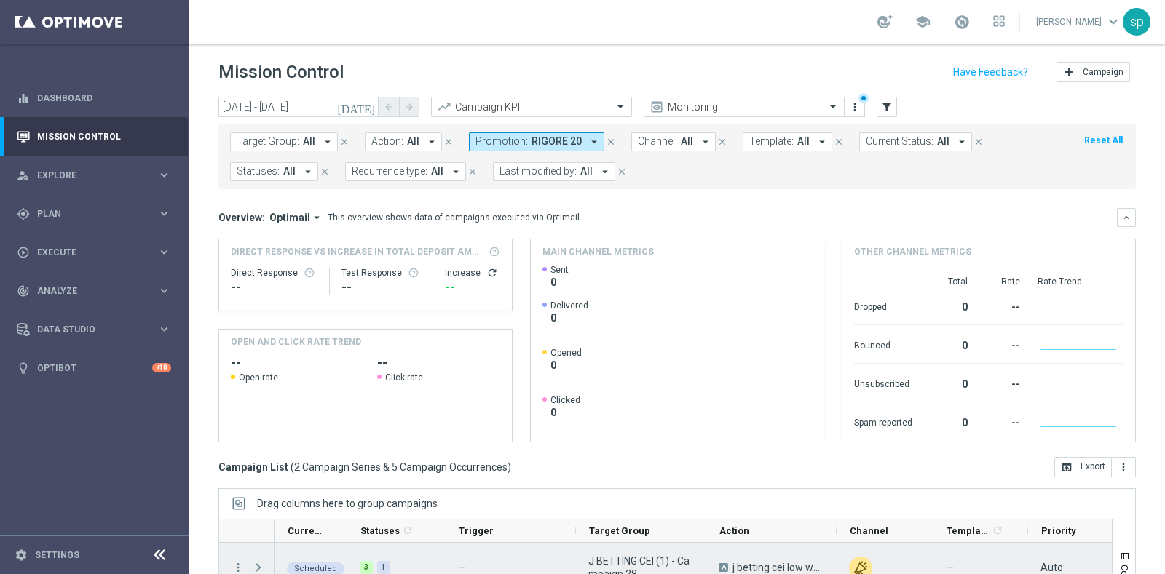
click at [252, 564] on span at bounding box center [258, 568] width 13 height 12
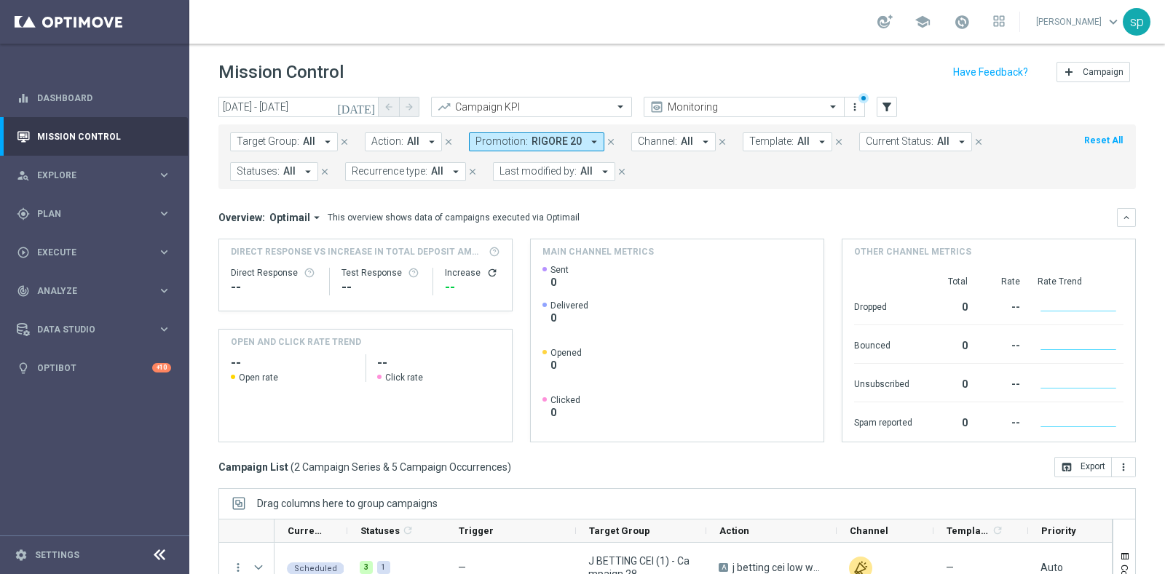
click at [557, 137] on span "RIGORE 20" at bounding box center [556, 141] width 50 height 12
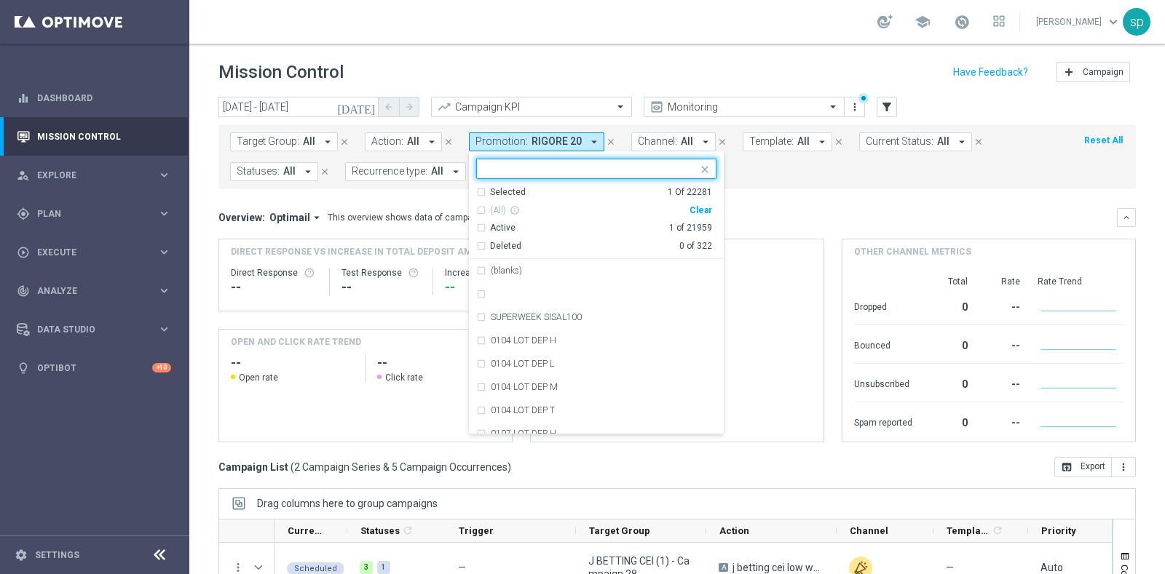
click at [0, 0] on div "Clear" at bounding box center [0, 0] width 0 height 0
click at [735, 189] on mini-dashboard "Overview: Optimail arrow_drop_down This overview shows data of campaigns execut…" at bounding box center [676, 323] width 917 height 268
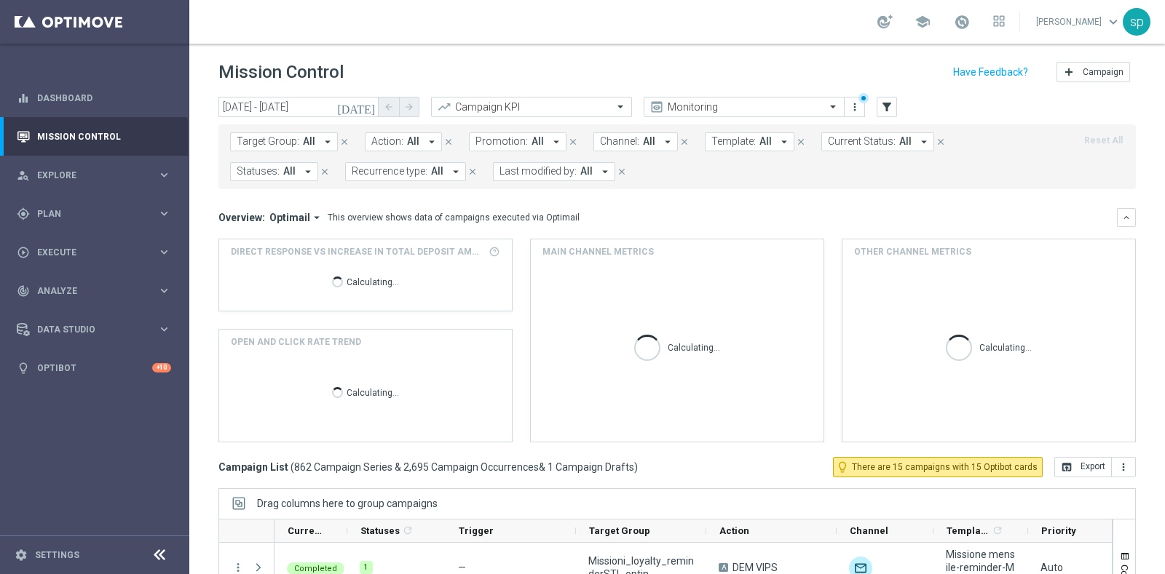
click at [515, 139] on span "Promotion:" at bounding box center [501, 141] width 52 height 12
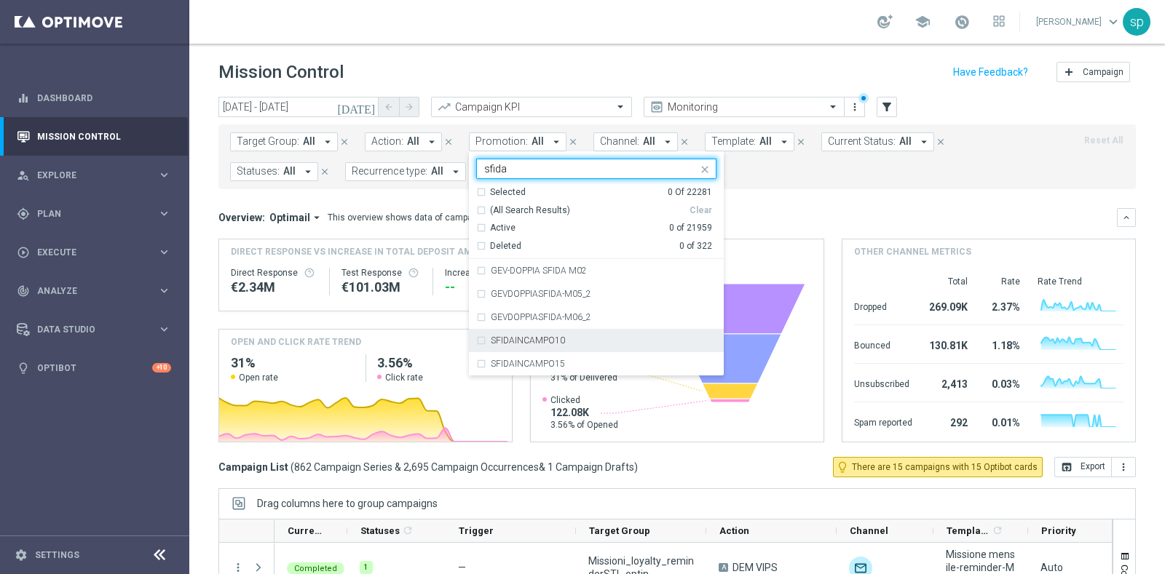
click at [579, 344] on div "SFIDAINCAMPO10" at bounding box center [604, 340] width 226 height 9
type input "sfida"
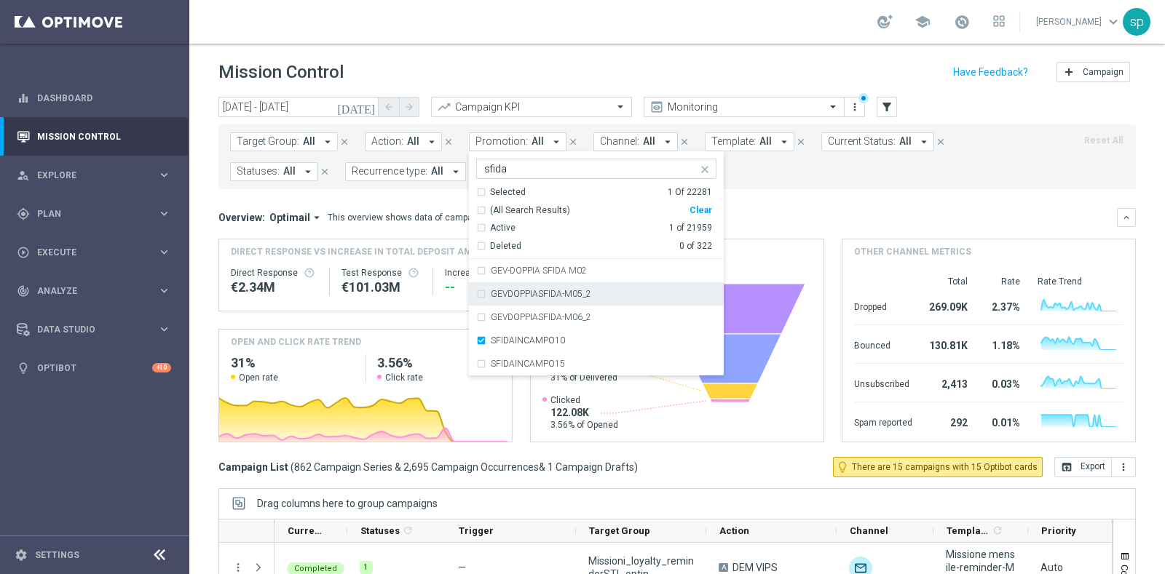
click at [762, 216] on div "Overview: Optimail arrow_drop_down This overview shows data of campaigns execut…" at bounding box center [667, 217] width 898 height 13
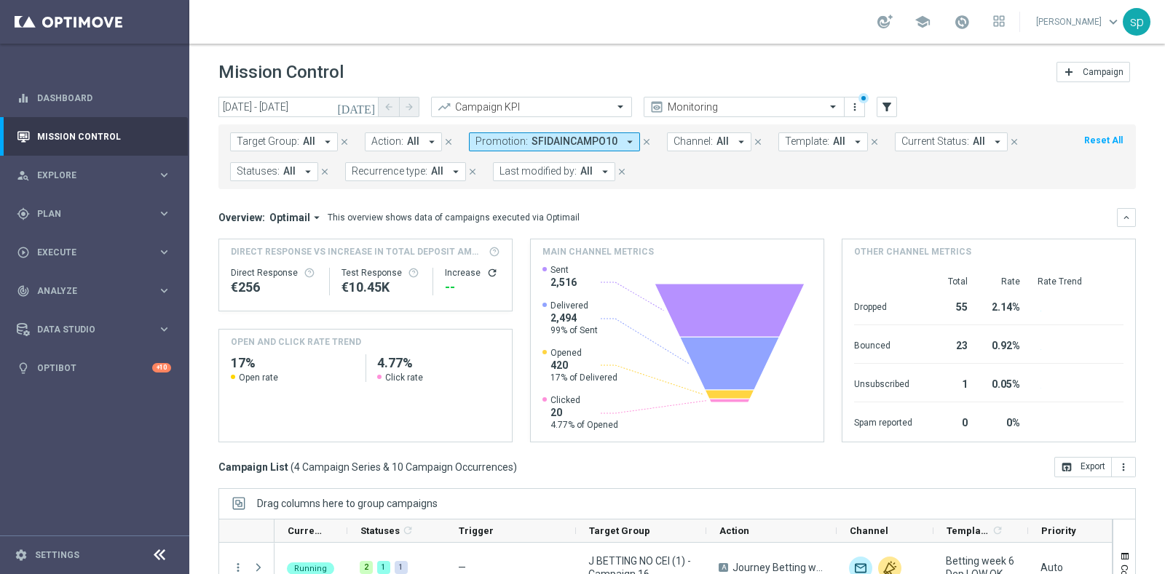
scroll to position [182, 0]
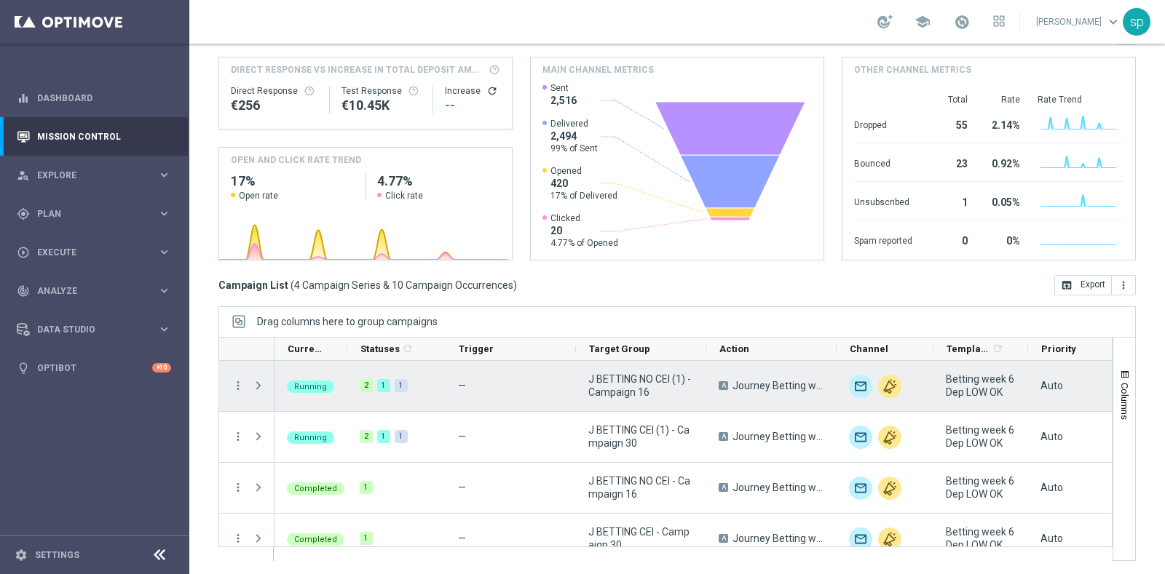
click at [258, 382] on span at bounding box center [258, 386] width 13 height 12
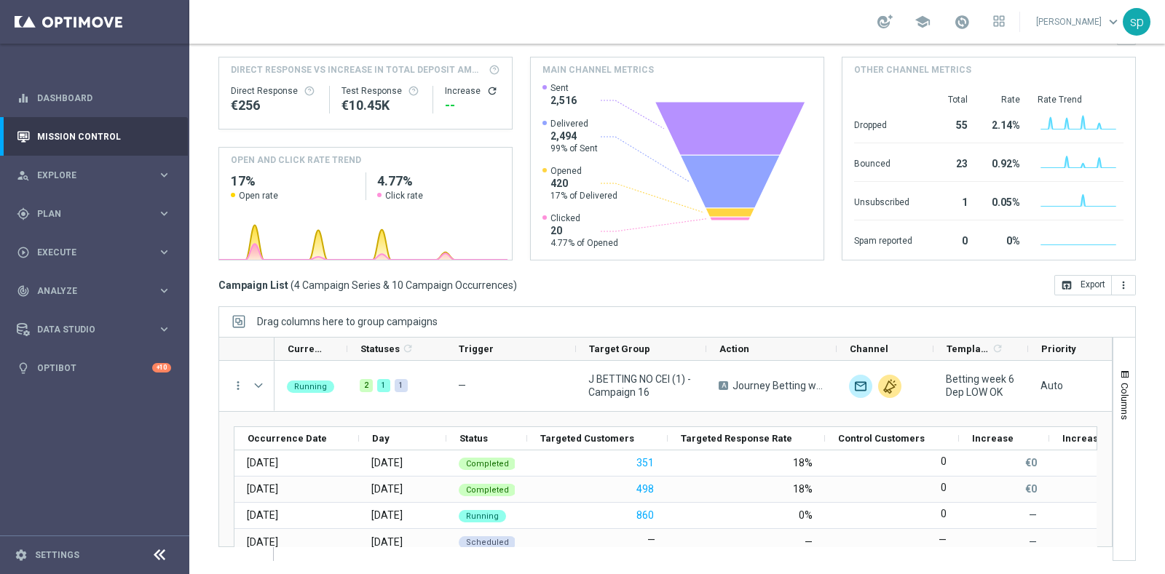
scroll to position [0, 0]
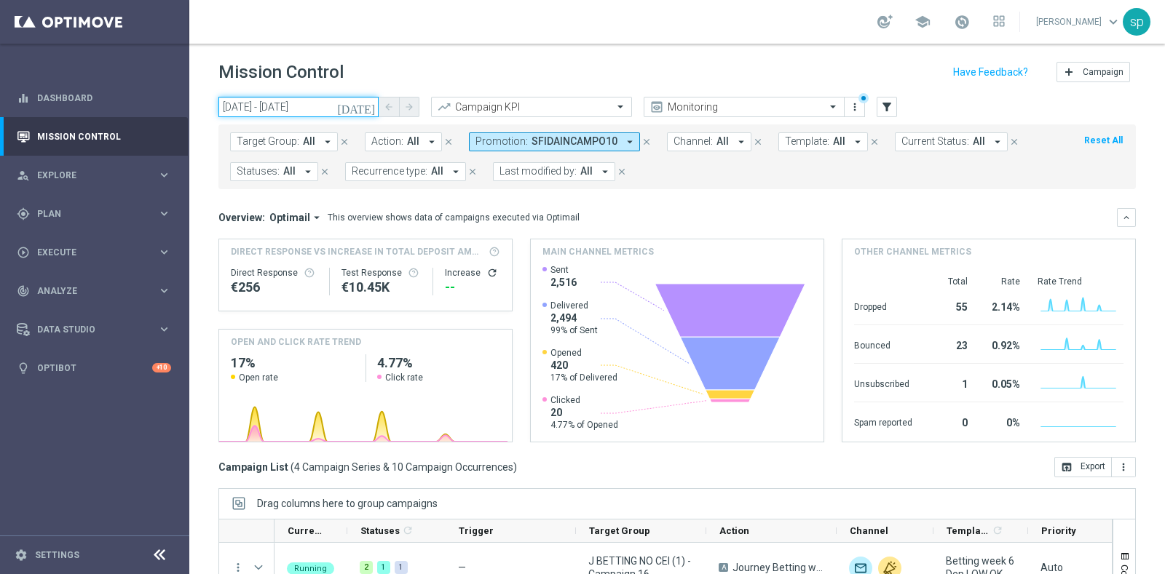
click at [288, 100] on input "06 Sep 2025 - 08 Oct 2025" at bounding box center [298, 107] width 160 height 20
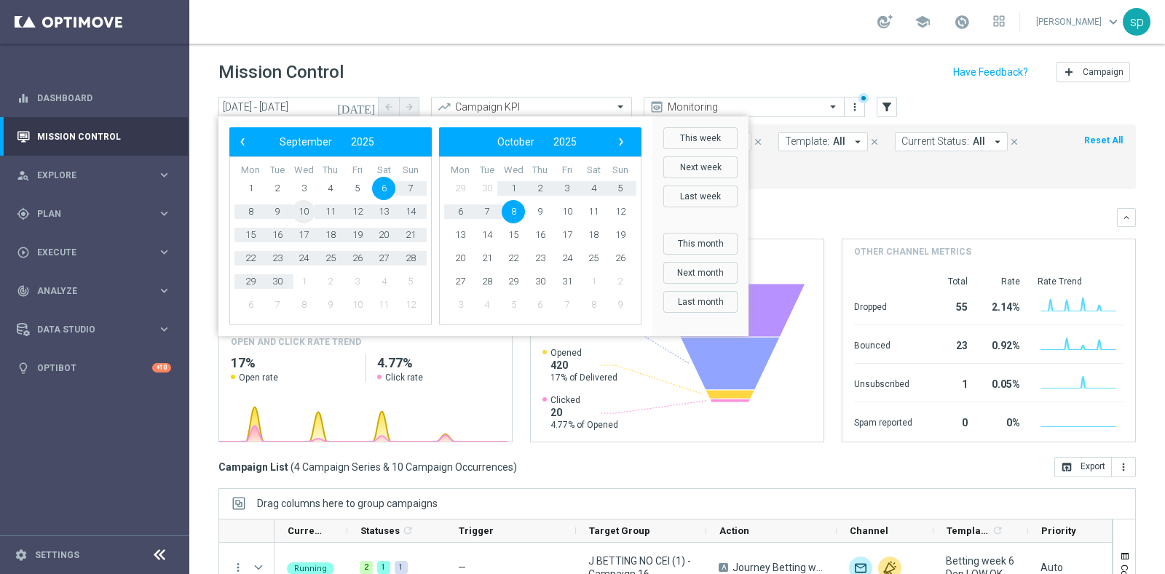
click at [302, 211] on span "10" at bounding box center [303, 211] width 23 height 23
click at [632, 189] on td "5" at bounding box center [619, 188] width 27 height 23
click at [619, 189] on span "5" at bounding box center [620, 188] width 23 height 23
type input "10 Sep 2025 - 05 Oct 2025"
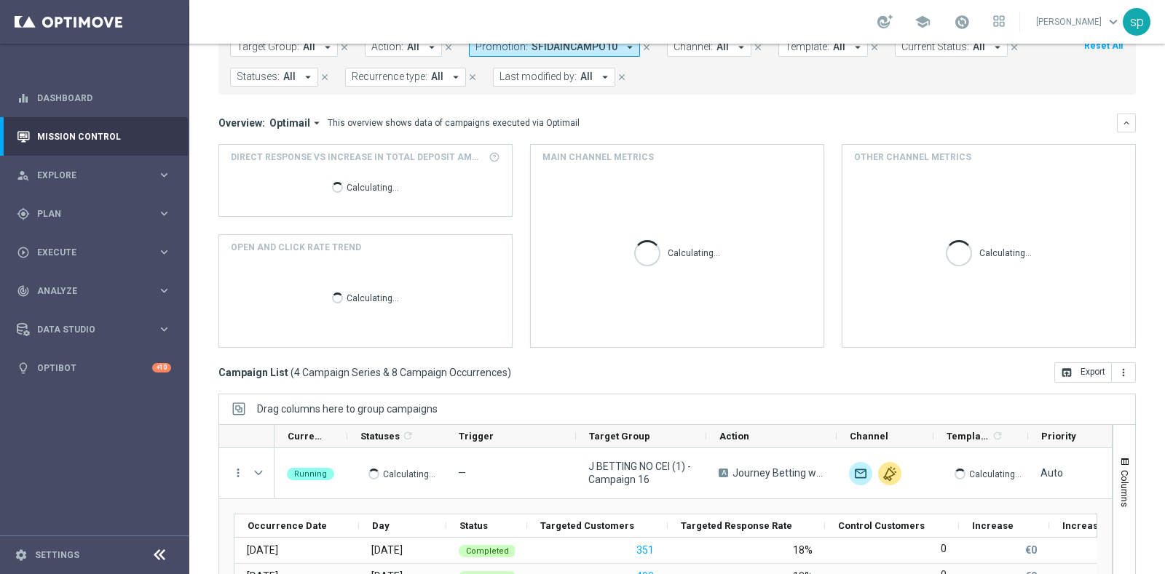
scroll to position [182, 0]
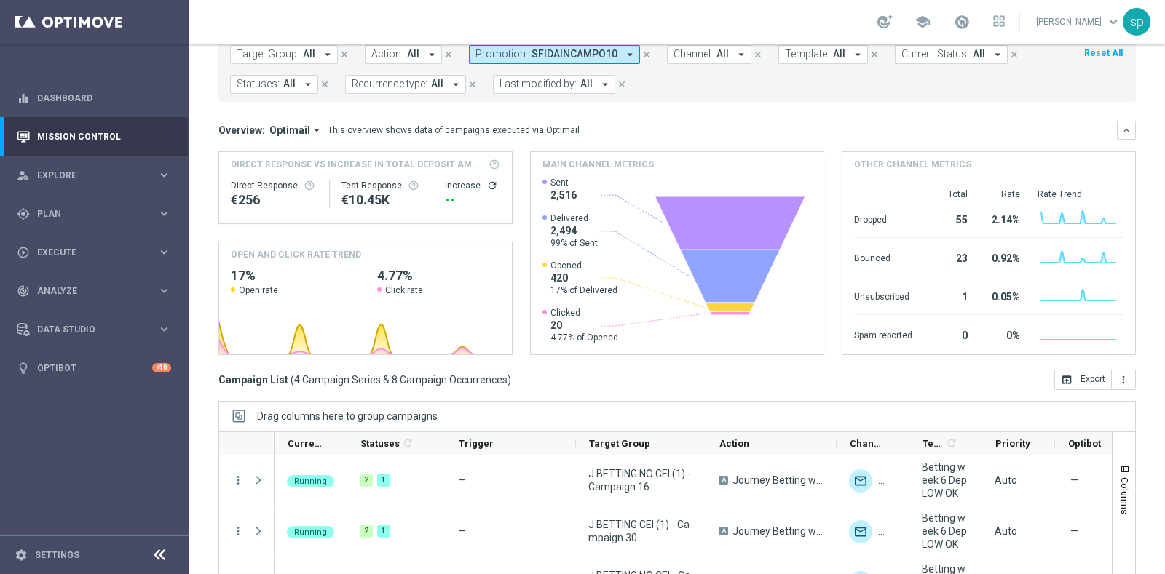
scroll to position [90, 0]
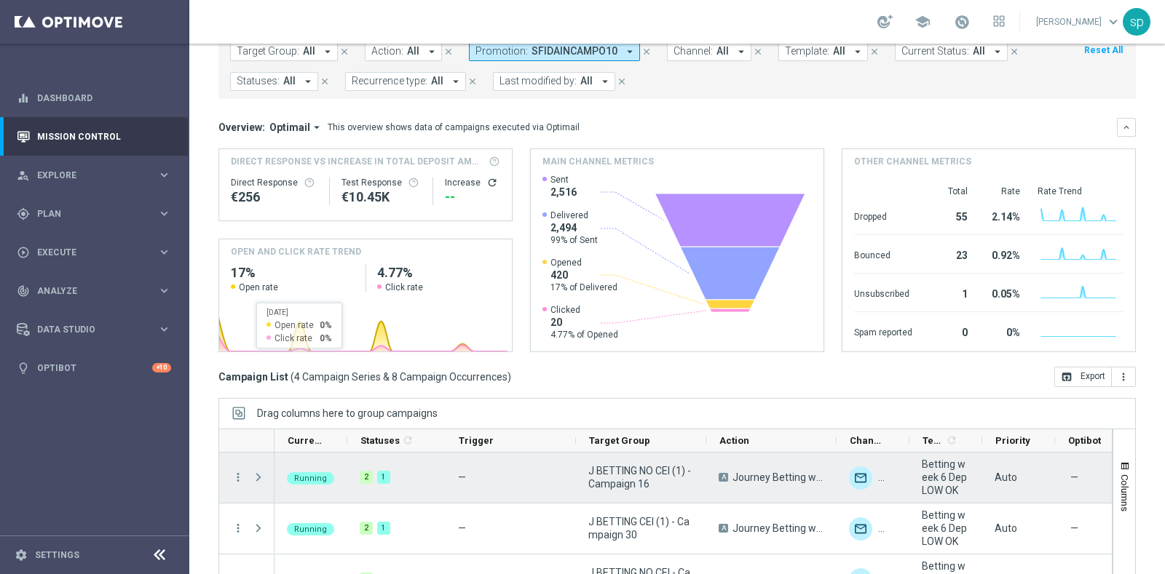
click at [261, 472] on span "Press SPACE to select this row." at bounding box center [258, 478] width 13 height 12
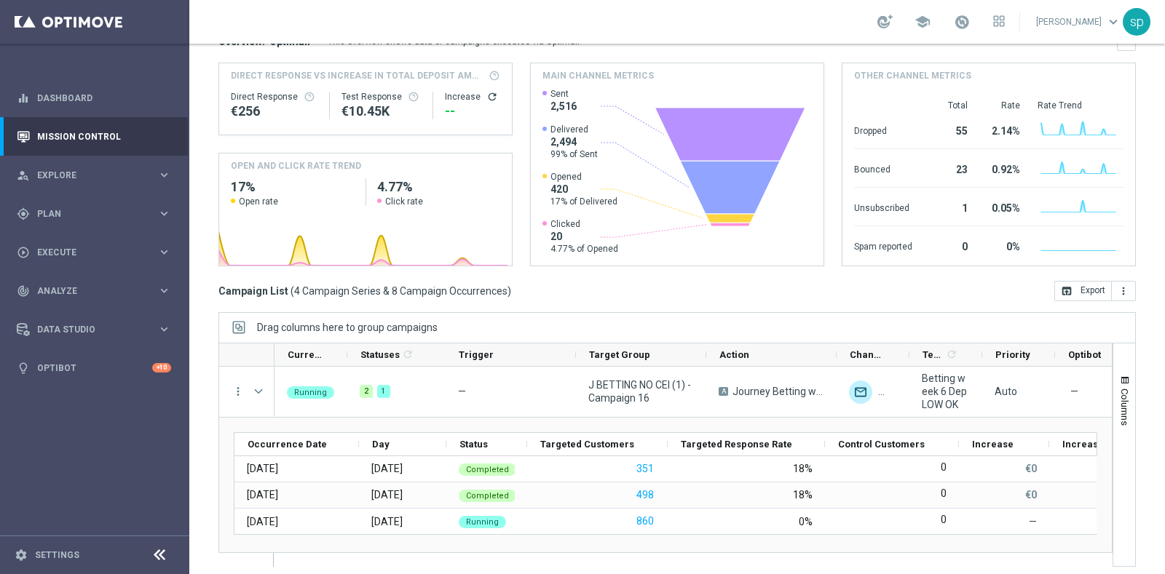
scroll to position [182, 0]
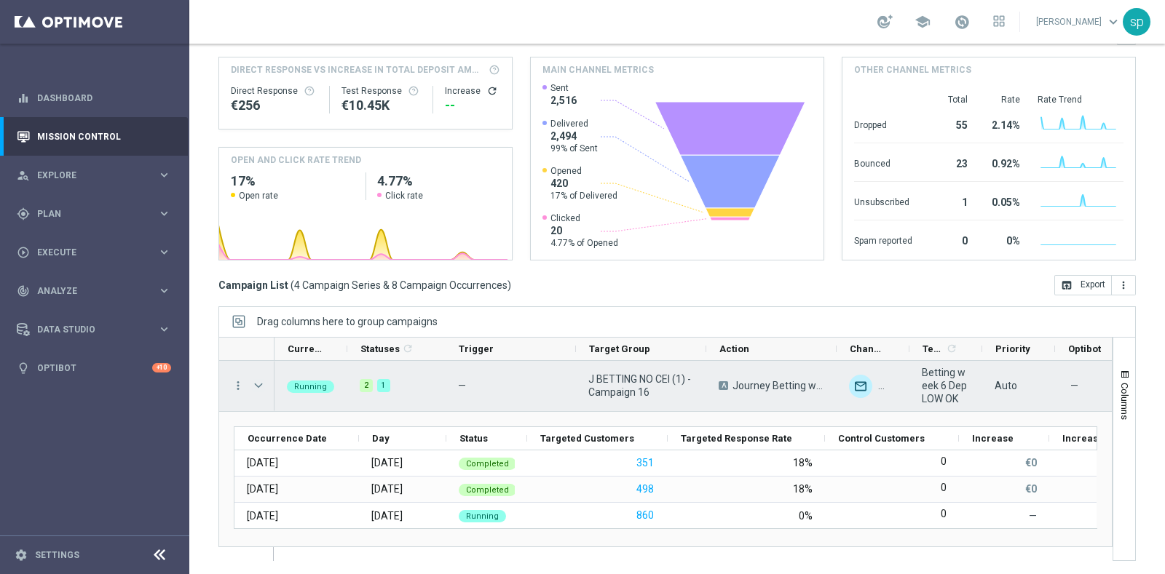
click at [258, 380] on span "Press SPACE to select this row." at bounding box center [258, 386] width 13 height 12
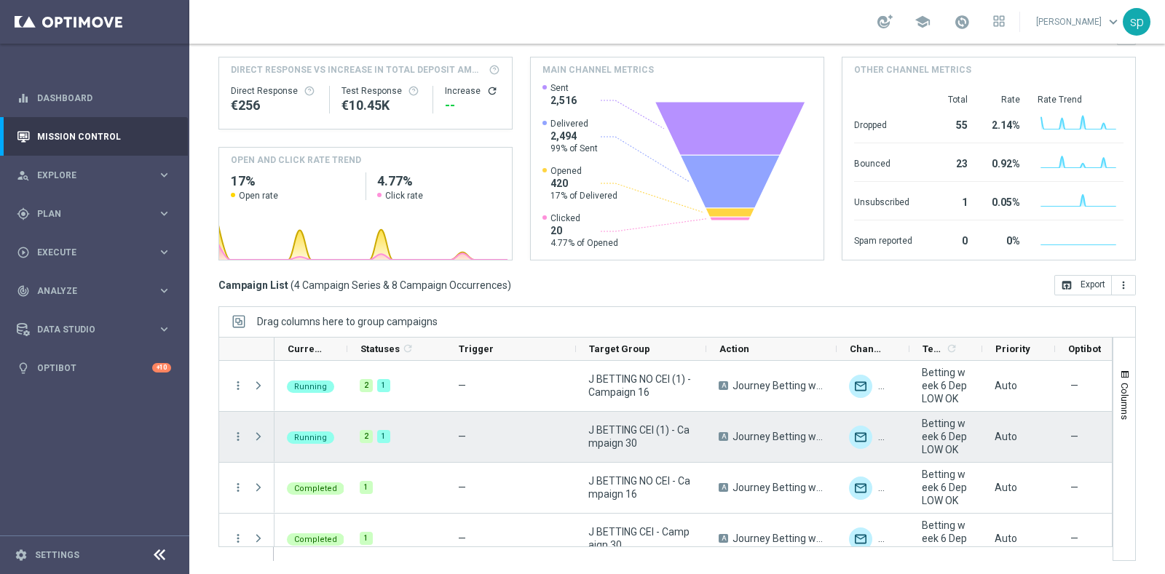
click at [256, 435] on span "Press SPACE to select this row." at bounding box center [258, 437] width 13 height 12
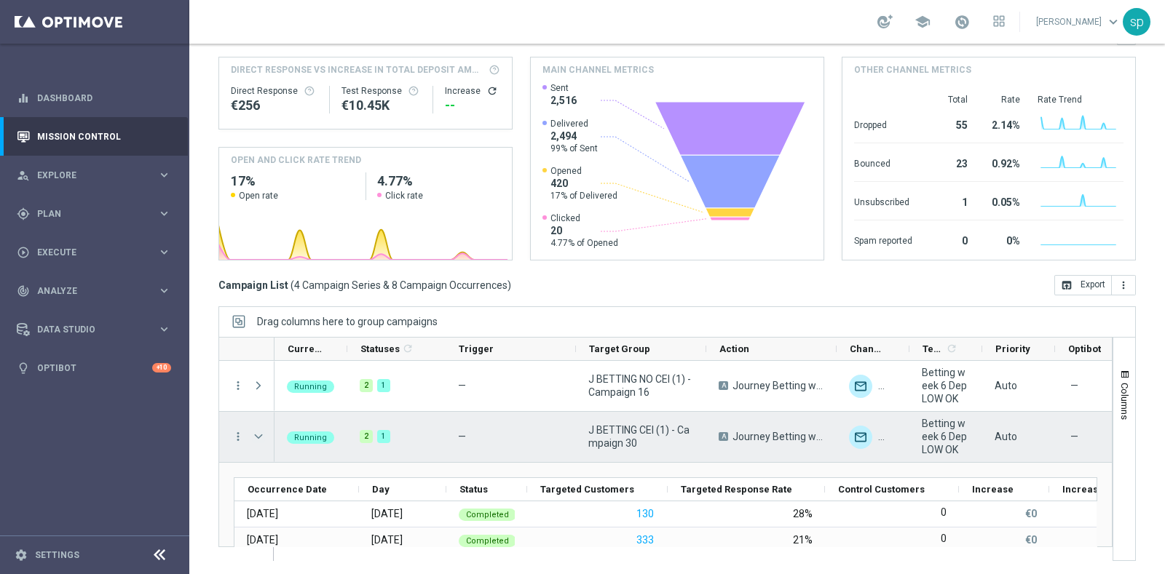
click at [258, 436] on span "Press SPACE to select this row." at bounding box center [258, 437] width 13 height 12
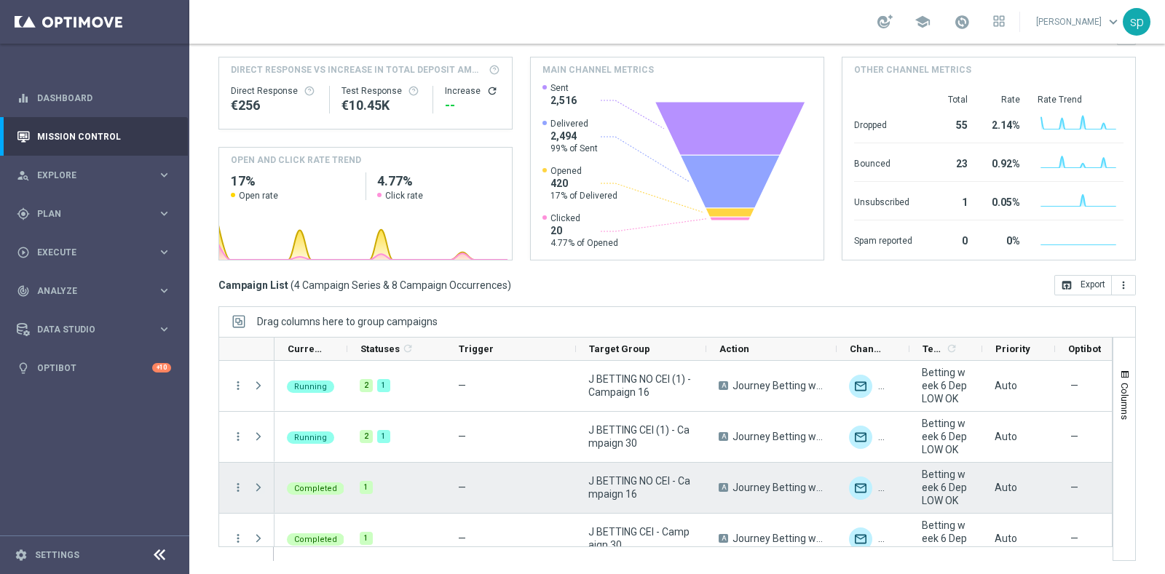
click at [255, 489] on span "Press SPACE to select this row." at bounding box center [258, 488] width 13 height 12
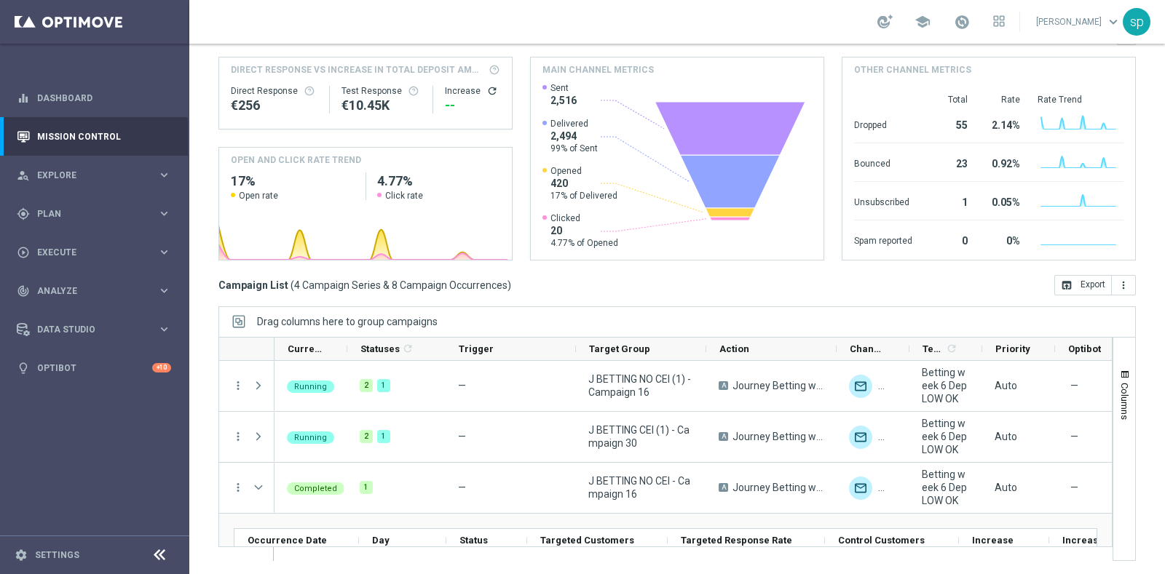
drag, startPoint x: 1150, startPoint y: 402, endPoint x: 1160, endPoint y: 435, distance: 34.3
click at [1160, 435] on div "Mission Control add Campaign today 10 Sep 2025 - 05 Oct 2025 arrow_back arrow_f…" at bounding box center [677, 309] width 976 height 531
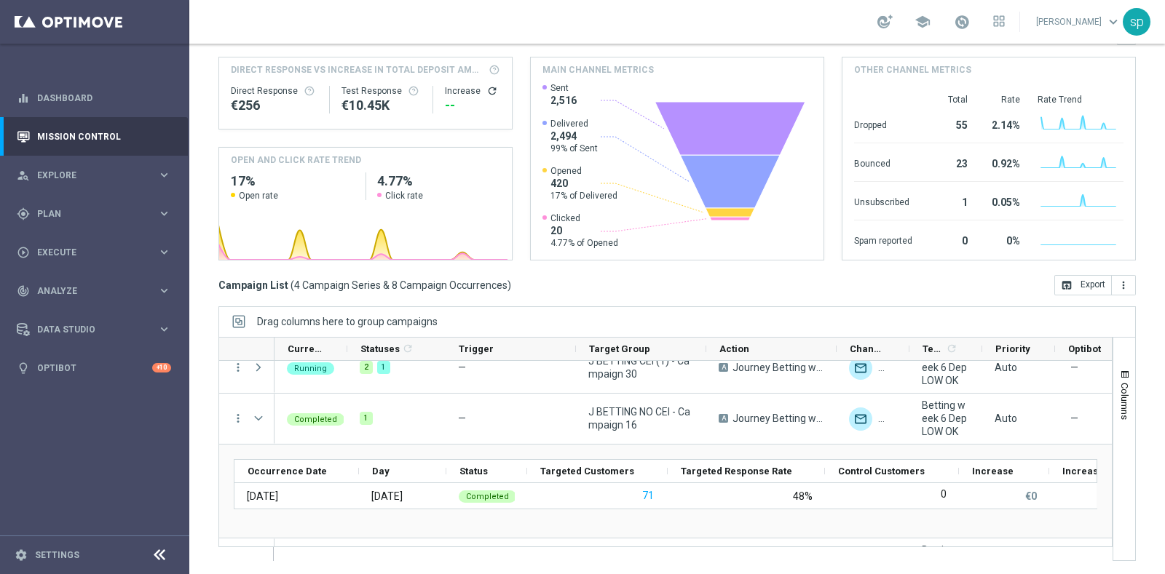
scroll to position [83, 0]
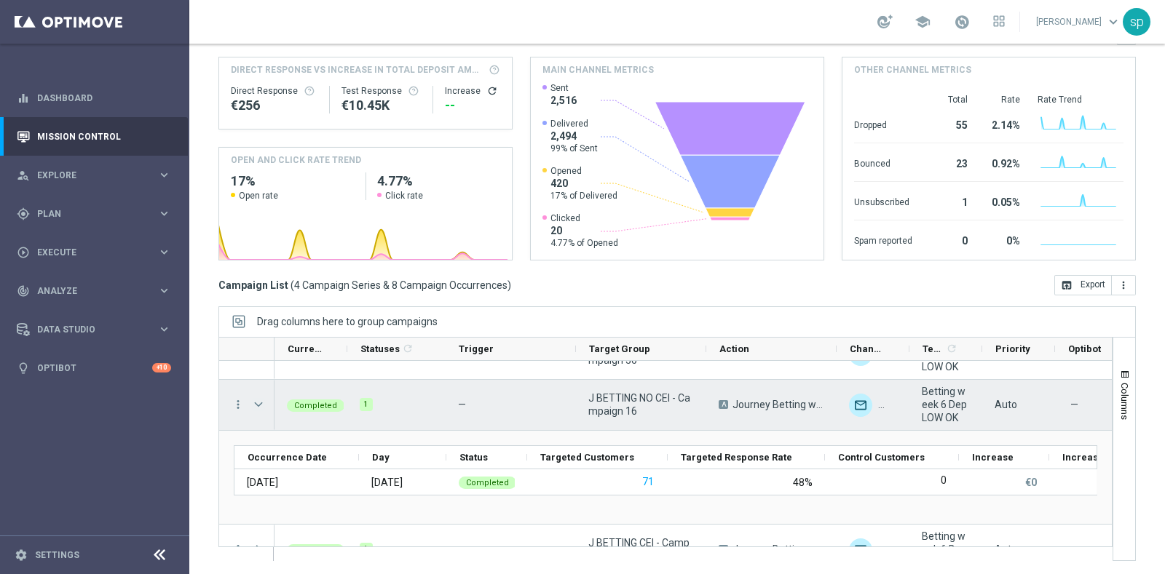
click at [258, 400] on span "Press SPACE to select this row." at bounding box center [258, 405] width 13 height 12
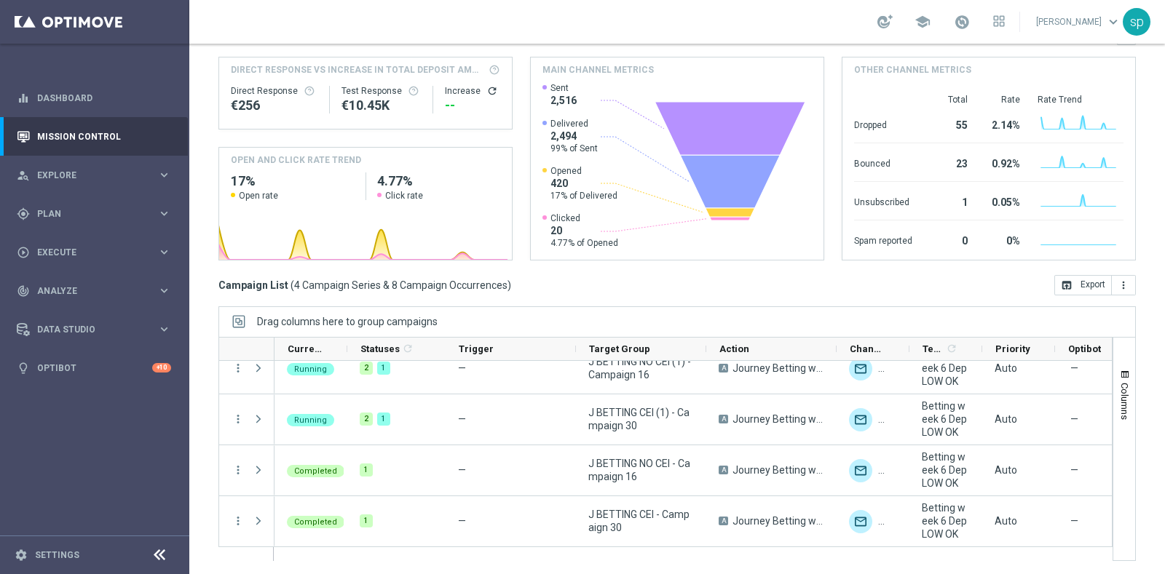
scroll to position [0, 0]
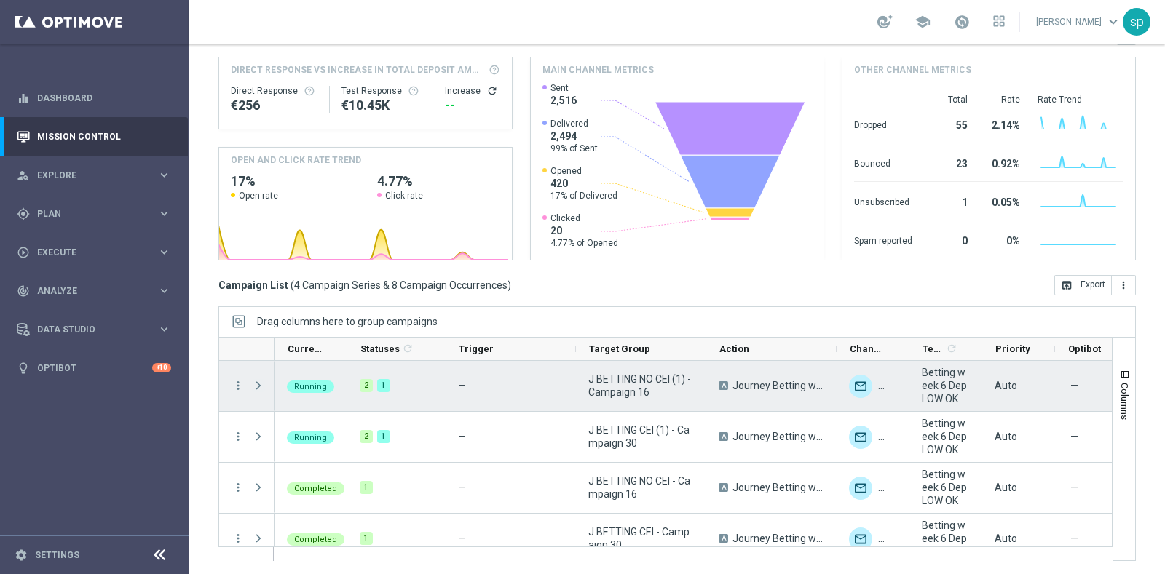
click at [257, 380] on span "Press SPACE to select this row." at bounding box center [258, 386] width 13 height 12
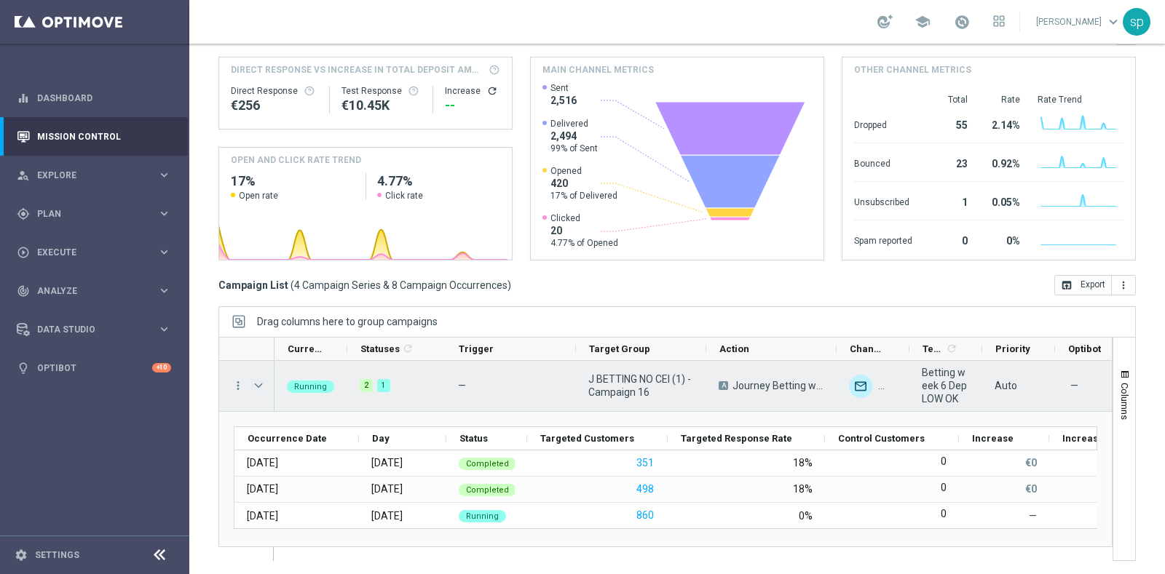
click at [255, 384] on span "Press SPACE to select this row." at bounding box center [258, 386] width 13 height 12
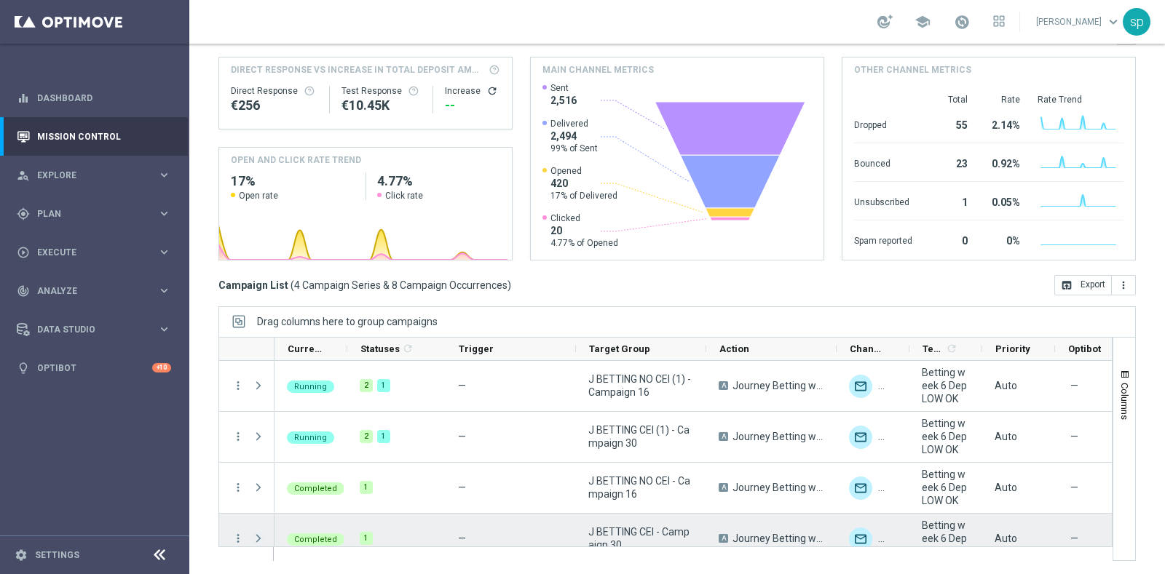
click at [254, 535] on div "Press SPACE to select this row." at bounding box center [259, 539] width 29 height 50
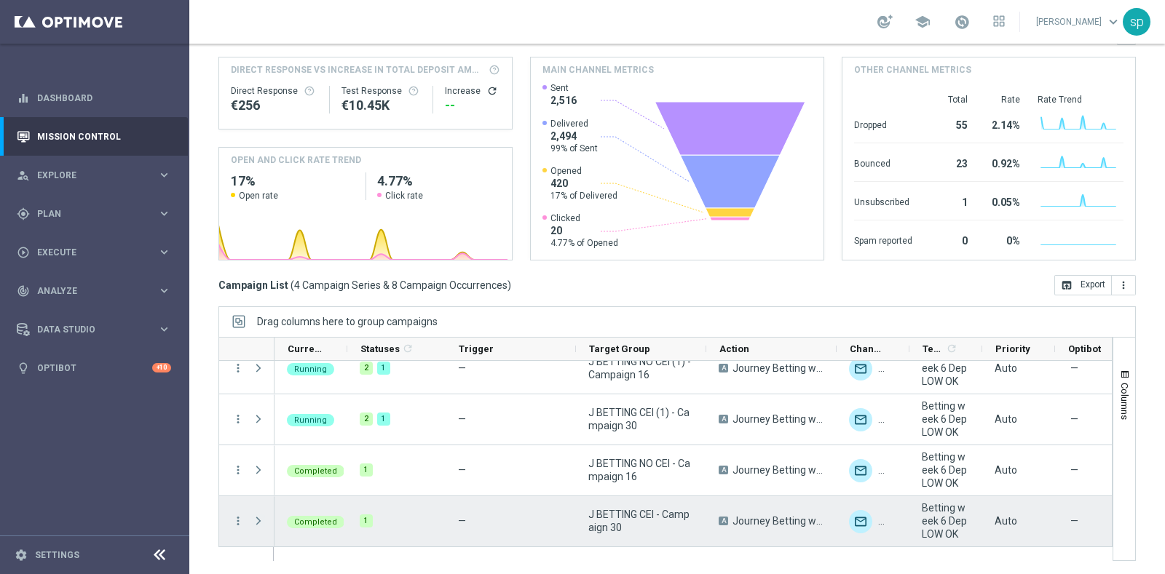
click at [258, 520] on span "Press SPACE to select this row." at bounding box center [258, 521] width 13 height 12
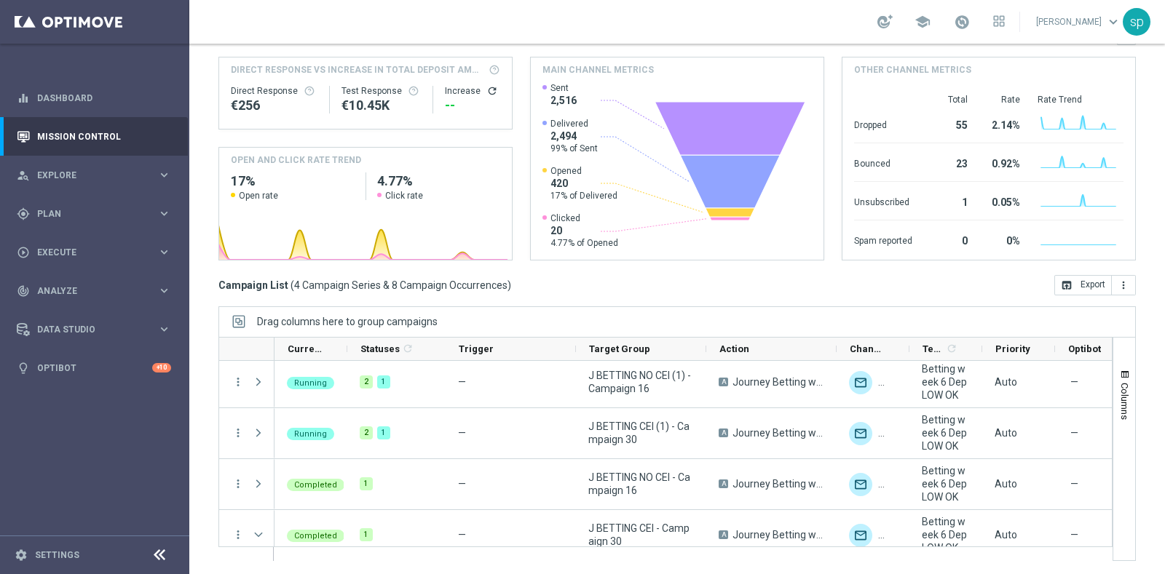
scroll to position [0, 0]
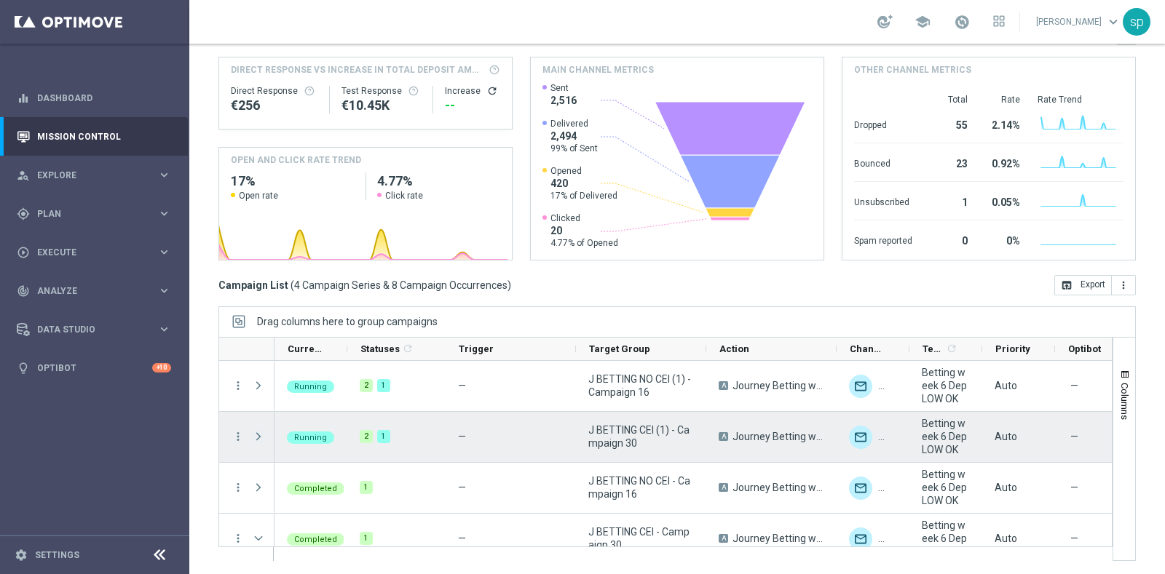
click at [256, 435] on span "Press SPACE to select this row." at bounding box center [258, 437] width 13 height 12
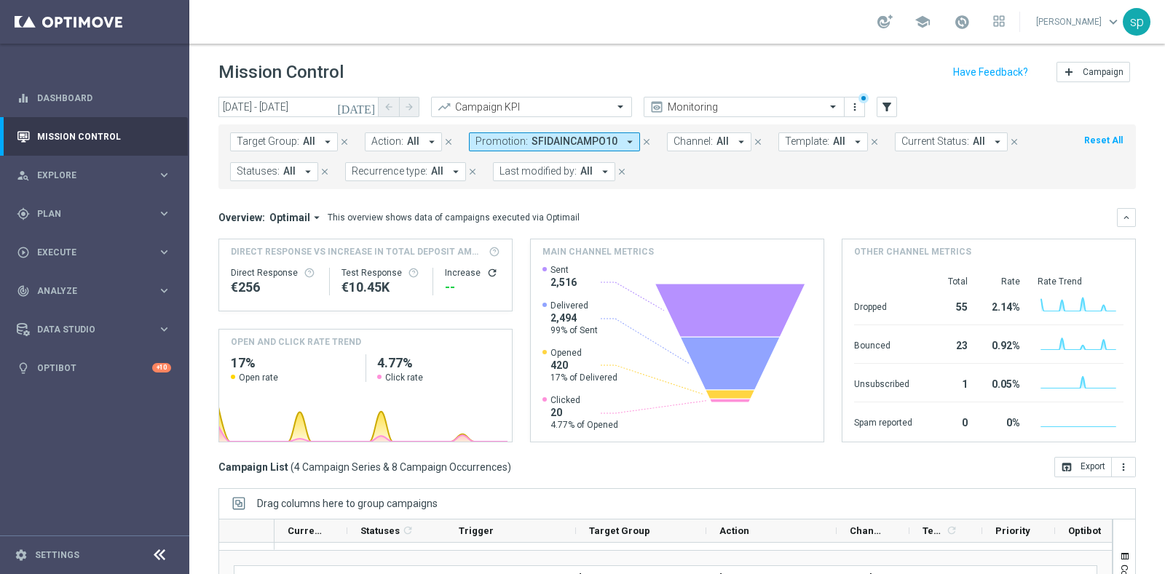
click at [548, 136] on span "SFIDAINCAMPO10" at bounding box center [574, 141] width 86 height 12
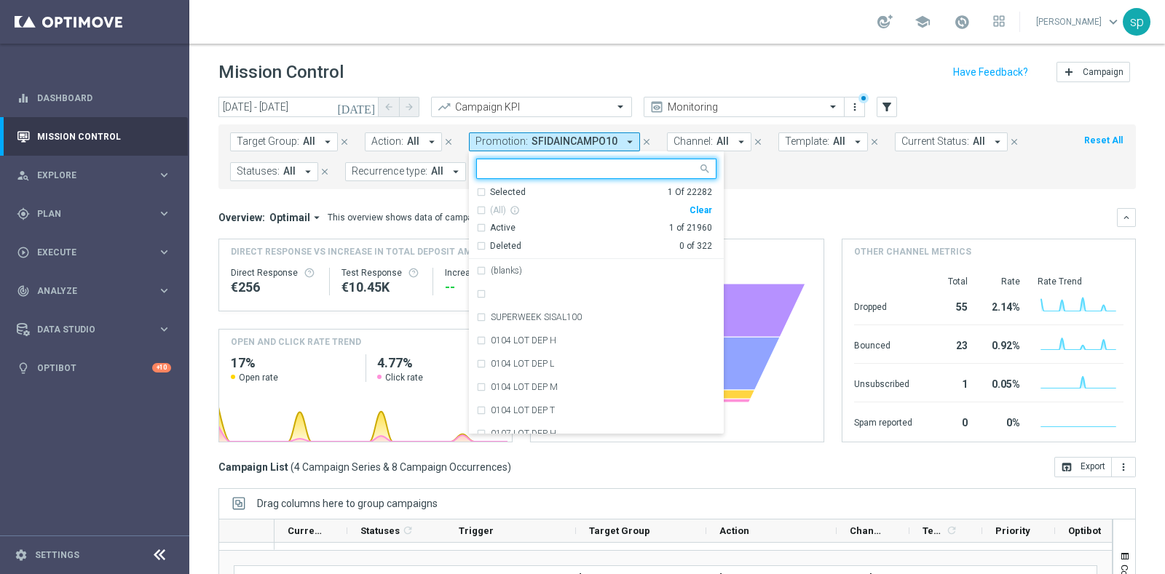
click at [0, 0] on div "Clear" at bounding box center [0, 0] width 0 height 0
click at [575, 141] on span "SFIDAINCAMPO10" at bounding box center [574, 141] width 86 height 12
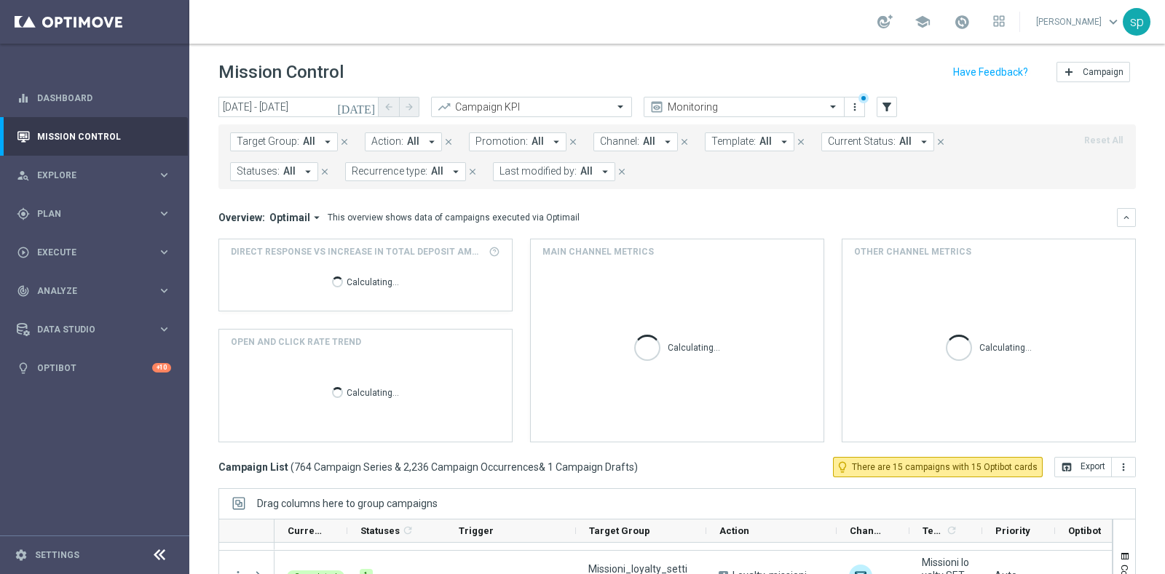
click at [531, 143] on span "All" at bounding box center [537, 141] width 12 height 12
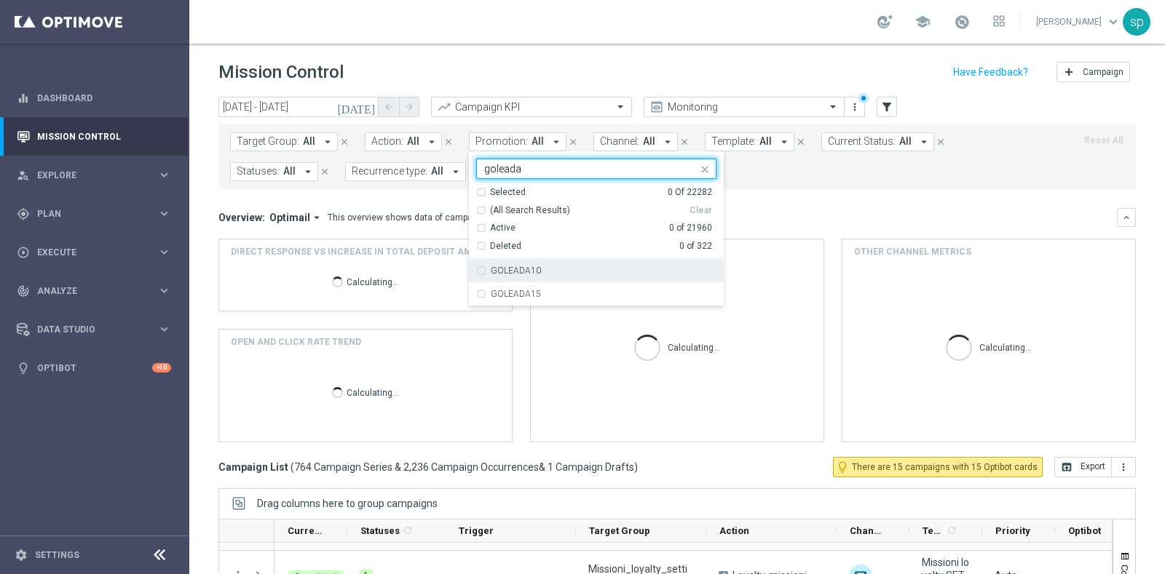
click at [556, 269] on div "GOLEADA10" at bounding box center [604, 270] width 226 height 9
type input "goleada"
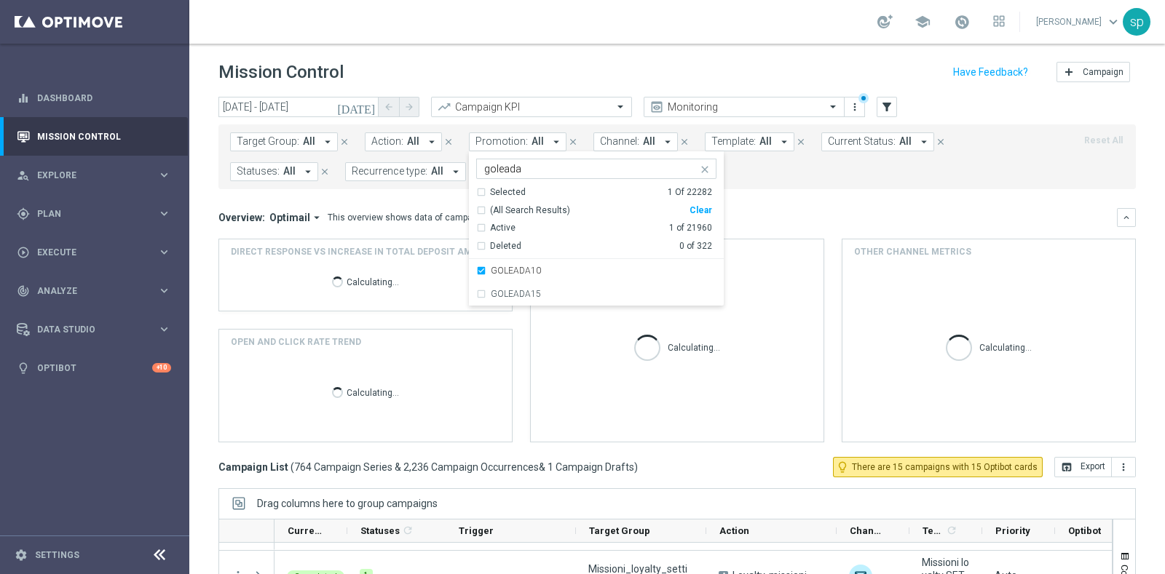
click at [762, 183] on div "Target Group: All arrow_drop_down close Action: All arrow_drop_down close Promo…" at bounding box center [676, 157] width 917 height 65
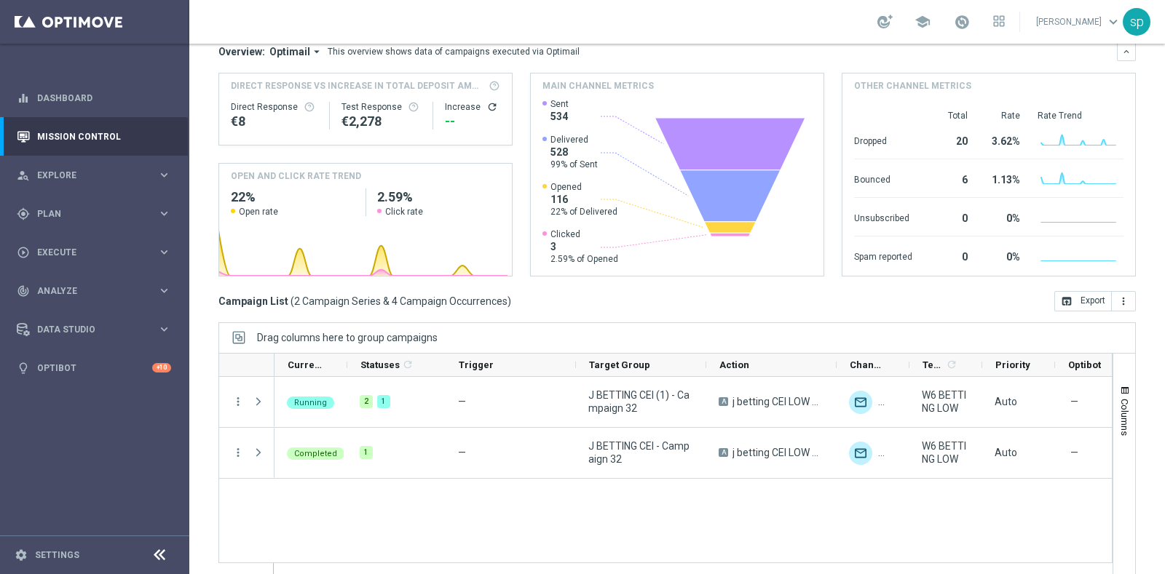
scroll to position [170, 0]
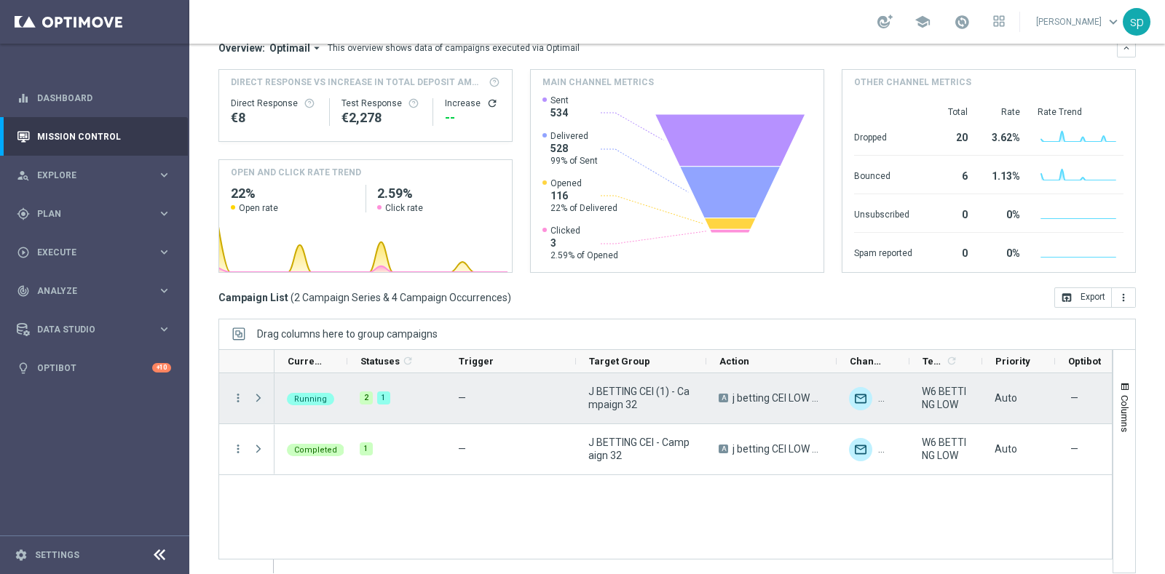
click at [256, 400] on span at bounding box center [258, 398] width 13 height 12
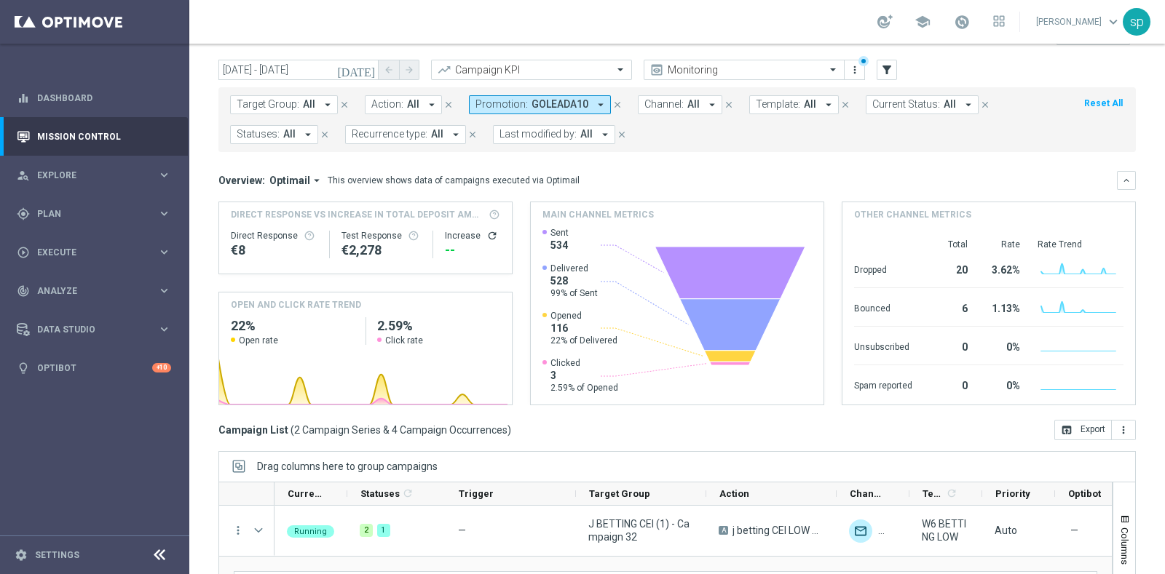
scroll to position [0, 0]
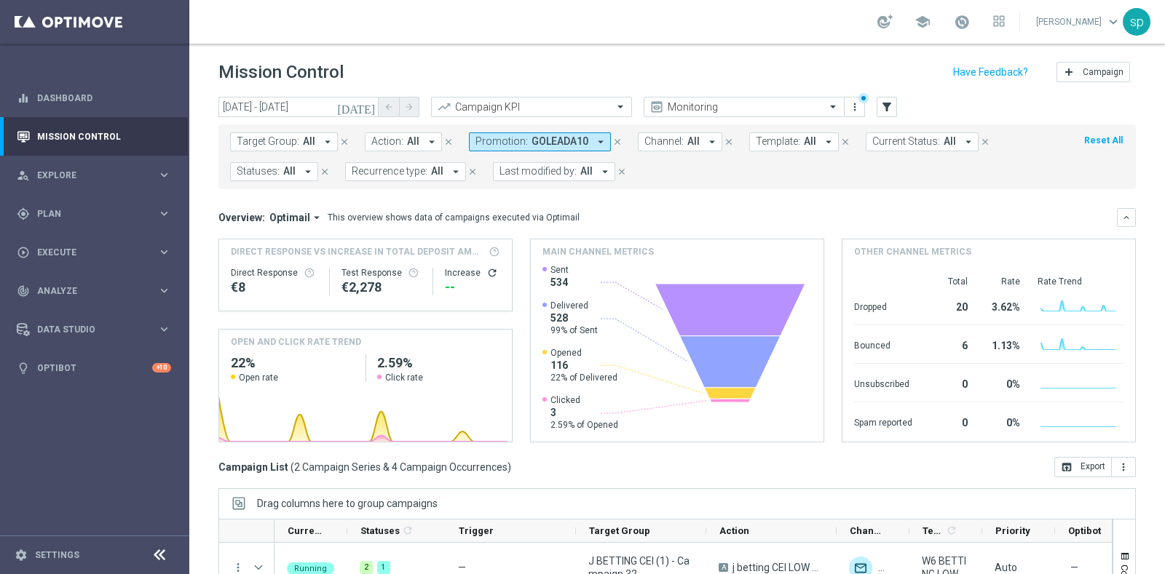
click at [561, 136] on span "GOLEADA10" at bounding box center [559, 141] width 57 height 12
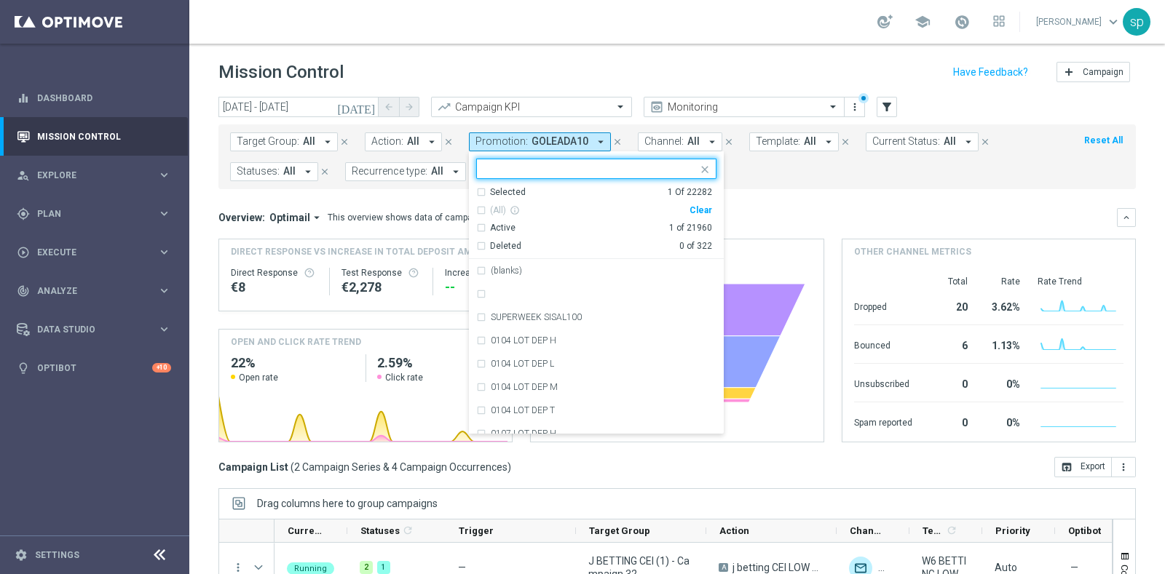
click at [0, 0] on div "Clear" at bounding box center [0, 0] width 0 height 0
click at [782, 178] on form "Target Group: All arrow_drop_down close Action: All arrow_drop_down close Promo…" at bounding box center [644, 157] width 829 height 49
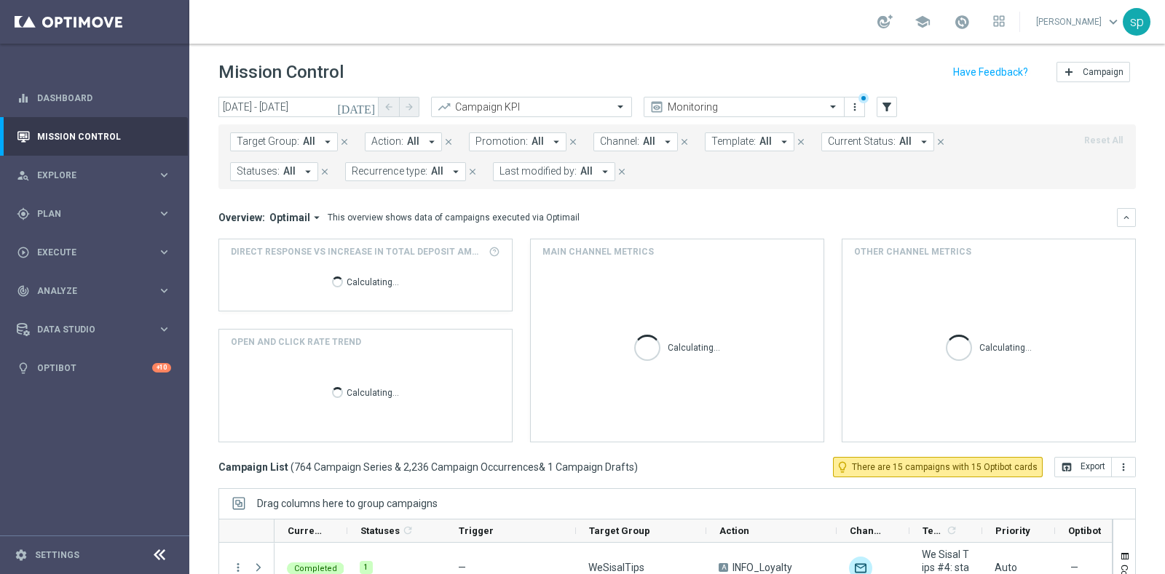
click at [534, 141] on span "All" at bounding box center [537, 141] width 12 height 12
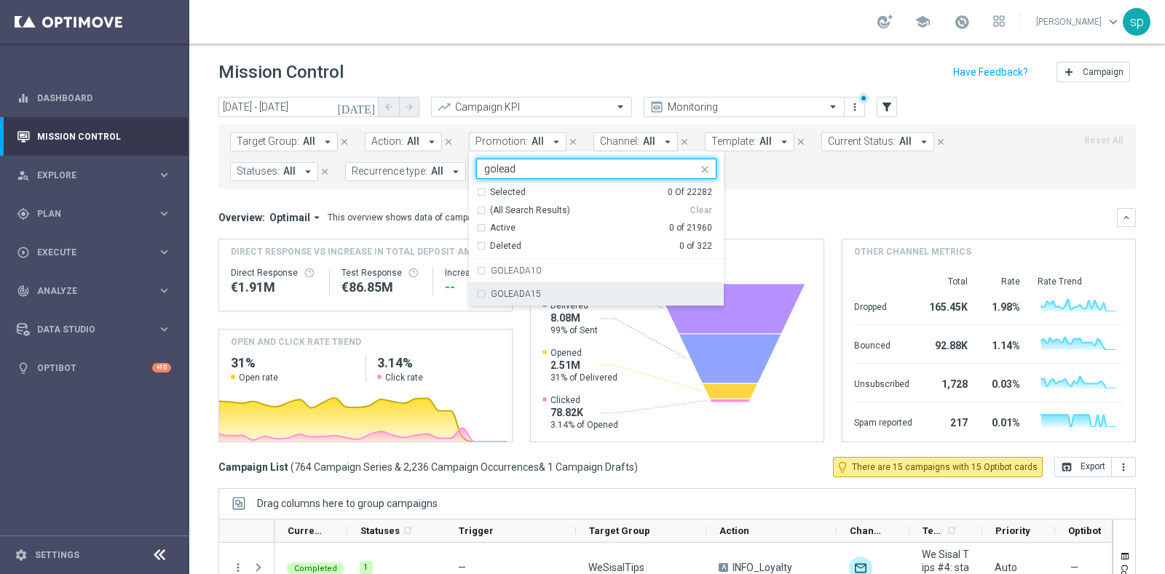
click at [555, 295] on div "GOLEADA15" at bounding box center [604, 294] width 226 height 9
type input "golead"
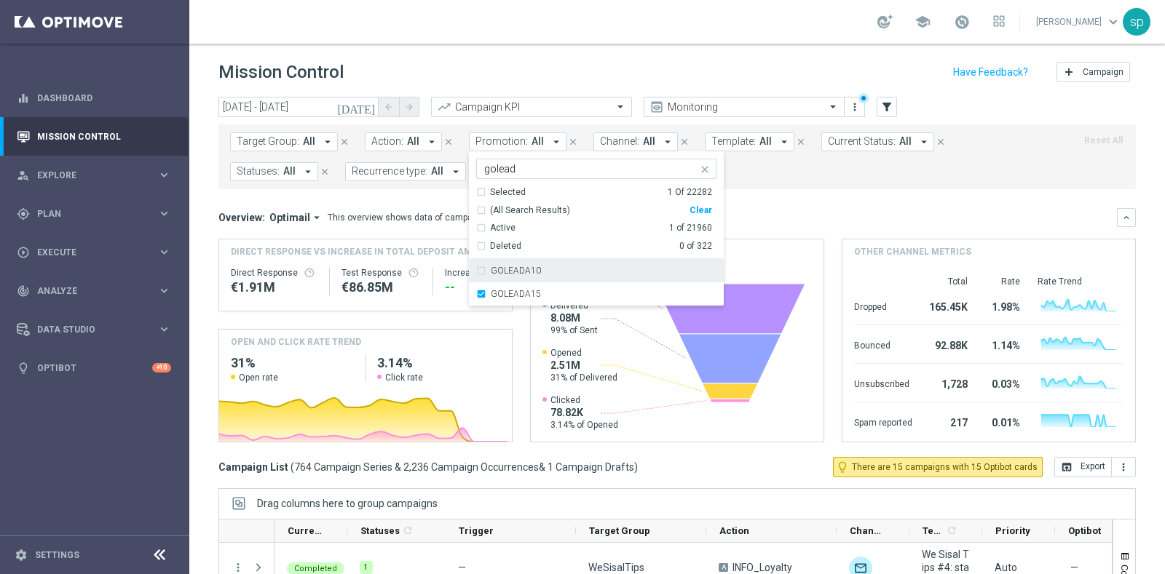
click at [781, 193] on mini-dashboard "Overview: Optimail arrow_drop_down This overview shows data of campaigns execut…" at bounding box center [676, 323] width 917 height 268
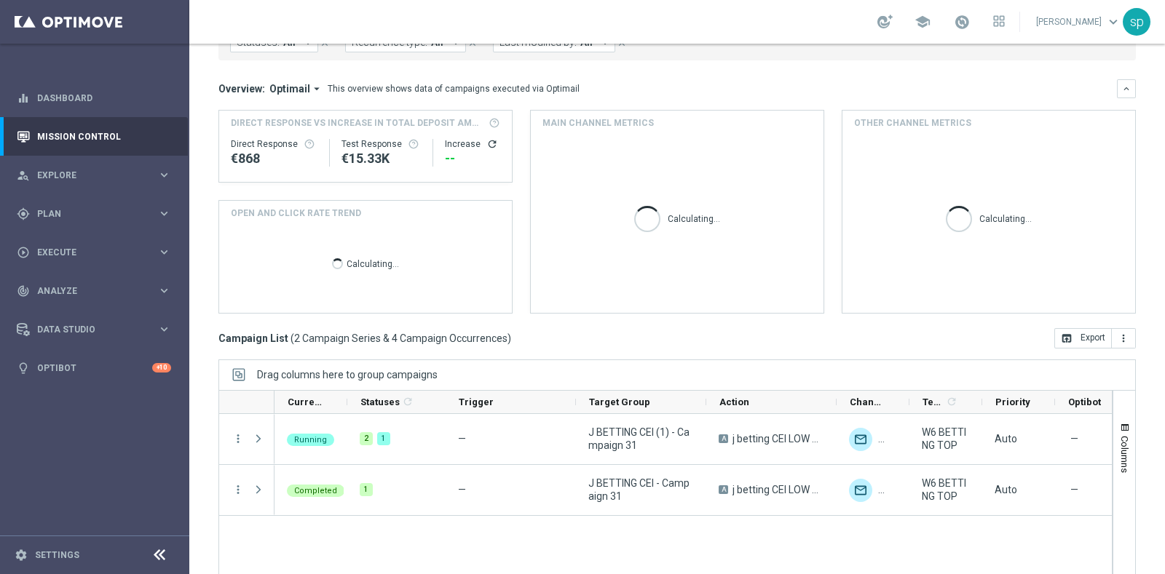
scroll to position [182, 0]
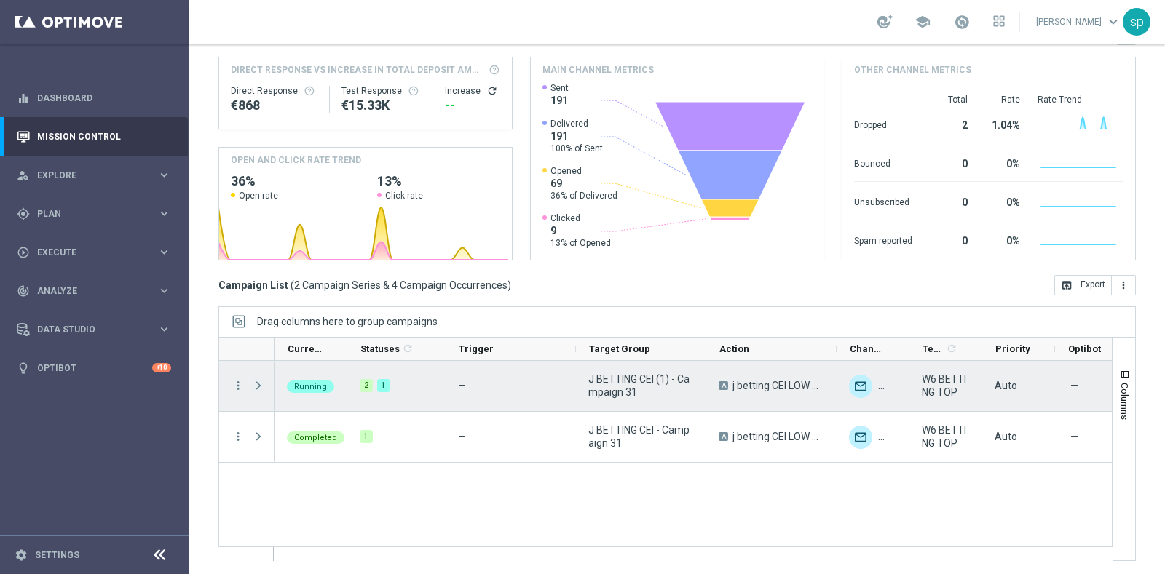
click at [260, 382] on span at bounding box center [258, 386] width 13 height 12
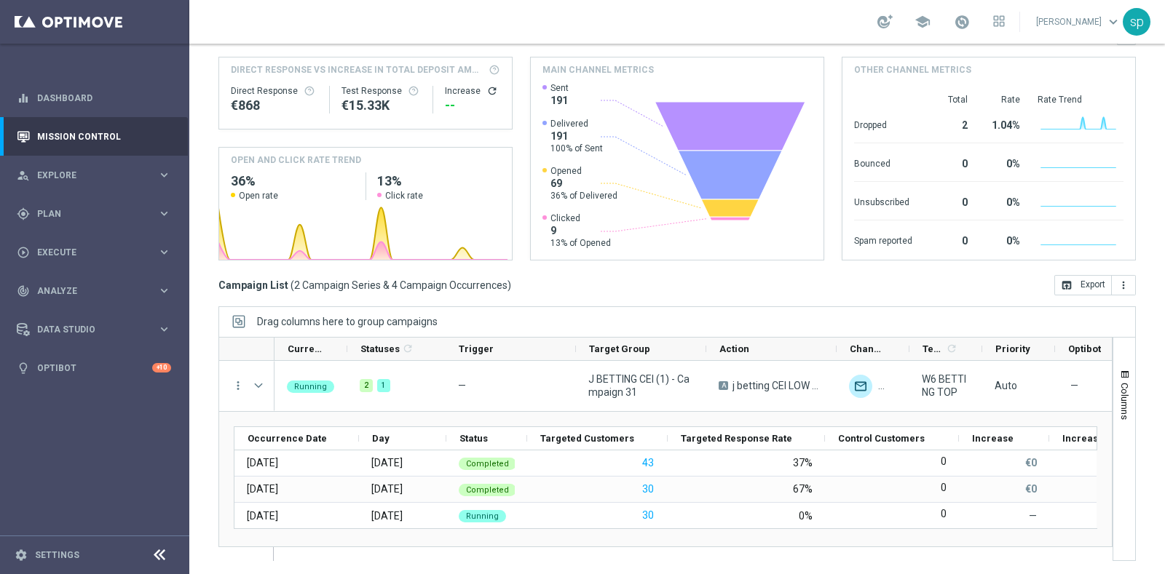
scroll to position [0, 0]
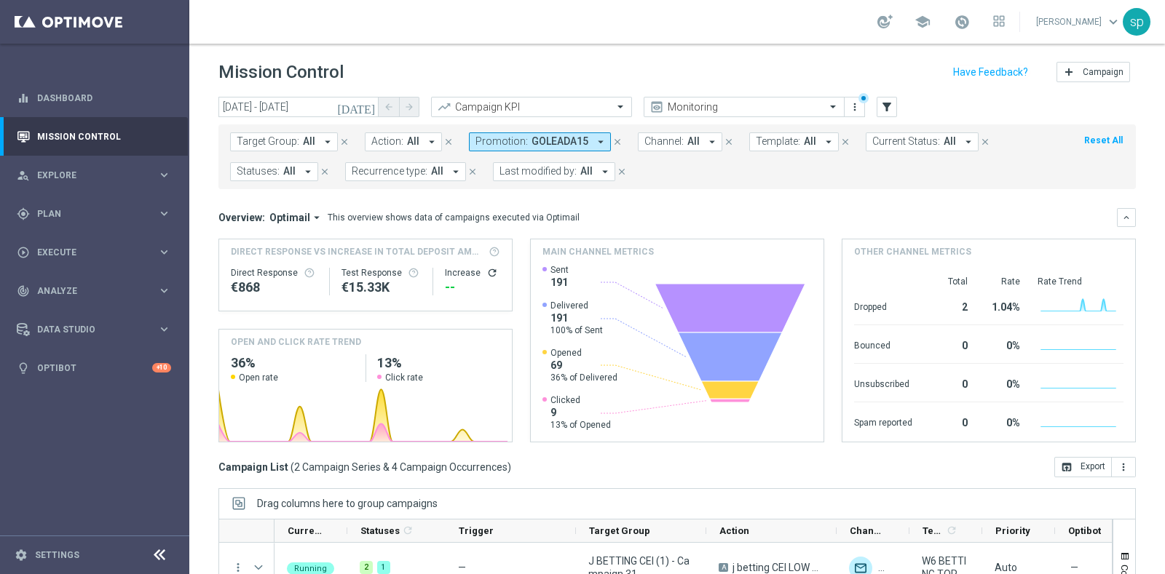
click at [570, 139] on span "GOLEADA15" at bounding box center [559, 141] width 57 height 12
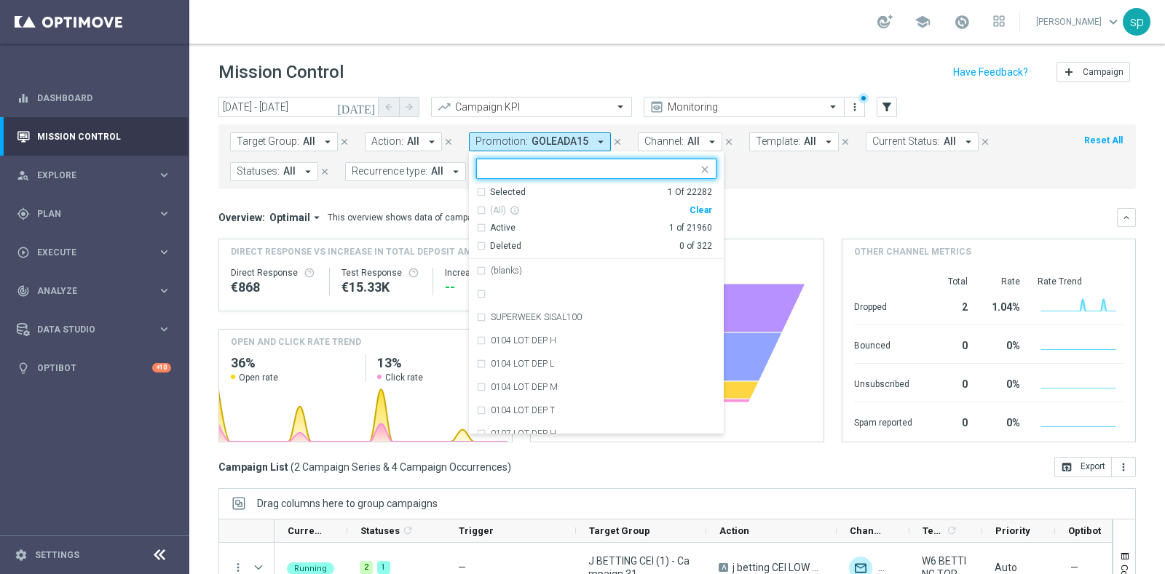
click at [0, 0] on div "Clear" at bounding box center [0, 0] width 0 height 0
click at [856, 198] on mini-dashboard "Overview: Optimail arrow_drop_down This overview shows data of campaigns execut…" at bounding box center [676, 323] width 917 height 268
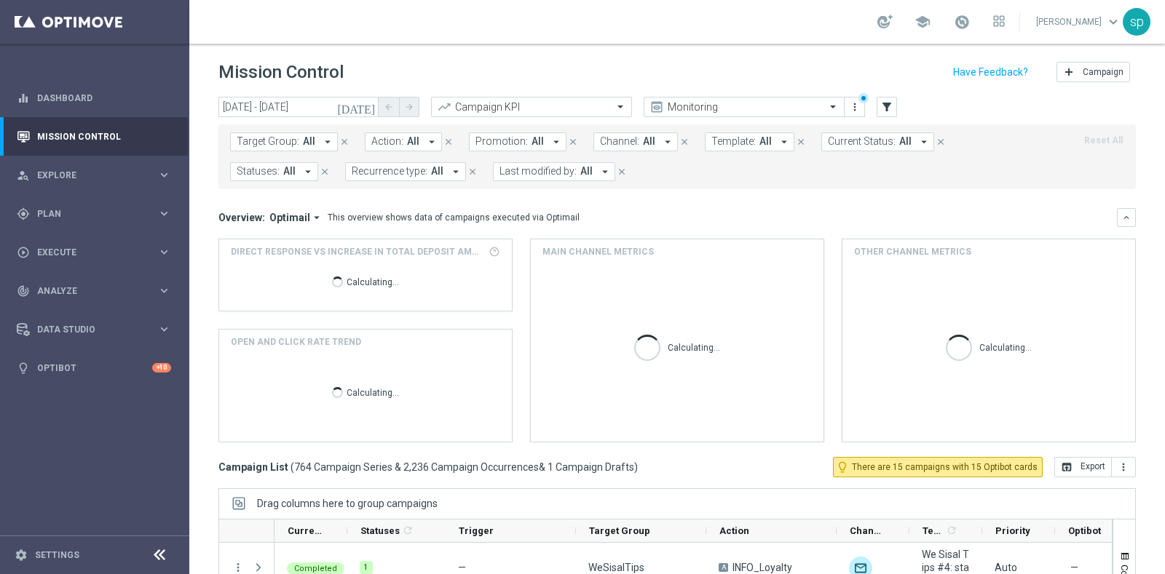
click at [504, 140] on span "Promotion:" at bounding box center [501, 141] width 52 height 12
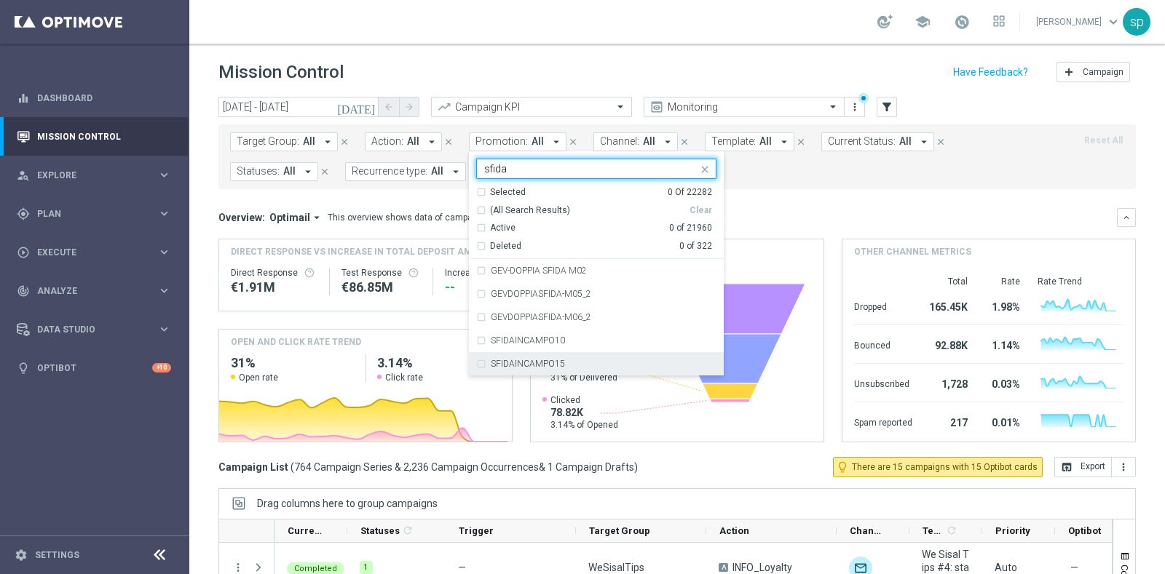
click at [598, 365] on div "SFIDAINCAMPO15" at bounding box center [604, 364] width 226 height 9
type input "sfida"
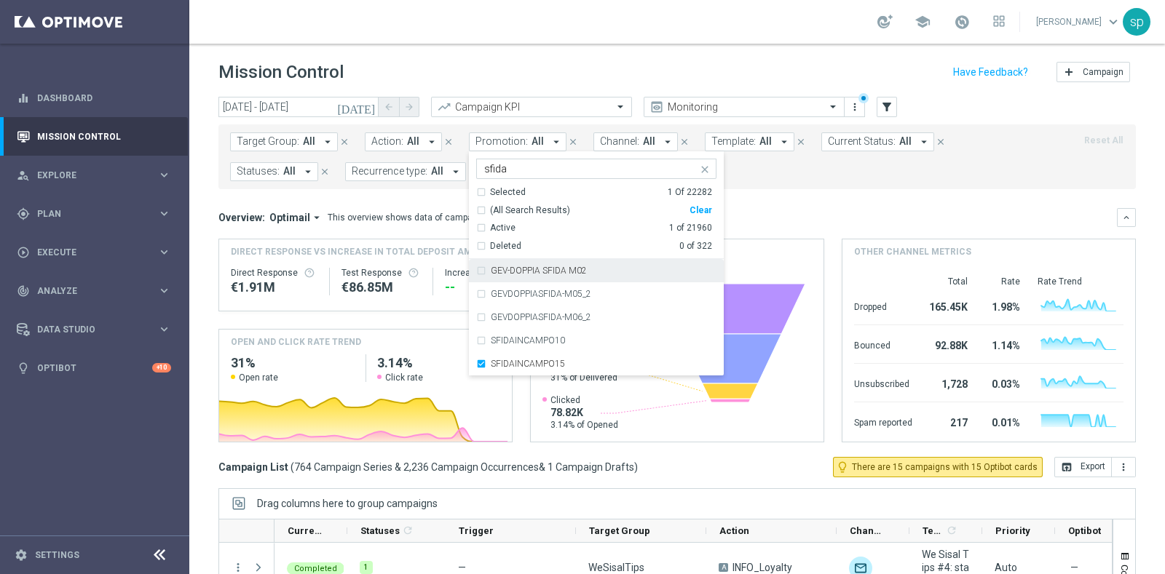
click at [786, 208] on div "Overview: Optimail arrow_drop_down This overview shows data of campaigns execut…" at bounding box center [676, 217] width 917 height 19
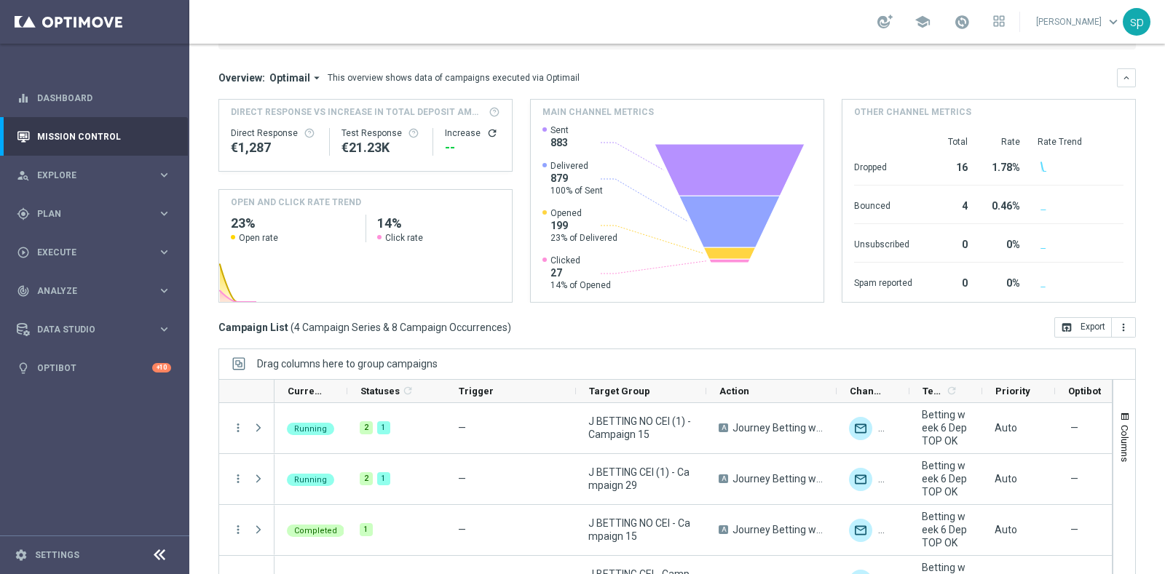
scroll to position [149, 0]
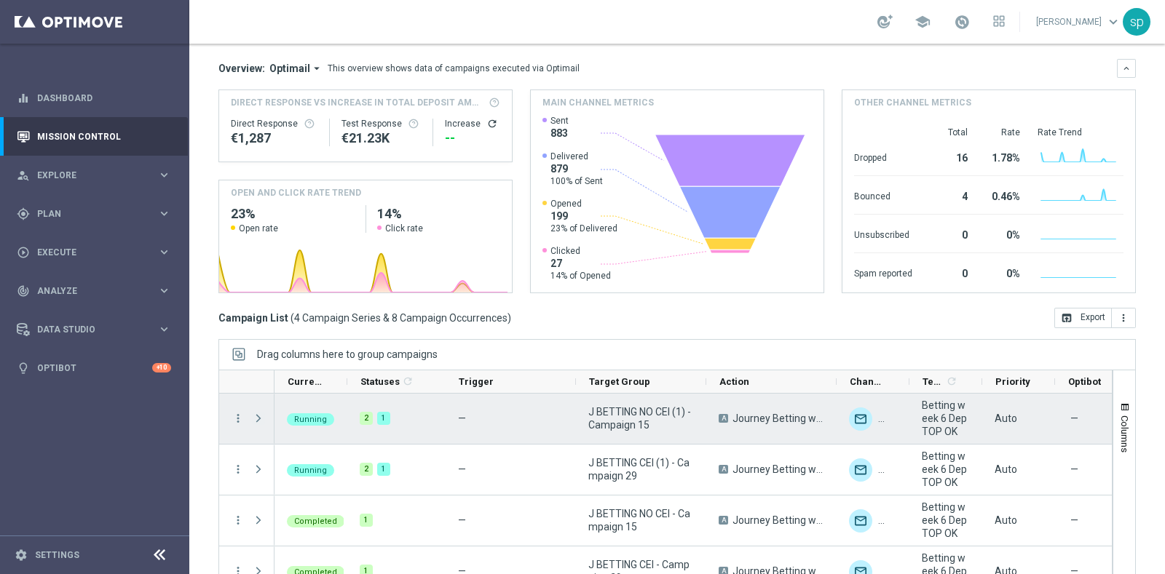
drag, startPoint x: 216, startPoint y: 537, endPoint x: 258, endPoint y: 417, distance: 127.1
click at [258, 417] on div "Mission Control add Campaign today 10 Sep 2025 - 05 Oct 2025 arrow_back arrow_f…" at bounding box center [677, 309] width 976 height 531
click at [254, 419] on span at bounding box center [258, 419] width 13 height 12
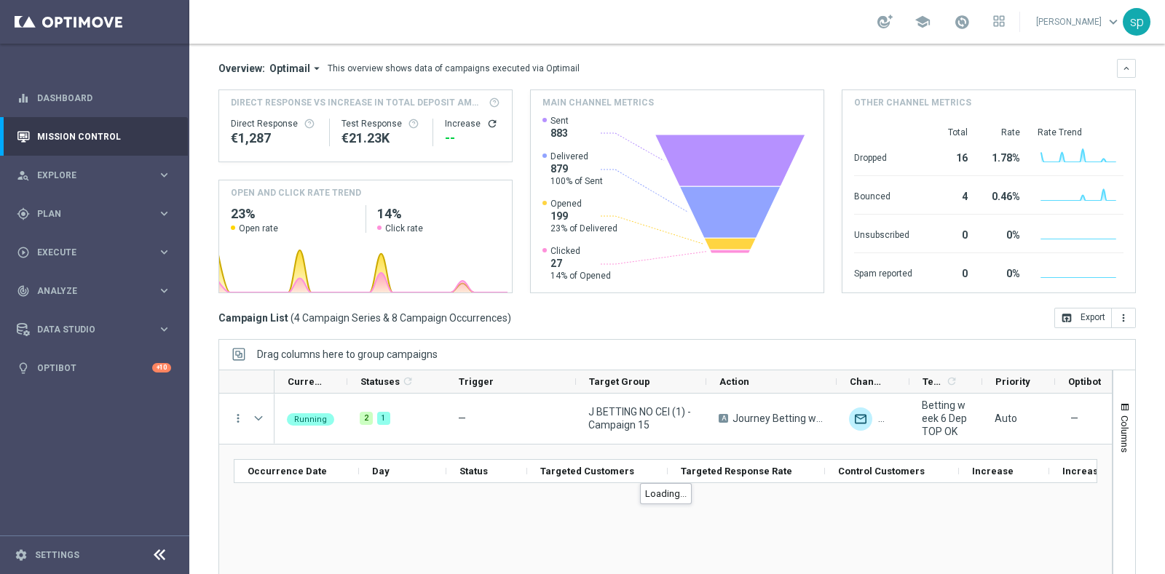
scroll to position [182, 0]
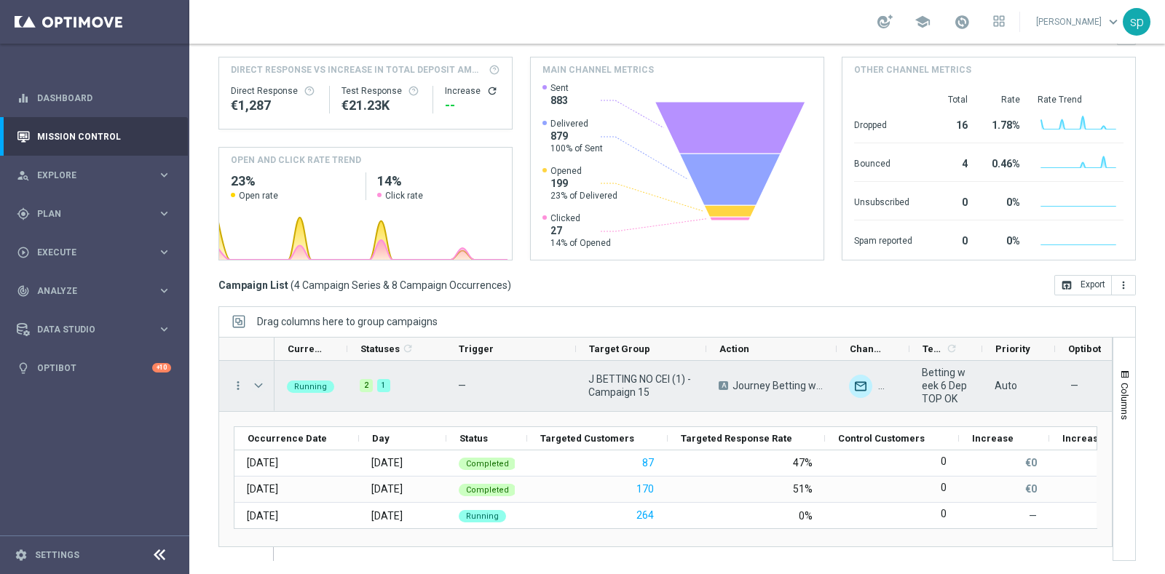
click at [264, 380] on span at bounding box center [258, 386] width 13 height 12
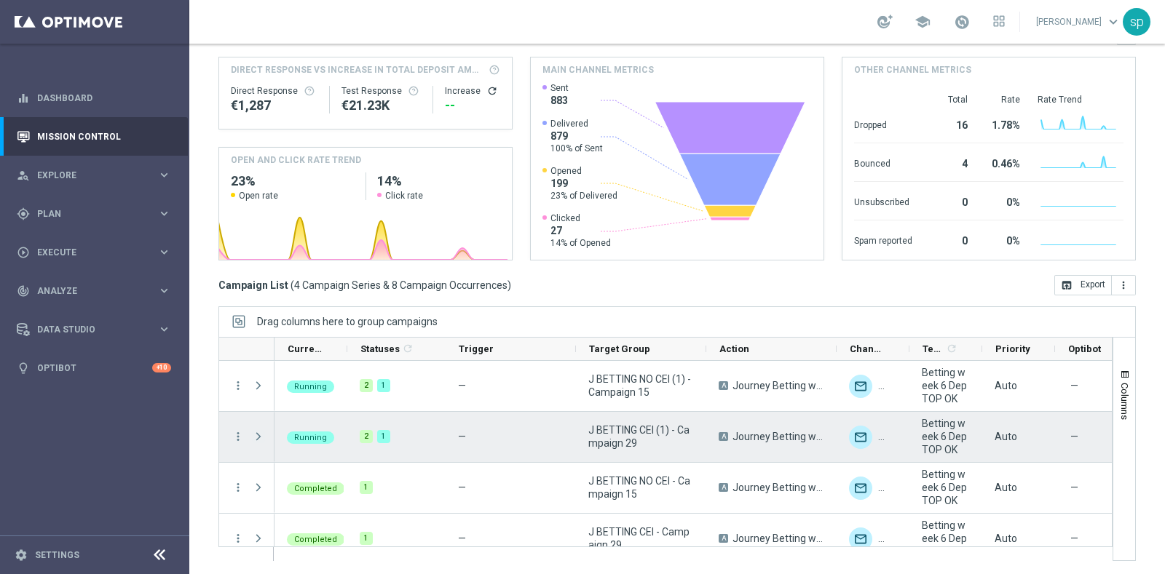
click at [254, 438] on span at bounding box center [258, 437] width 13 height 12
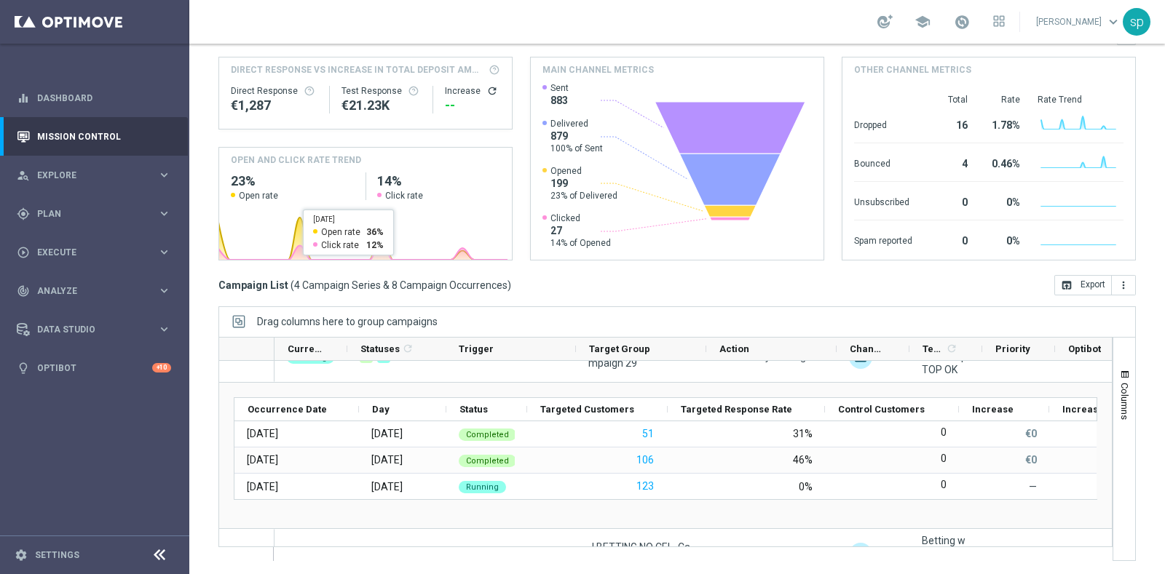
scroll to position [0, 0]
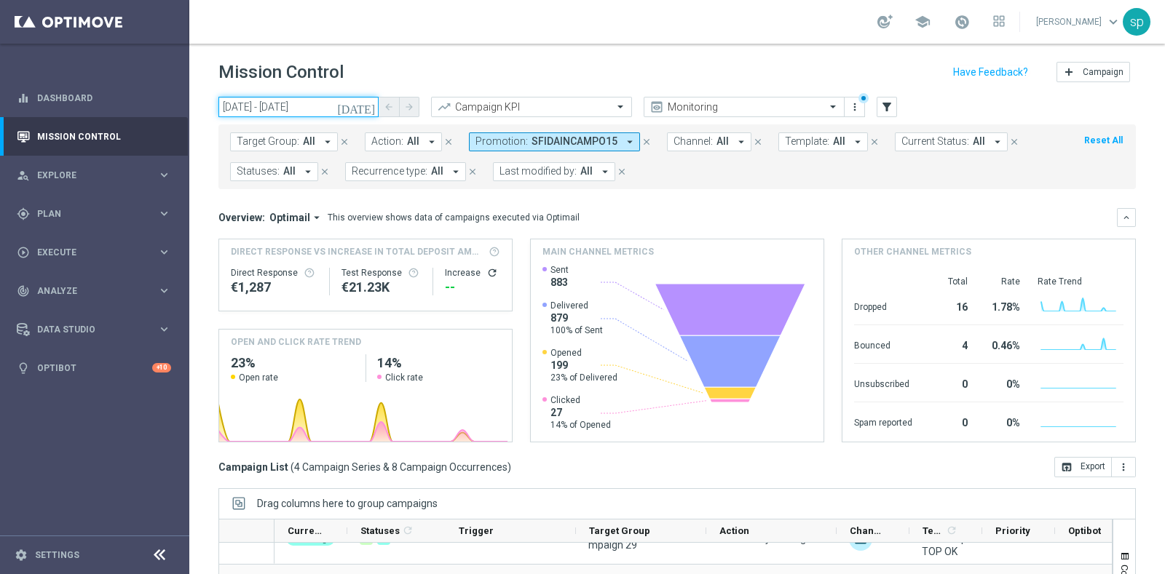
click at [269, 103] on input "10 Sep 2025 - 05 Oct 2025" at bounding box center [298, 107] width 160 height 20
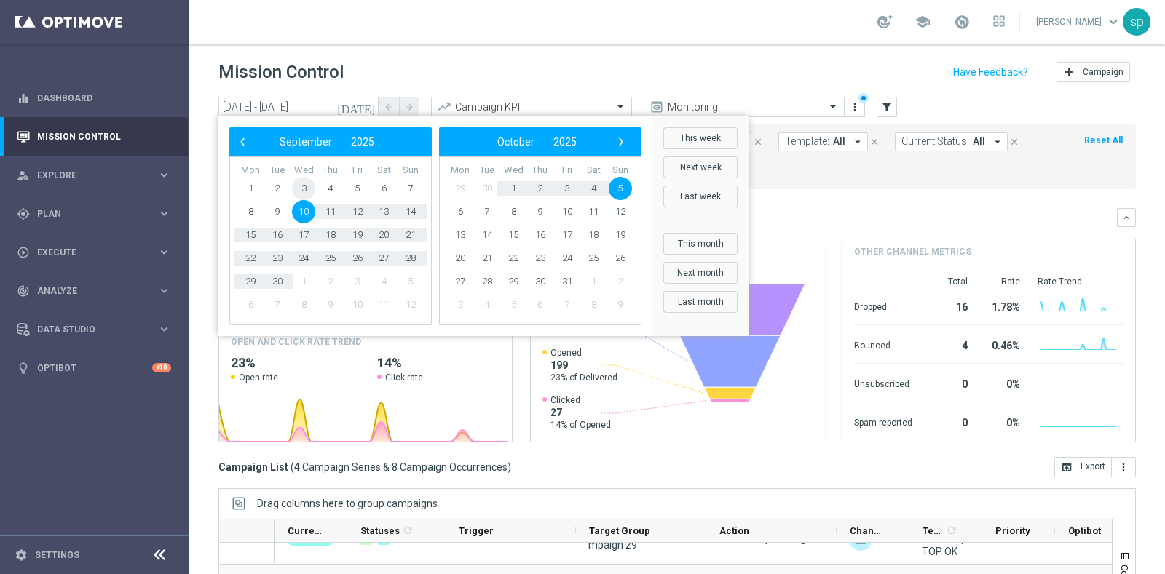
click at [303, 187] on span "3" at bounding box center [303, 188] width 23 height 23
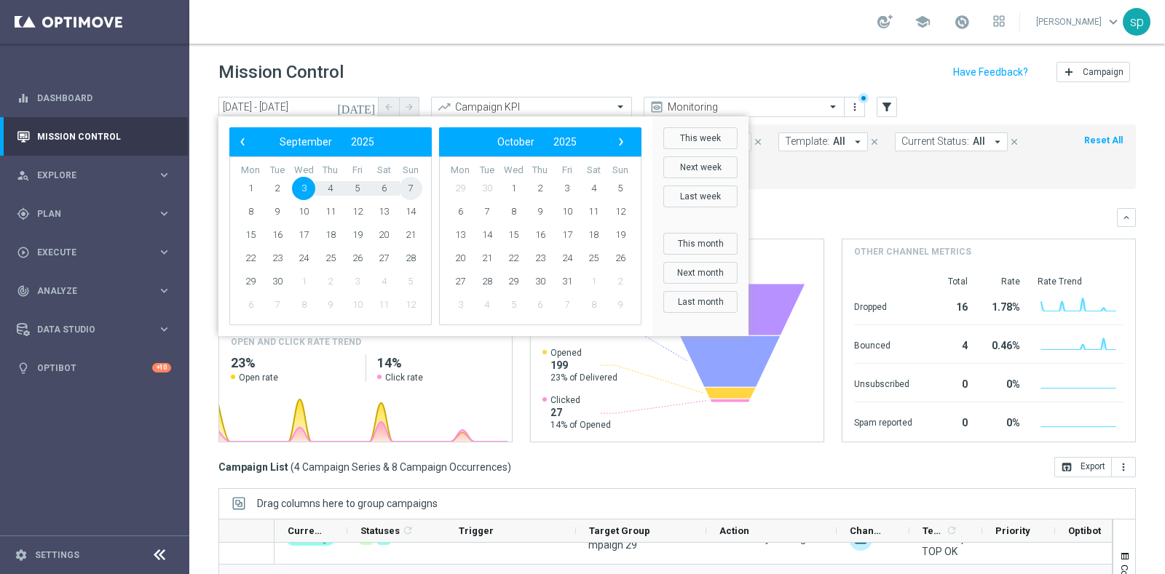
click at [416, 189] on span "7" at bounding box center [410, 188] width 23 height 23
type input "03 Sep 2025 - 07 Sep 2025"
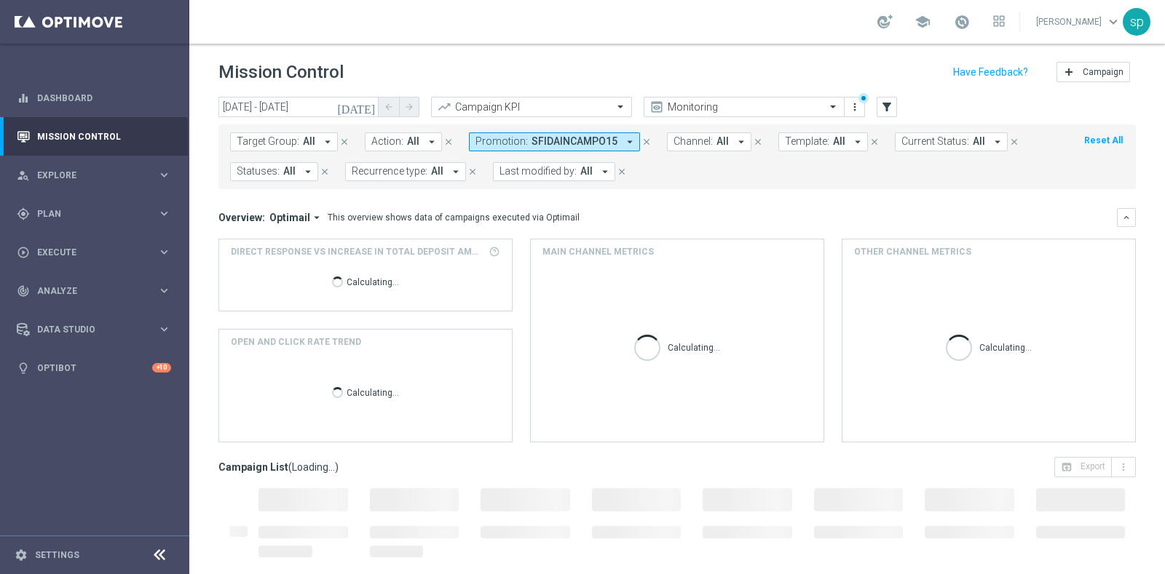
click at [557, 143] on span "SFIDAINCAMPO15" at bounding box center [574, 141] width 86 height 12
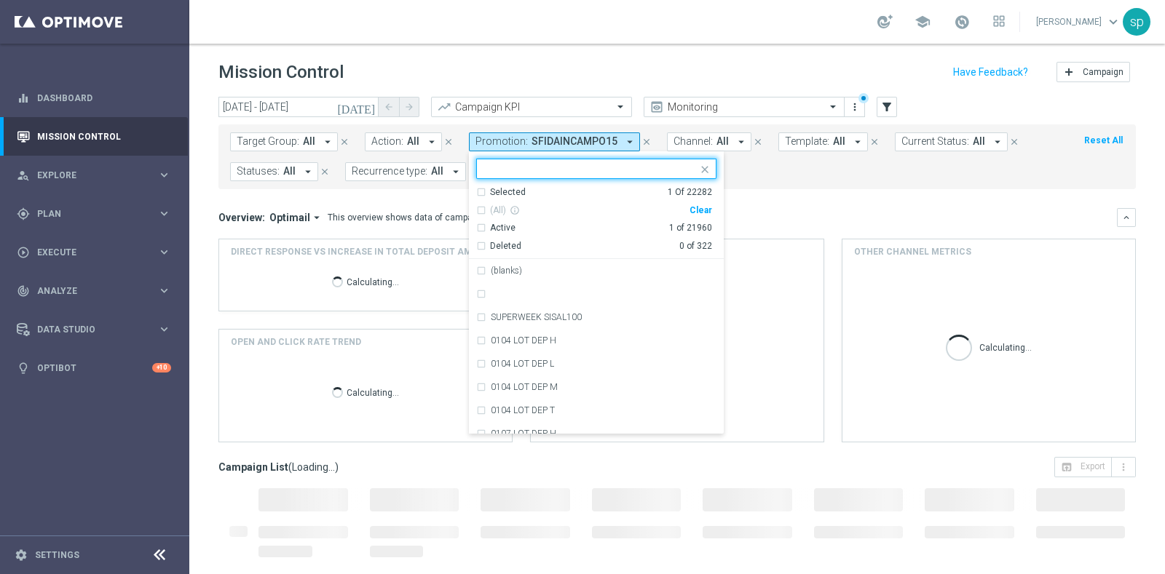
click at [0, 0] on div "Clear" at bounding box center [0, 0] width 0 height 0
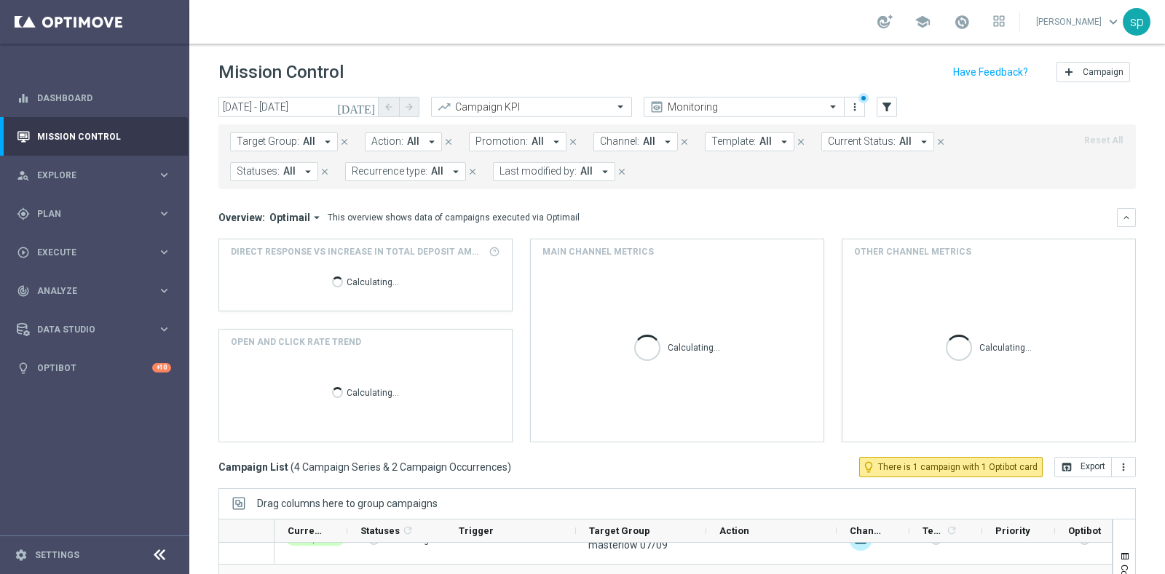
scroll to position [63, 0]
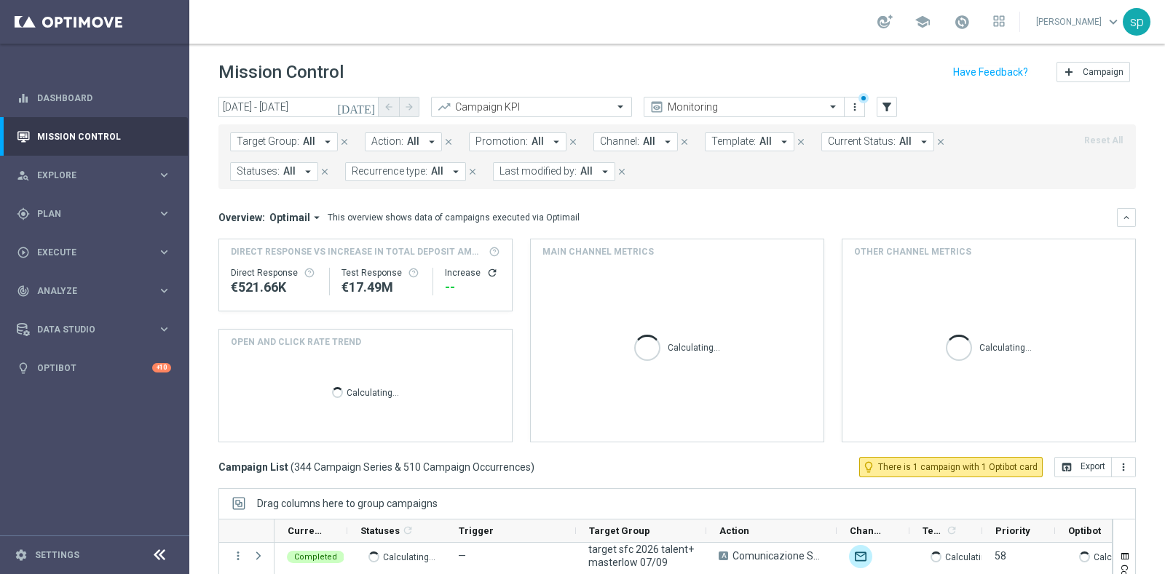
drag, startPoint x: 751, startPoint y: 173, endPoint x: 500, endPoint y: 139, distance: 252.8
click at [500, 139] on form "Target Group: All arrow_drop_down close Action: All arrow_drop_down close Promo…" at bounding box center [644, 157] width 829 height 49
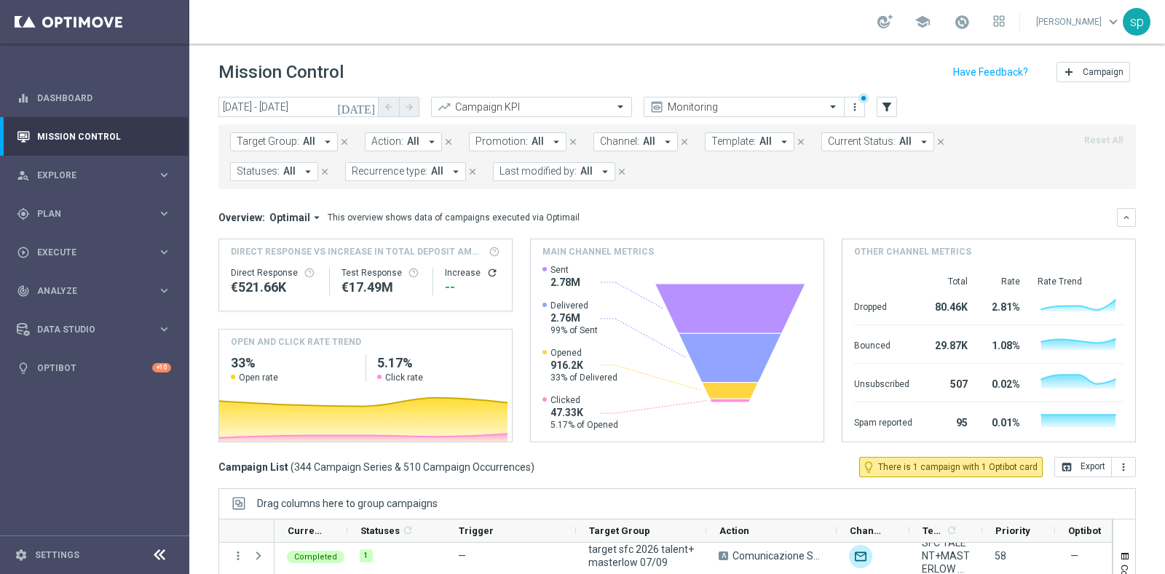
click at [500, 139] on span "Promotion:" at bounding box center [501, 141] width 52 height 12
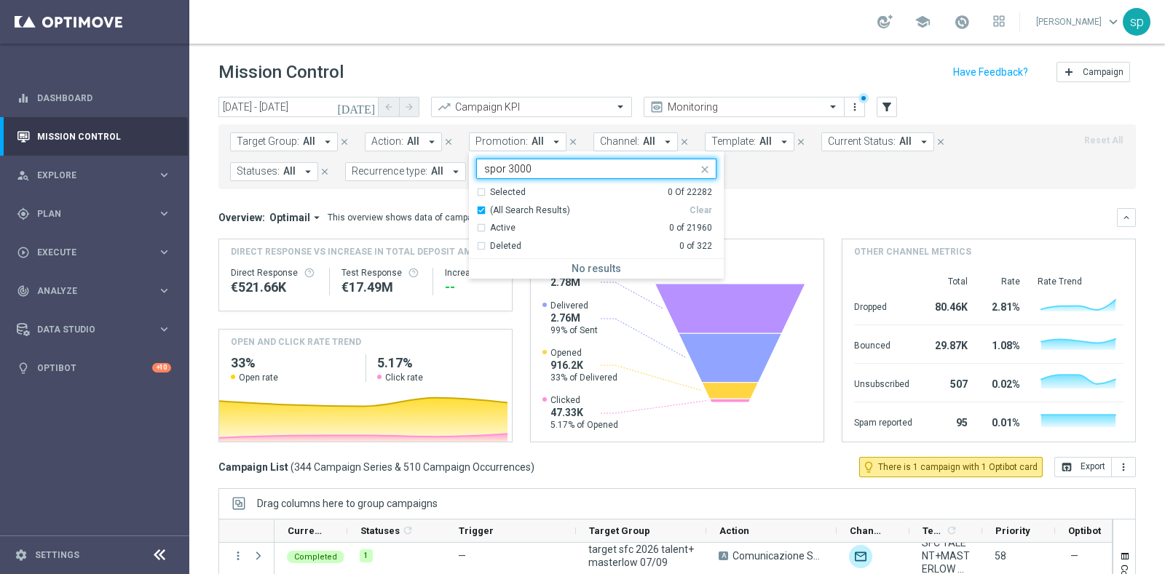
click at [499, 170] on input "spor 3000" at bounding box center [590, 169] width 213 height 12
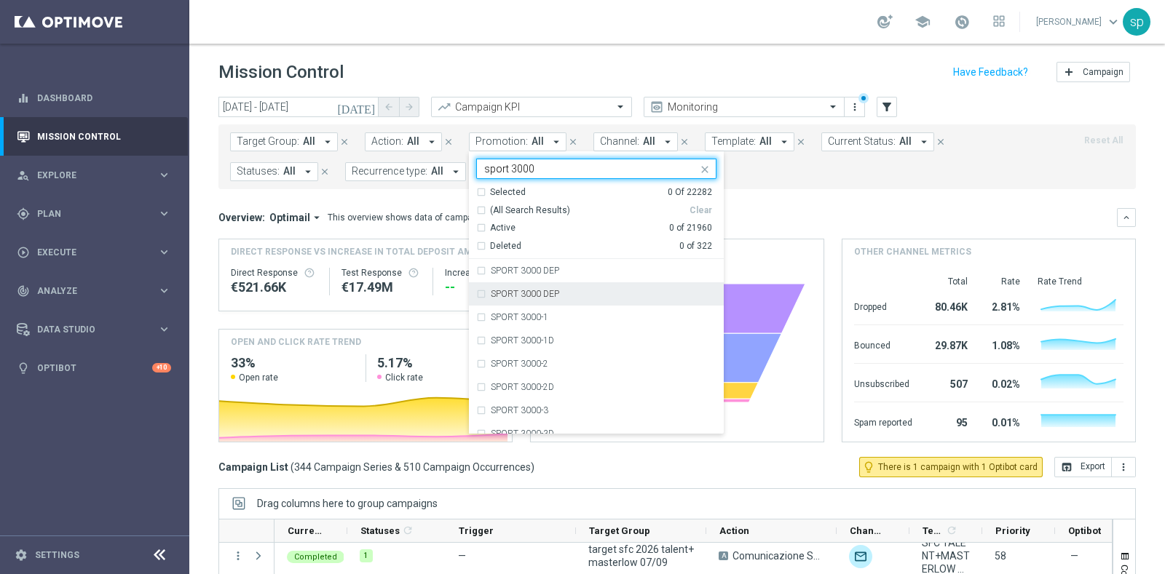
click at [577, 299] on div "SPORT 3000 DEP" at bounding box center [596, 293] width 240 height 23
type input "sport 3000"
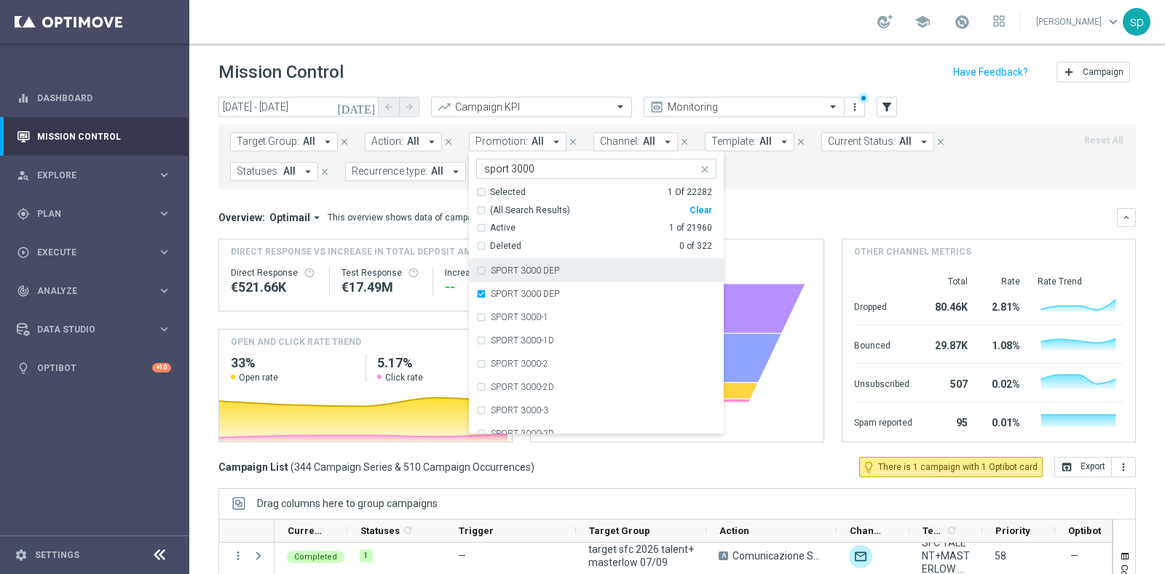
click at [801, 220] on div "Overview: Optimail arrow_drop_down This overview shows data of campaigns execut…" at bounding box center [667, 217] width 898 height 13
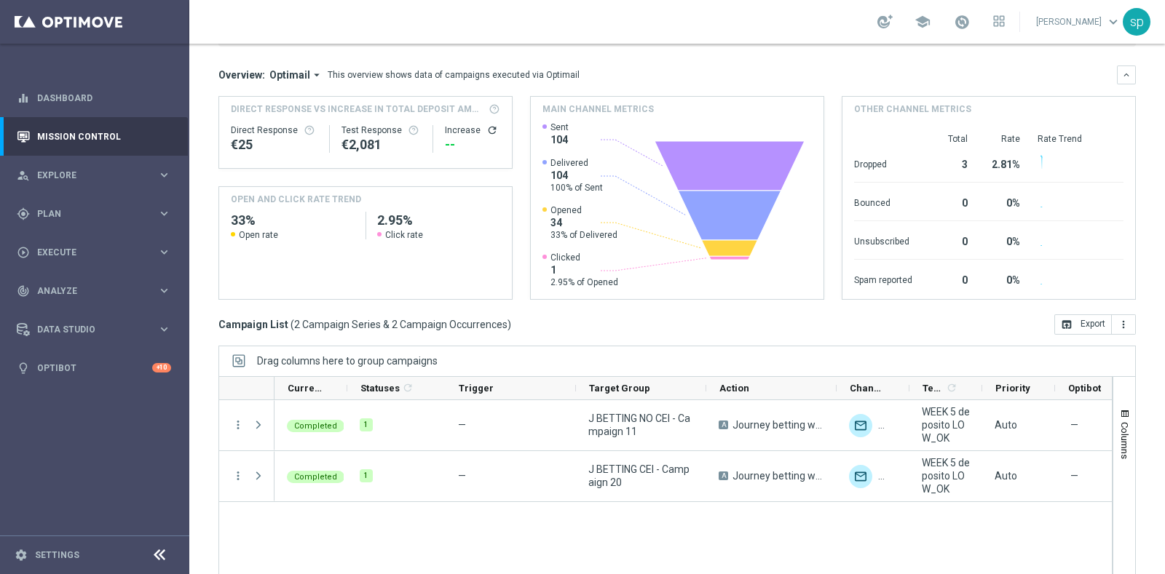
scroll to position [182, 0]
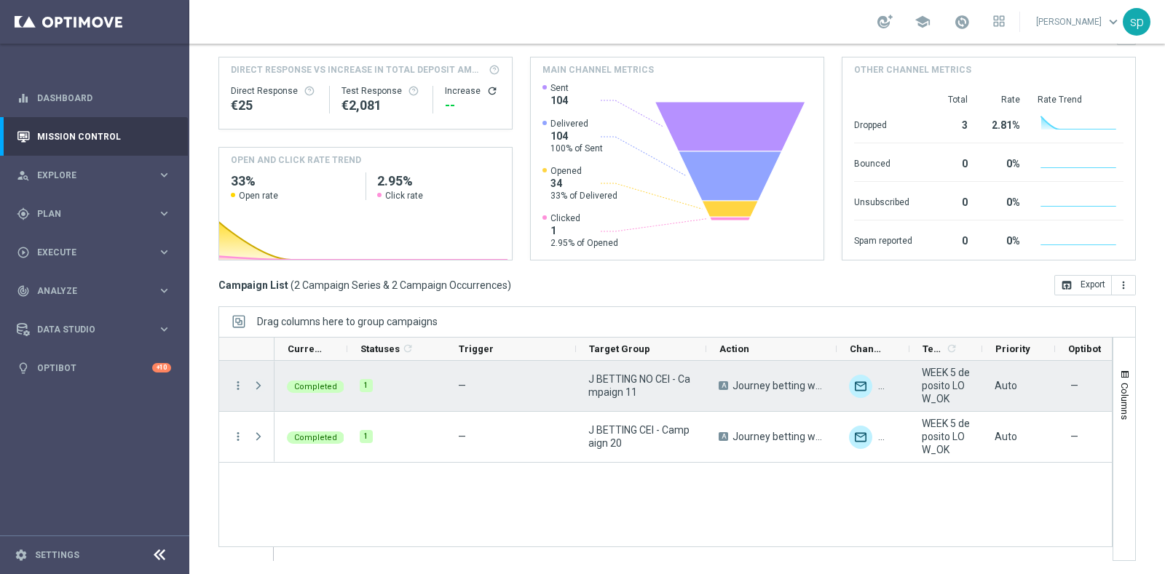
click at [258, 382] on span at bounding box center [258, 386] width 13 height 12
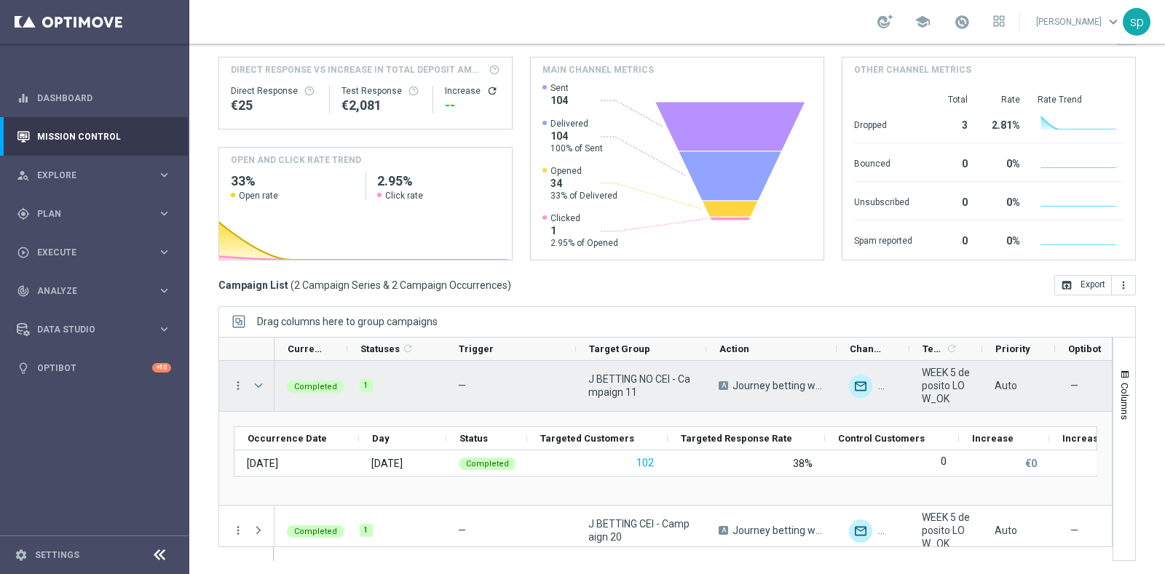
click at [264, 380] on span at bounding box center [258, 386] width 13 height 12
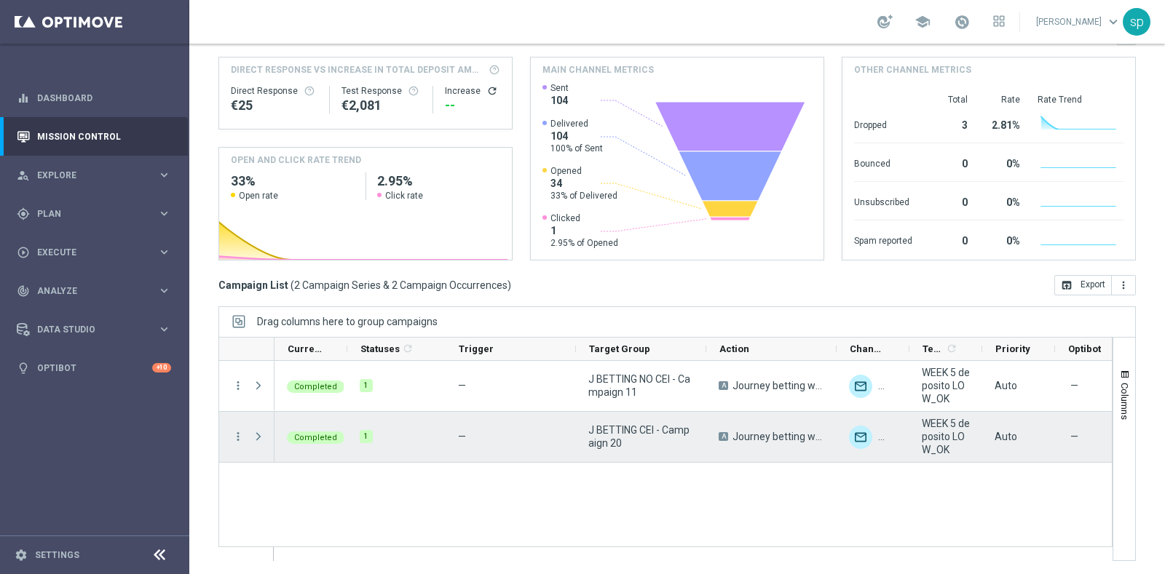
click at [257, 433] on span at bounding box center [258, 437] width 13 height 12
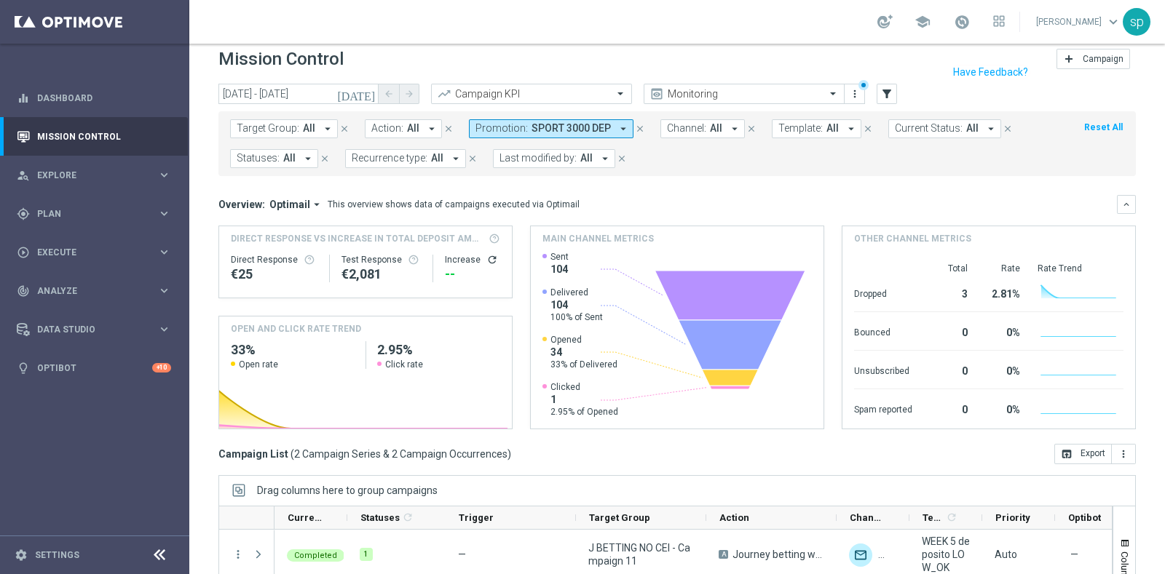
scroll to position [0, 0]
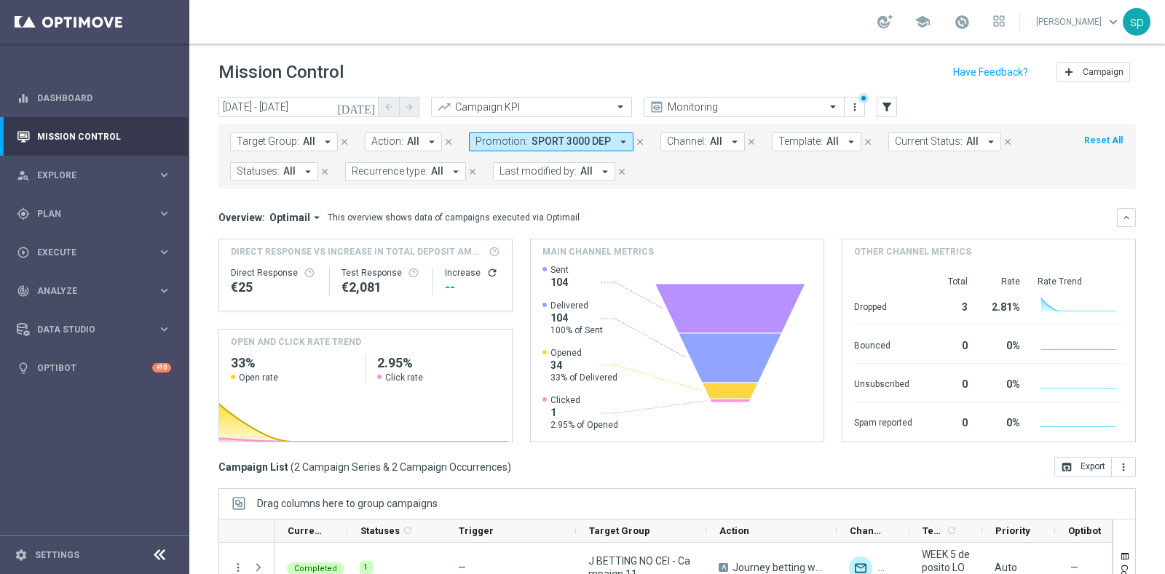
click at [580, 136] on span "SPORT 3000 DEP" at bounding box center [570, 141] width 79 height 12
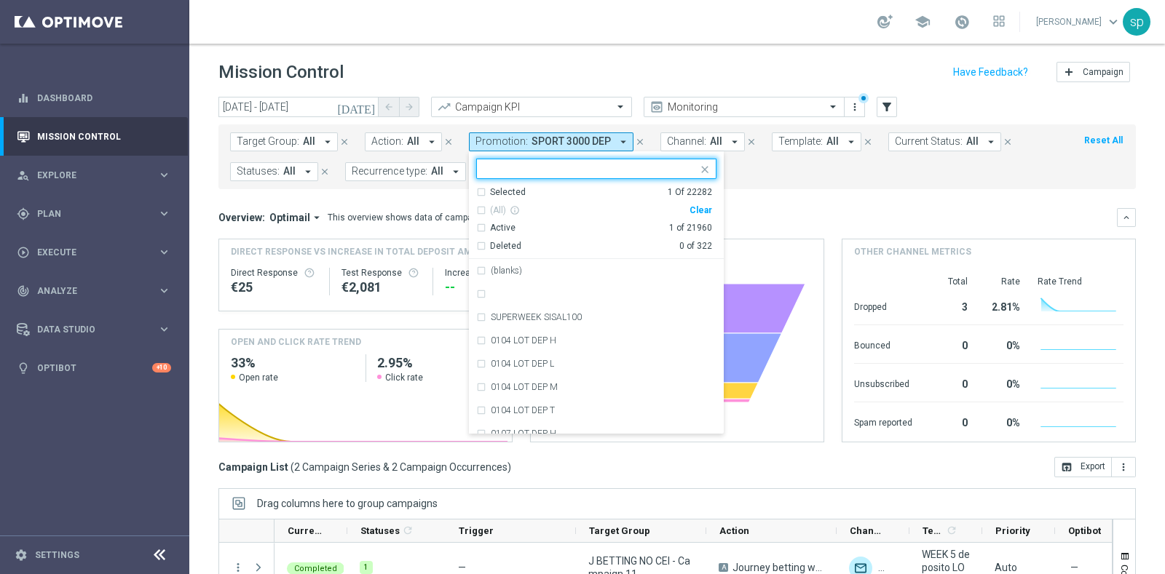
click at [0, 0] on div "Clear" at bounding box center [0, 0] width 0 height 0
click at [558, 169] on input "text" at bounding box center [590, 169] width 213 height 12
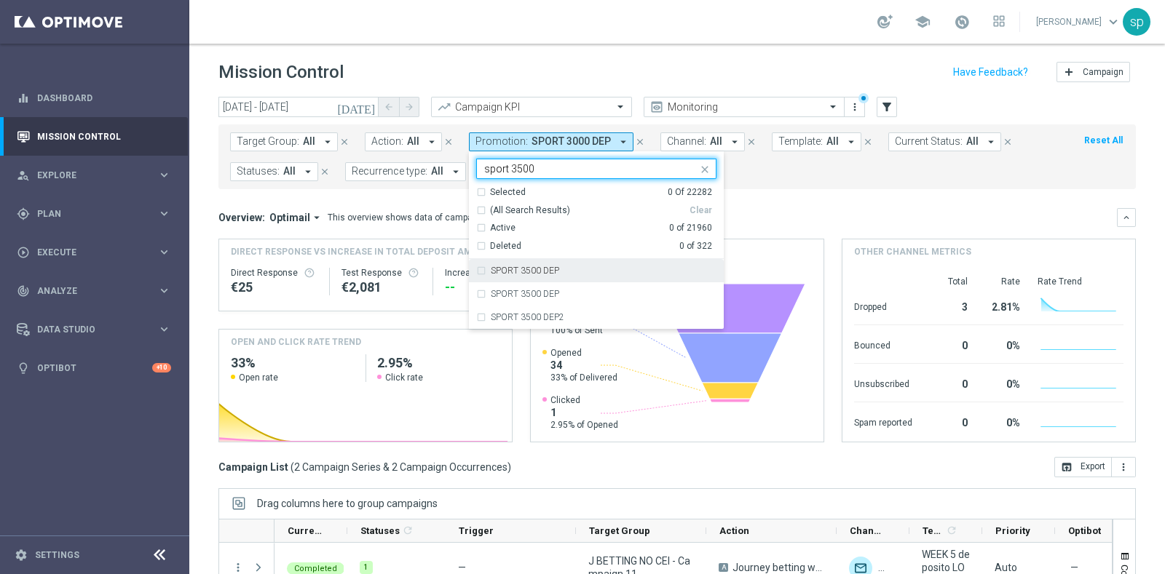
click at [579, 272] on div "SPORT 3500 DEP" at bounding box center [604, 270] width 226 height 9
type input "sport 3500"
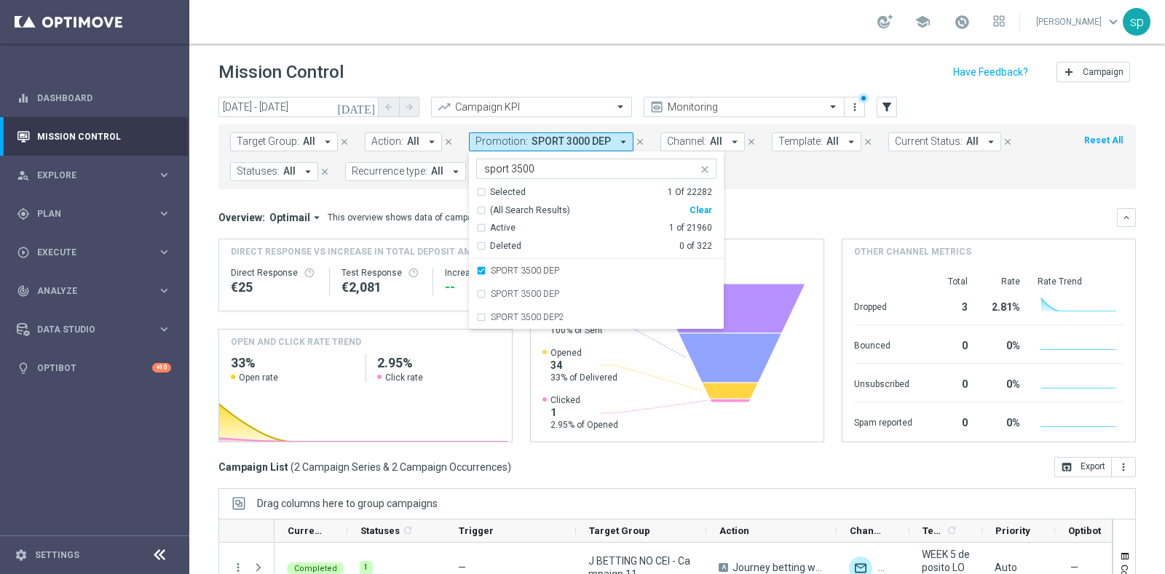
click at [814, 175] on form "Target Group: All arrow_drop_down close Action: All arrow_drop_down close Promo…" at bounding box center [644, 157] width 829 height 49
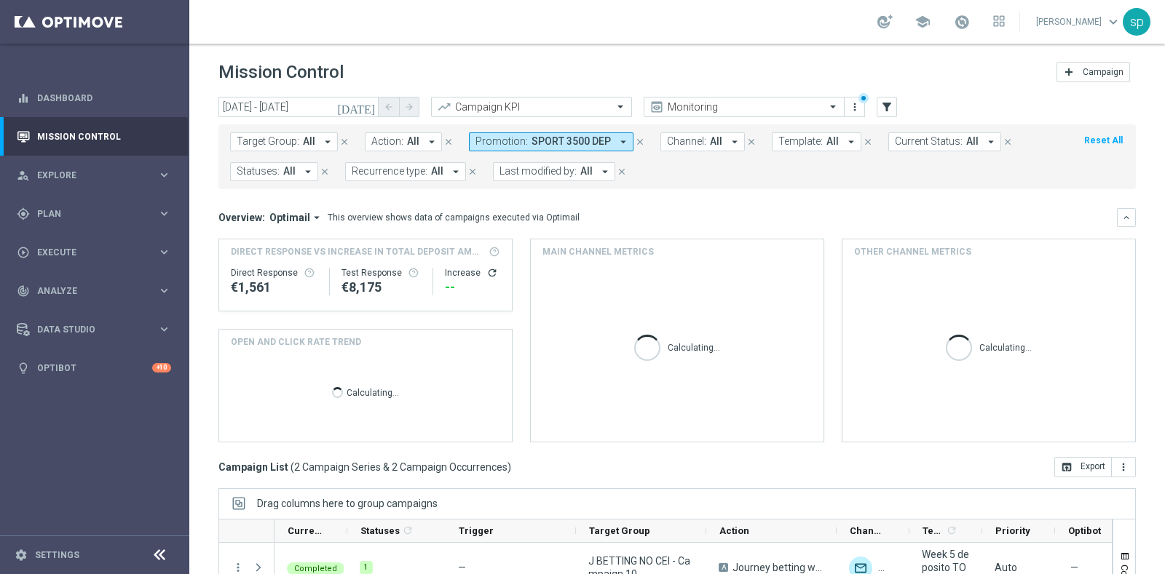
scroll to position [143, 0]
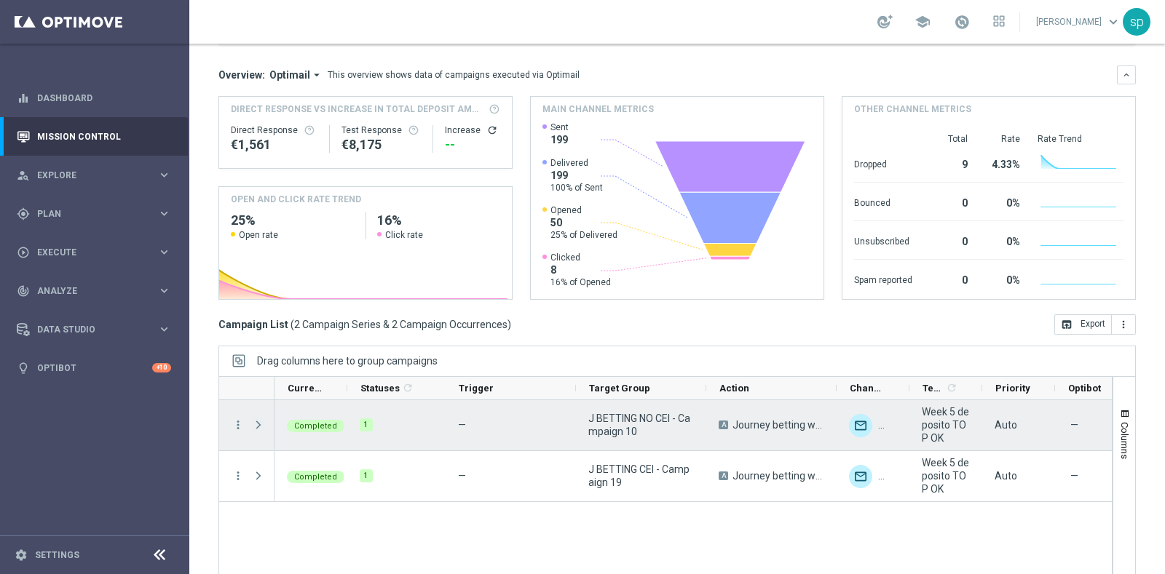
click at [257, 422] on span at bounding box center [258, 425] width 13 height 12
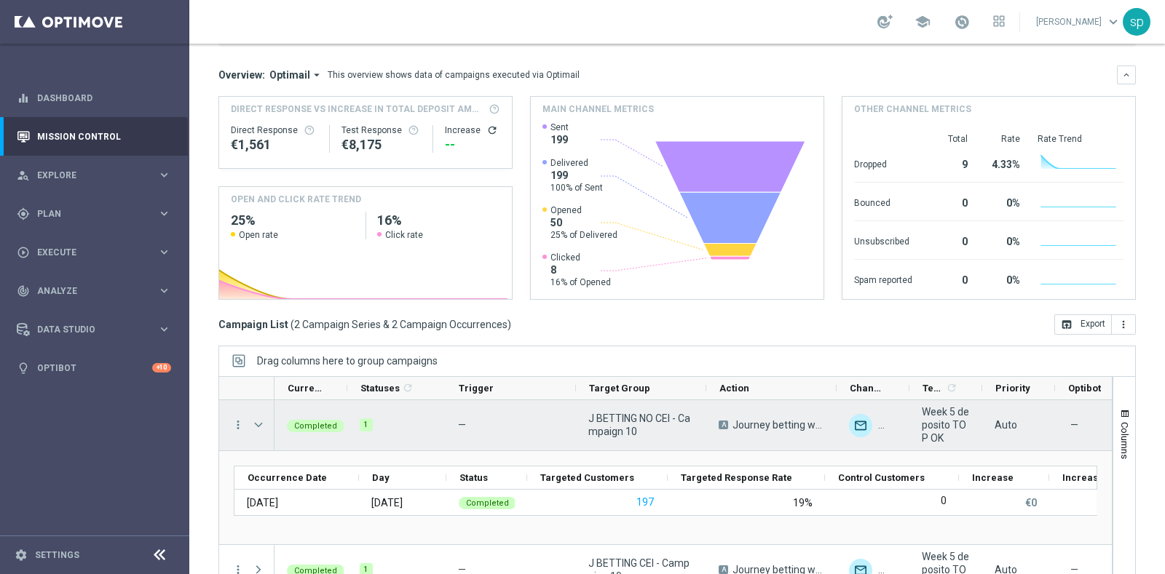
click at [257, 422] on span at bounding box center [258, 425] width 13 height 12
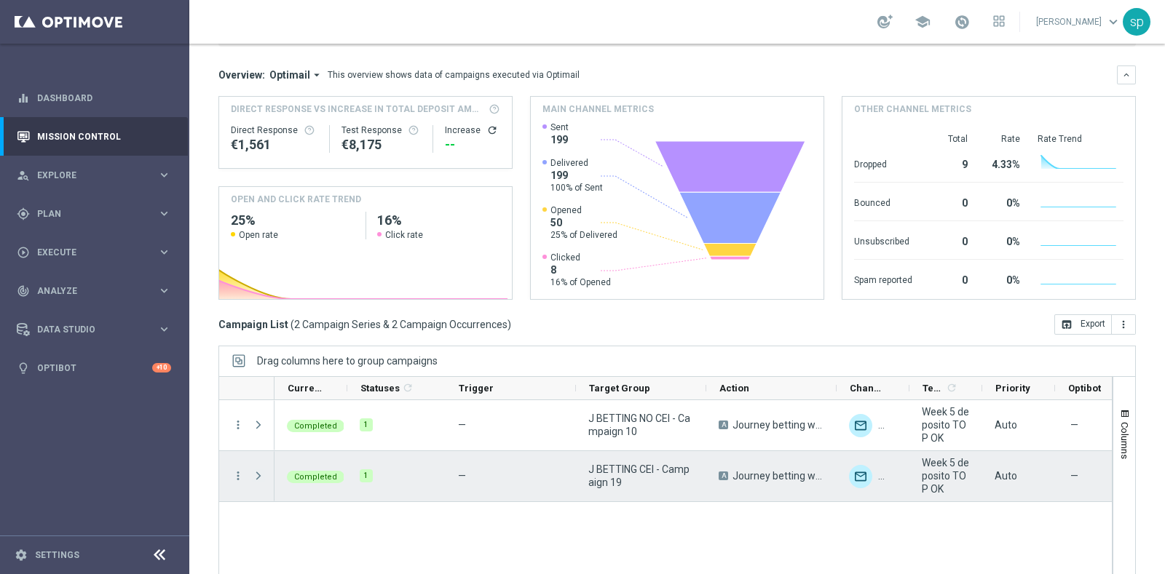
click at [257, 475] on span at bounding box center [258, 476] width 13 height 12
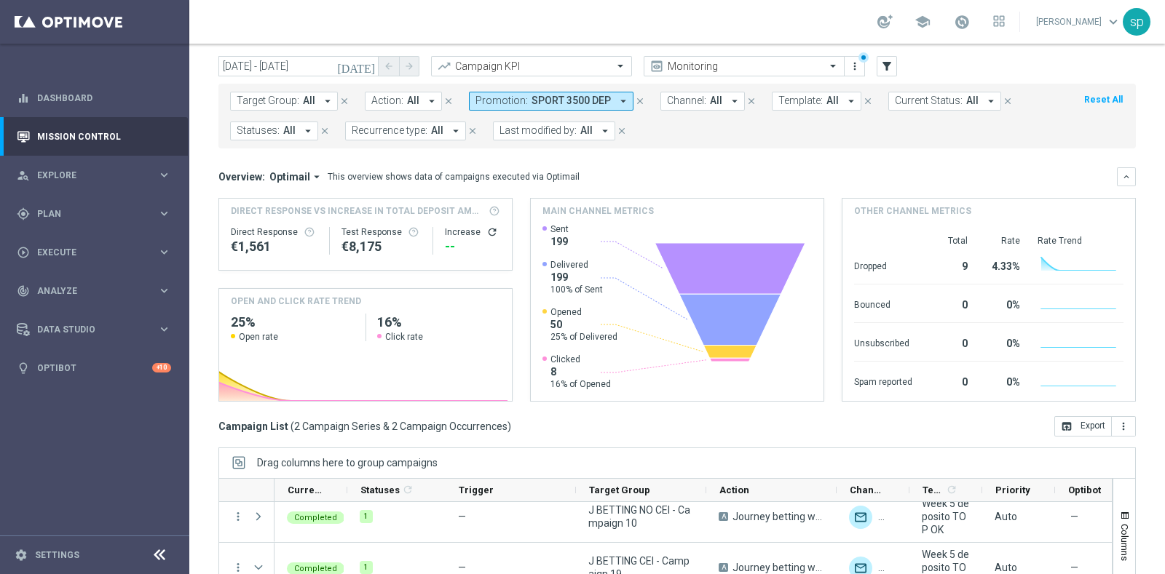
scroll to position [0, 0]
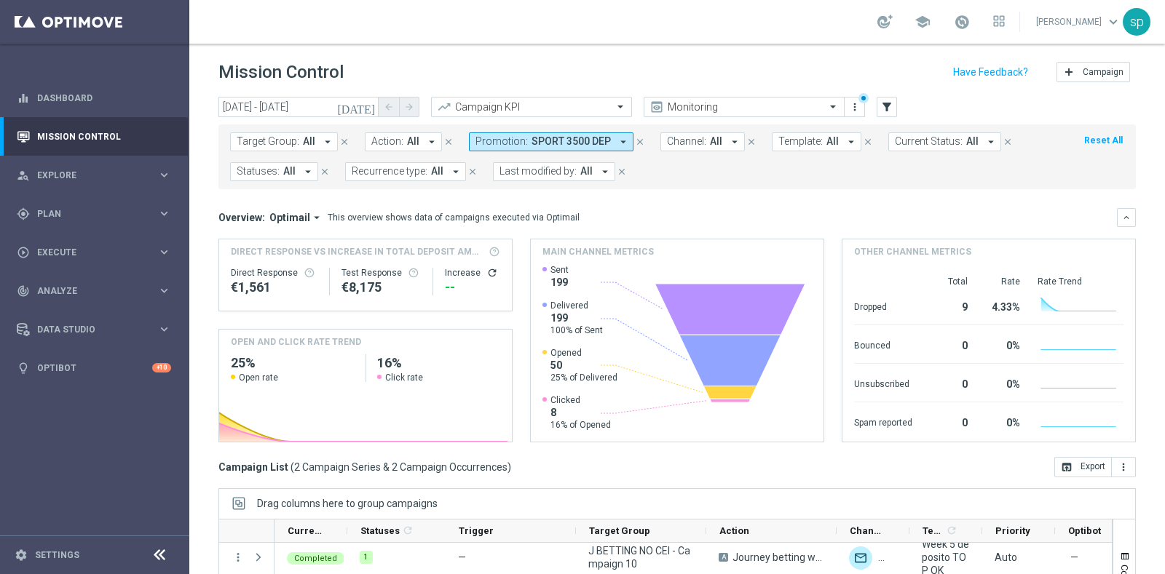
click at [564, 135] on span "SPORT 3500 DEP" at bounding box center [570, 141] width 79 height 12
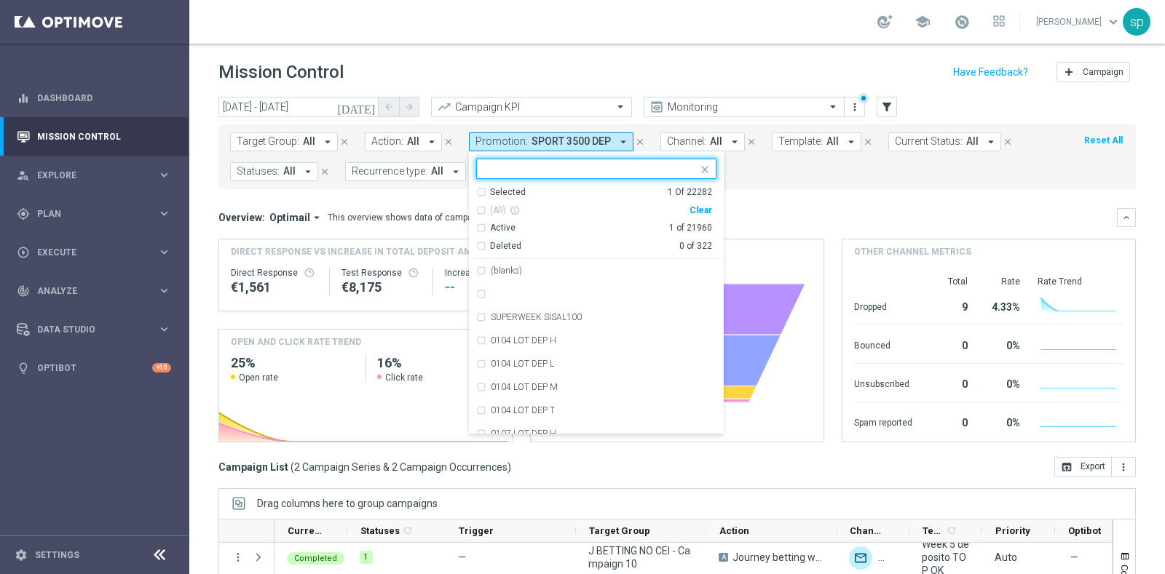
click at [0, 0] on div "Clear" at bounding box center [0, 0] width 0 height 0
click at [532, 141] on span "SPORT 3500 DEP" at bounding box center [570, 141] width 79 height 12
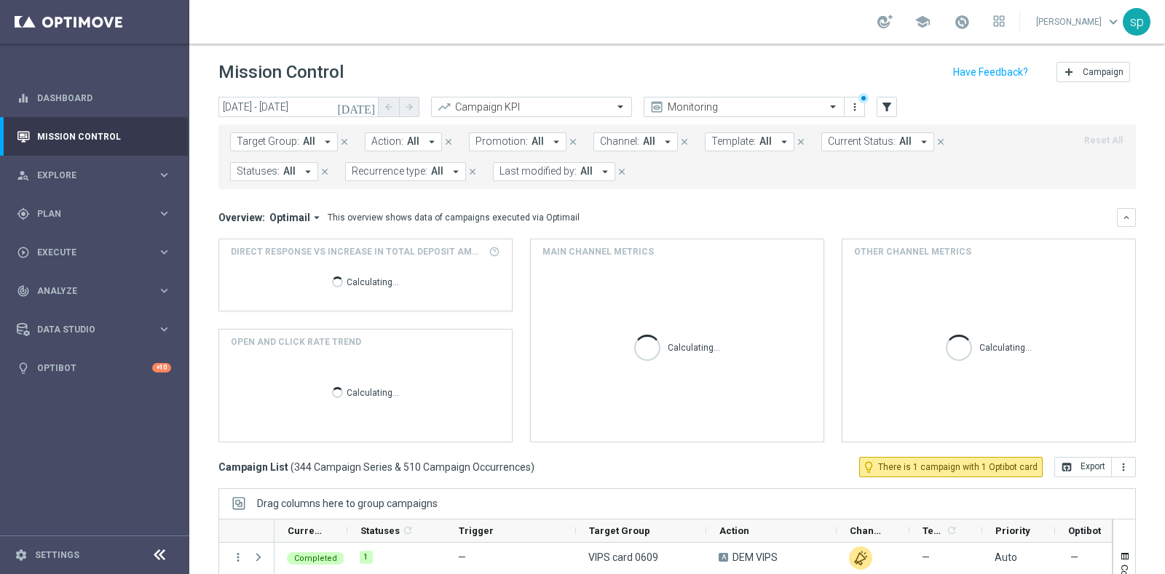
click at [518, 140] on span "Promotion:" at bounding box center [501, 141] width 52 height 12
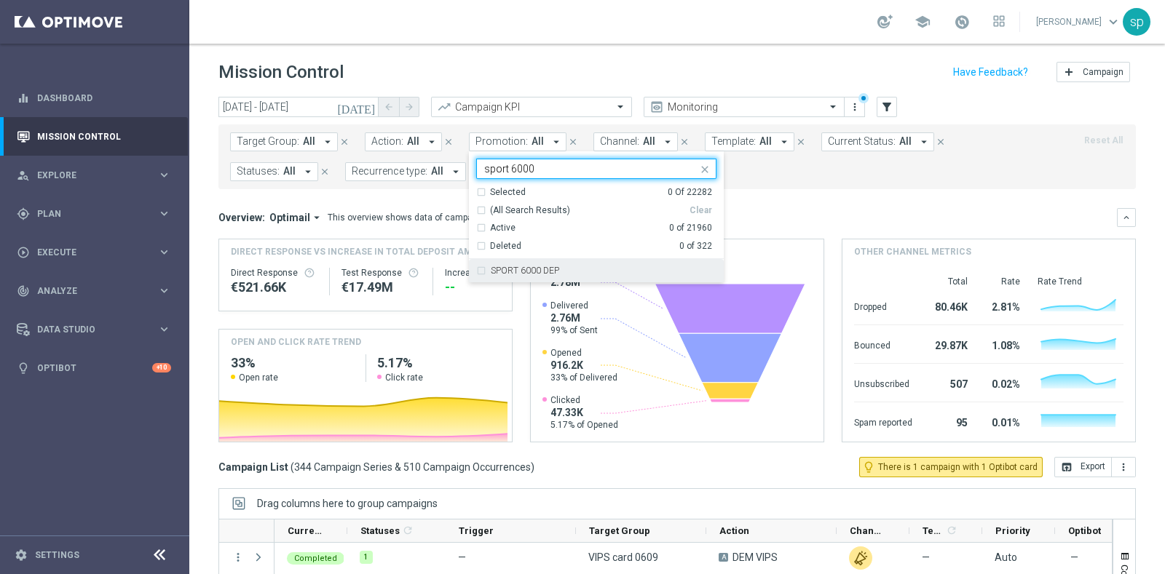
click at [579, 270] on div "SPORT 6000 DEP" at bounding box center [604, 270] width 226 height 9
type input "sport 6000"
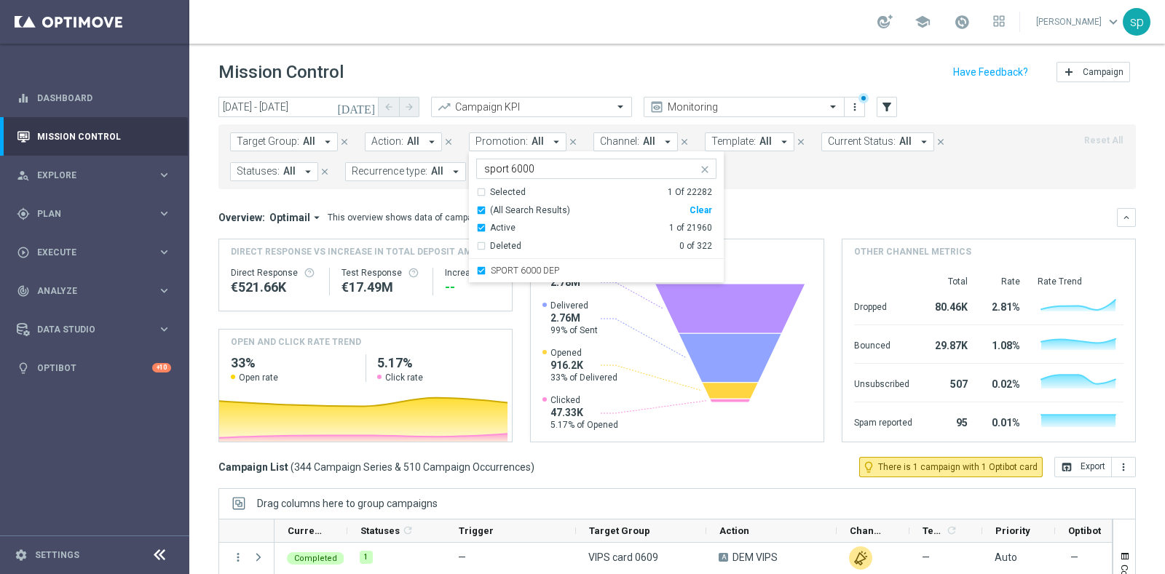
click at [801, 198] on mini-dashboard "Overview: Optimail arrow_drop_down This overview shows data of campaigns execut…" at bounding box center [676, 323] width 917 height 268
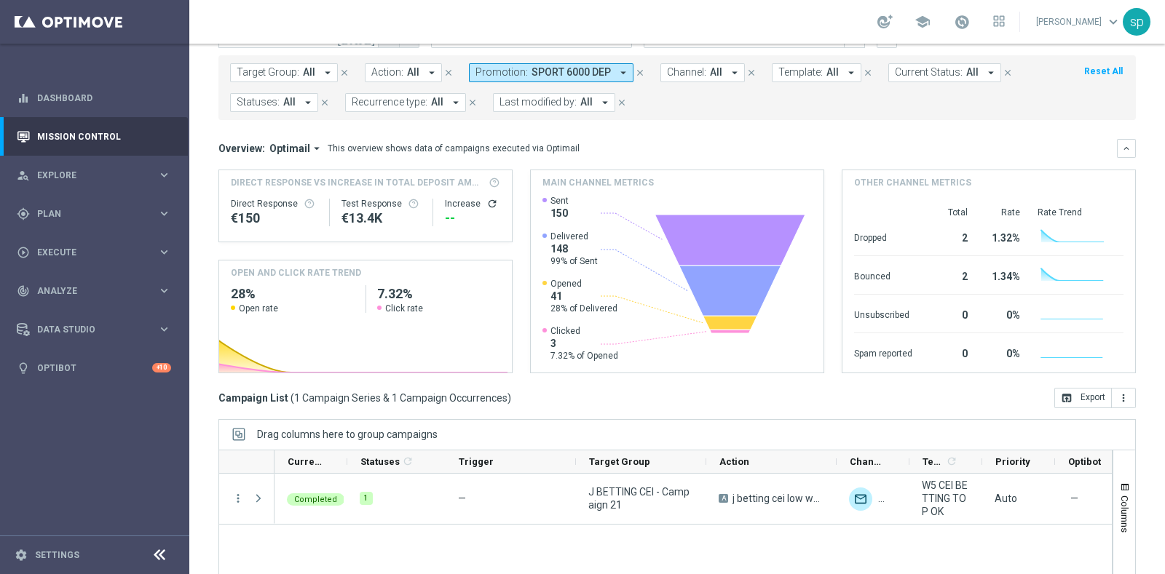
scroll to position [182, 0]
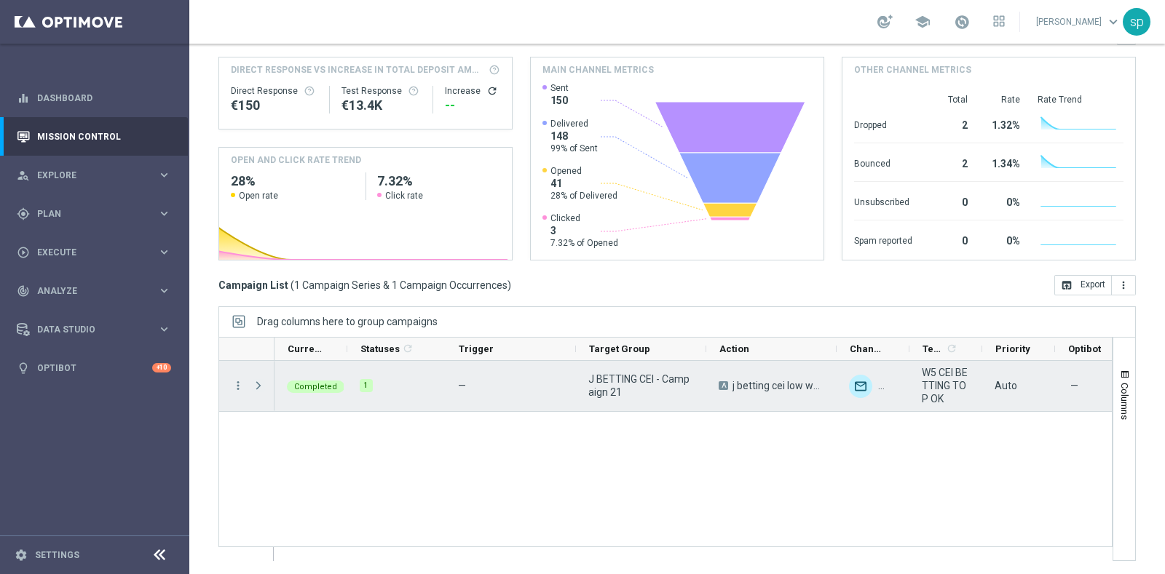
click at [257, 386] on span at bounding box center [258, 386] width 13 height 12
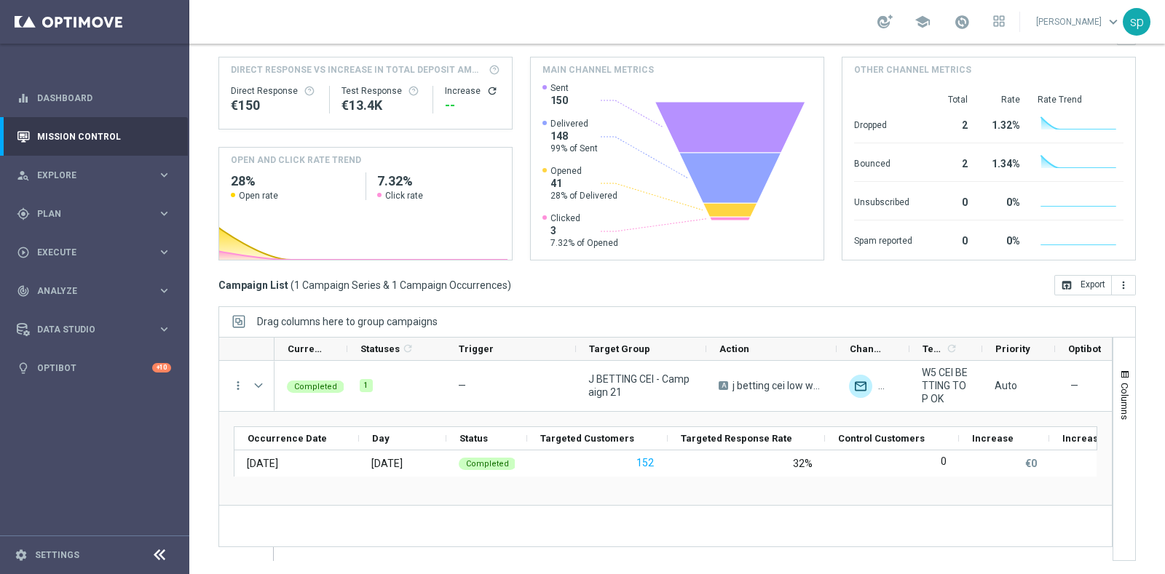
scroll to position [0, 0]
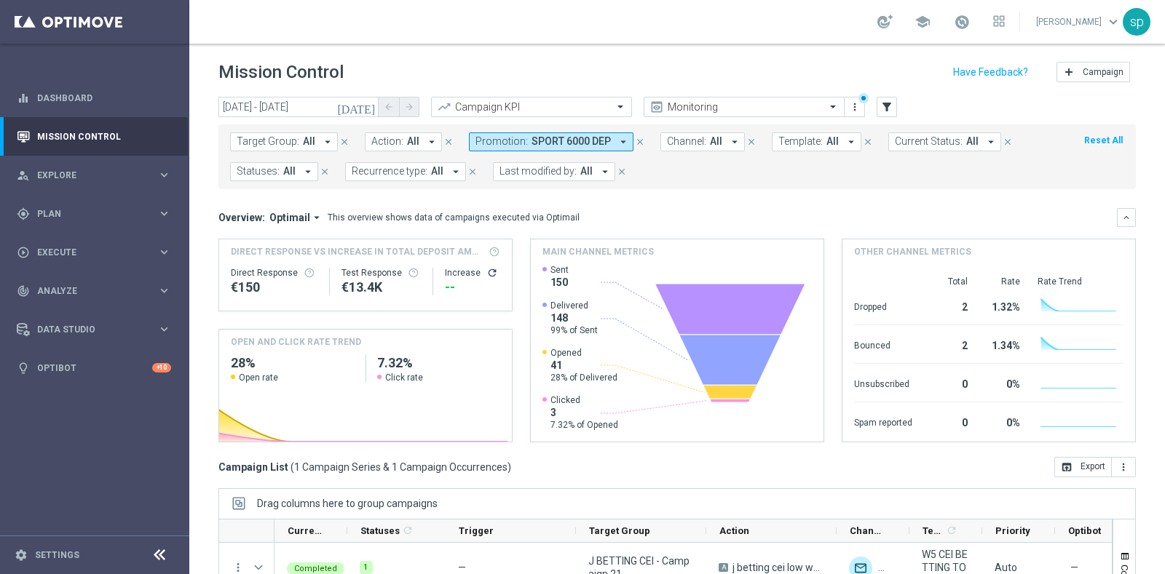
click at [539, 136] on span "SPORT 6000 DEP" at bounding box center [570, 141] width 79 height 12
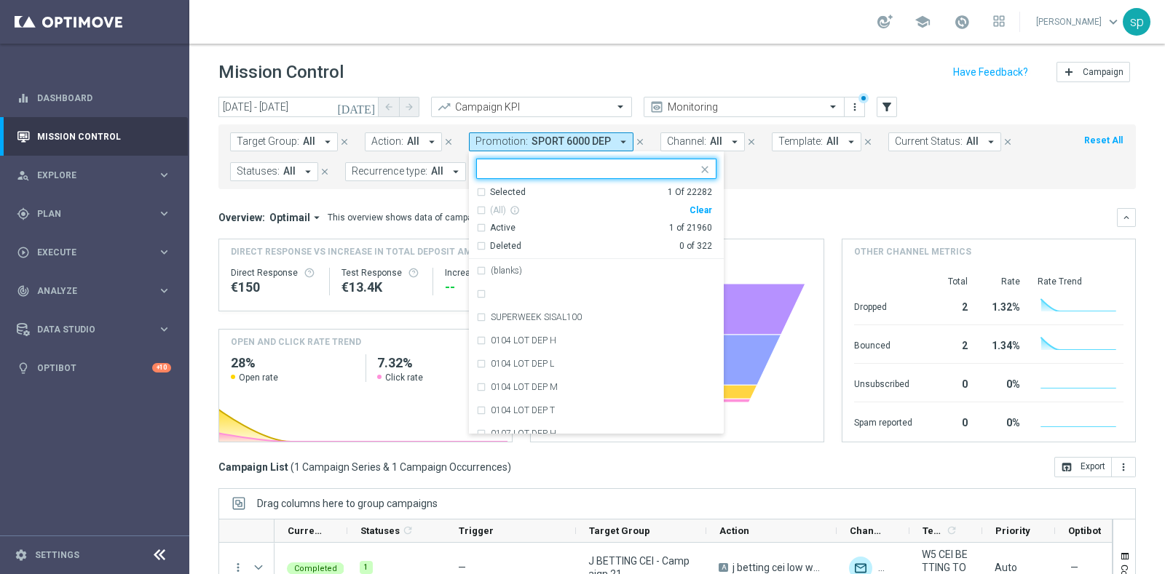
click at [695, 216] on div "Active 1 of 21960" at bounding box center [594, 225] width 236 height 18
click at [0, 0] on div "Clear" at bounding box center [0, 0] width 0 height 0
click at [561, 164] on input "text" at bounding box center [590, 169] width 213 height 12
click at [846, 182] on div "Target Group: All arrow_drop_down close Action: All arrow_drop_down close Promo…" at bounding box center [676, 157] width 917 height 65
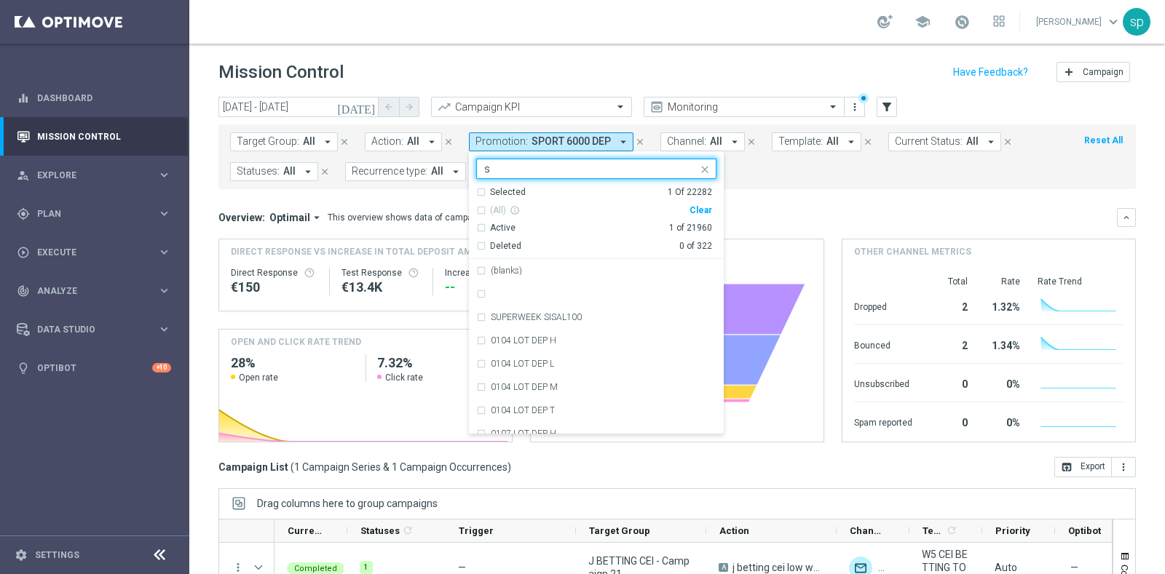
click at [635, 169] on div "Last modified by: All arrow_drop_down close" at bounding box center [567, 171] width 149 height 19
click at [759, 195] on mini-dashboard "Overview: Optimail arrow_drop_down This overview shows data of campaigns execut…" at bounding box center [676, 323] width 917 height 268
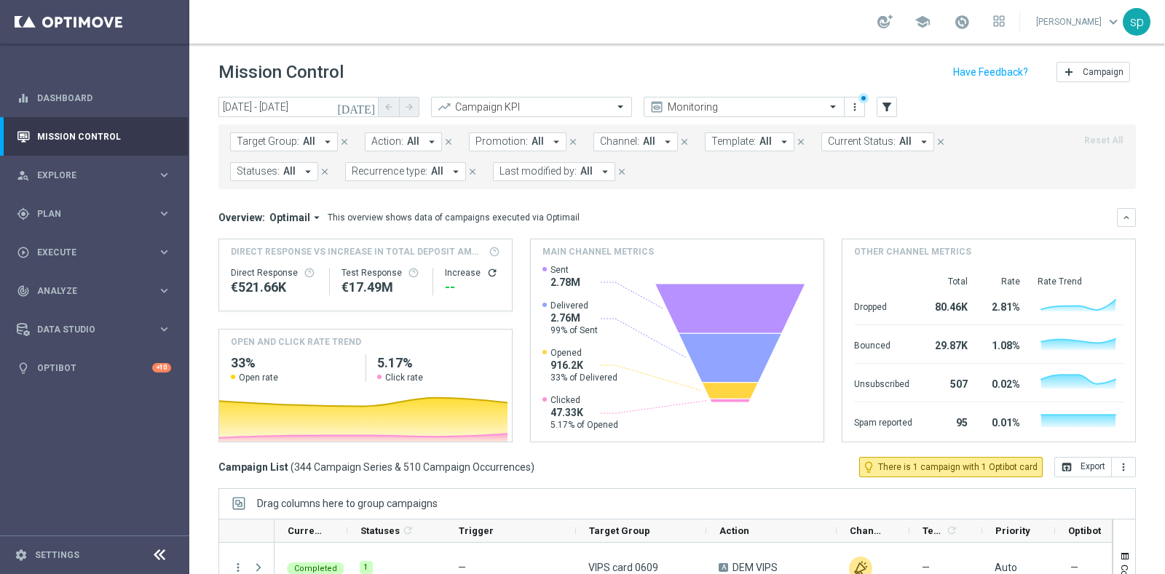
click at [487, 143] on span "Promotion:" at bounding box center [501, 141] width 52 height 12
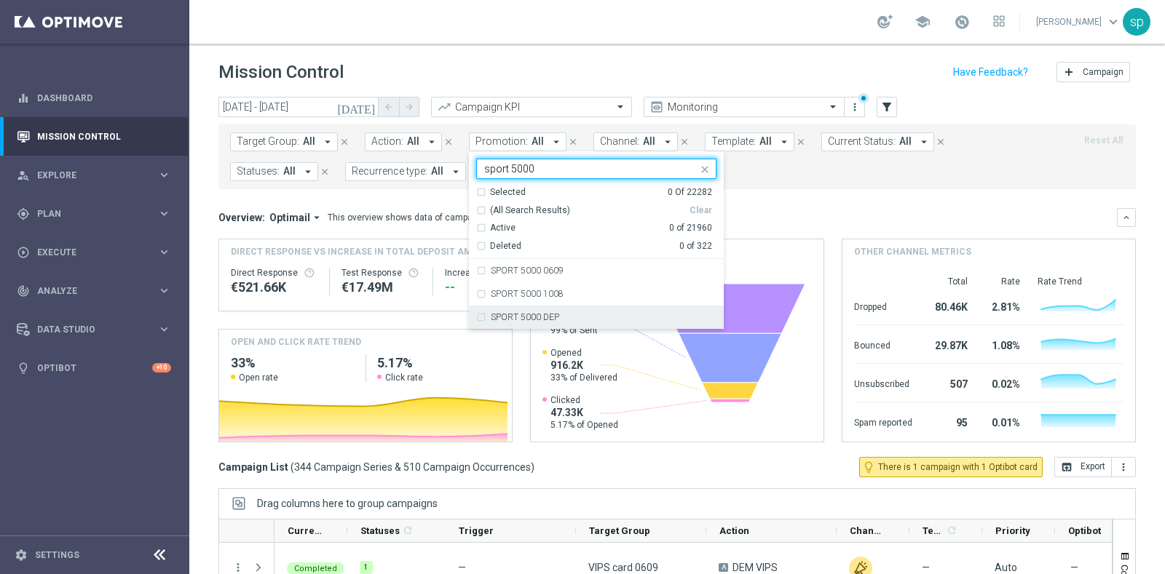
click at [579, 323] on div "SPORT 5000 DEP" at bounding box center [596, 317] width 240 height 23
type input "sport 5000"
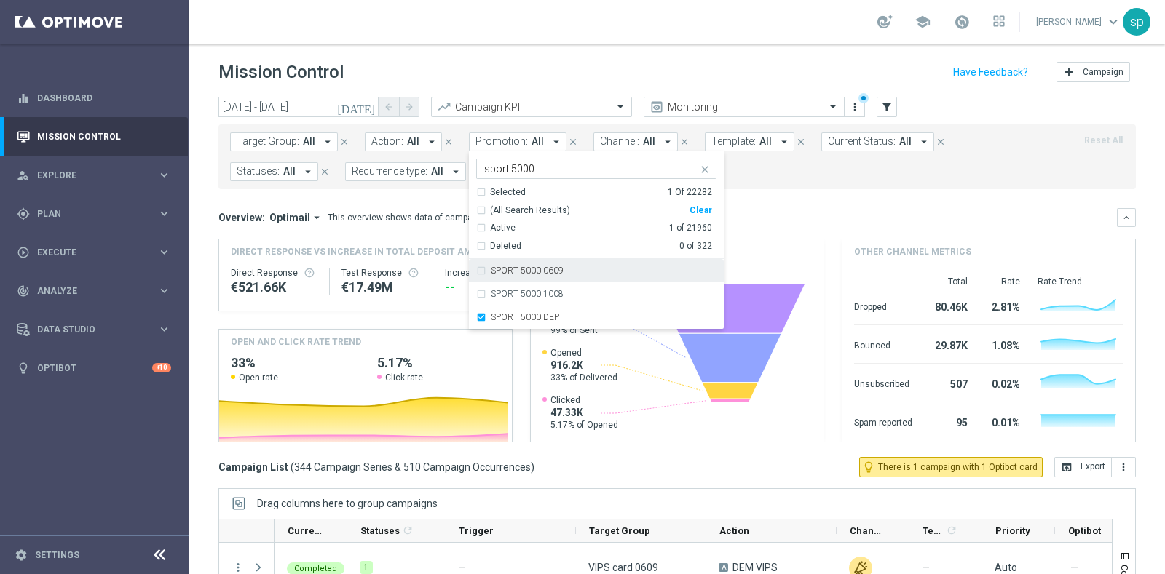
click at [814, 205] on mini-dashboard "Overview: Optimail arrow_drop_down This overview shows data of campaigns execut…" at bounding box center [676, 323] width 917 height 268
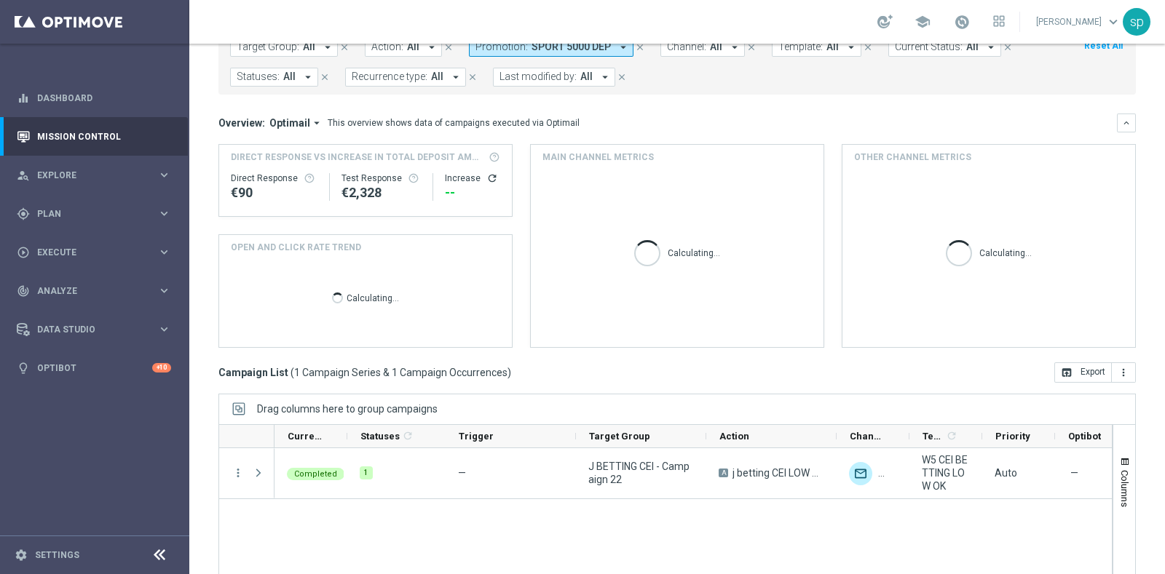
scroll to position [182, 0]
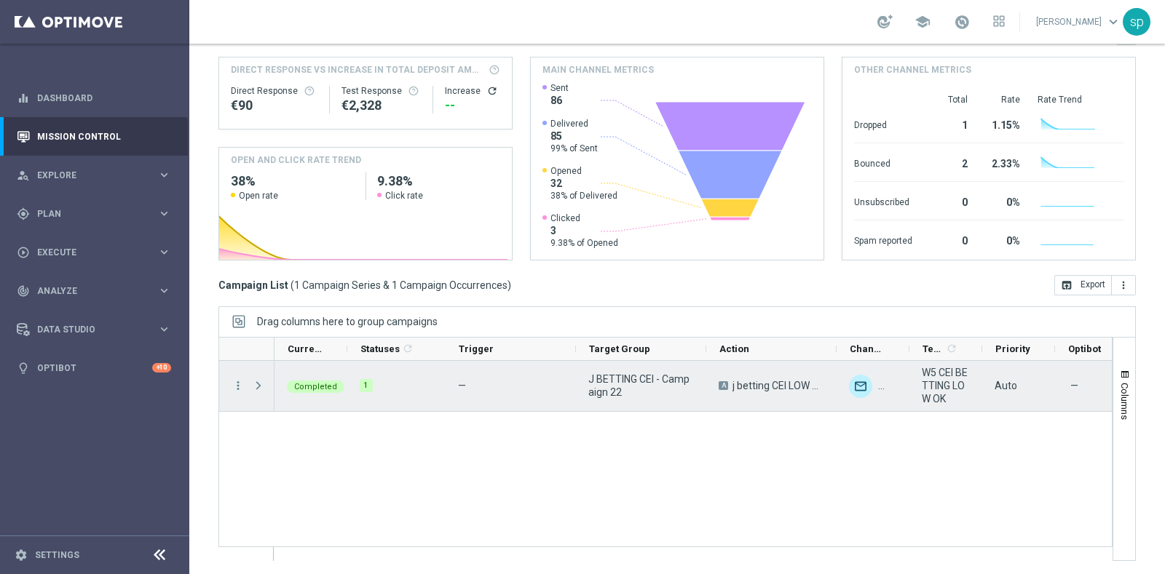
click at [261, 375] on span at bounding box center [260, 385] width 16 height 29
click at [258, 385] on span at bounding box center [258, 386] width 13 height 12
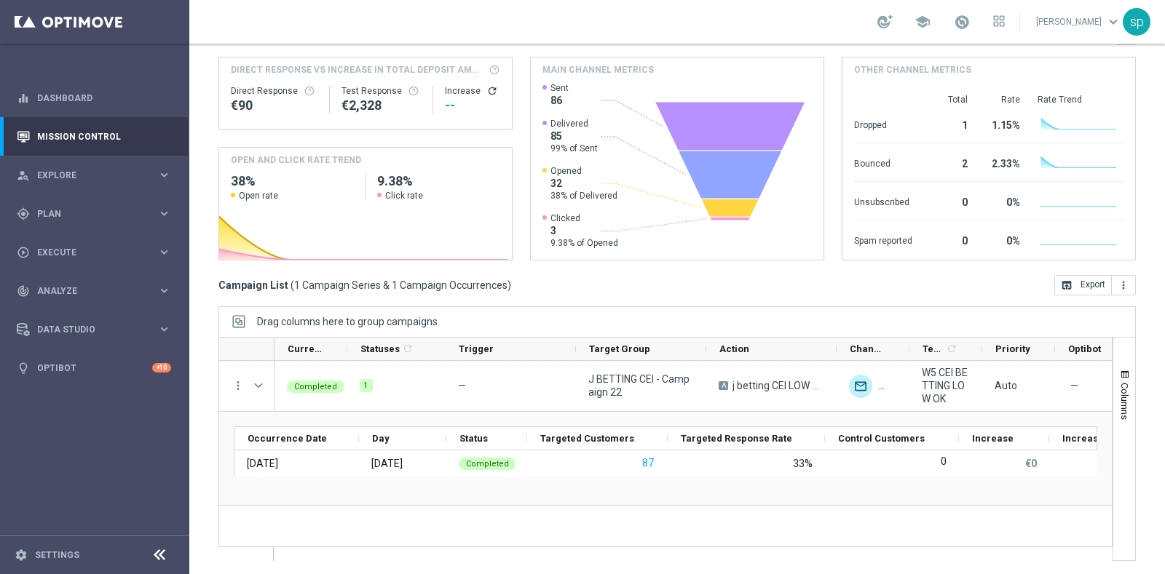
scroll to position [0, 0]
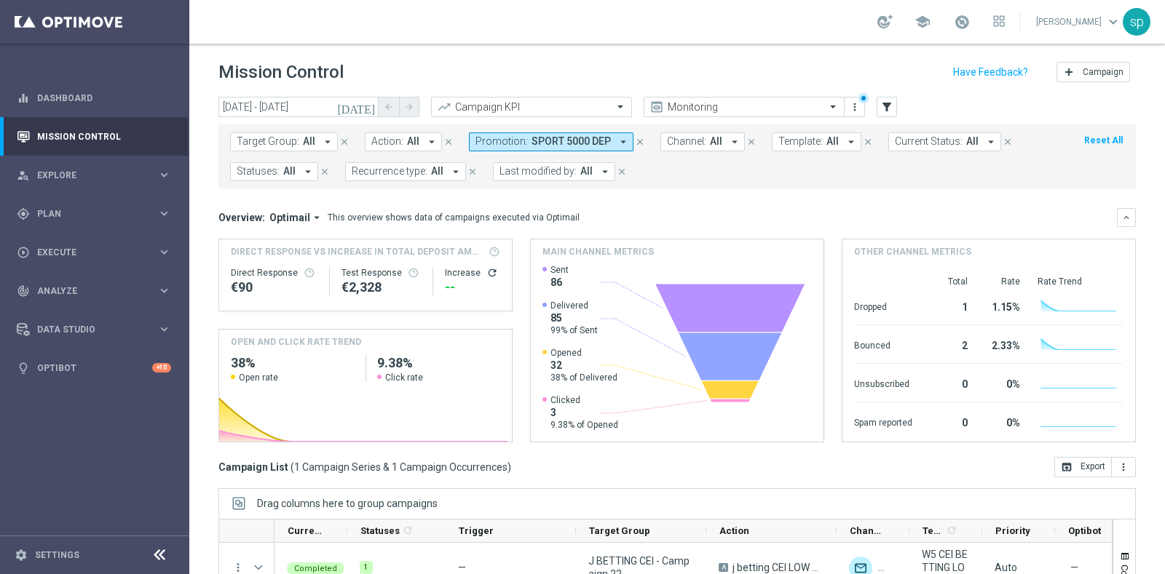
click at [566, 149] on button "Promotion: SPORT 5000 DEP arrow_drop_down" at bounding box center [551, 142] width 165 height 19
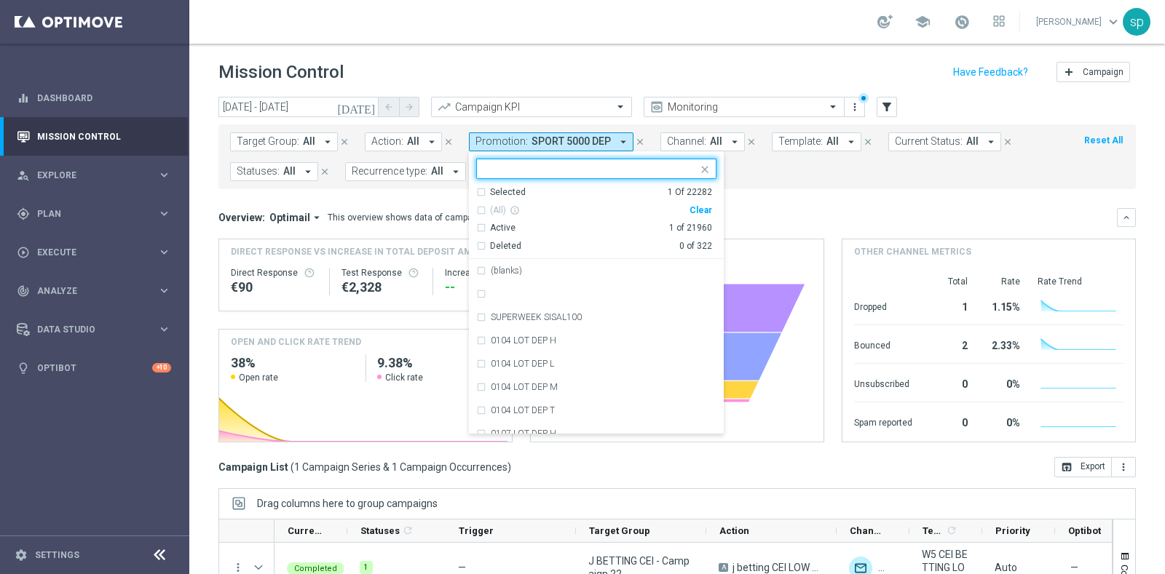
click at [0, 0] on div "Clear" at bounding box center [0, 0] width 0 height 0
click at [561, 151] on div "Selected 0 Of 22282 (All) info_outline Clear Active 0 of 21960 Deleted 0 of 322…" at bounding box center [596, 292] width 255 height 282
click at [710, 180] on ng-select "Selected 0 Of 22282 (All) info_outline Clear Active 0 of 21960 Deleted 0 of 322…" at bounding box center [596, 296] width 255 height 275
click at [721, 178] on form "Target Group: All arrow_drop_down close Action: All arrow_drop_down close Promo…" at bounding box center [644, 157] width 829 height 49
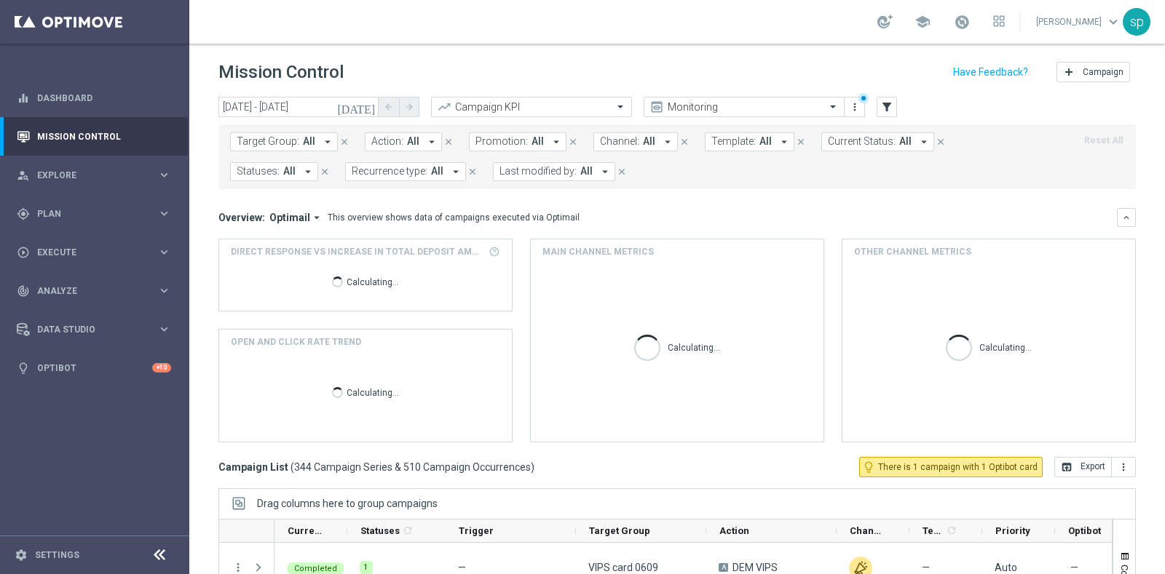
click at [535, 143] on button "Promotion: All arrow_drop_down" at bounding box center [518, 142] width 98 height 19
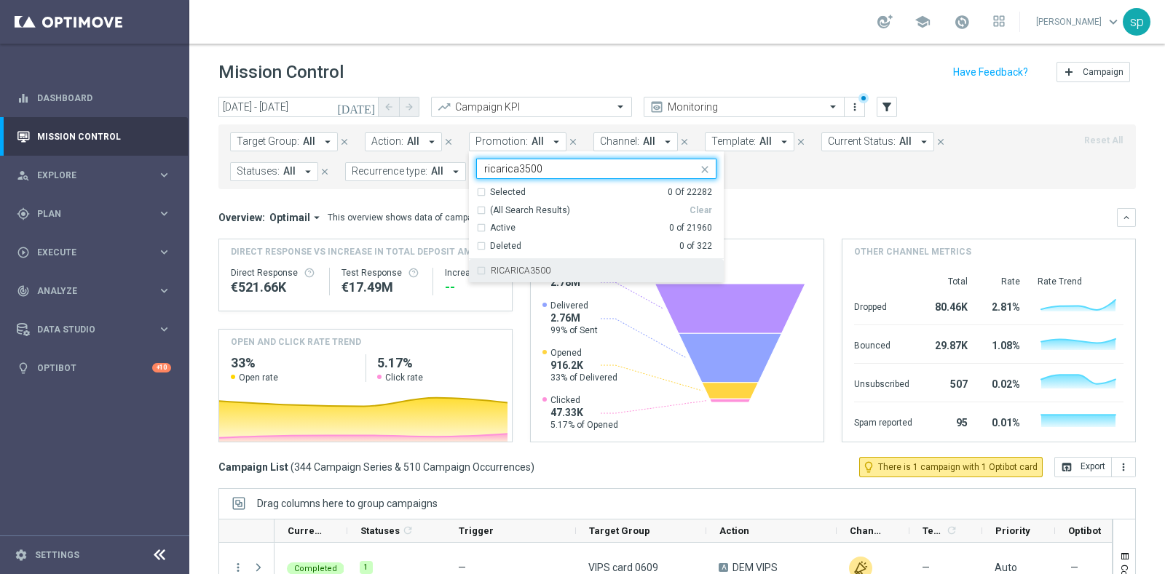
click at [568, 277] on div "RICARICA3500" at bounding box center [596, 270] width 240 height 23
type input "ricarica3500"
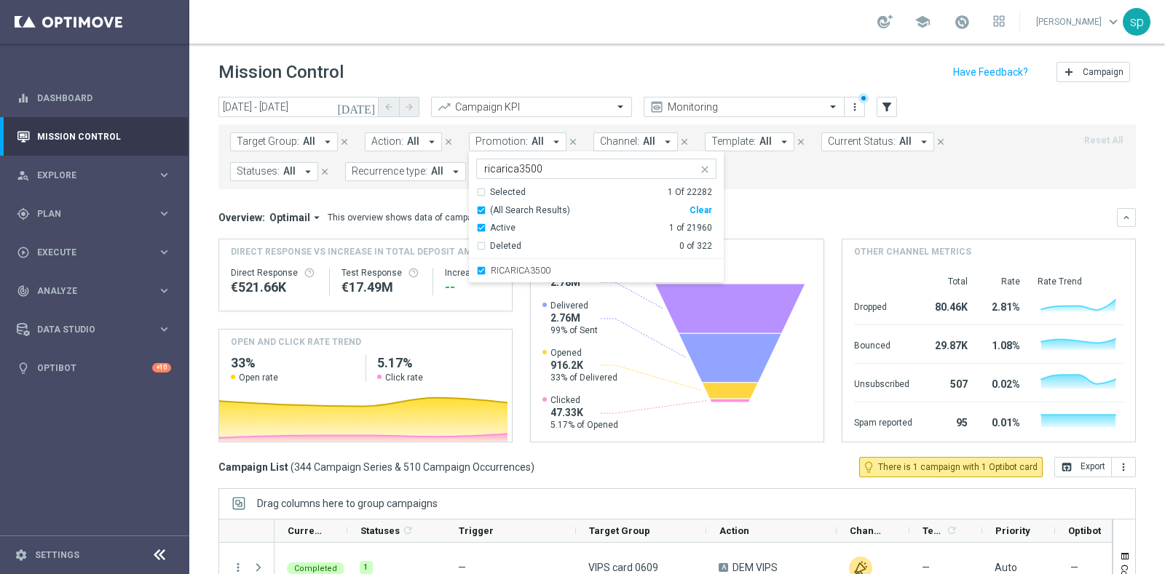
click at [797, 197] on mini-dashboard "Overview: Optimail arrow_drop_down This overview shows data of campaigns execut…" at bounding box center [676, 323] width 917 height 268
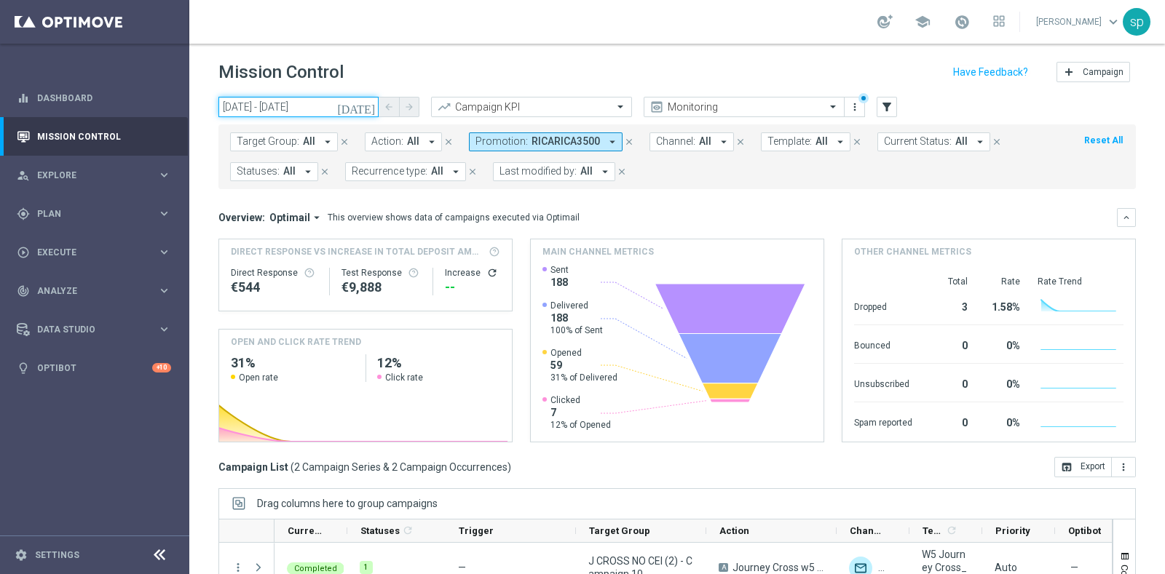
click at [331, 106] on input "03 Sep 2025 - 07 Sep 2025" at bounding box center [298, 107] width 160 height 20
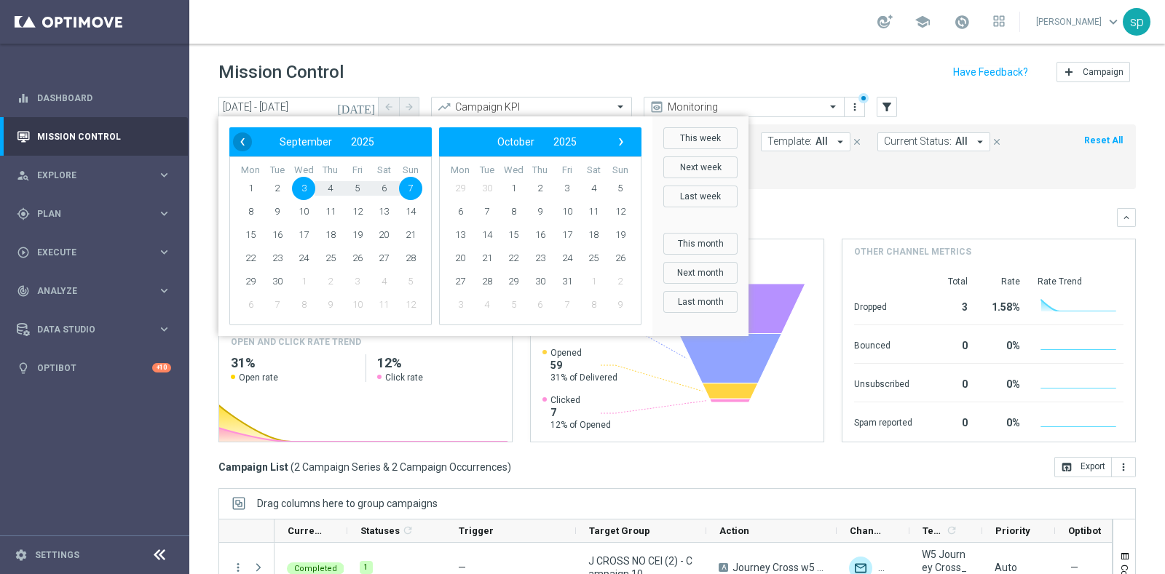
click at [242, 143] on span "‹" at bounding box center [242, 142] width 19 height 19
click at [301, 259] on span "21" at bounding box center [303, 258] width 23 height 23
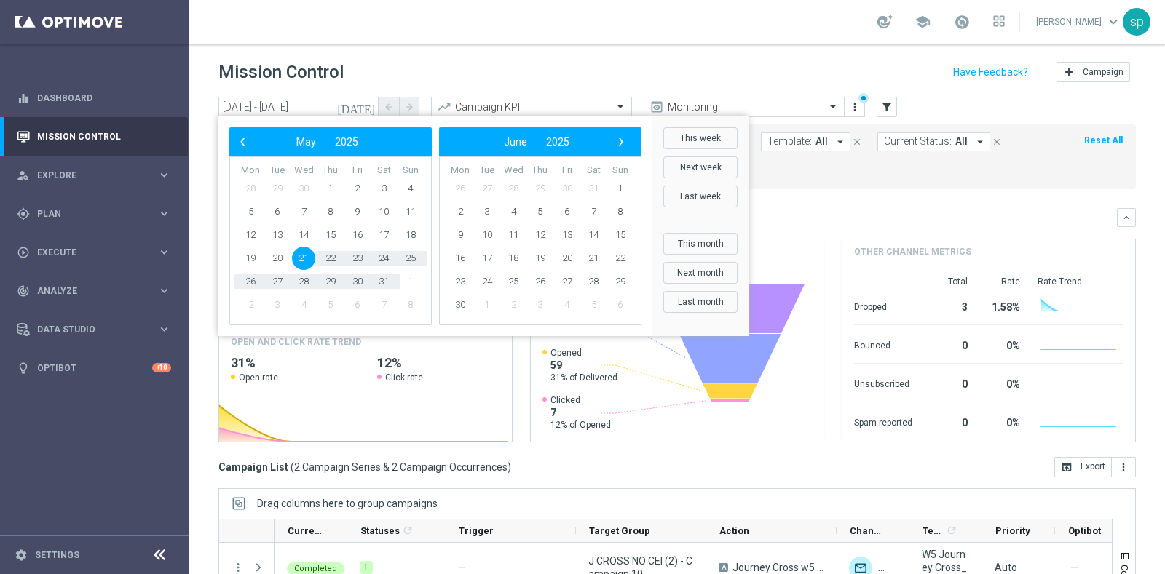
click at [411, 280] on span "1" at bounding box center [410, 281] width 23 height 23
click at [292, 258] on span "21" at bounding box center [303, 258] width 23 height 23
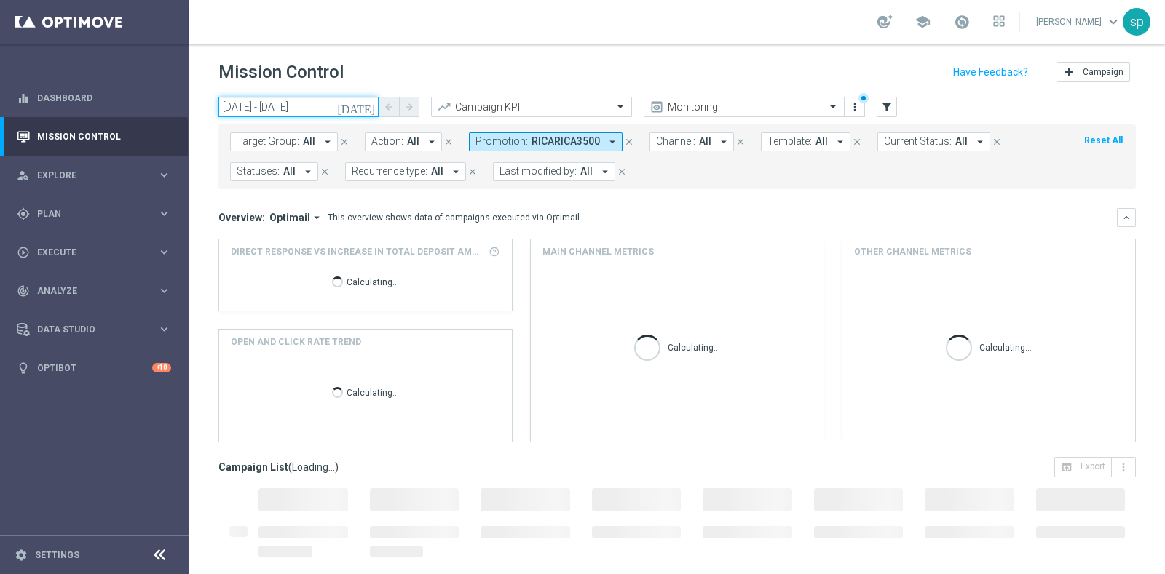
click at [292, 100] on input "21 May 2025 - 21 May 2025" at bounding box center [298, 107] width 160 height 20
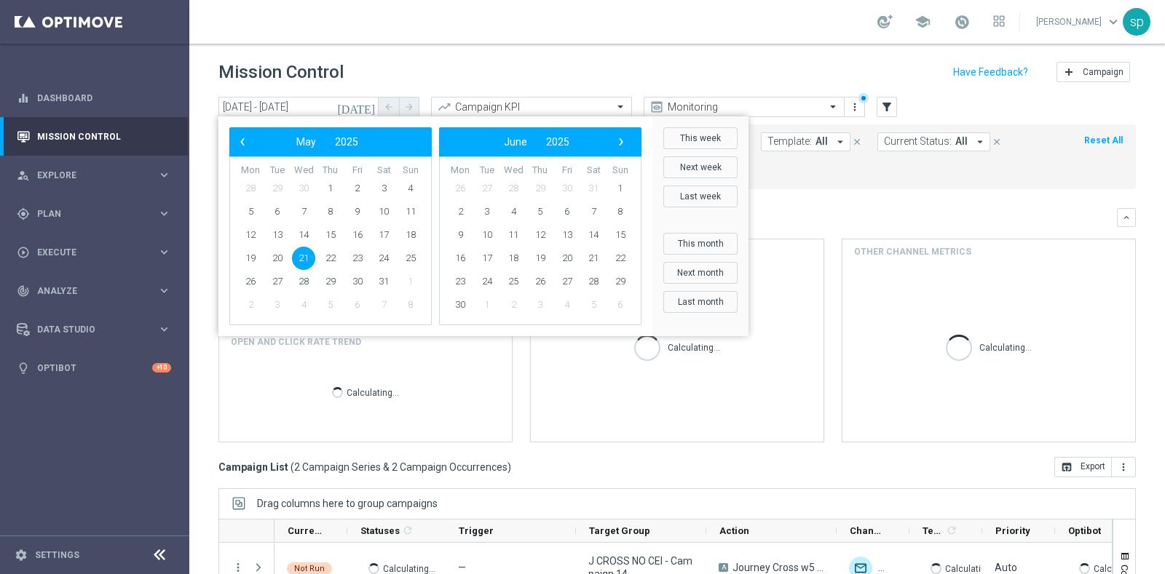
click at [309, 256] on span "21" at bounding box center [303, 258] width 23 height 23
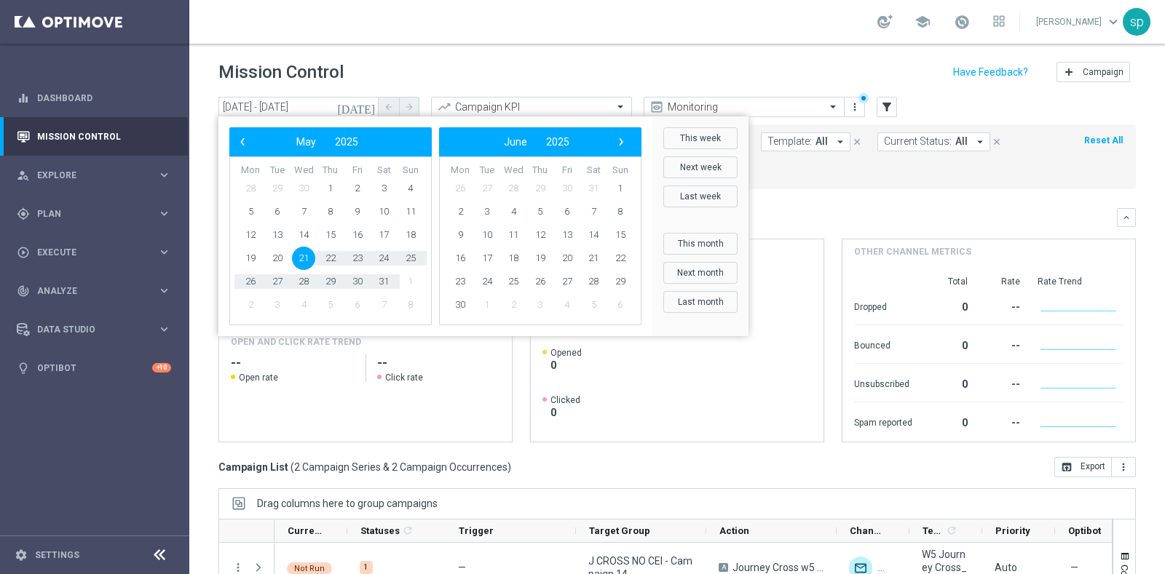
click at [408, 280] on span "1" at bounding box center [410, 281] width 23 height 23
click at [617, 181] on span "1" at bounding box center [620, 188] width 23 height 23
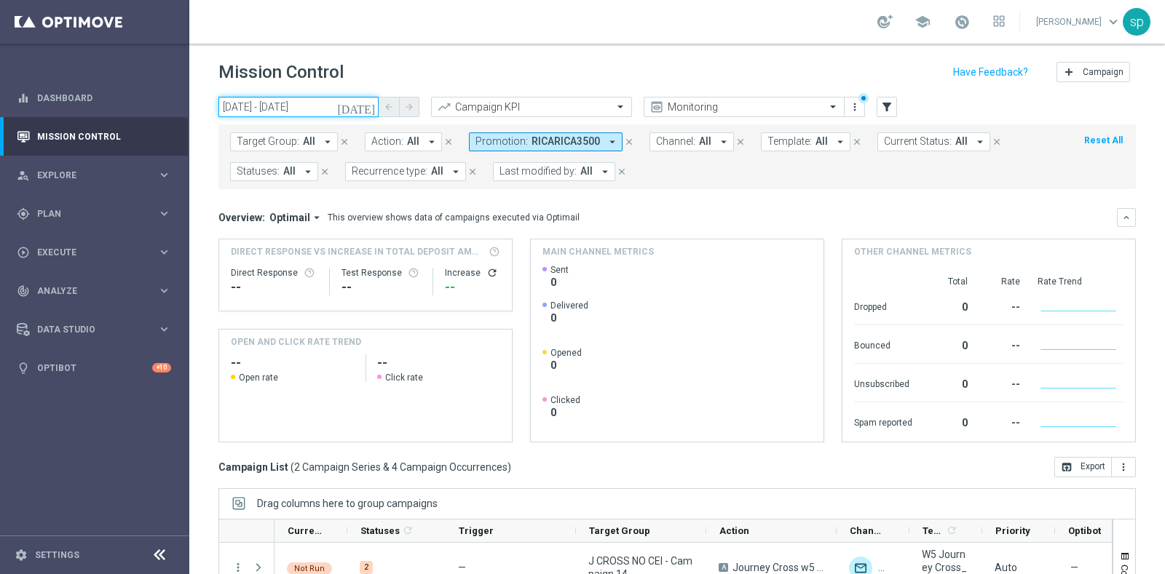
click at [300, 107] on input "21 May 2025 - 01 Jun 2025" at bounding box center [298, 107] width 160 height 20
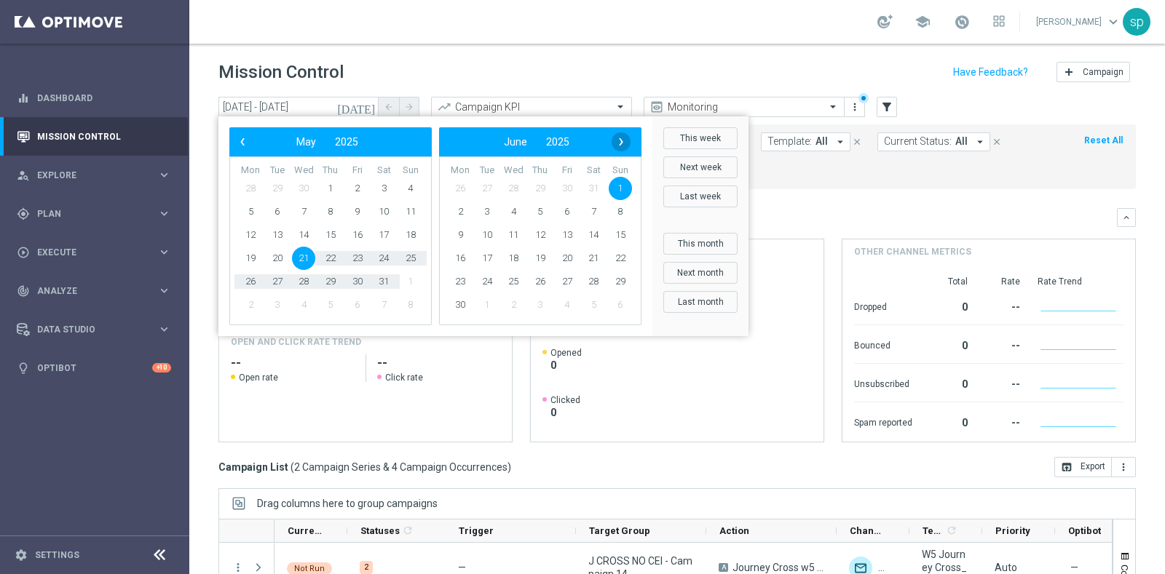
click at [622, 141] on span "›" at bounding box center [621, 142] width 19 height 19
click at [621, 137] on span "›" at bounding box center [621, 142] width 19 height 19
click at [517, 282] on span "27" at bounding box center [513, 281] width 23 height 23
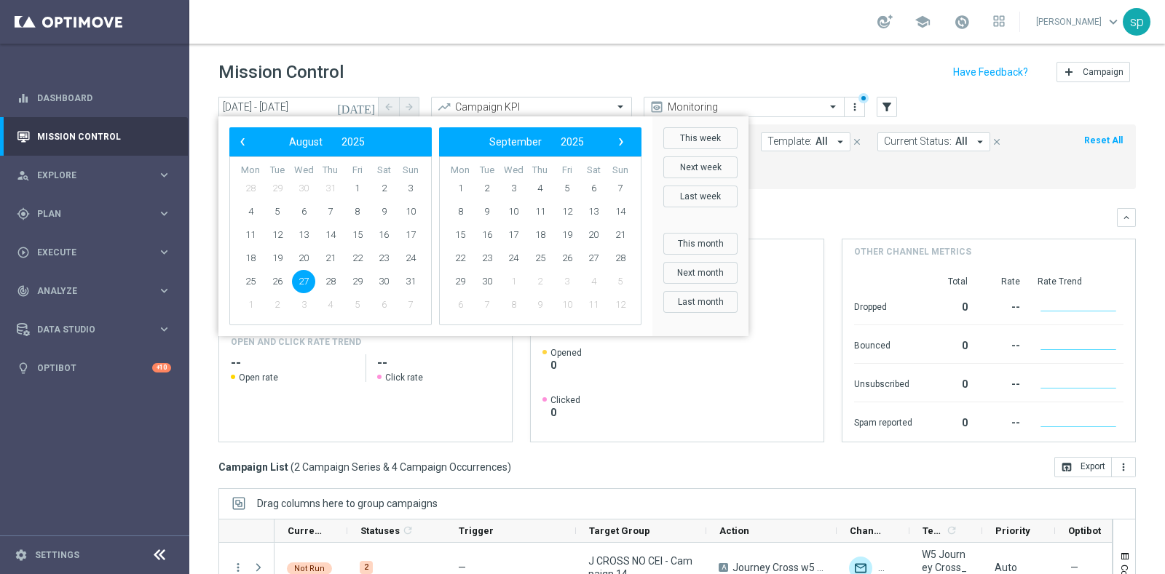
click at [517, 282] on span "1" at bounding box center [513, 281] width 23 height 23
click at [301, 284] on span "27" at bounding box center [303, 281] width 23 height 23
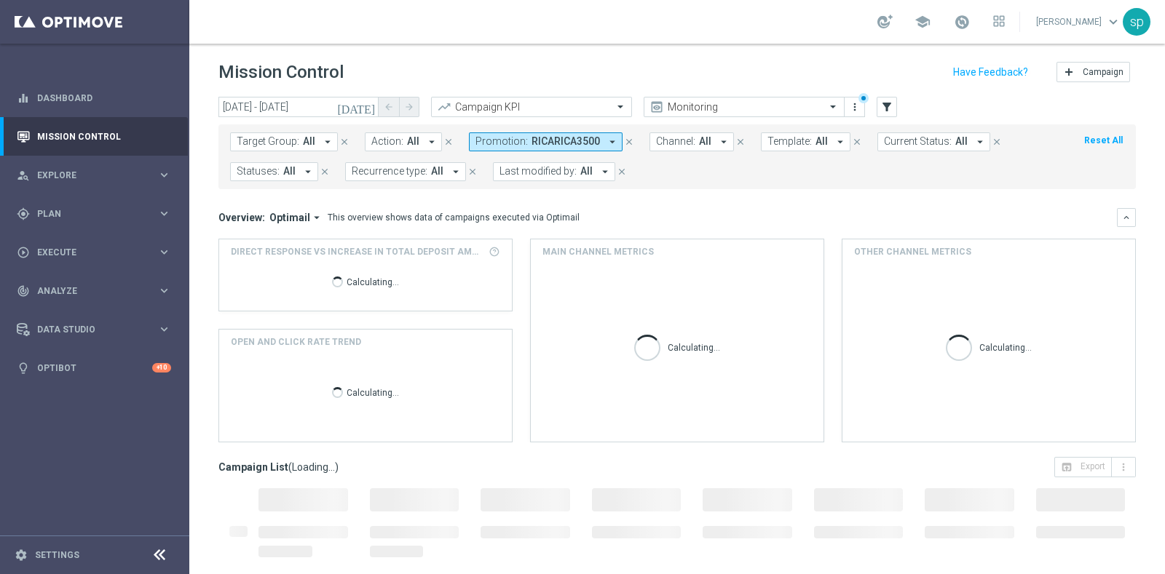
click at [301, 284] on div "Calculating..." at bounding box center [365, 281] width 269 height 47
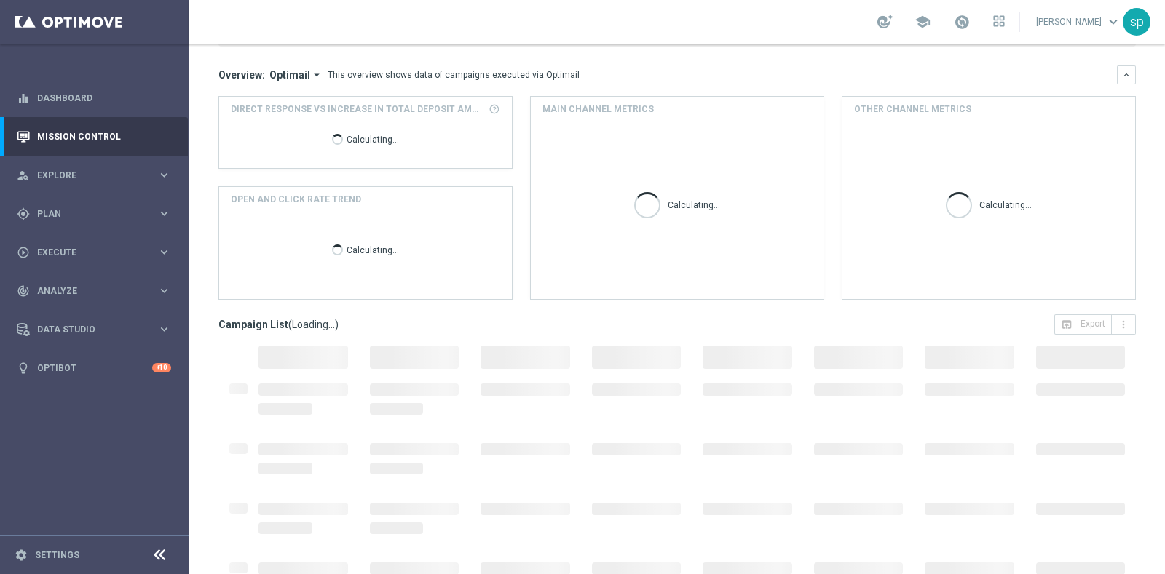
scroll to position [182, 0]
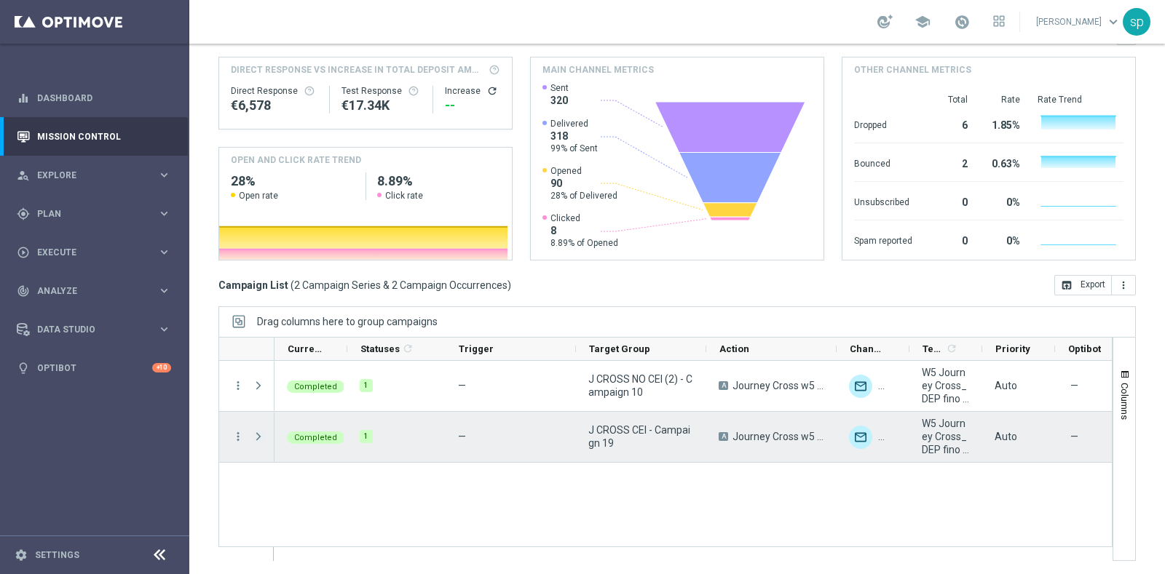
click at [255, 437] on span "Press SPACE to select this row." at bounding box center [258, 437] width 13 height 12
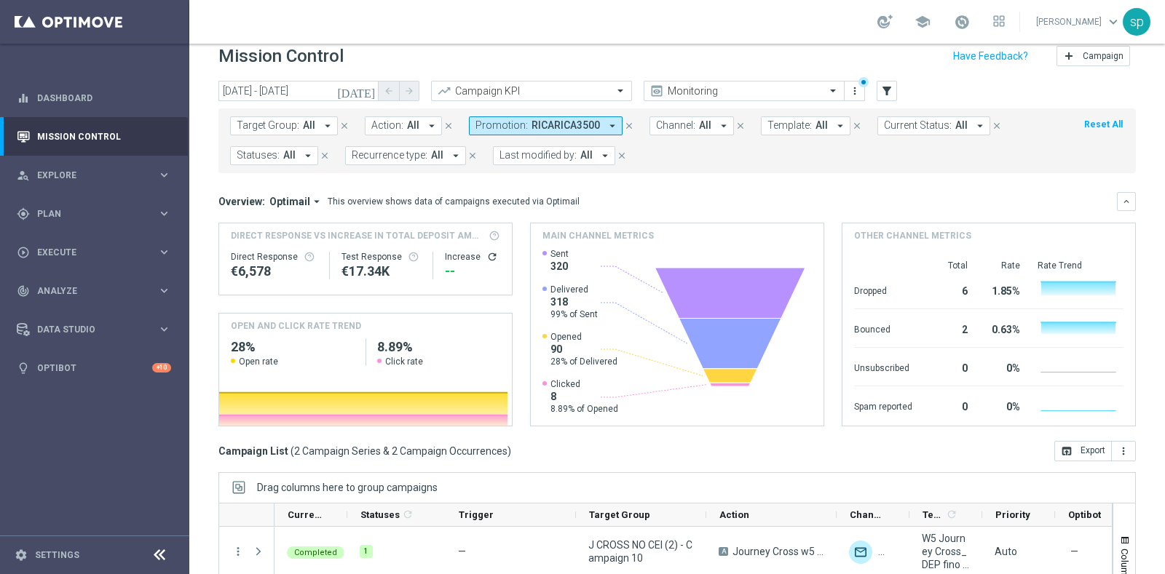
scroll to position [0, 0]
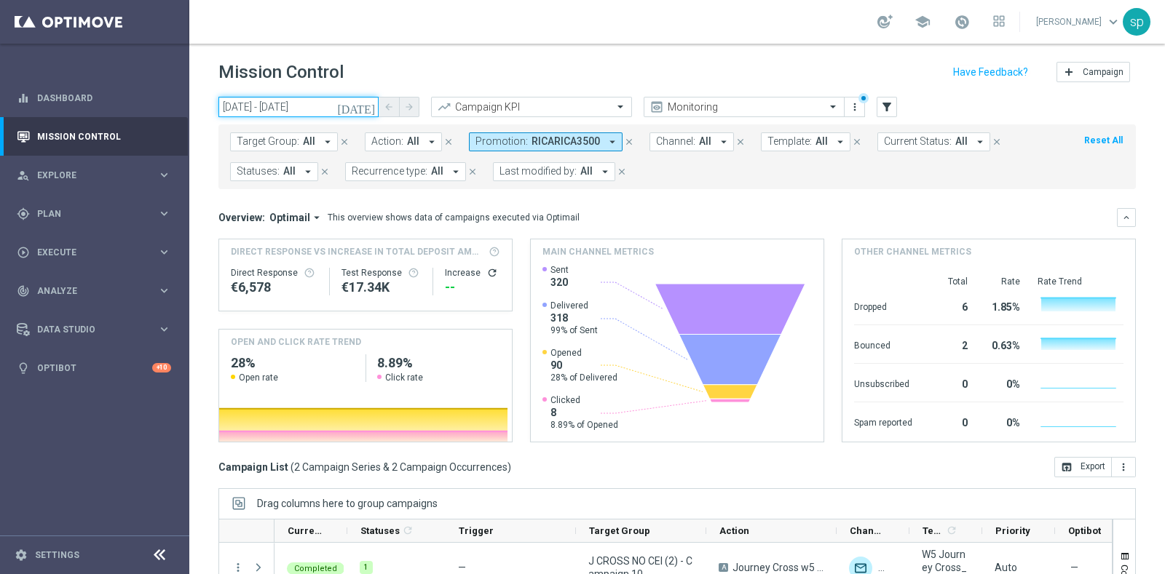
click at [311, 103] on input "27 Aug 2025 - 27 Aug 2025" at bounding box center [298, 107] width 160 height 20
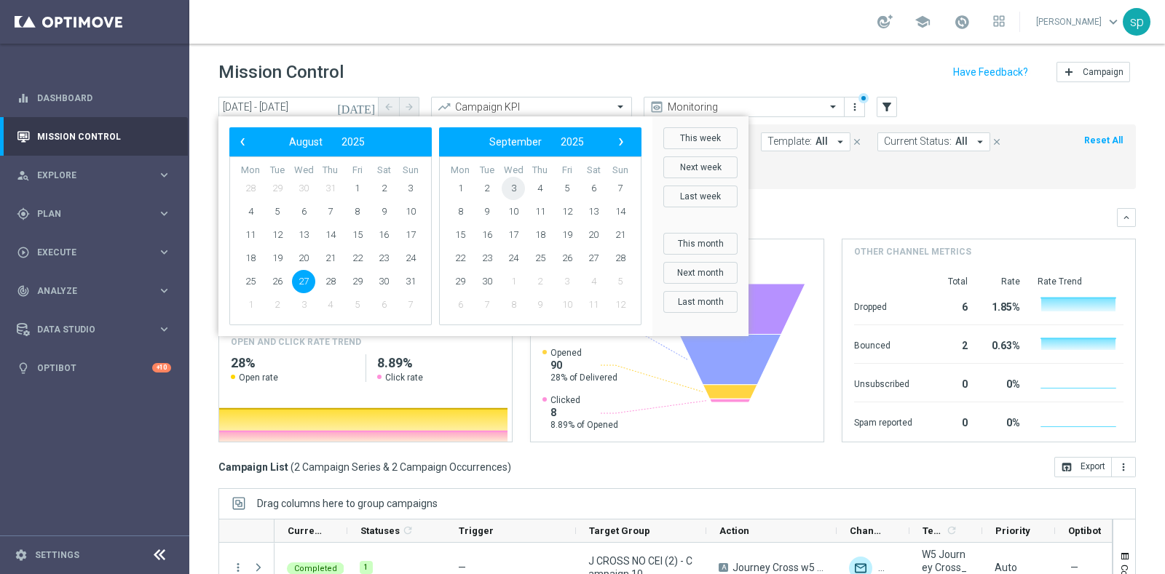
click at [510, 183] on span "3" at bounding box center [513, 188] width 23 height 23
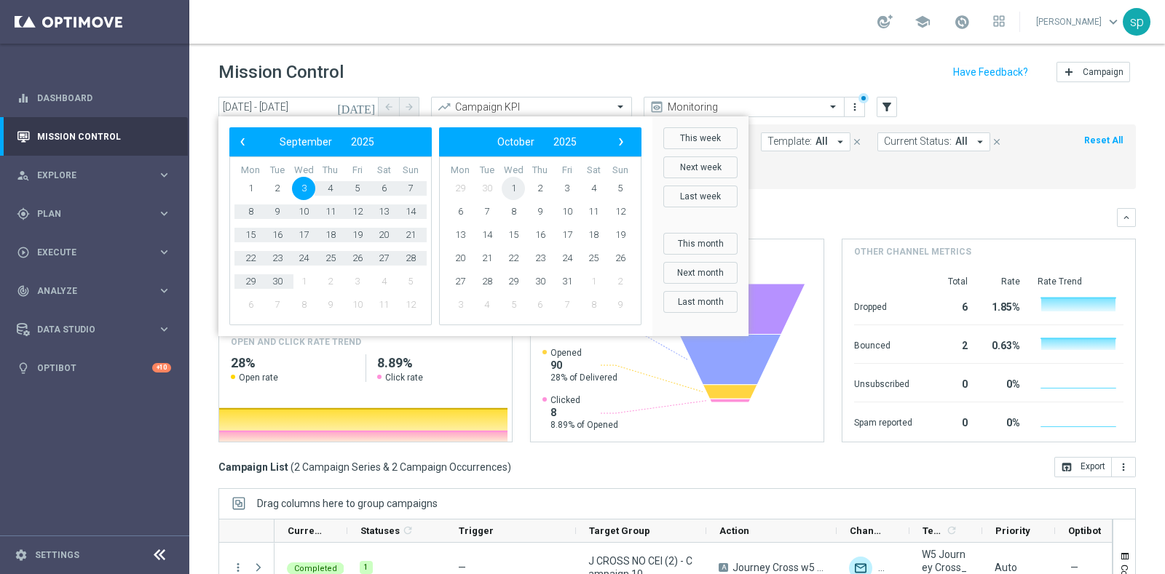
click at [510, 183] on span "1" at bounding box center [513, 188] width 23 height 23
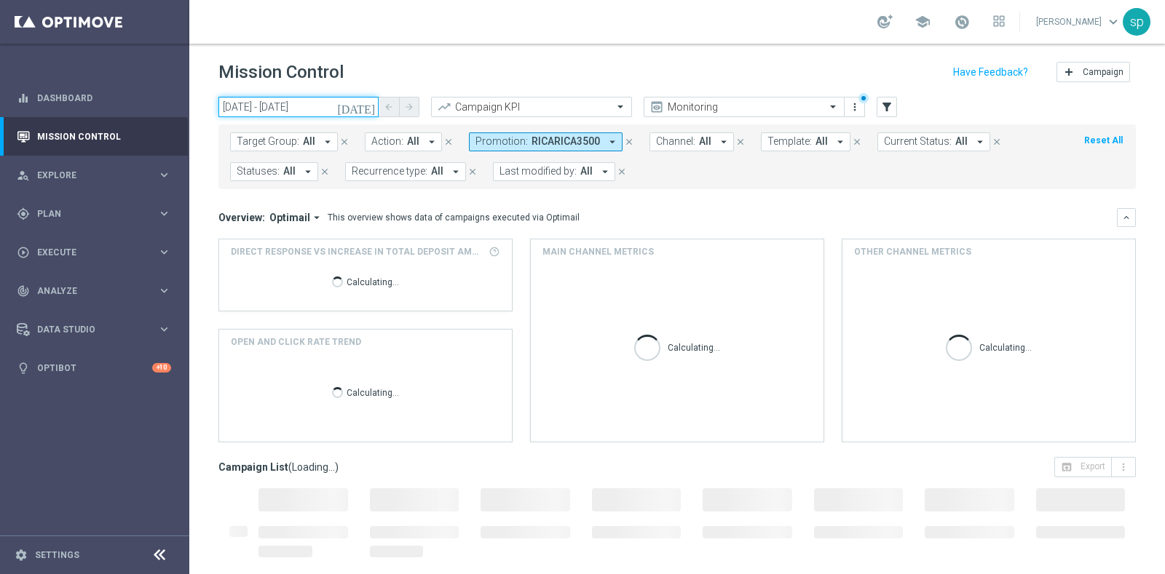
click at [305, 110] on input "03 Sep 2025 - 01 Oct 2025" at bounding box center [298, 107] width 160 height 20
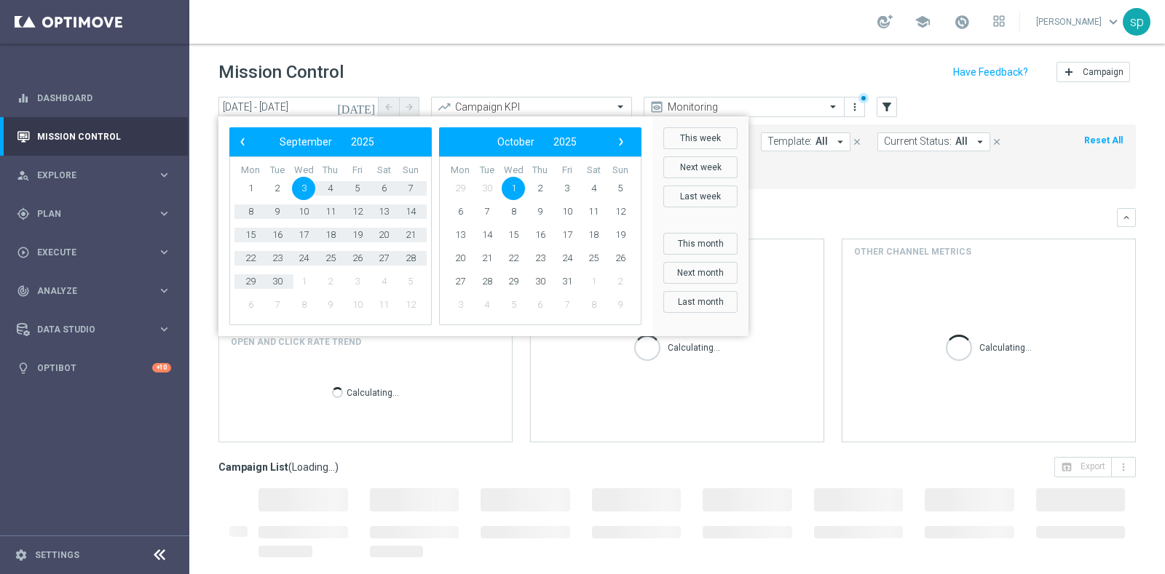
click at [309, 186] on span "3" at bounding box center [303, 188] width 23 height 23
type input "[DATE] - [DATE]"
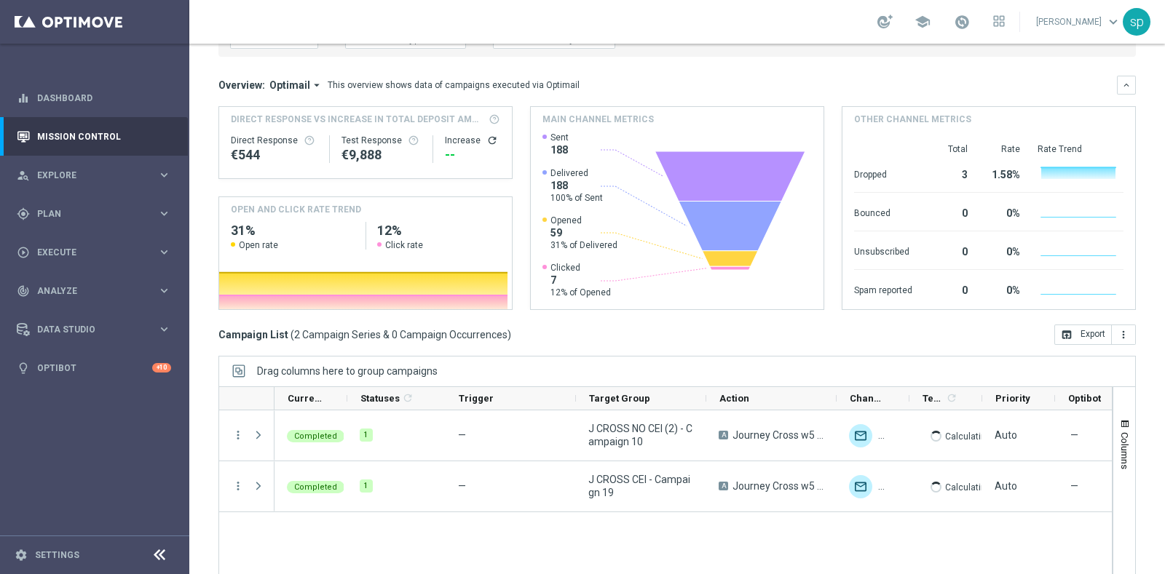
scroll to position [159, 0]
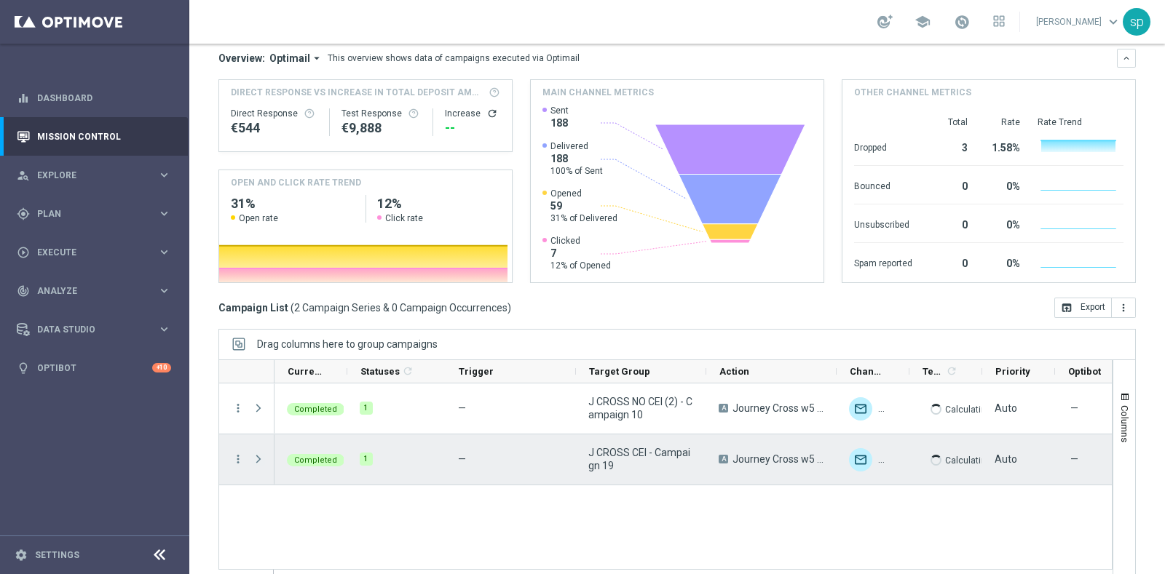
click at [258, 459] on span "Press SPACE to select this row." at bounding box center [258, 460] width 13 height 12
